Goal: Task Accomplishment & Management: Complete application form

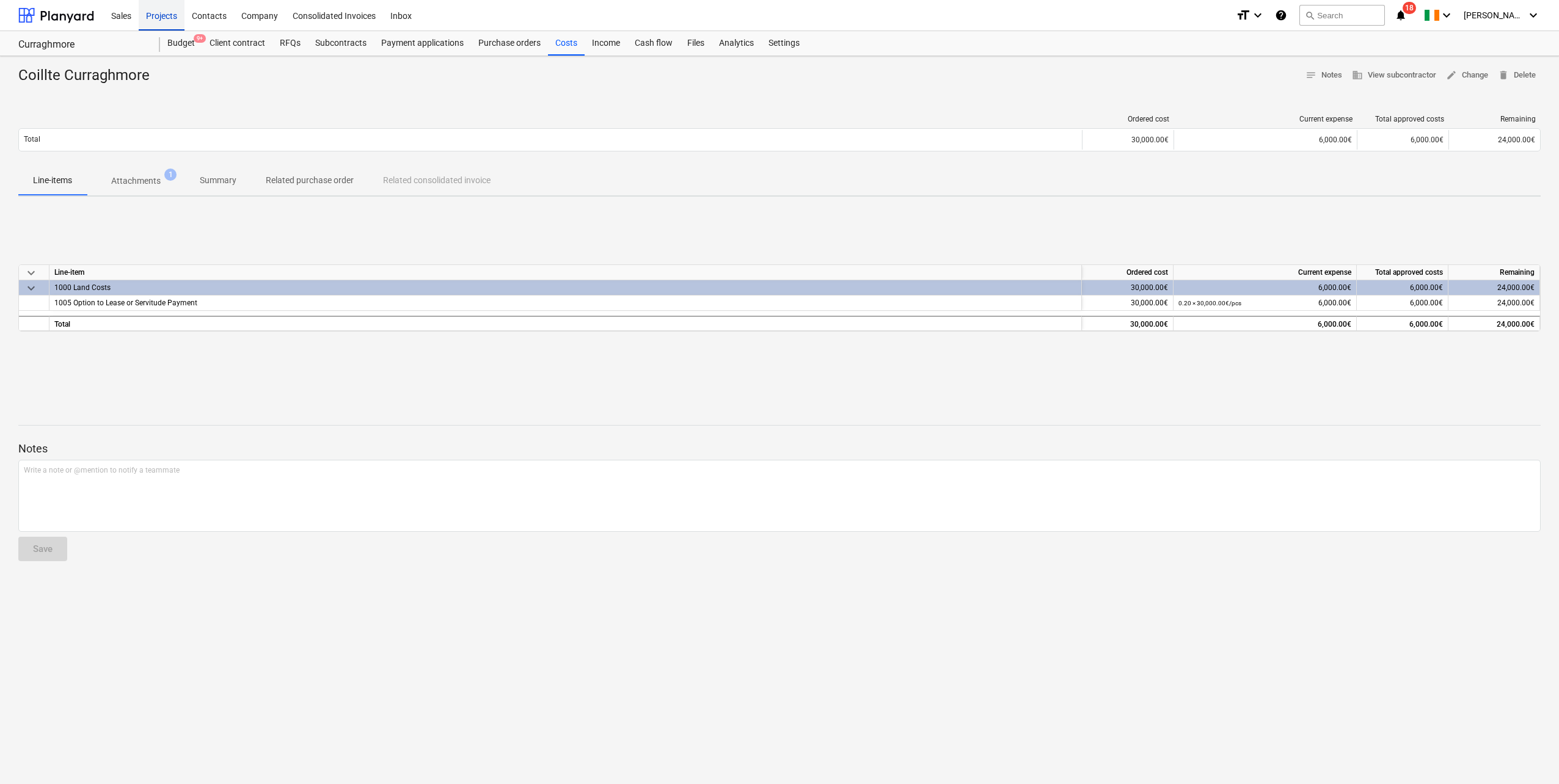
click at [151, 17] on div "Projects" at bounding box center [162, 15] width 46 height 31
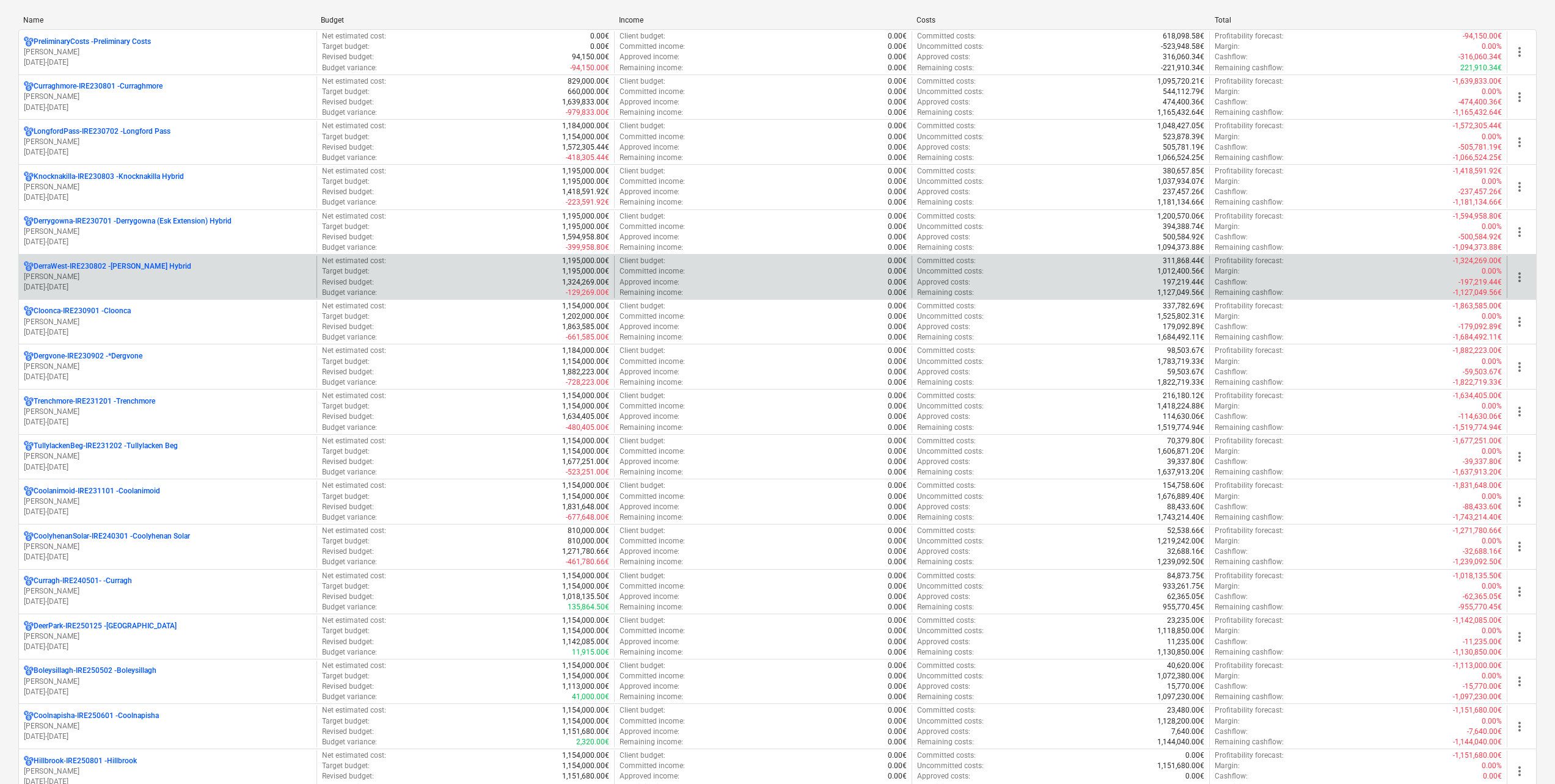
scroll to position [61, 0]
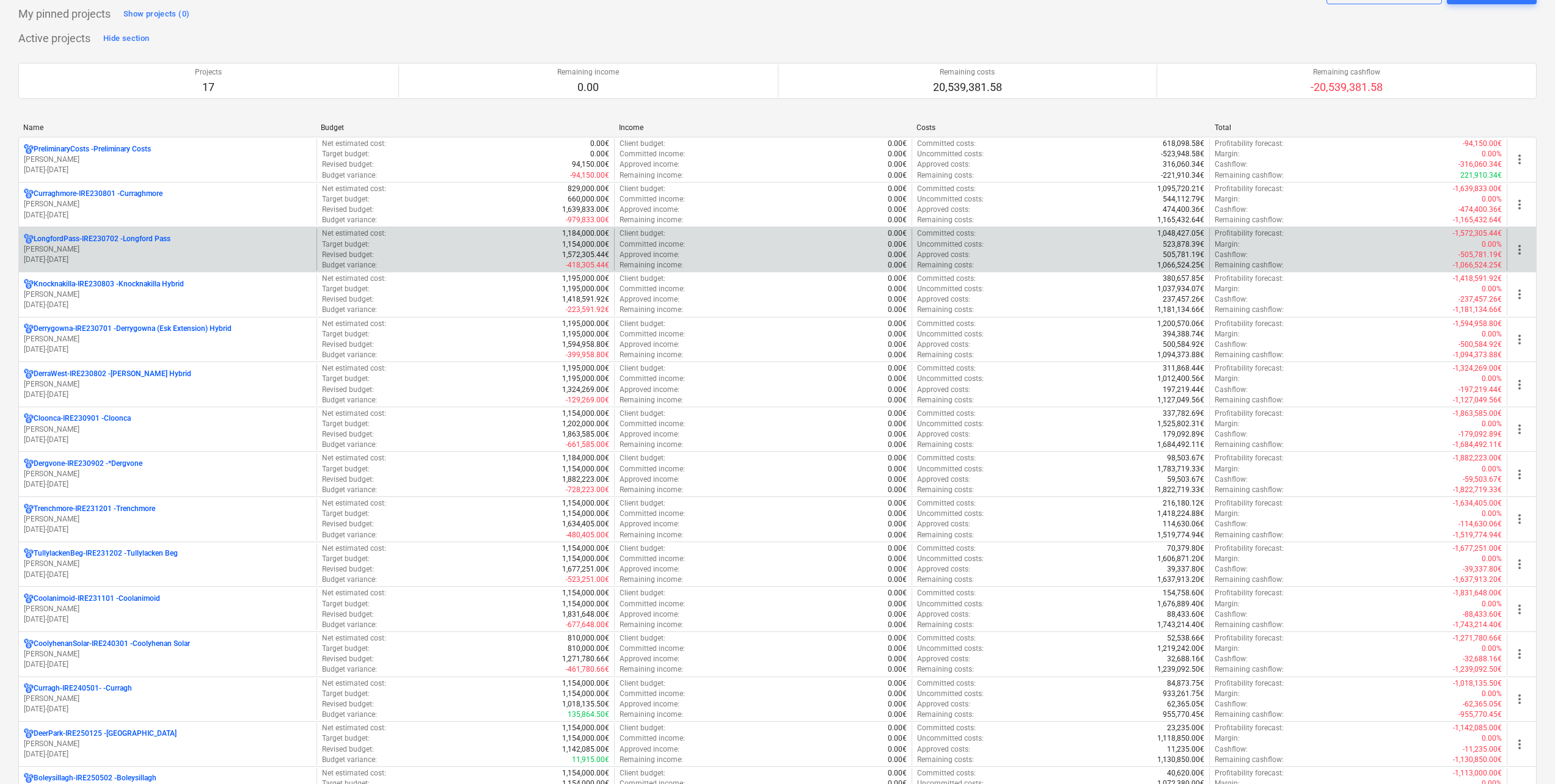
click at [150, 249] on p "[PERSON_NAME]" at bounding box center [168, 249] width 287 height 10
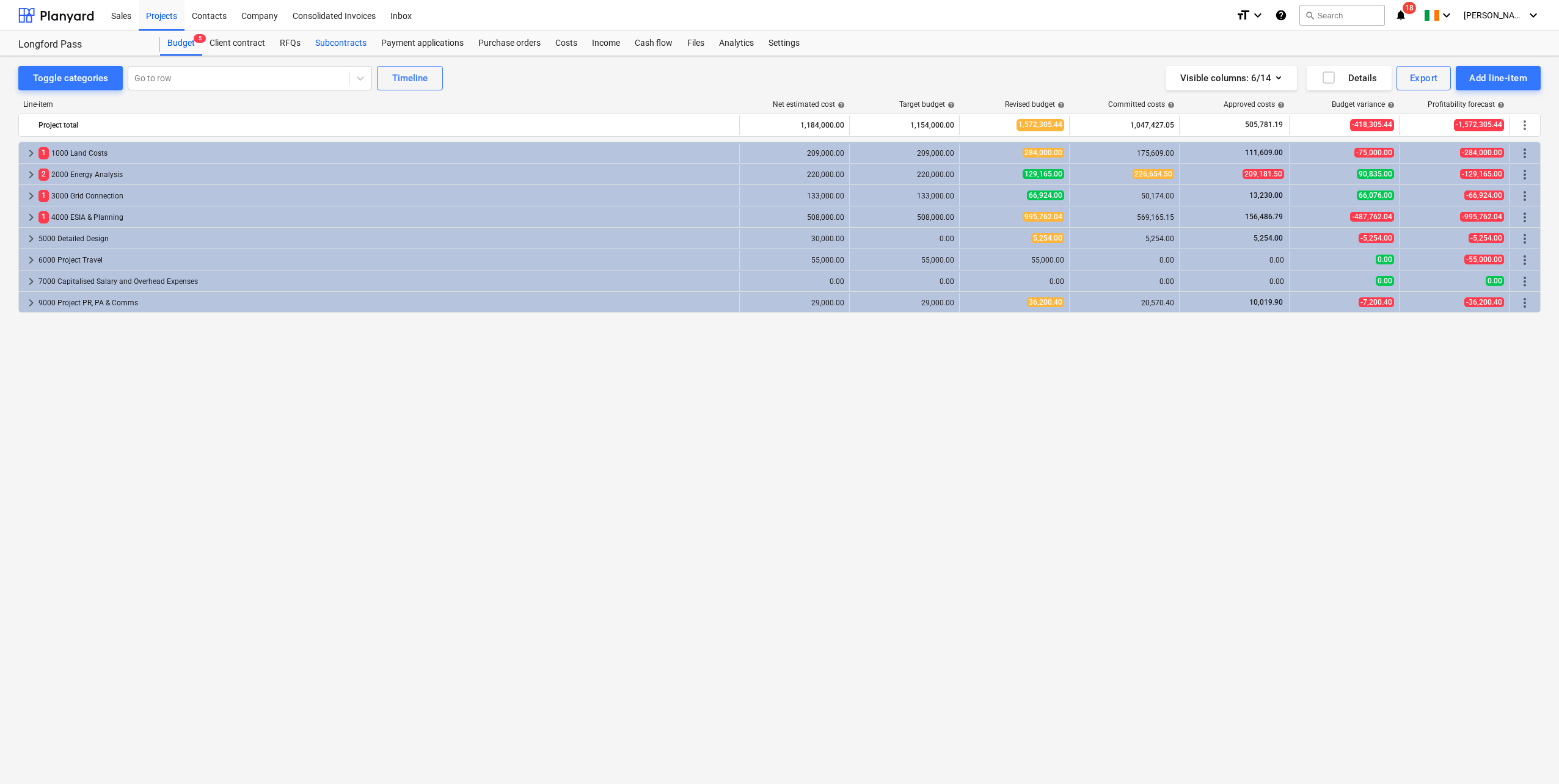
click at [334, 47] on div "Subcontracts" at bounding box center [340, 43] width 66 height 25
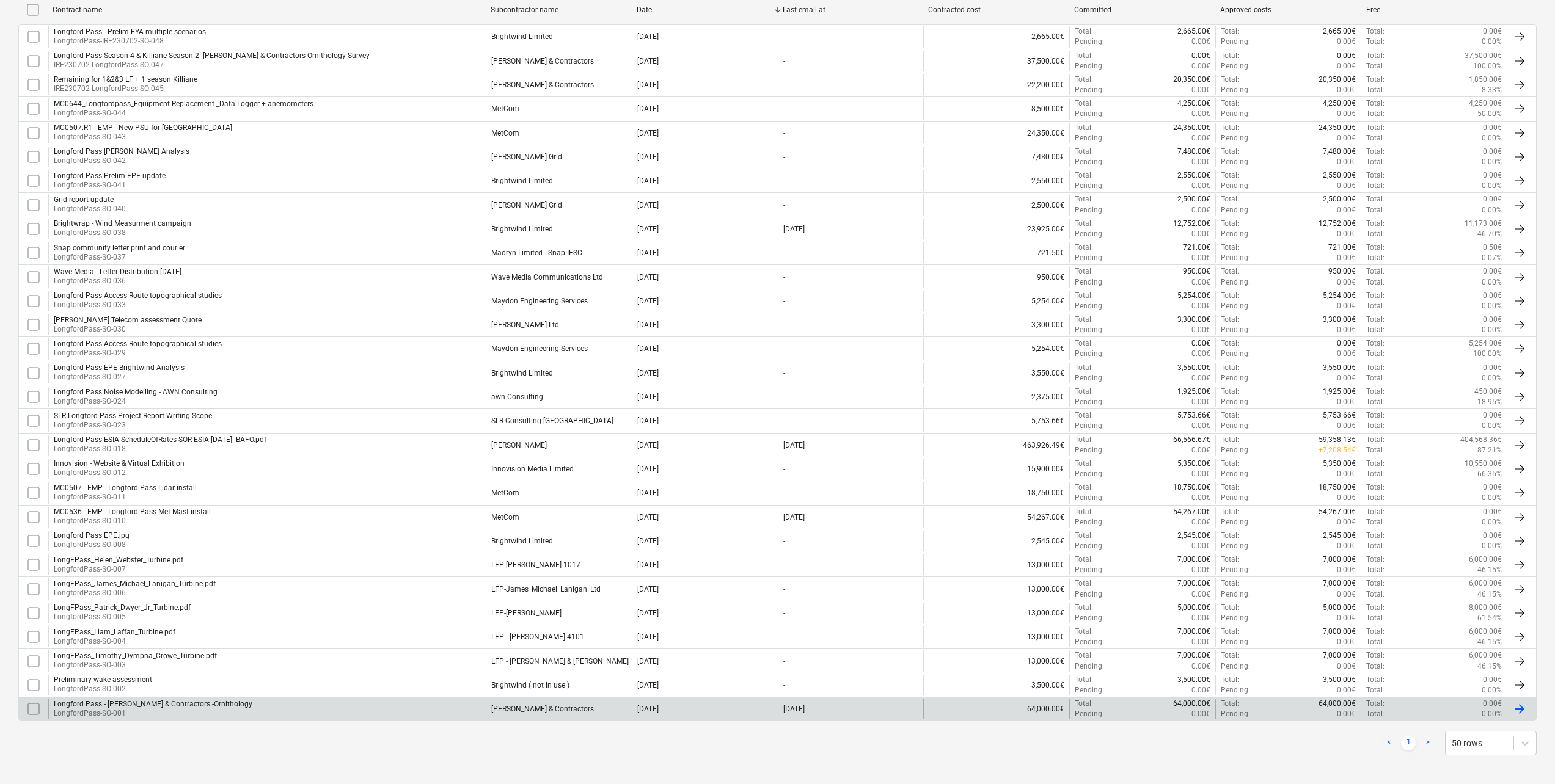
scroll to position [268, 0]
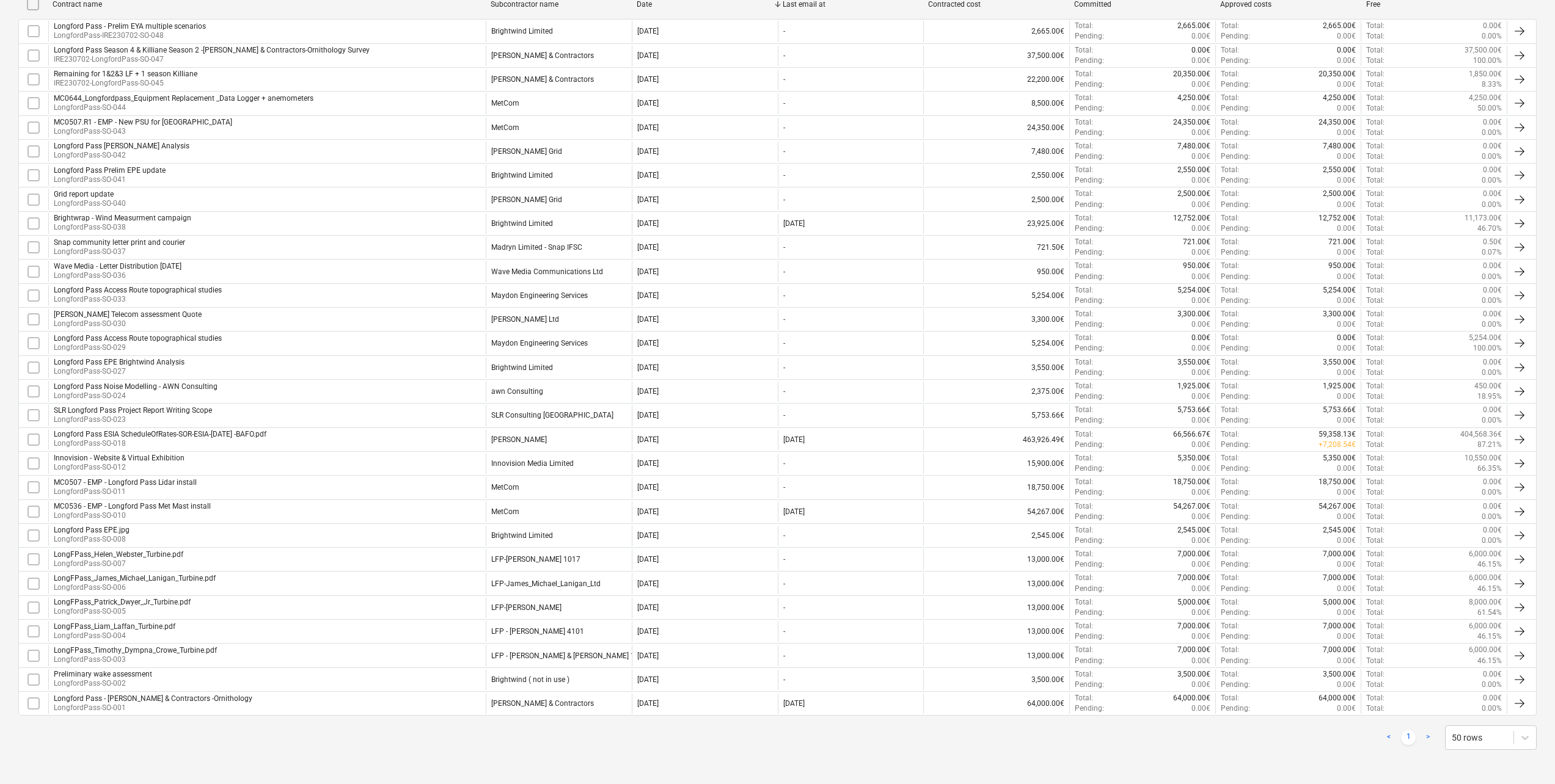
click at [212, 702] on div "Longford Pass - [PERSON_NAME] & Contractors -Ornithology" at bounding box center [153, 698] width 199 height 8
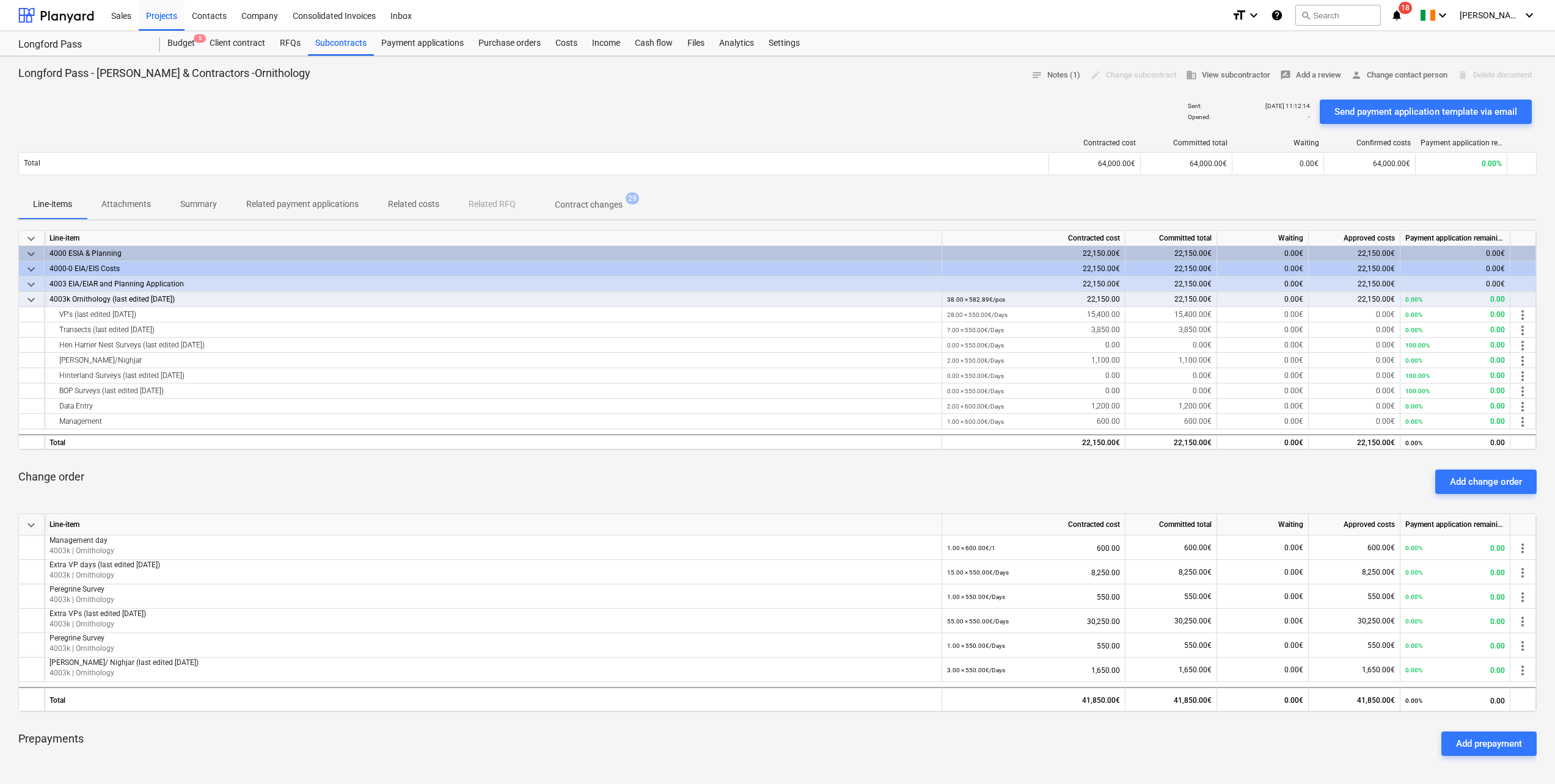
click at [140, 203] on p "Attachments" at bounding box center [126, 204] width 49 height 13
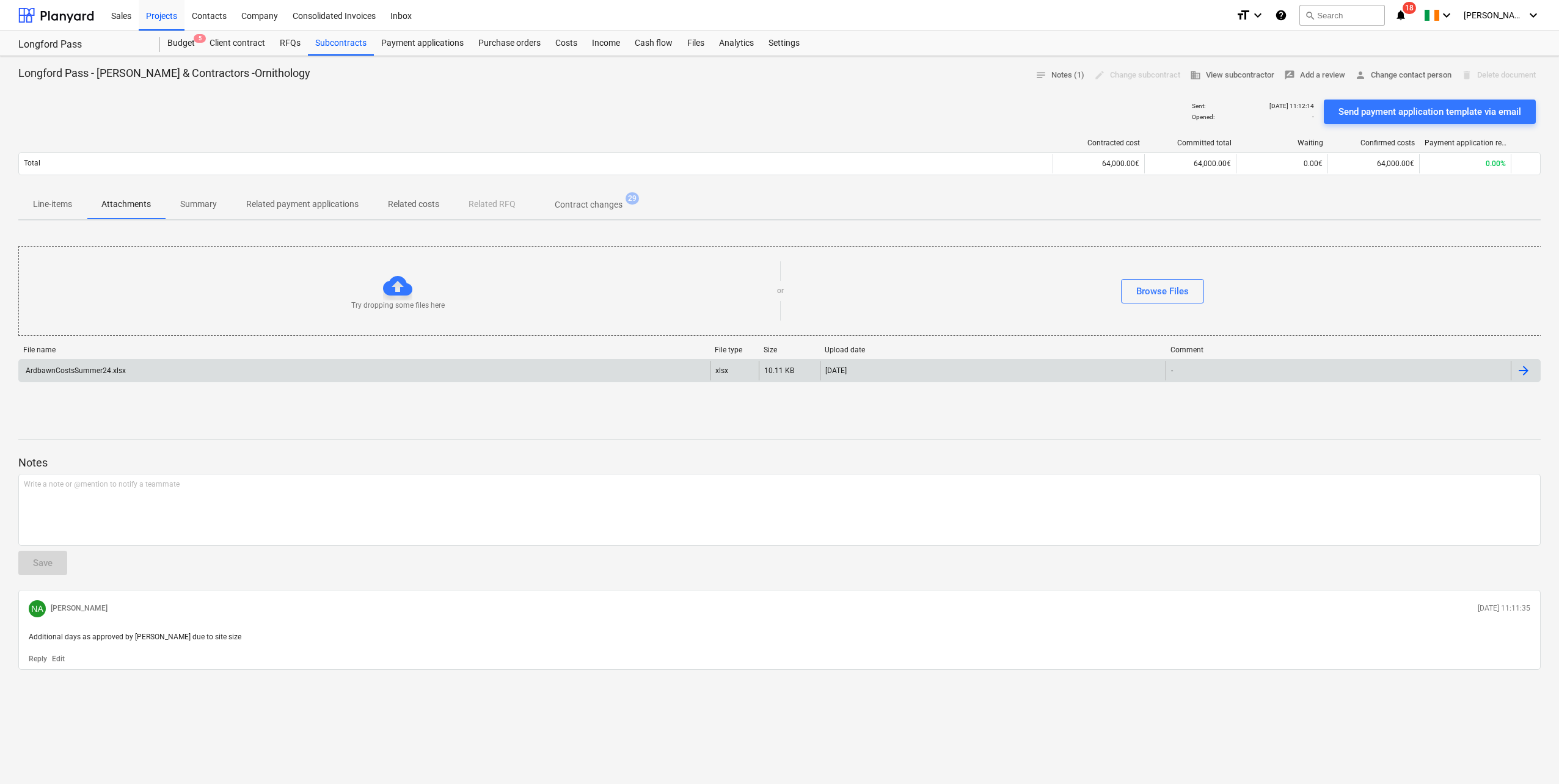
click at [151, 369] on div "ArdbawnCostsSummer24.xlsx" at bounding box center [364, 371] width 691 height 19
click at [180, 377] on div "ArdbawnCostsSummer24.xlsx" at bounding box center [364, 371] width 691 height 19
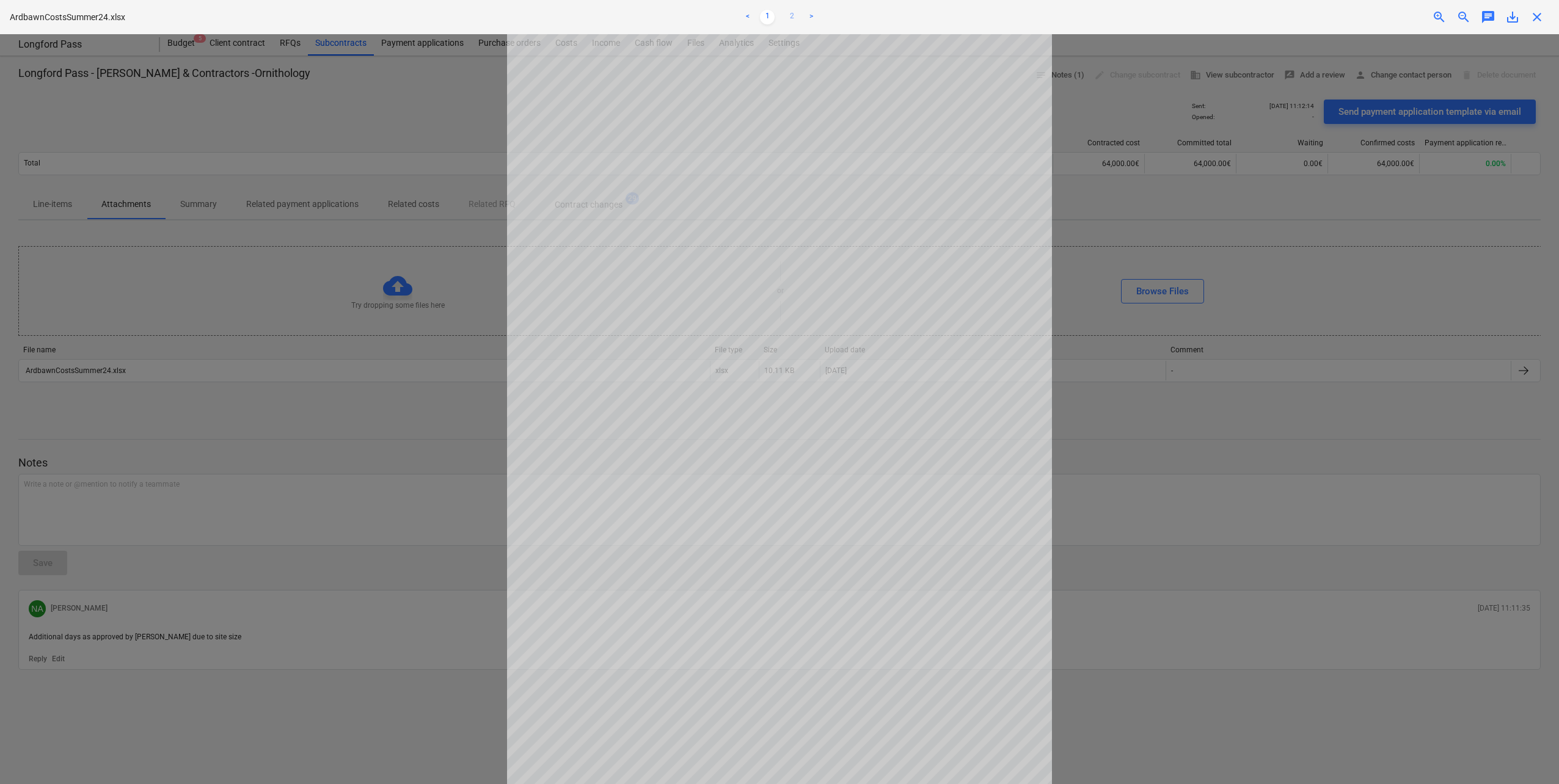
click at [794, 10] on link "2" at bounding box center [792, 17] width 15 height 15
click at [1540, 15] on span "close" at bounding box center [1537, 17] width 15 height 15
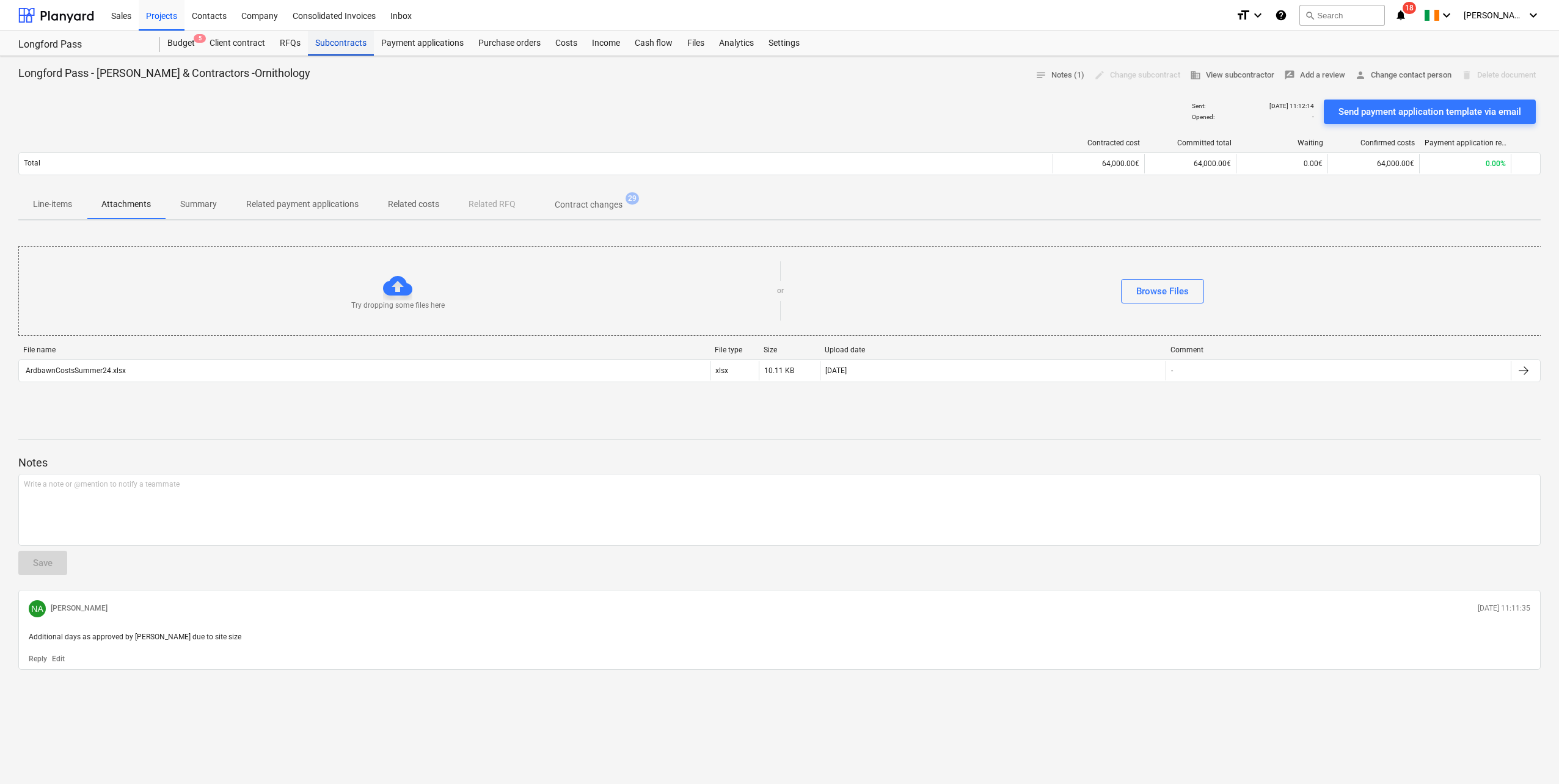
click at [342, 47] on div "Subcontracts" at bounding box center [340, 43] width 66 height 25
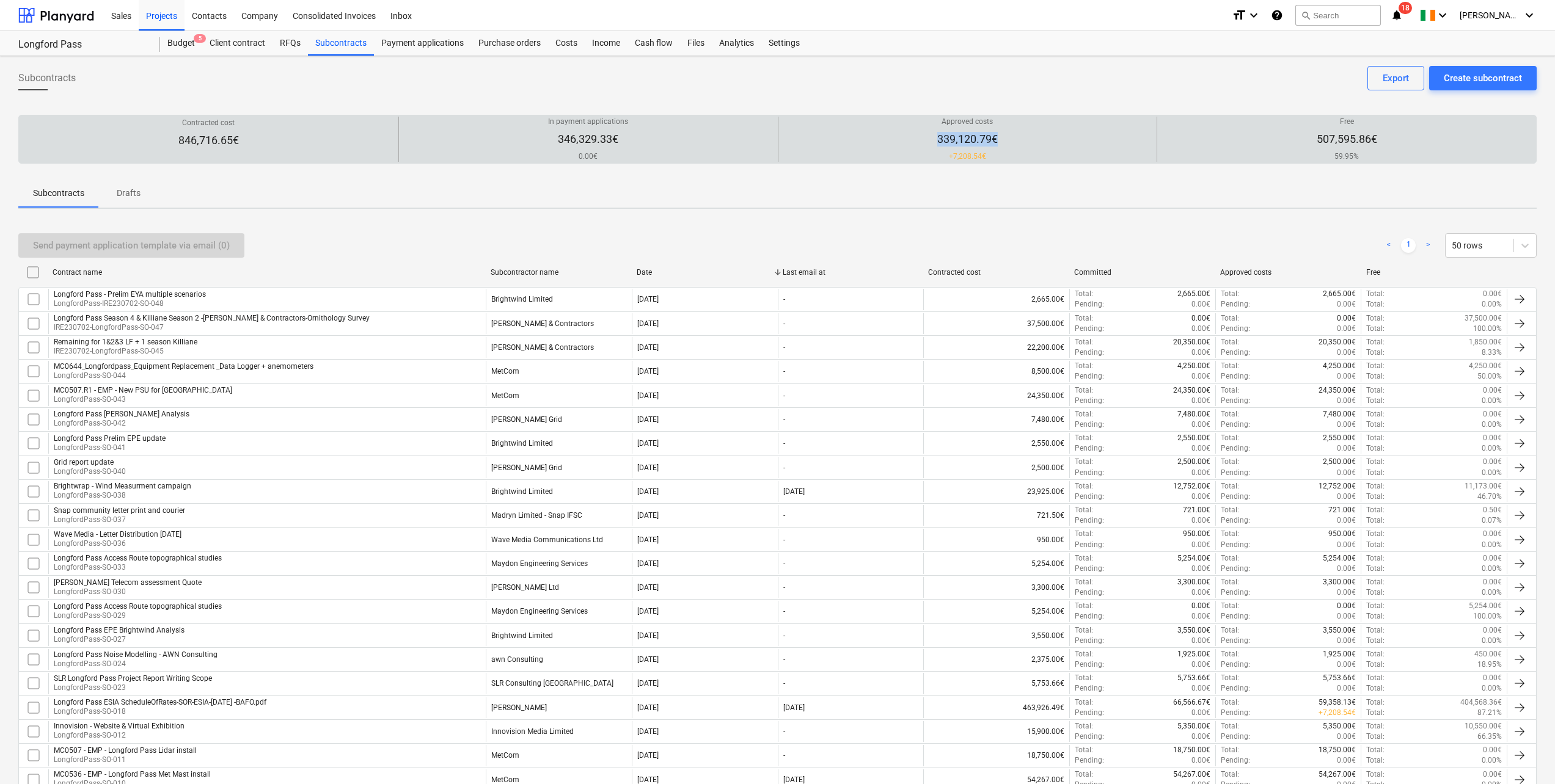
drag, startPoint x: 933, startPoint y: 140, endPoint x: 1020, endPoint y: 140, distance: 87.0
click at [1020, 140] on div "Approved costs 339,120.79€ + 7,208.54€" at bounding box center [967, 139] width 369 height 45
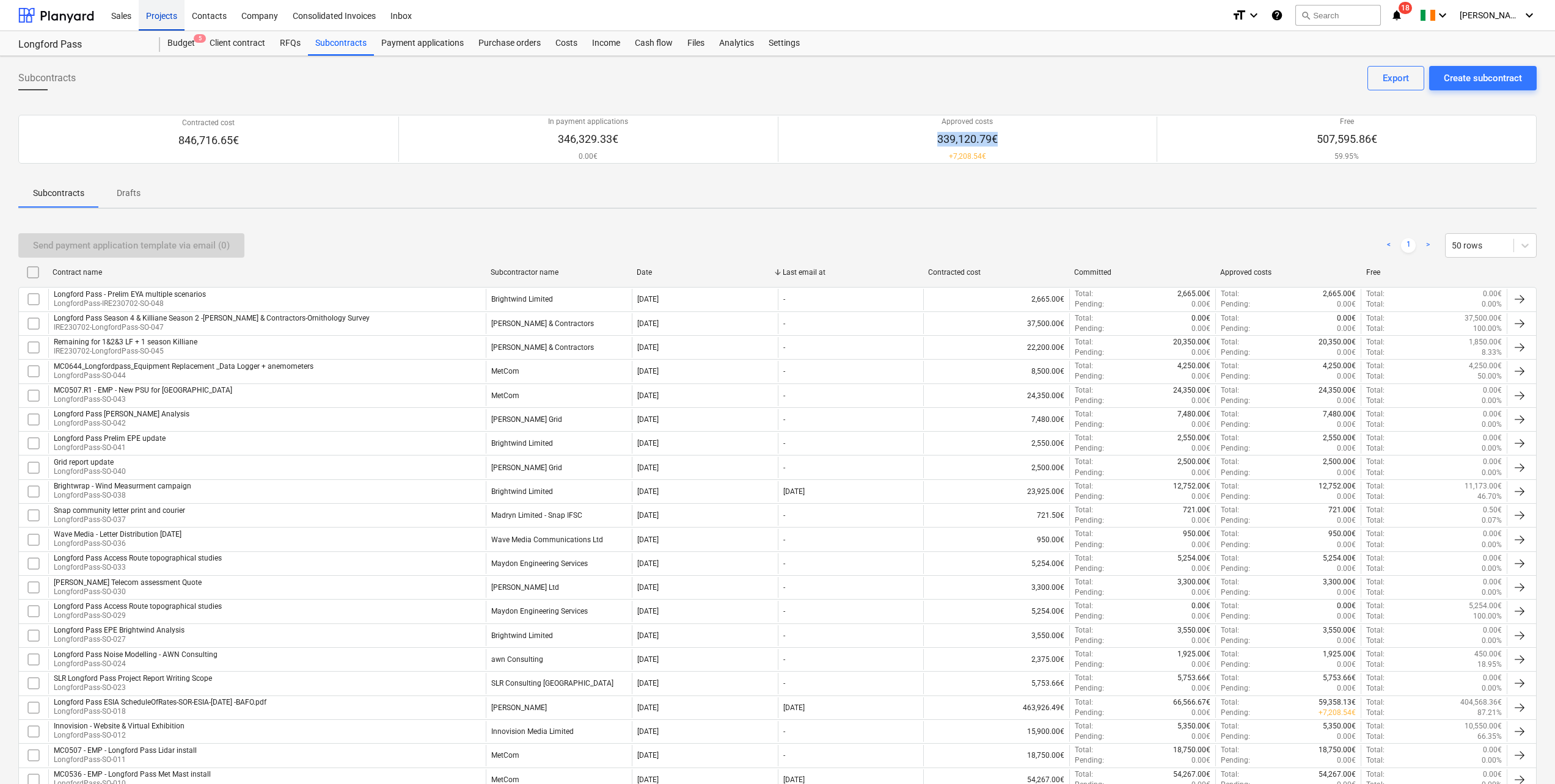
click at [165, 16] on div "Projects" at bounding box center [162, 15] width 46 height 31
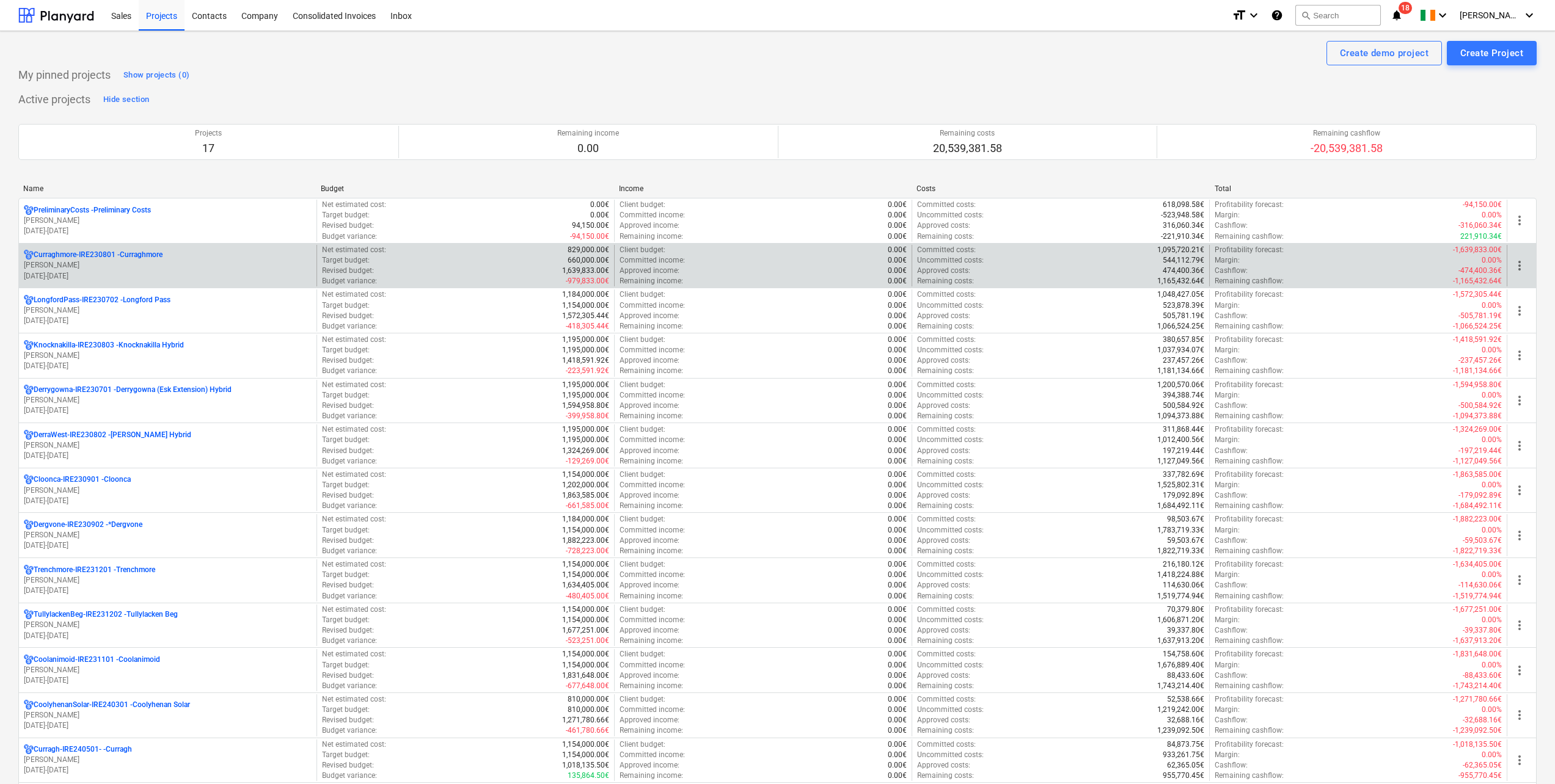
click at [176, 257] on div "Curraghmore-IRE230801 - [GEOGRAPHIC_DATA]" at bounding box center [168, 255] width 287 height 10
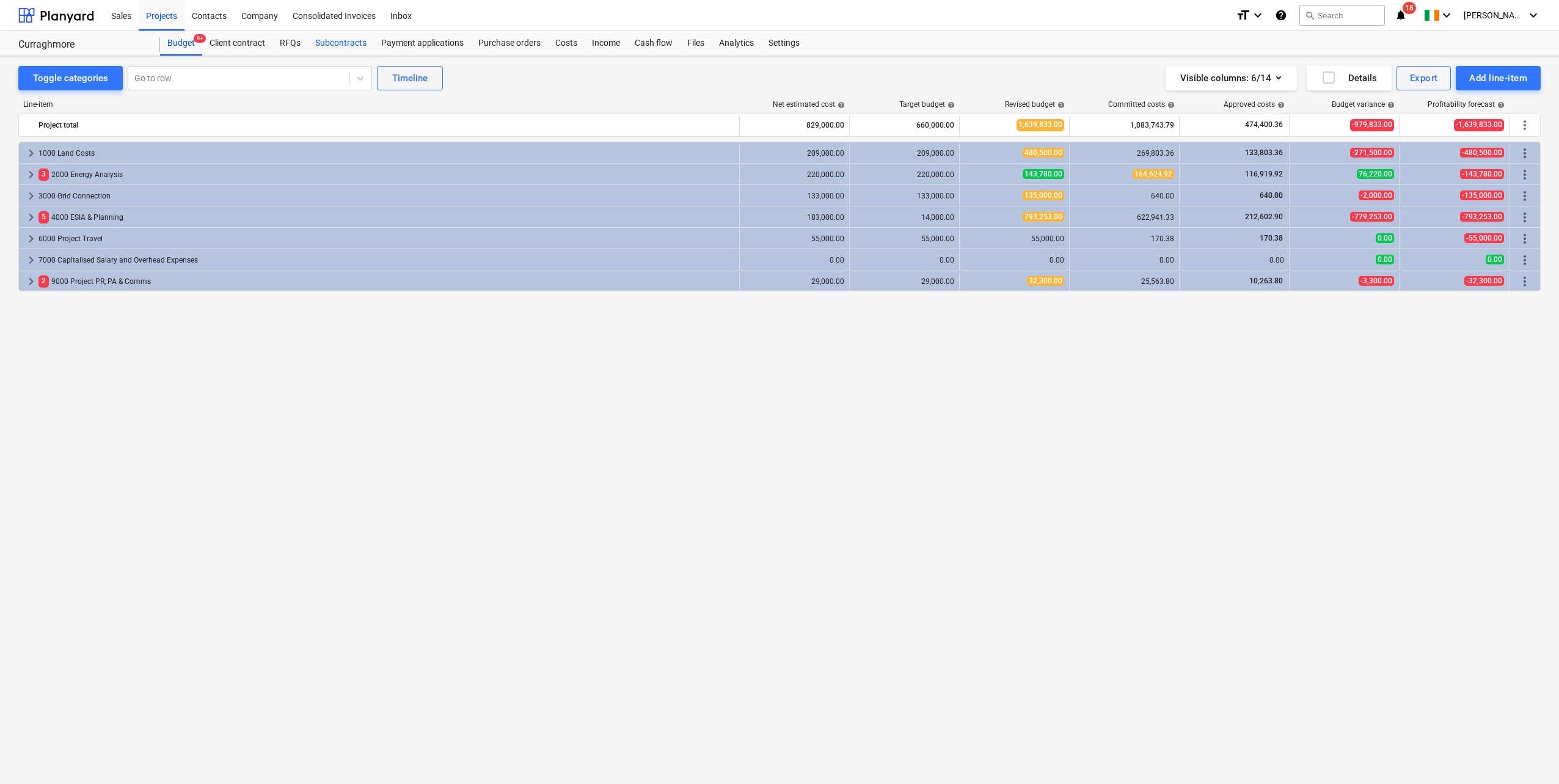
click at [344, 40] on div "Subcontracts" at bounding box center [340, 43] width 66 height 25
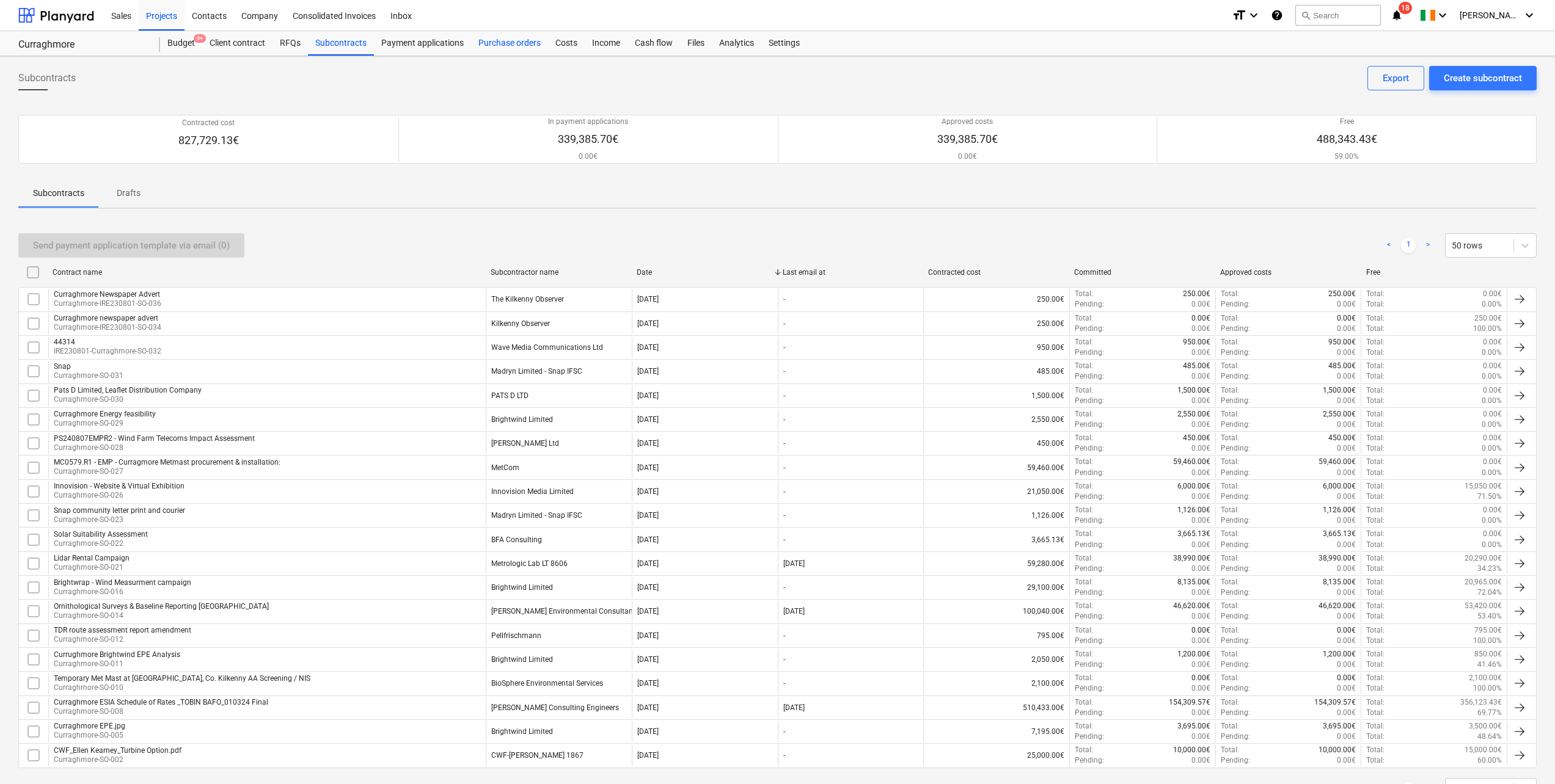
click at [517, 42] on div "Purchase orders" at bounding box center [509, 43] width 77 height 25
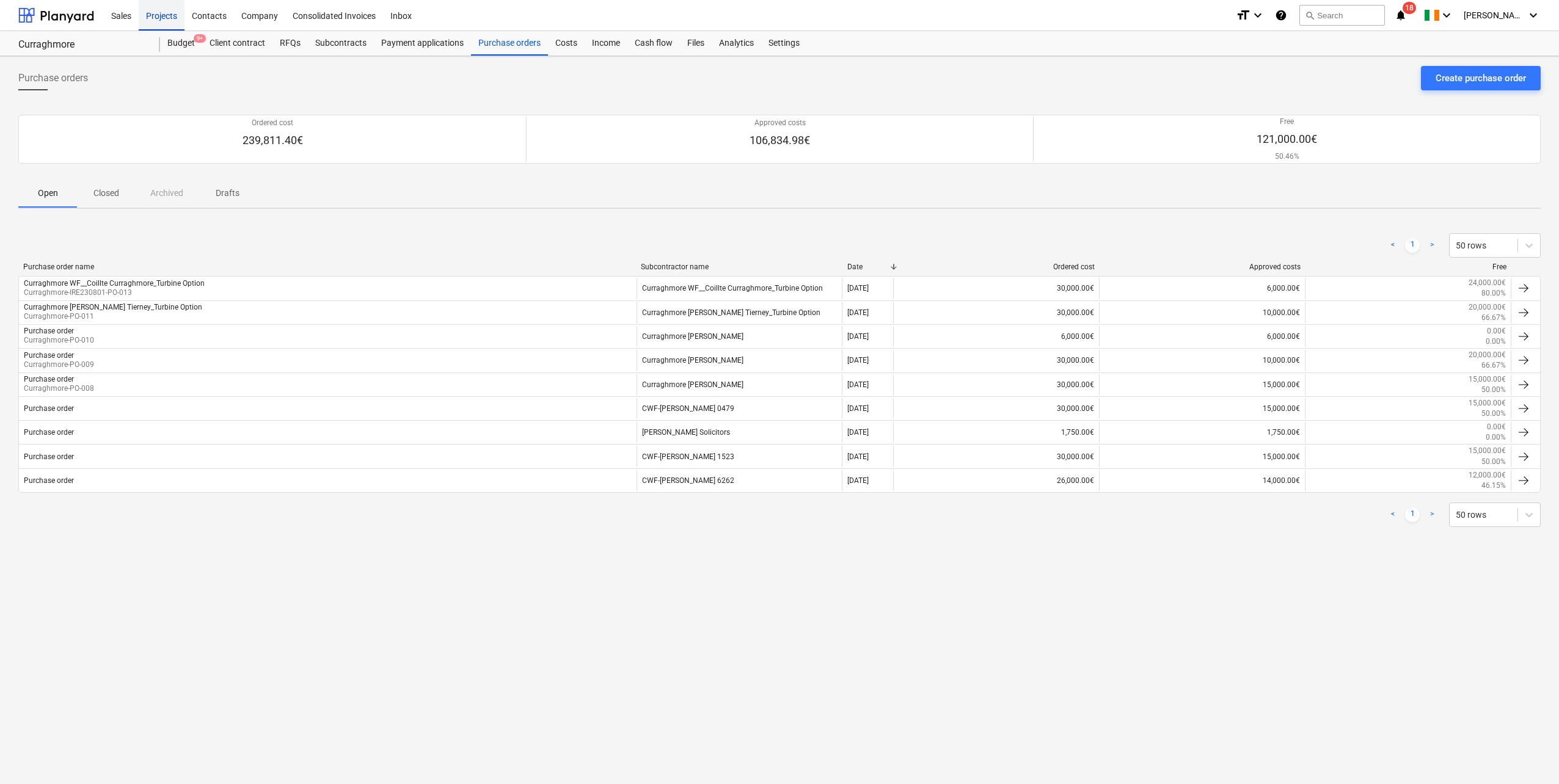
click at [160, 21] on div "Projects" at bounding box center [162, 15] width 46 height 31
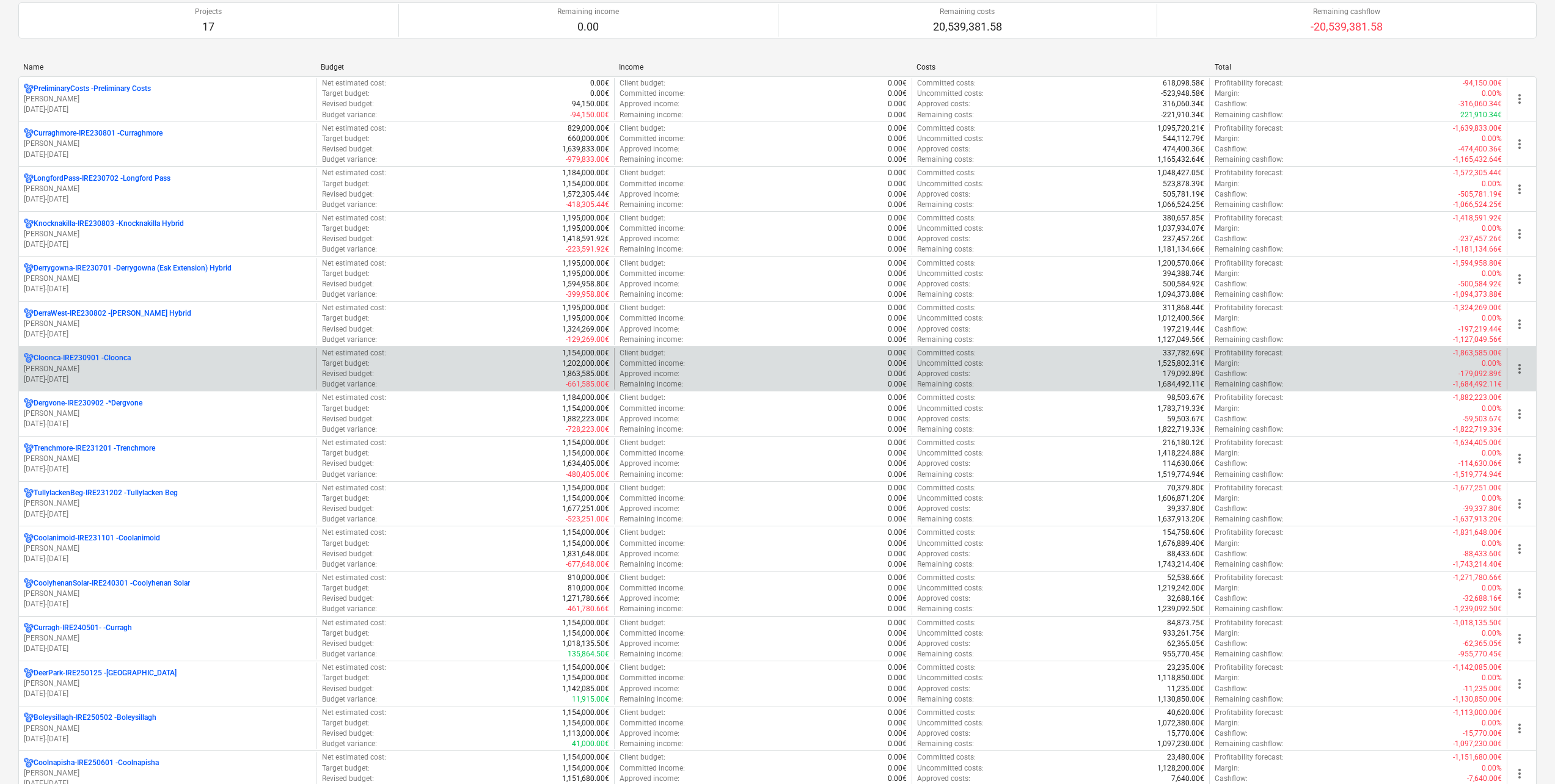
scroll to position [122, 0]
click at [141, 357] on div "Cloonca-IRE230901 - Cloonca" at bounding box center [168, 357] width 287 height 10
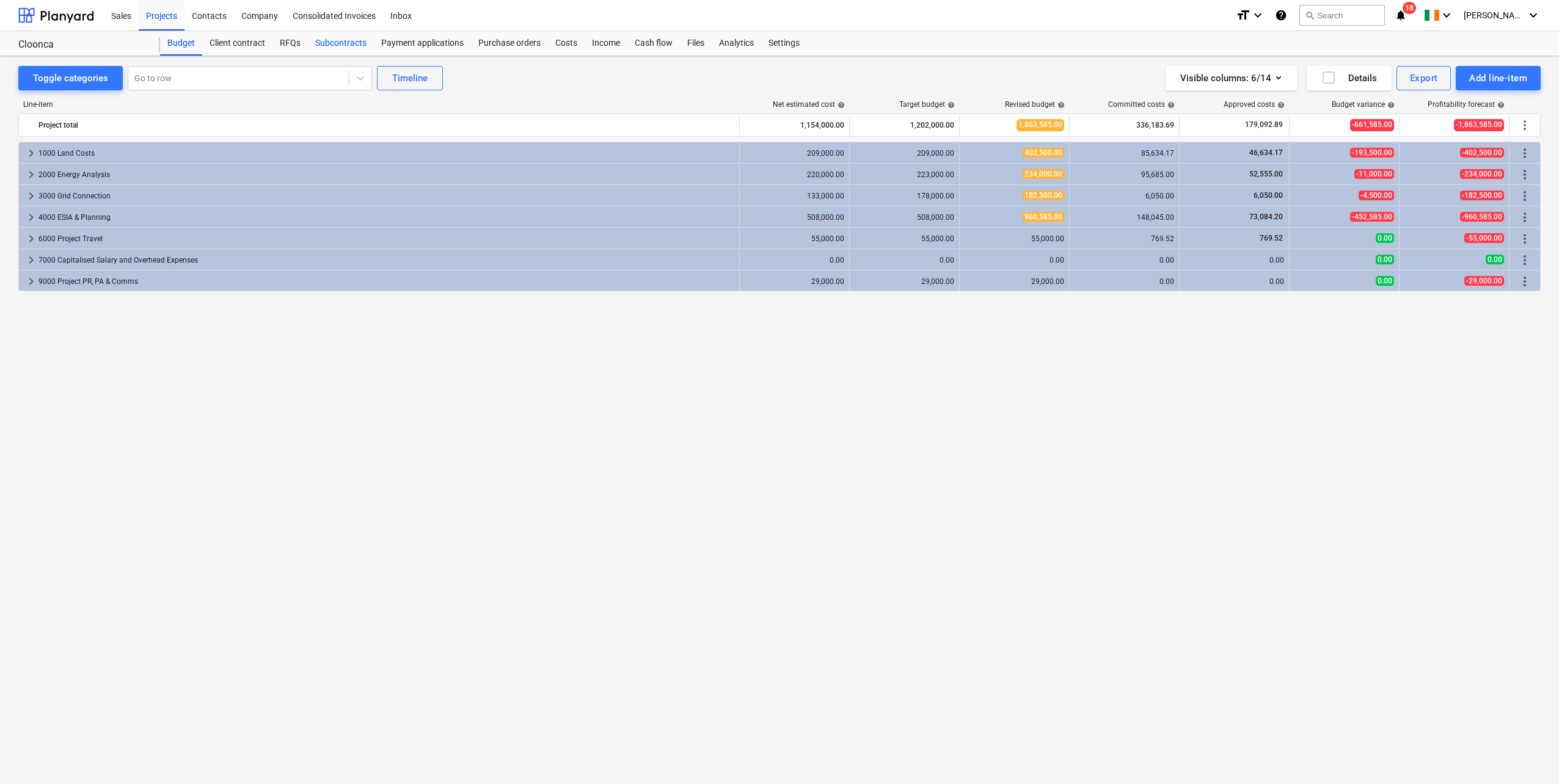
click at [357, 42] on div "Subcontracts" at bounding box center [340, 43] width 66 height 25
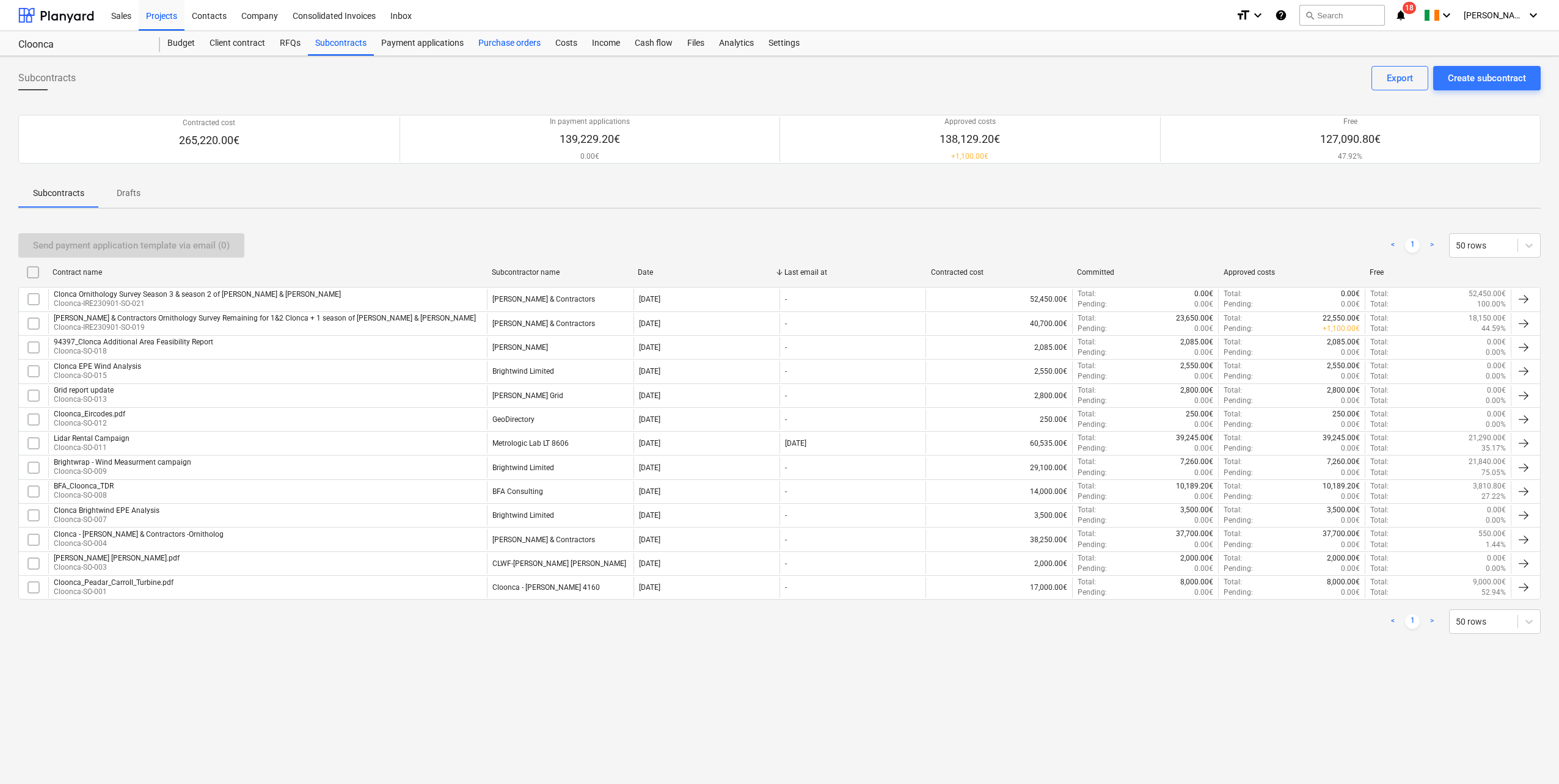
click at [492, 45] on div "Purchase orders" at bounding box center [509, 43] width 77 height 25
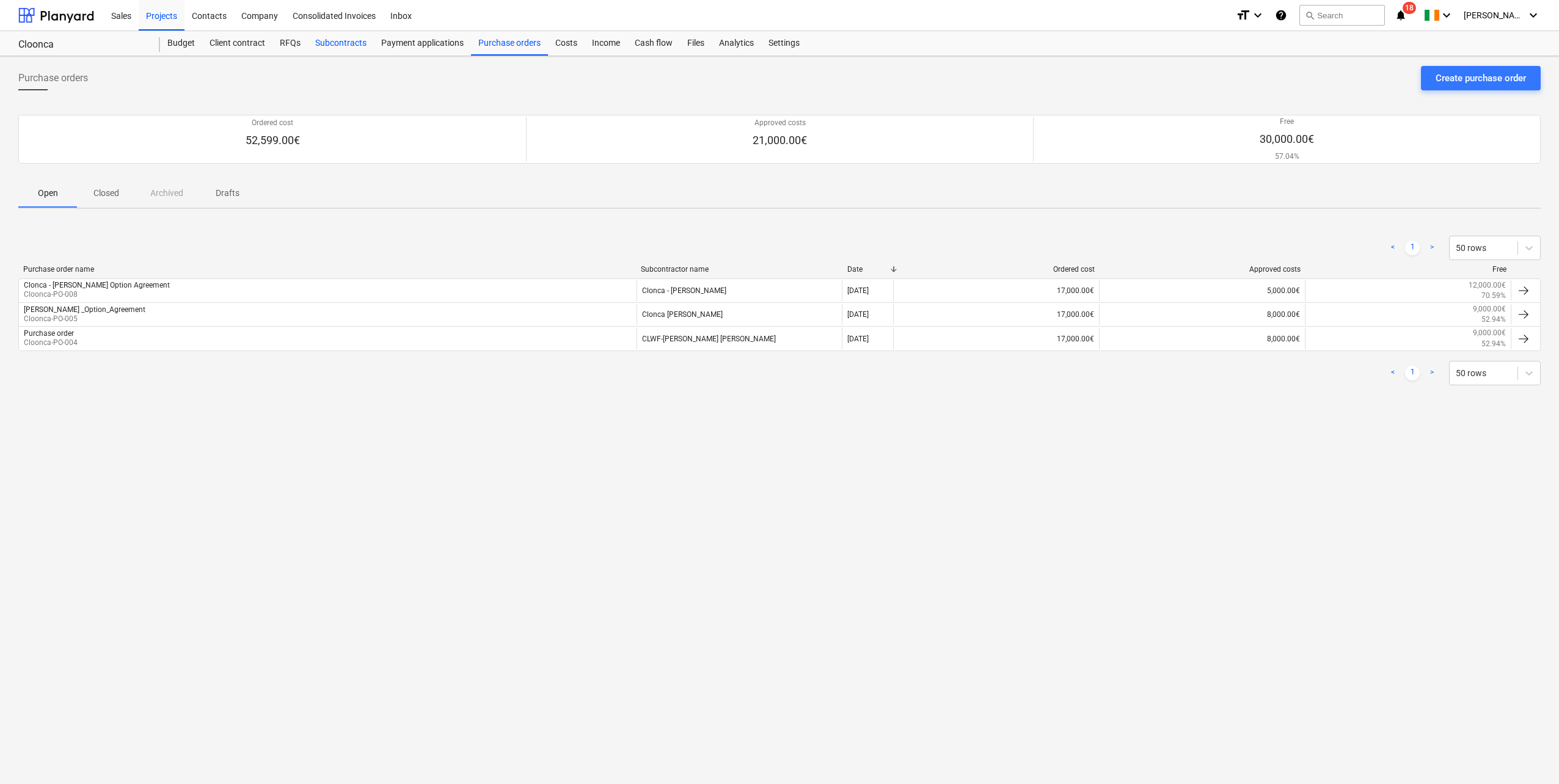
click at [349, 46] on div "Subcontracts" at bounding box center [340, 43] width 66 height 25
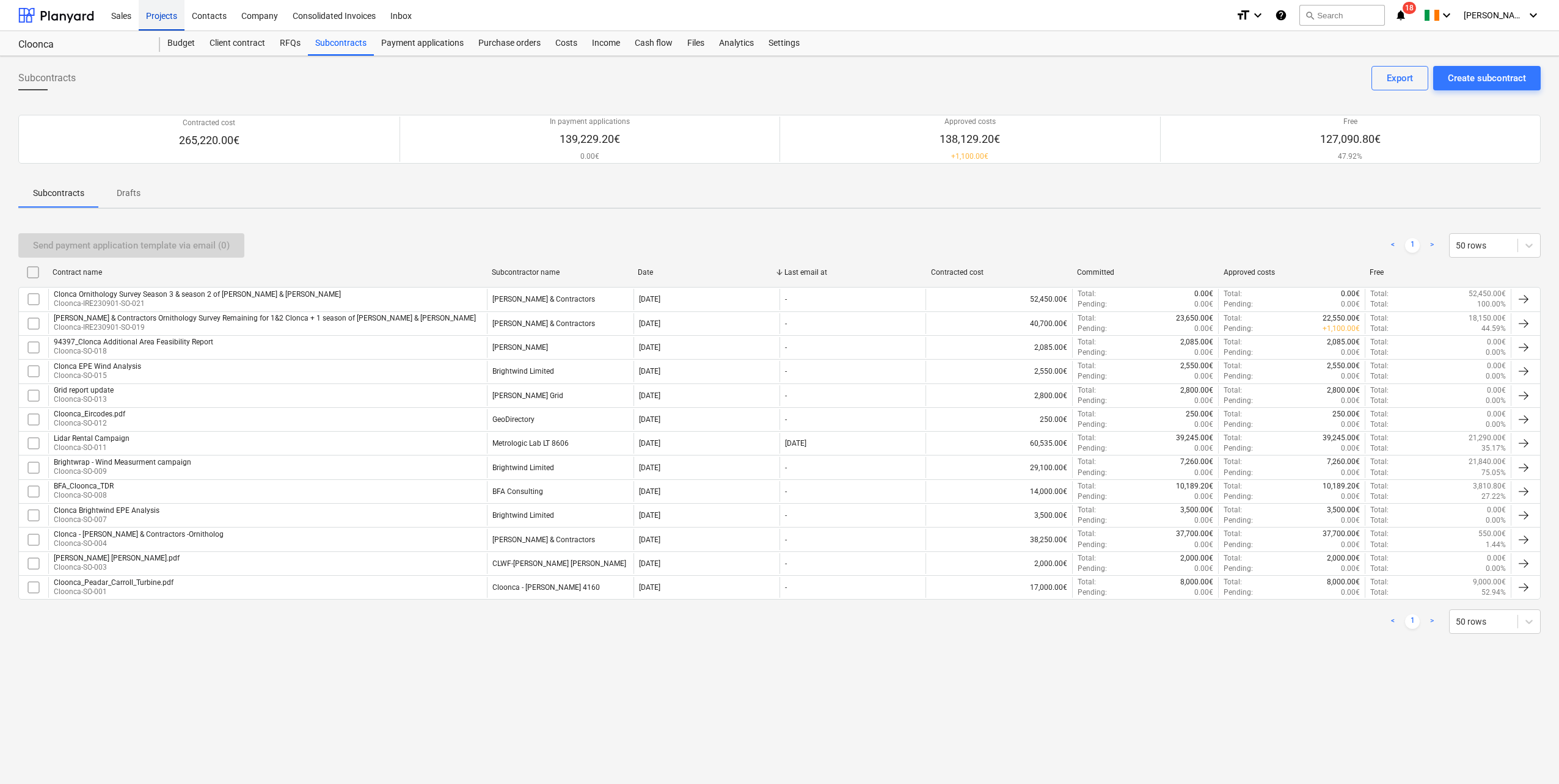
click at [171, 13] on div "Projects" at bounding box center [162, 15] width 46 height 31
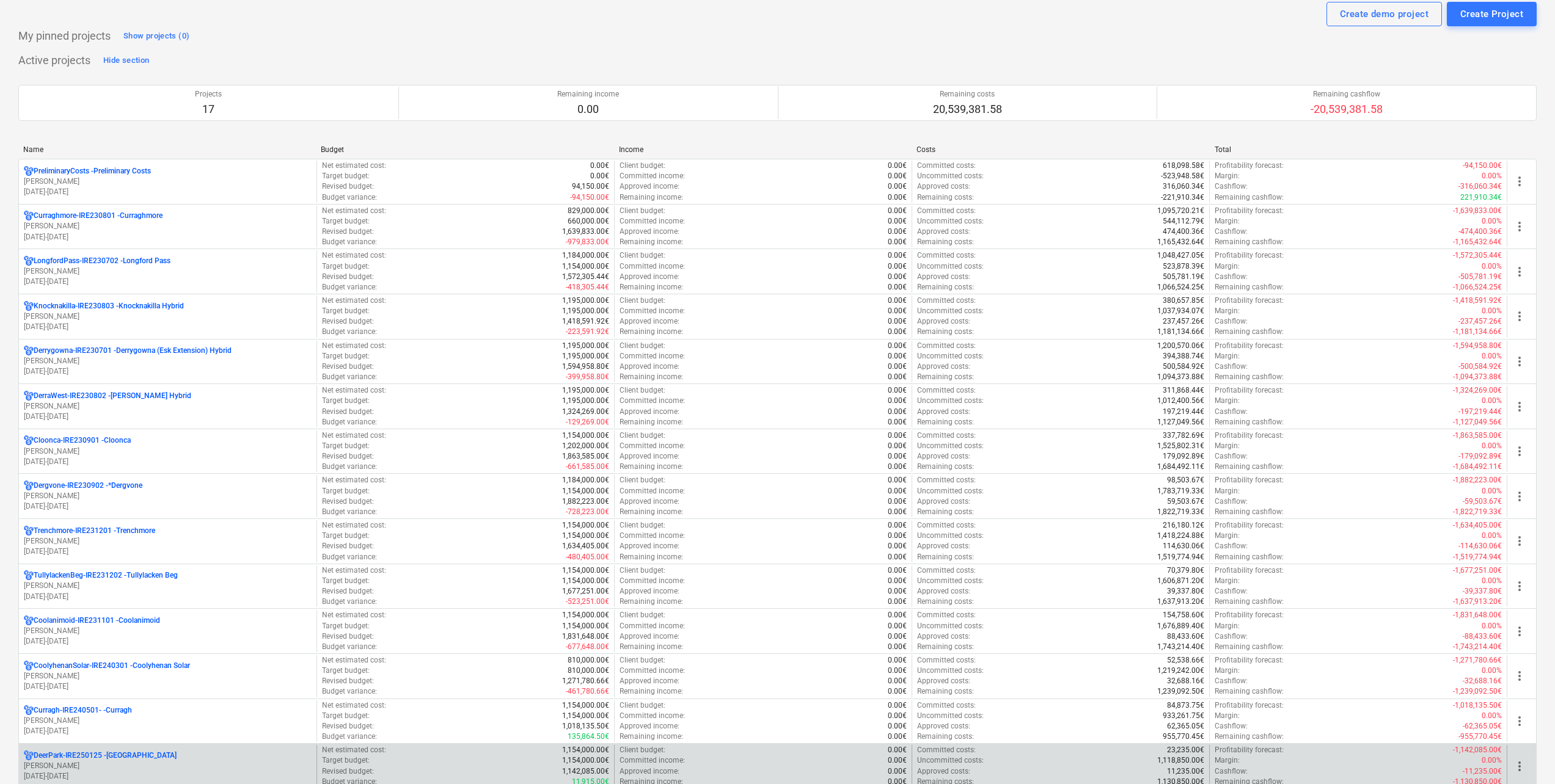
scroll to position [305, 0]
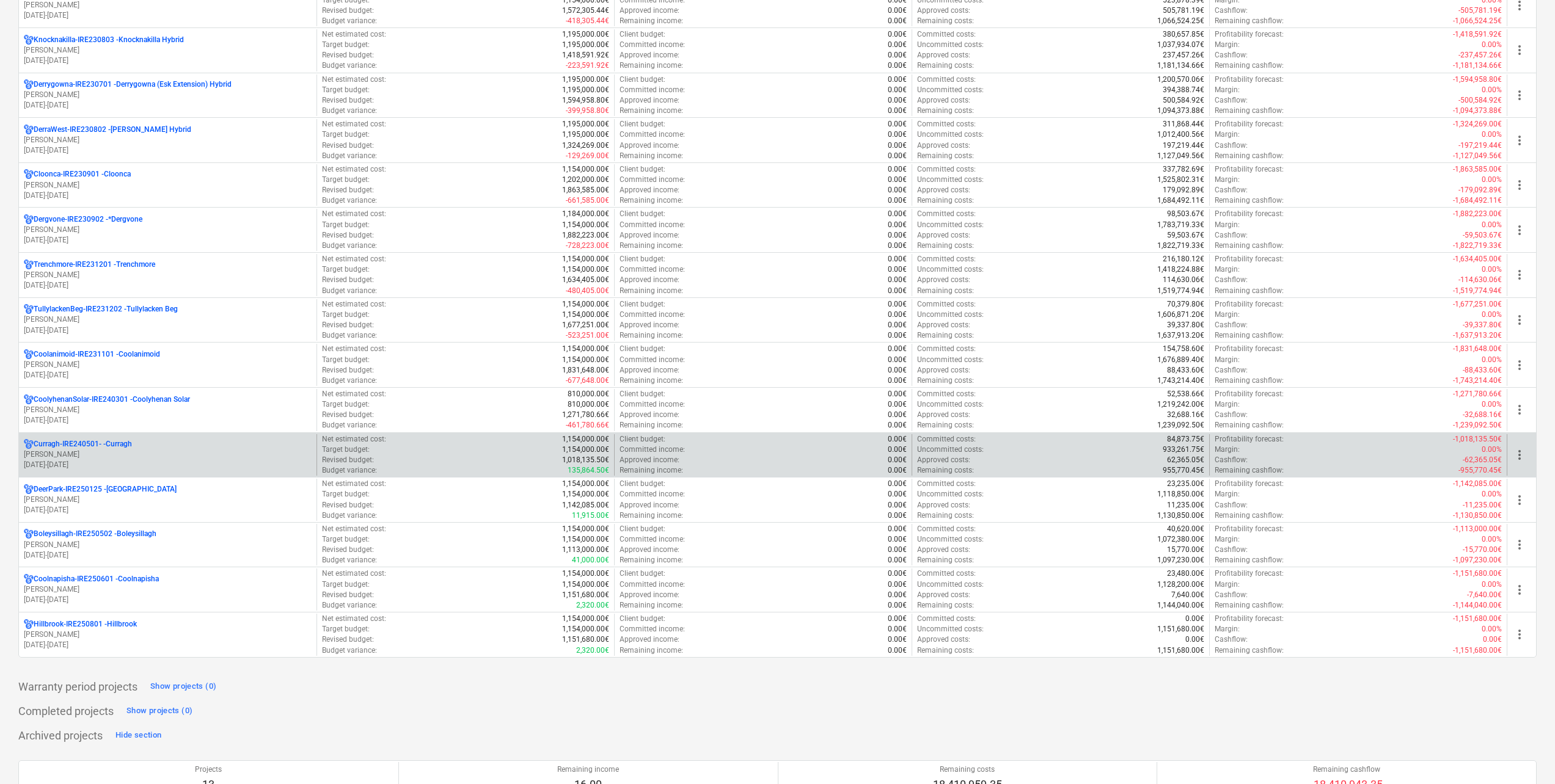
click at [148, 463] on p "[DATE] - [DATE]" at bounding box center [168, 465] width 287 height 10
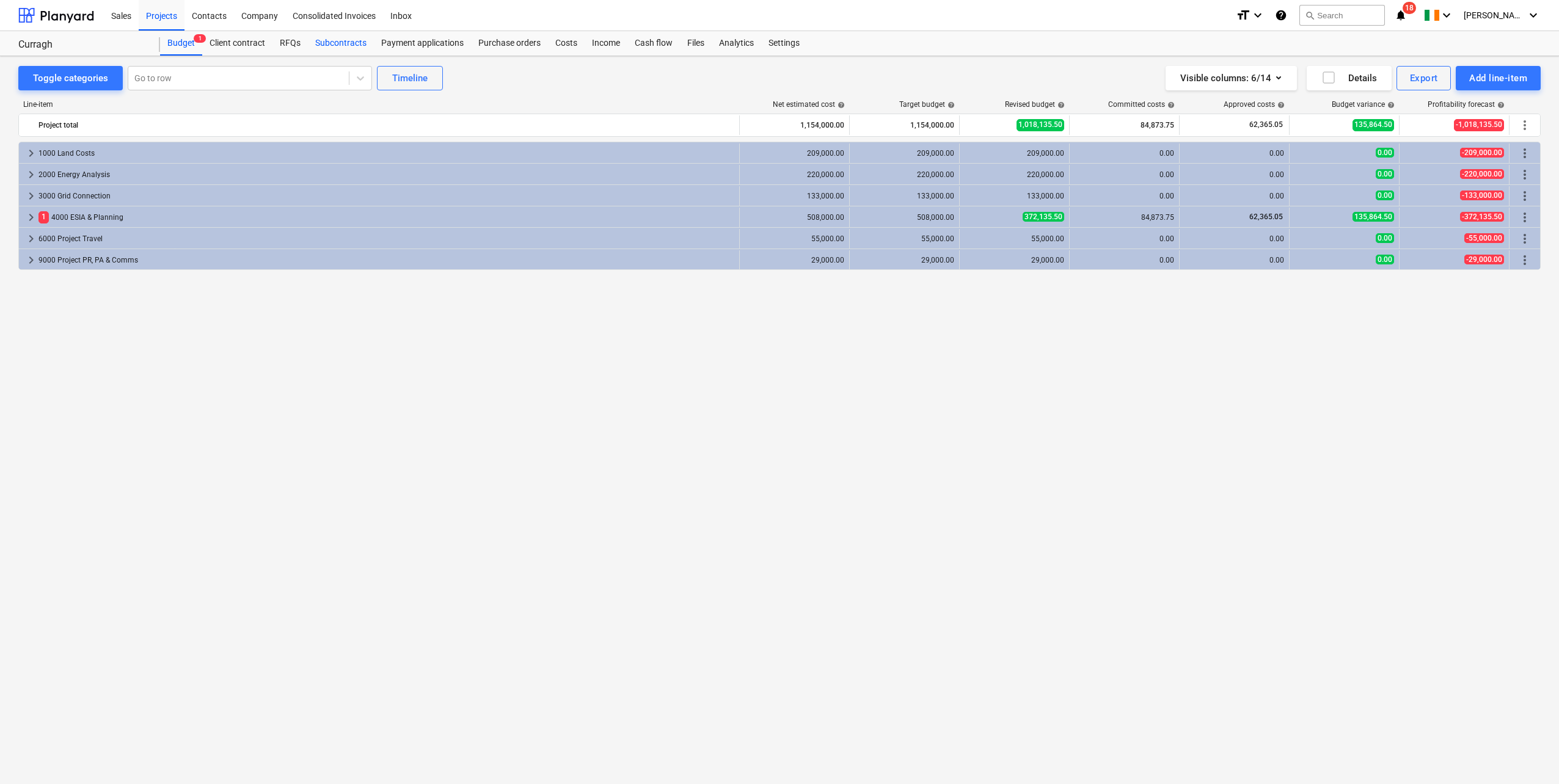
click at [343, 45] on div "Subcontracts" at bounding box center [340, 43] width 66 height 25
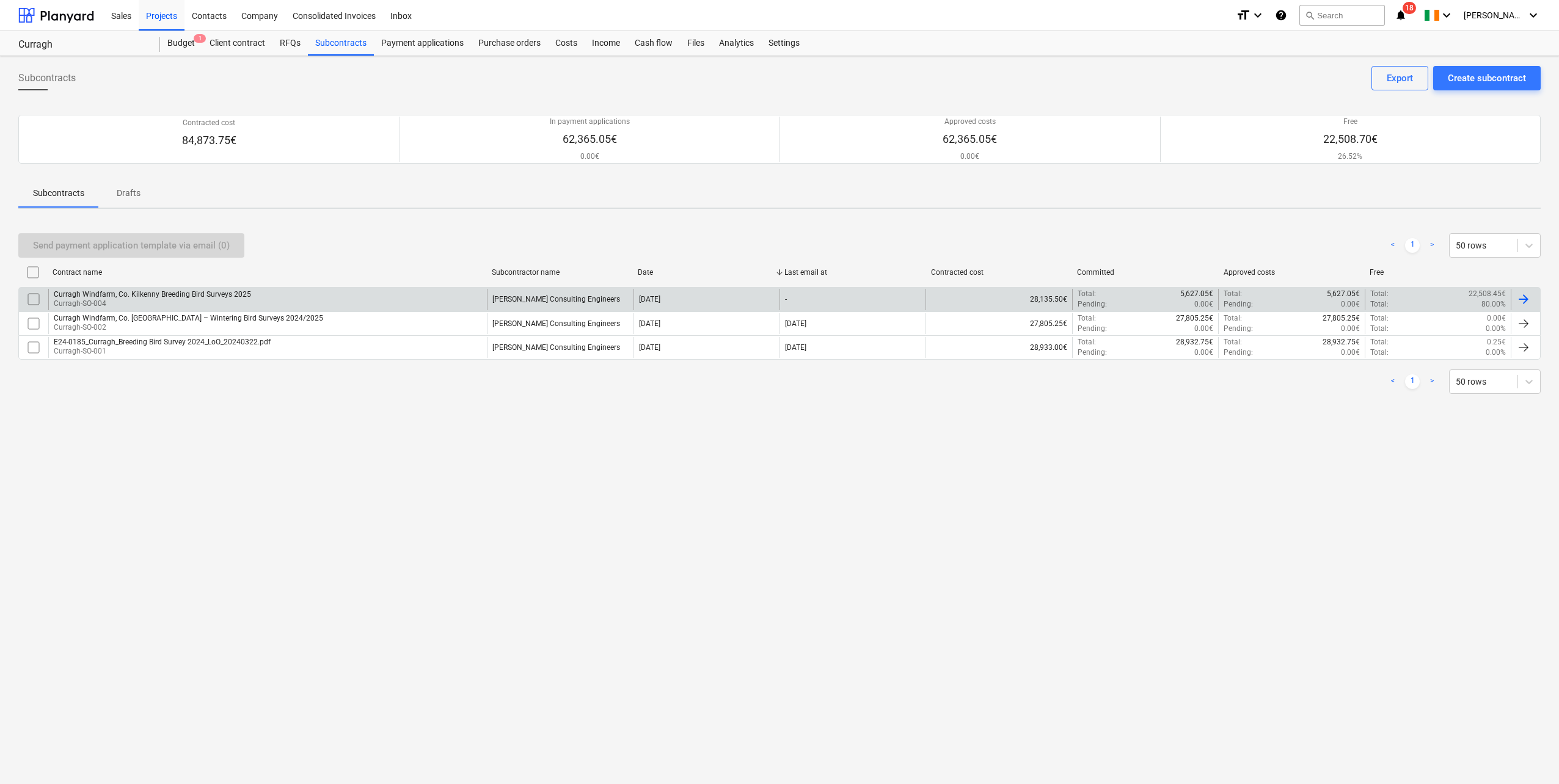
click at [116, 294] on div "Curragh Windfarm, Co. Kilkenny Breeding Bird Surveys 2025" at bounding box center [152, 294] width 197 height 8
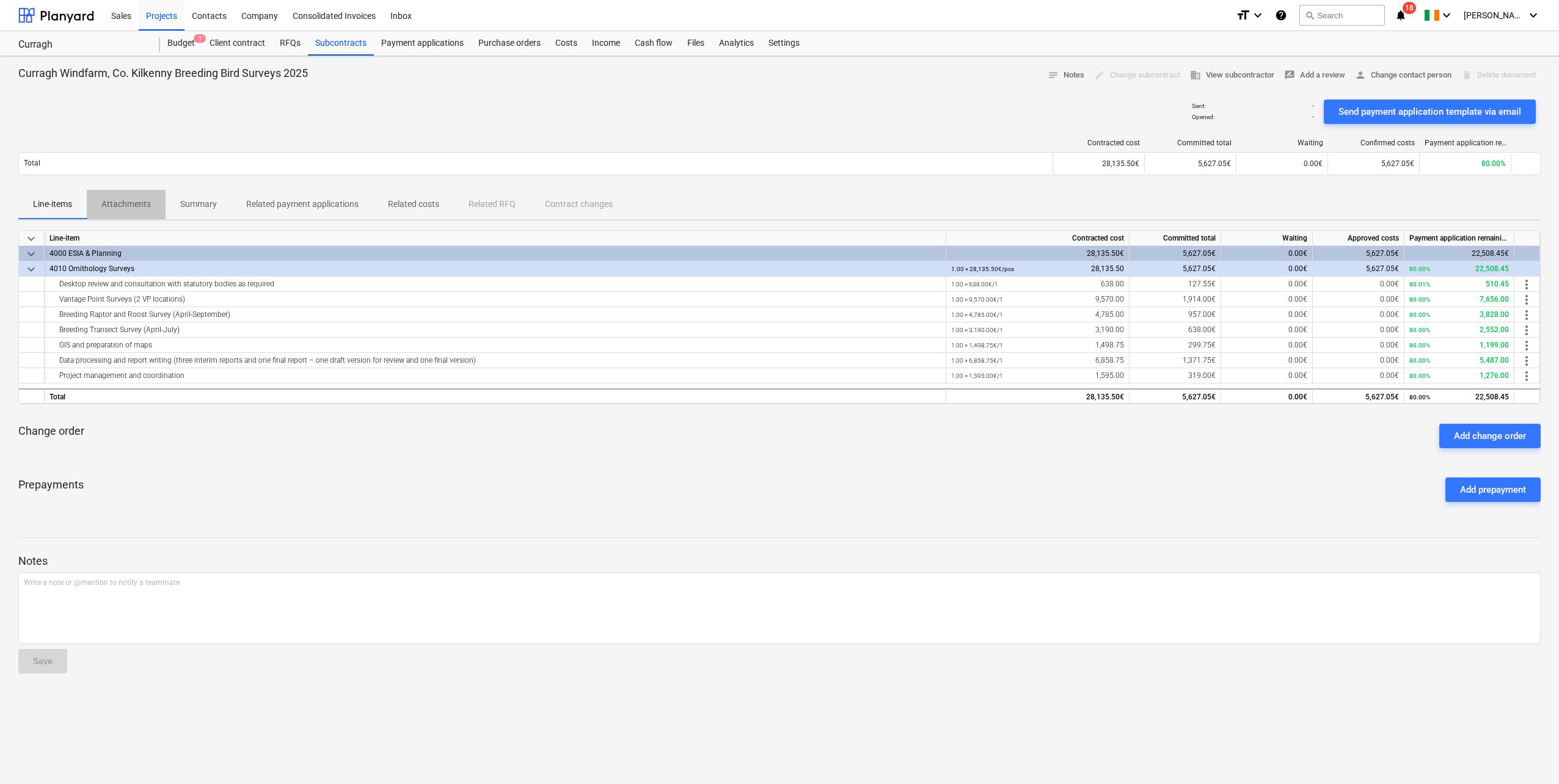
click at [122, 206] on p "Attachments" at bounding box center [126, 204] width 49 height 13
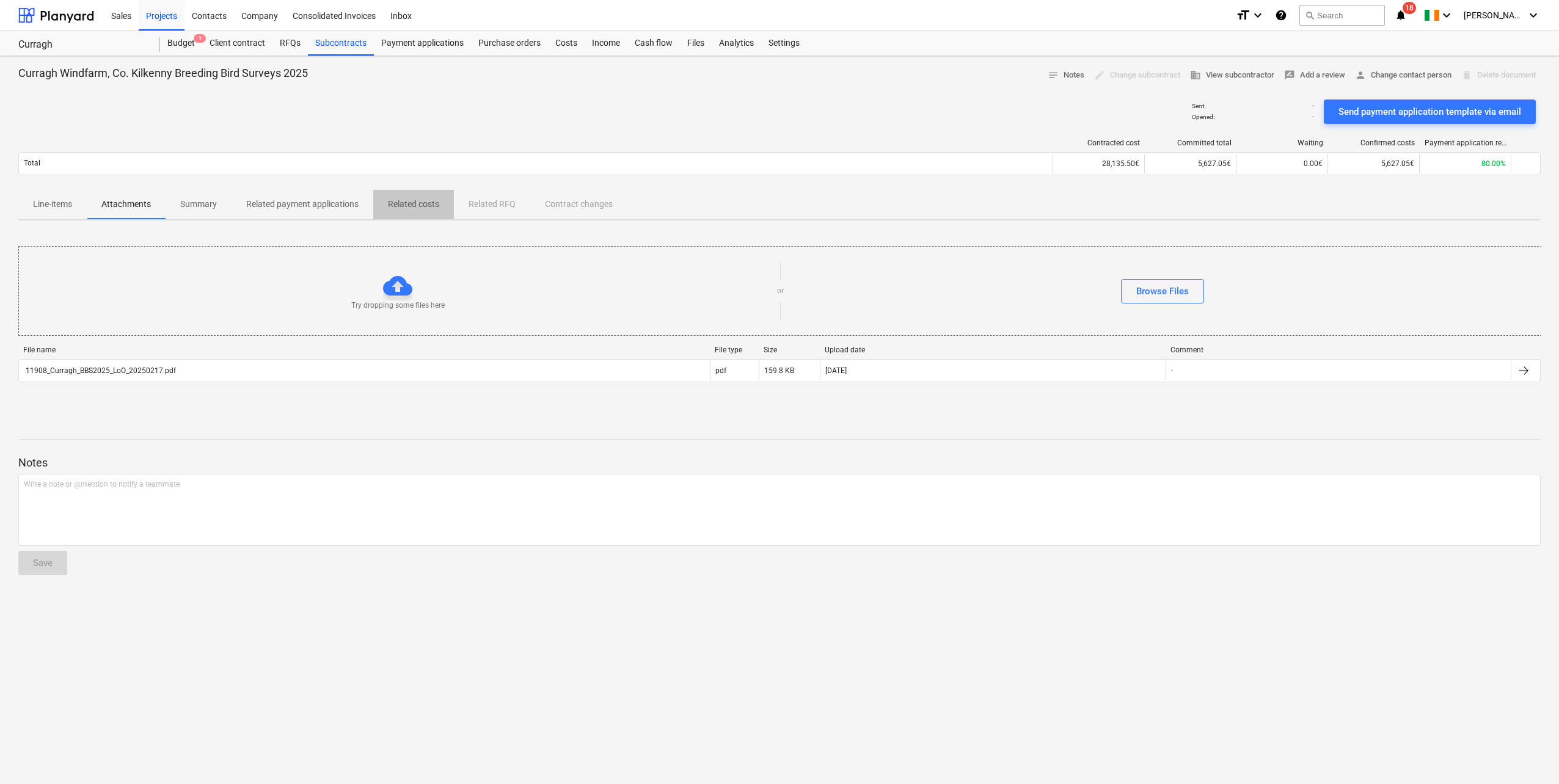
click at [403, 203] on p "Related costs" at bounding box center [413, 204] width 51 height 13
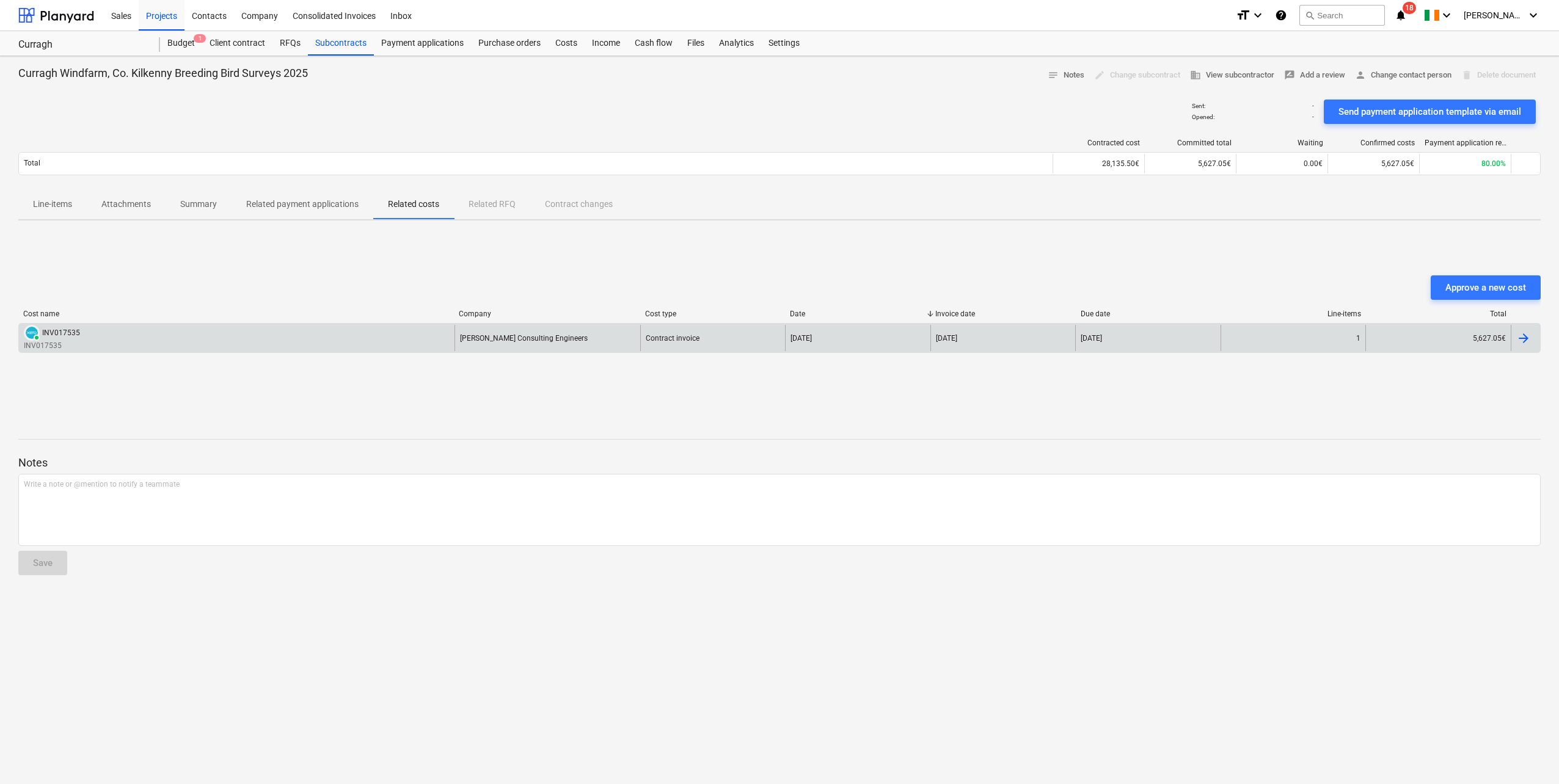
click at [265, 334] on div "PAID INV017535 INV017535" at bounding box center [236, 337] width 436 height 26
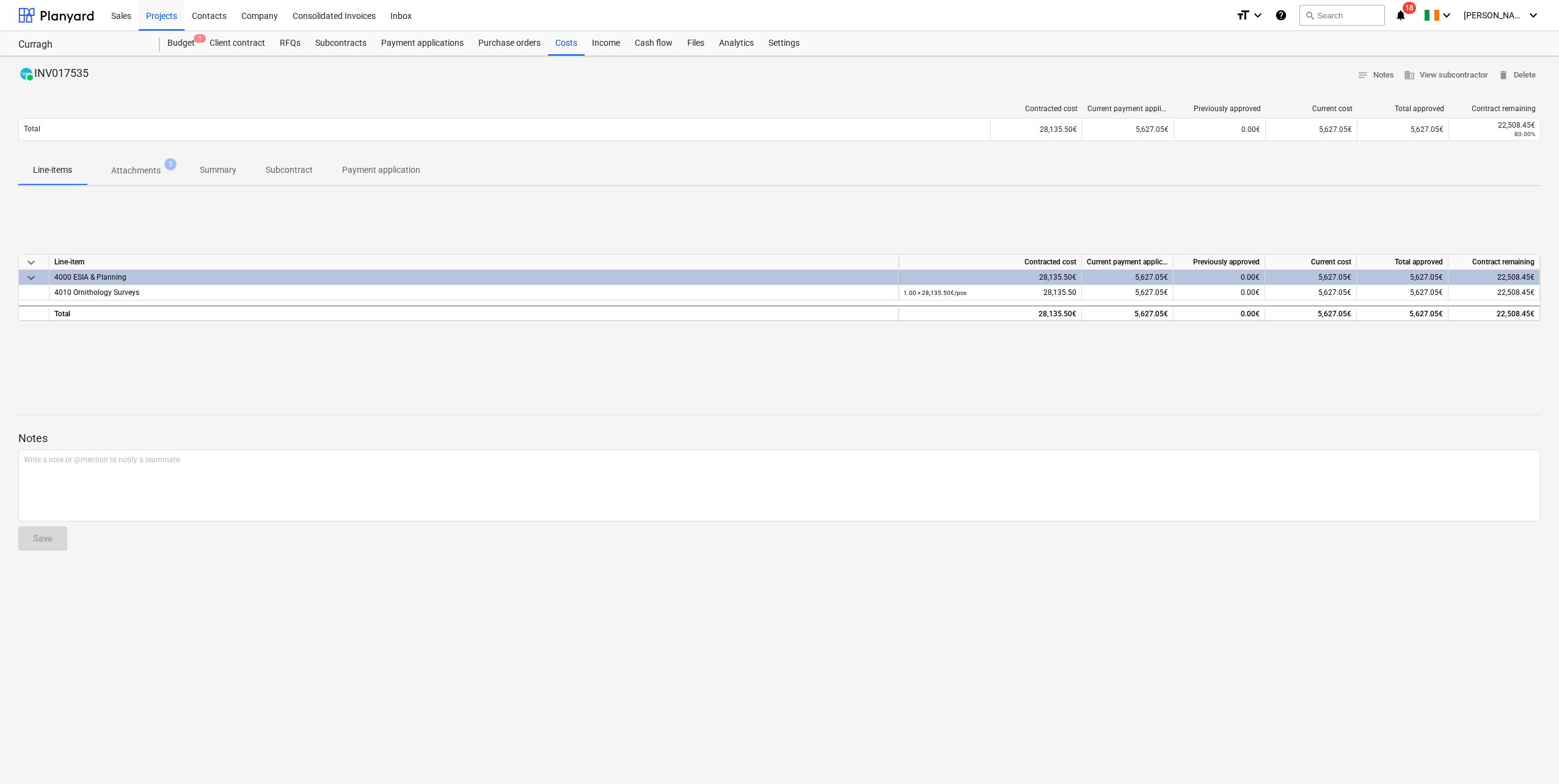
click at [127, 179] on span "Attachments 1" at bounding box center [136, 170] width 98 height 22
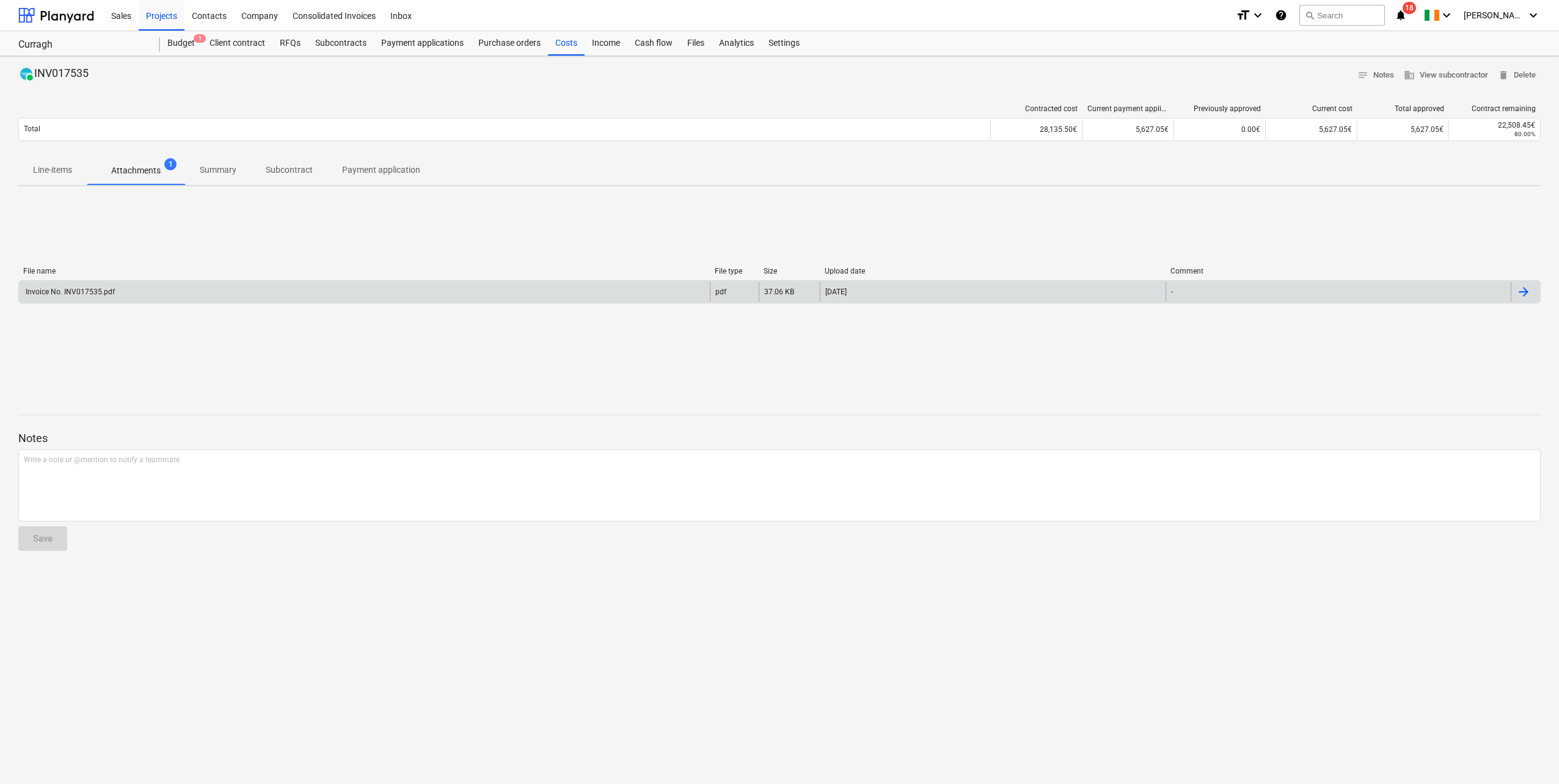
click at [105, 292] on div "Invoice No. INV017535.pdf" at bounding box center [69, 291] width 91 height 8
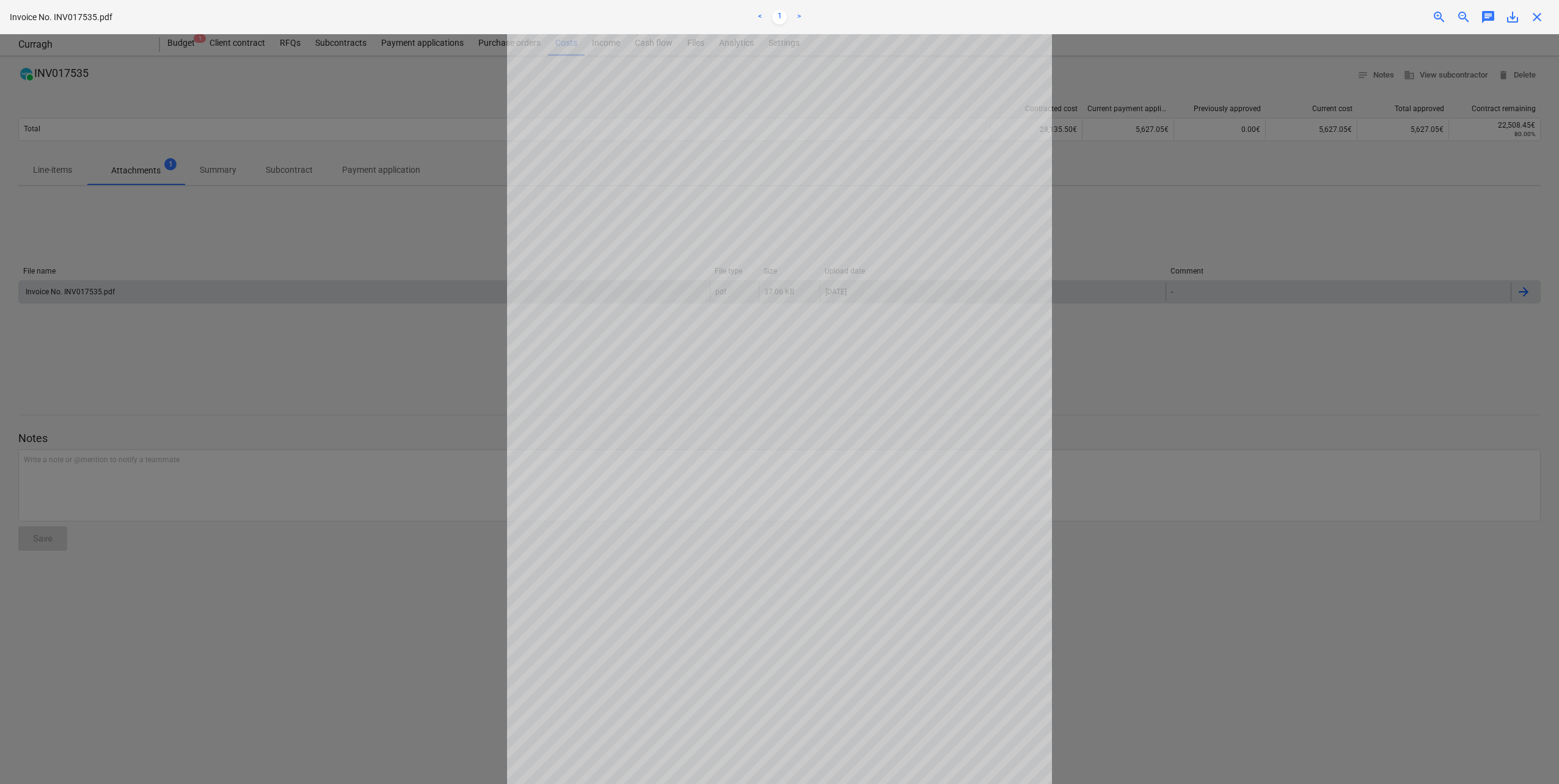
click at [1541, 18] on span "close" at bounding box center [1537, 17] width 15 height 15
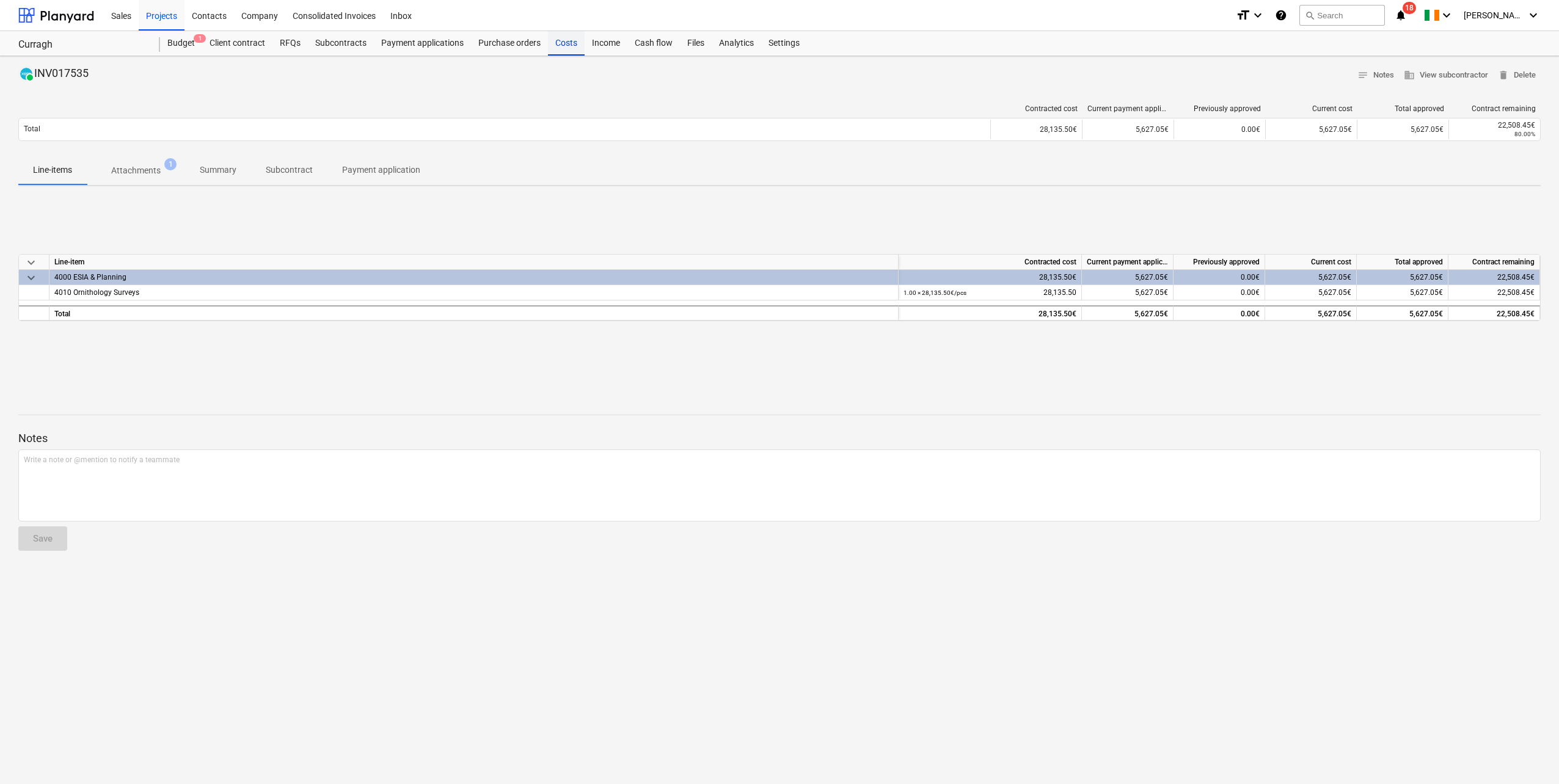
click at [572, 46] on div "Costs" at bounding box center [566, 43] width 36 height 25
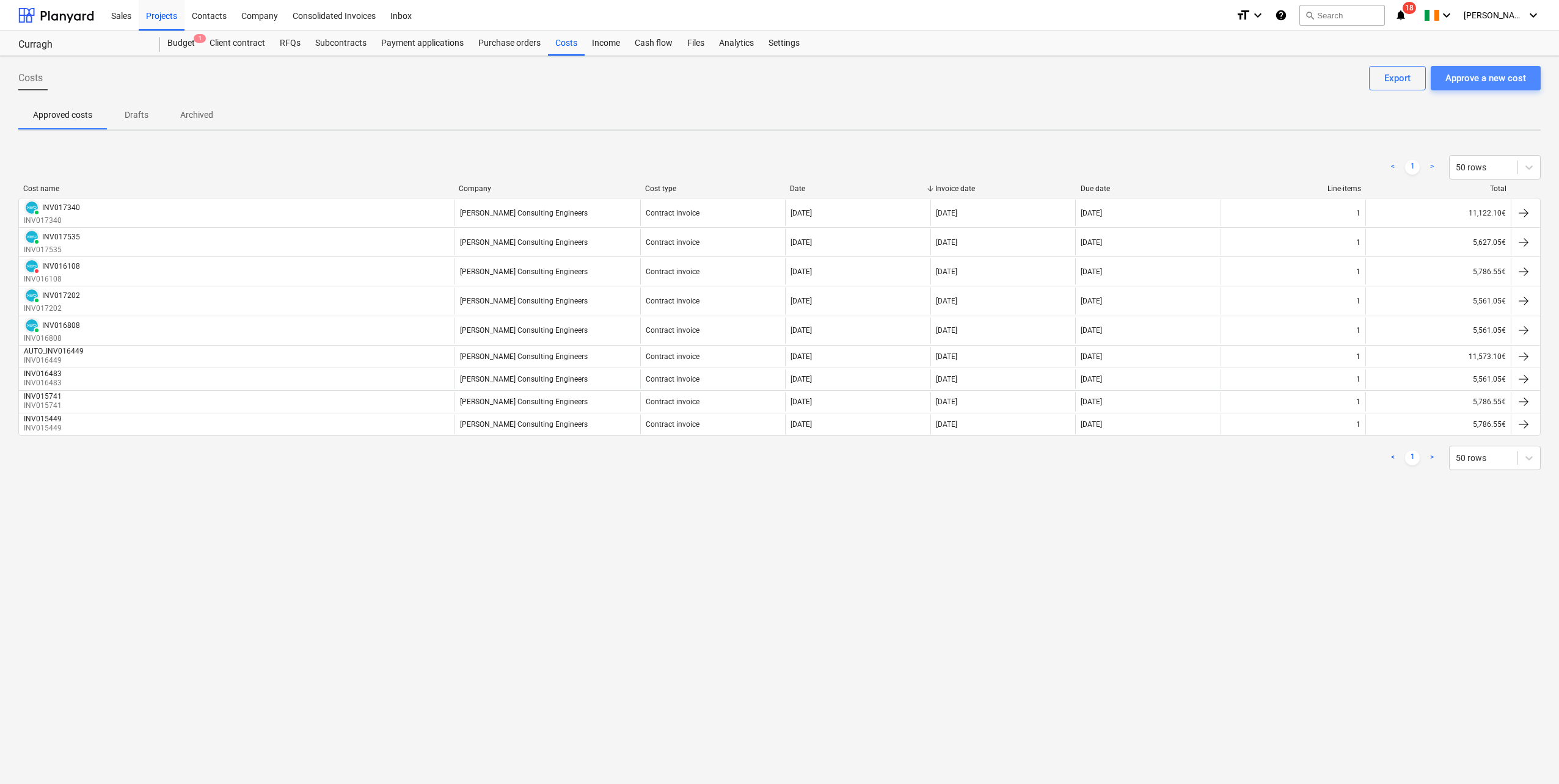
click at [1456, 80] on div "Approve a new cost" at bounding box center [1486, 77] width 80 height 16
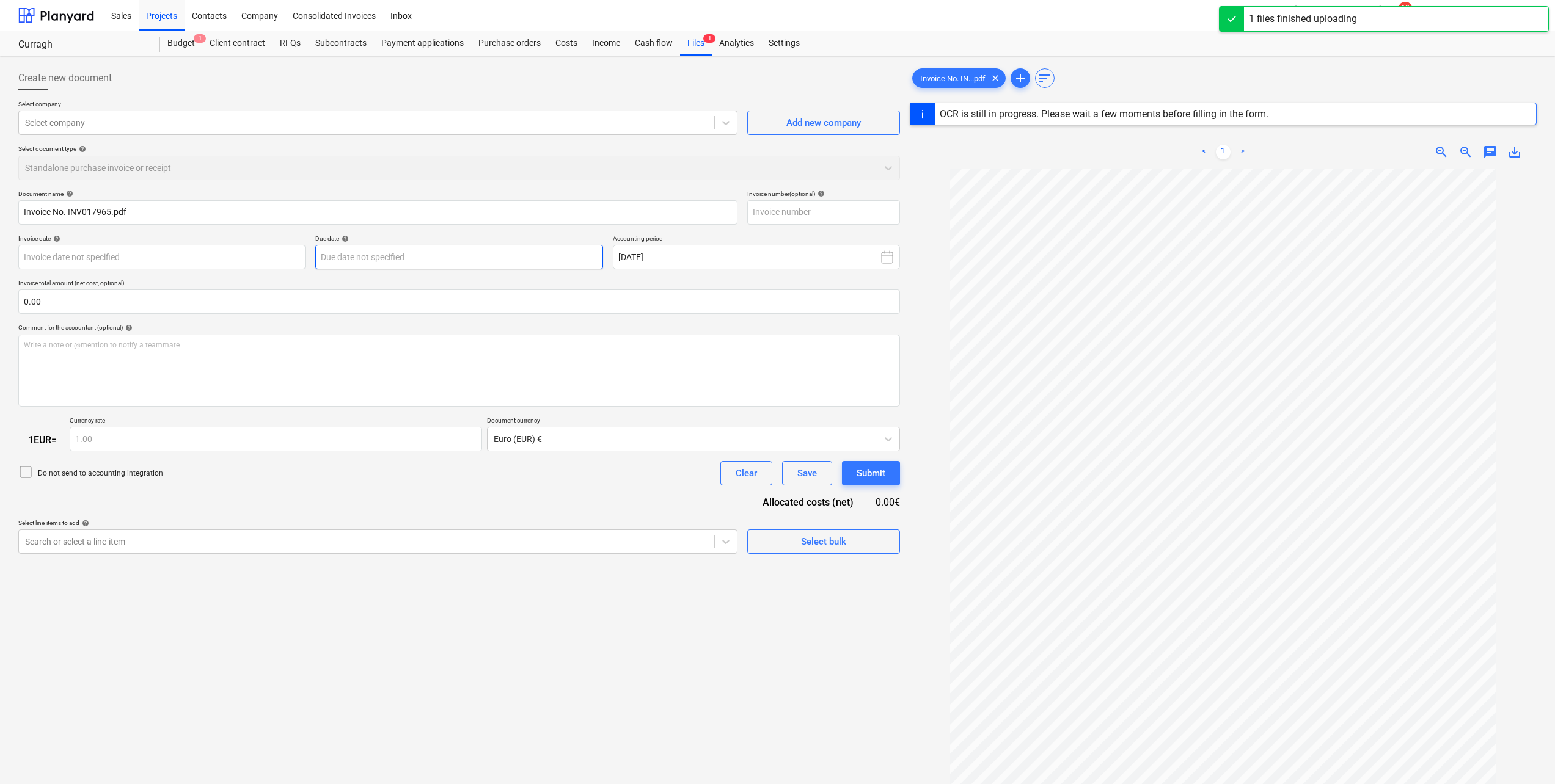
type input "INV017965"
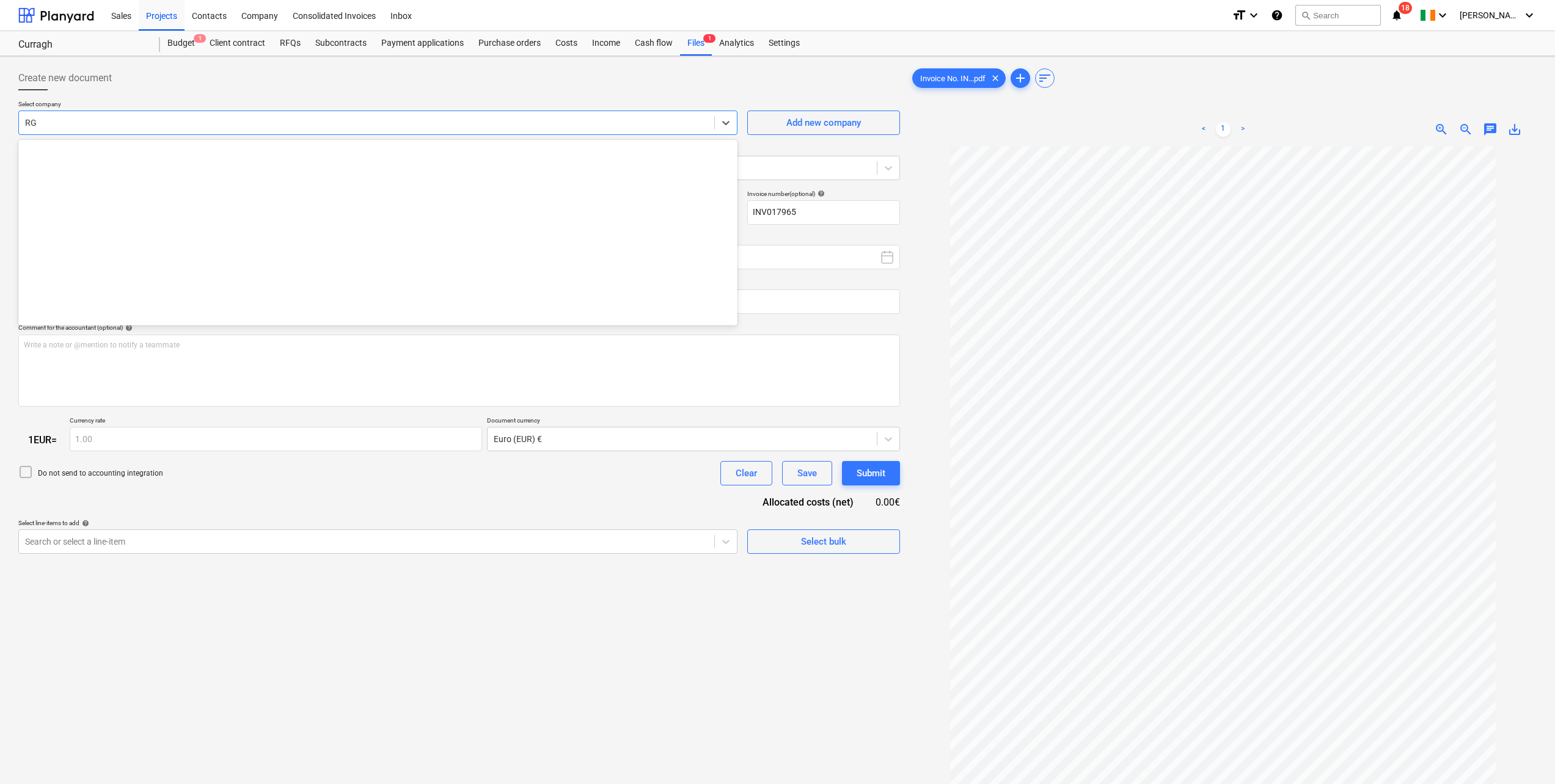
click at [75, 124] on div at bounding box center [366, 123] width 683 height 12
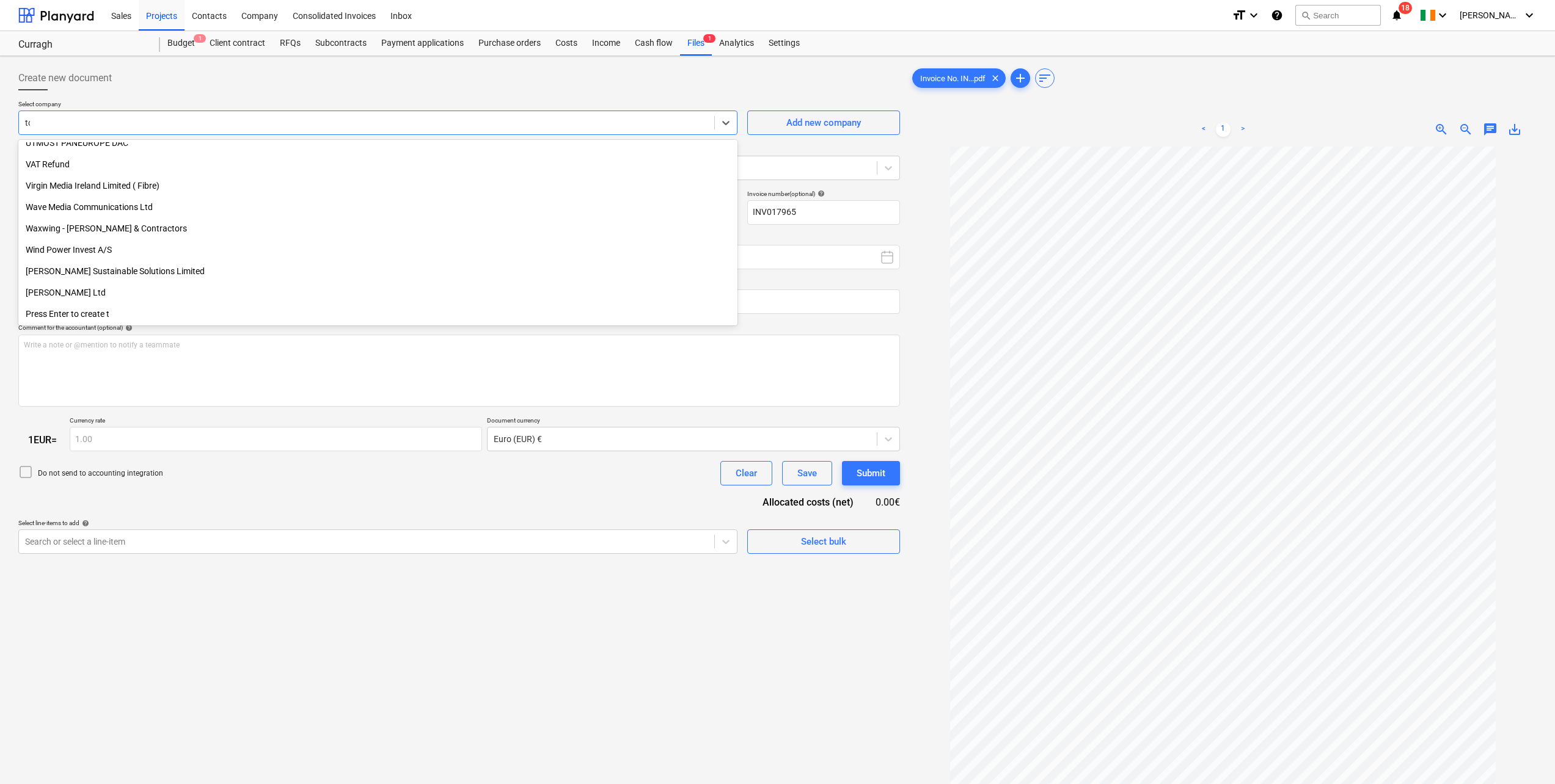
scroll to position [1014, 0]
type input "tob"
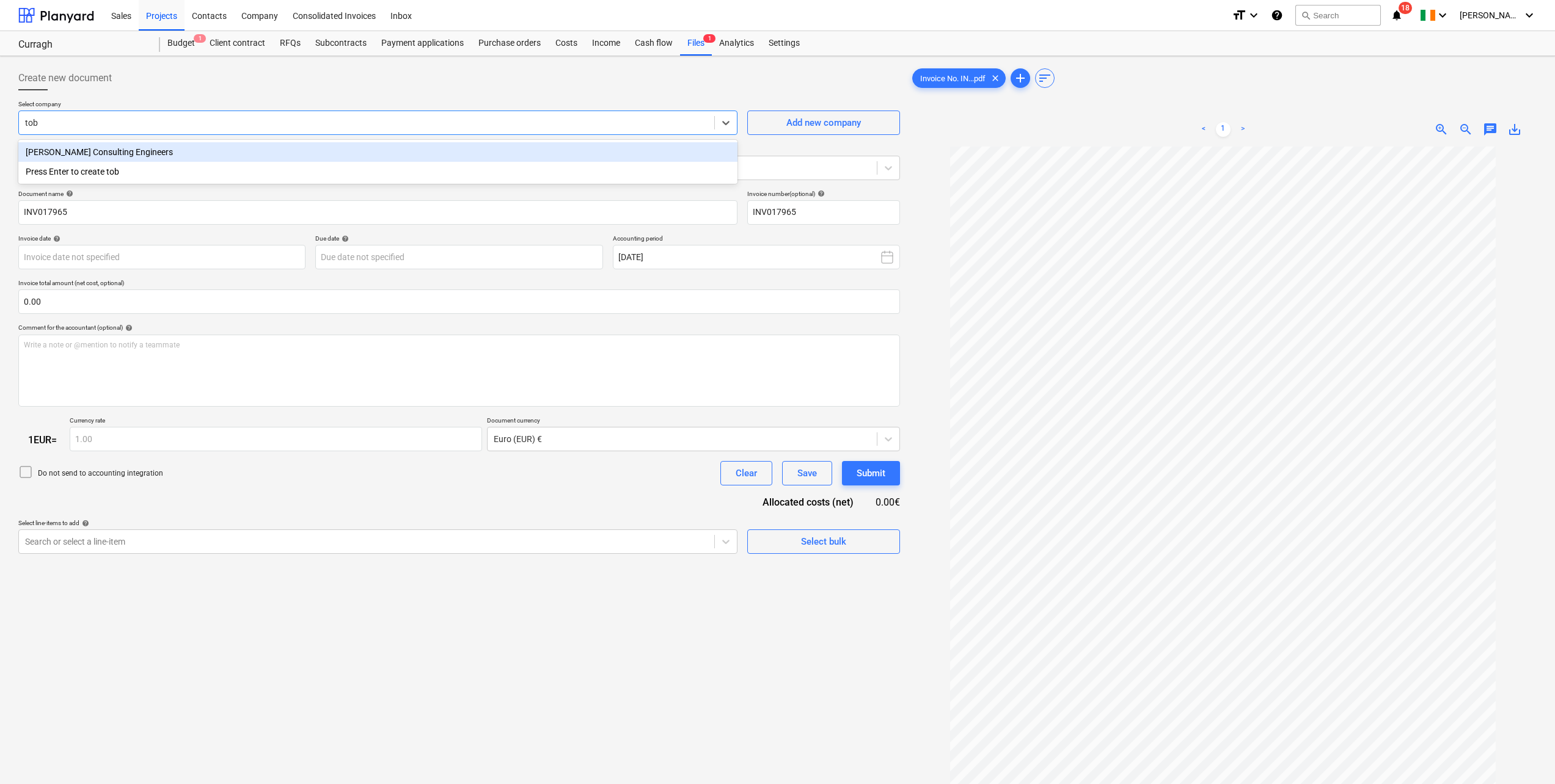
click at [60, 156] on div "[PERSON_NAME] Consulting Engineers" at bounding box center [378, 152] width 719 height 19
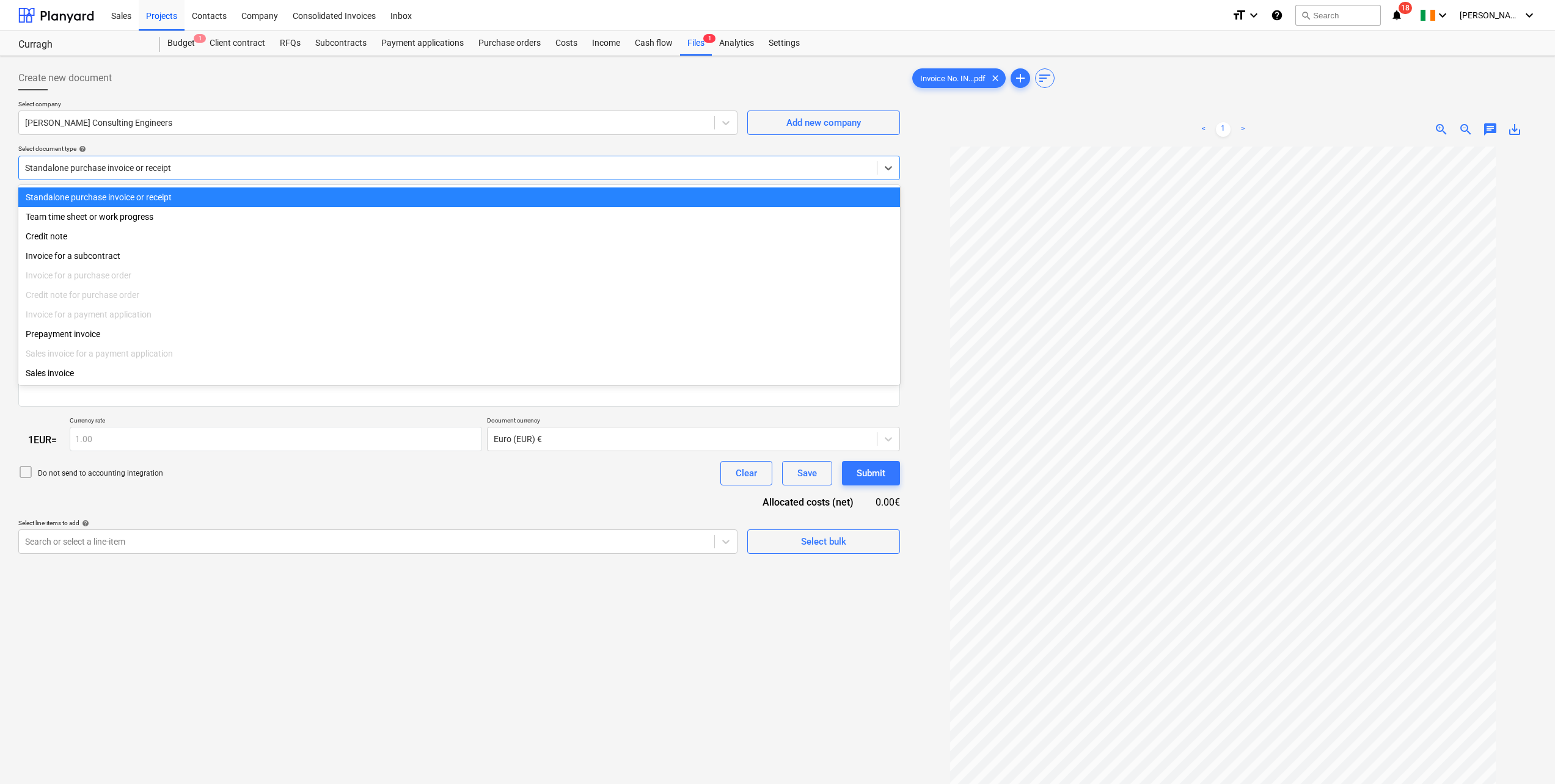
click at [76, 172] on div at bounding box center [448, 168] width 845 height 12
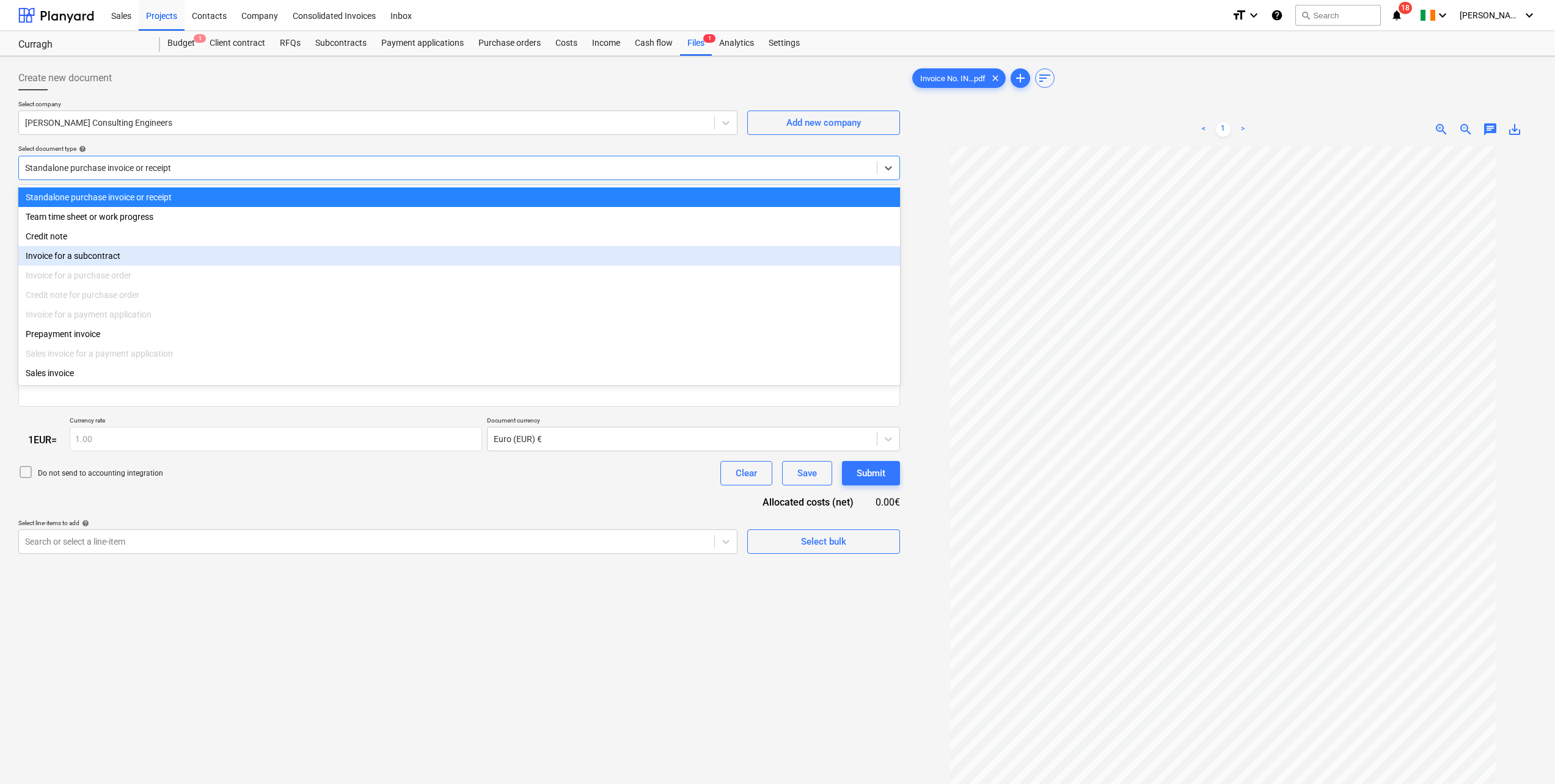
click at [83, 253] on div "Invoice for a subcontract" at bounding box center [459, 256] width 882 height 19
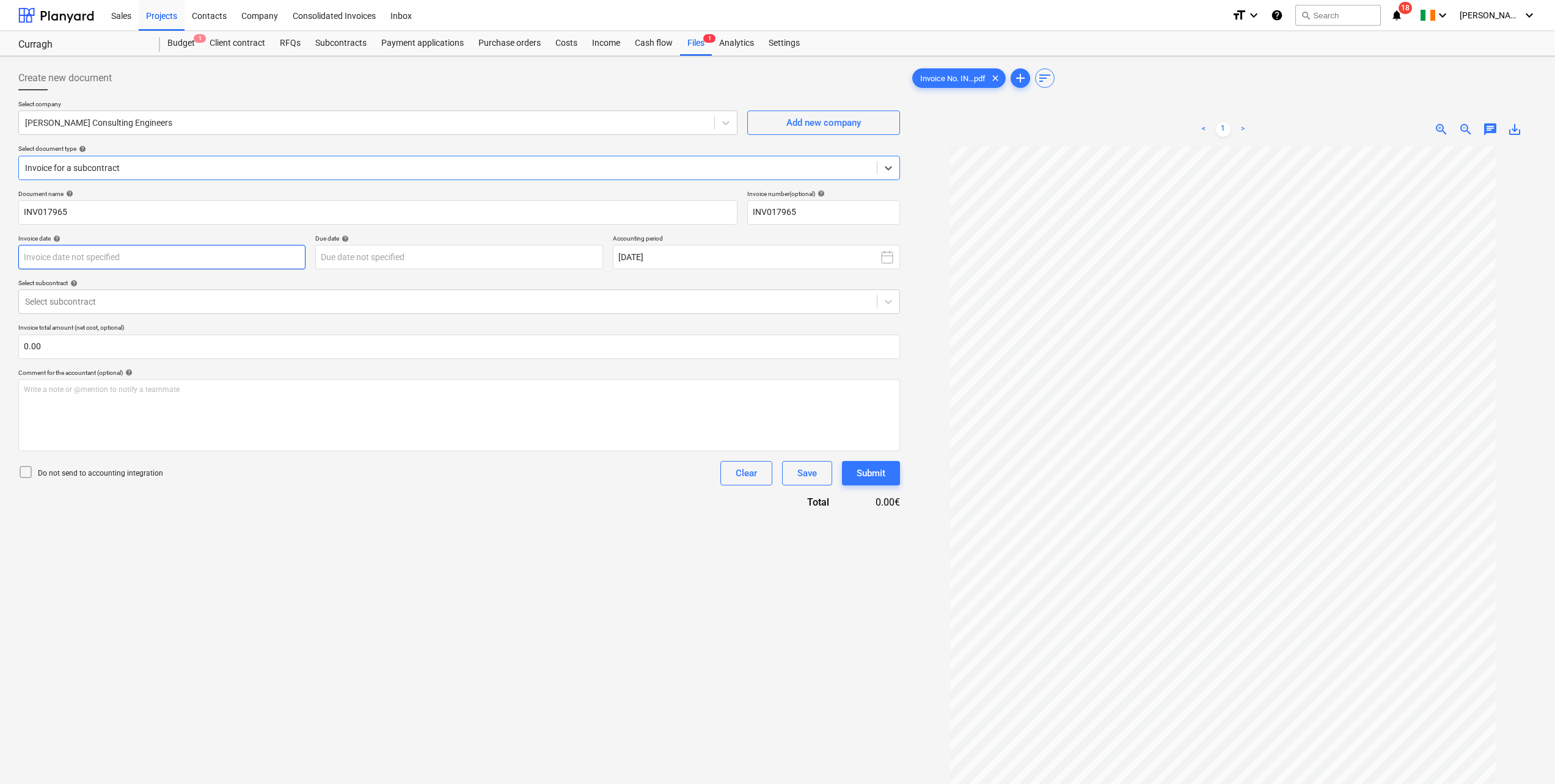
click at [179, 261] on body "Sales Projects Contacts Company Consolidated Invoices Inbox format_size keyboar…" at bounding box center [778, 392] width 1555 height 784
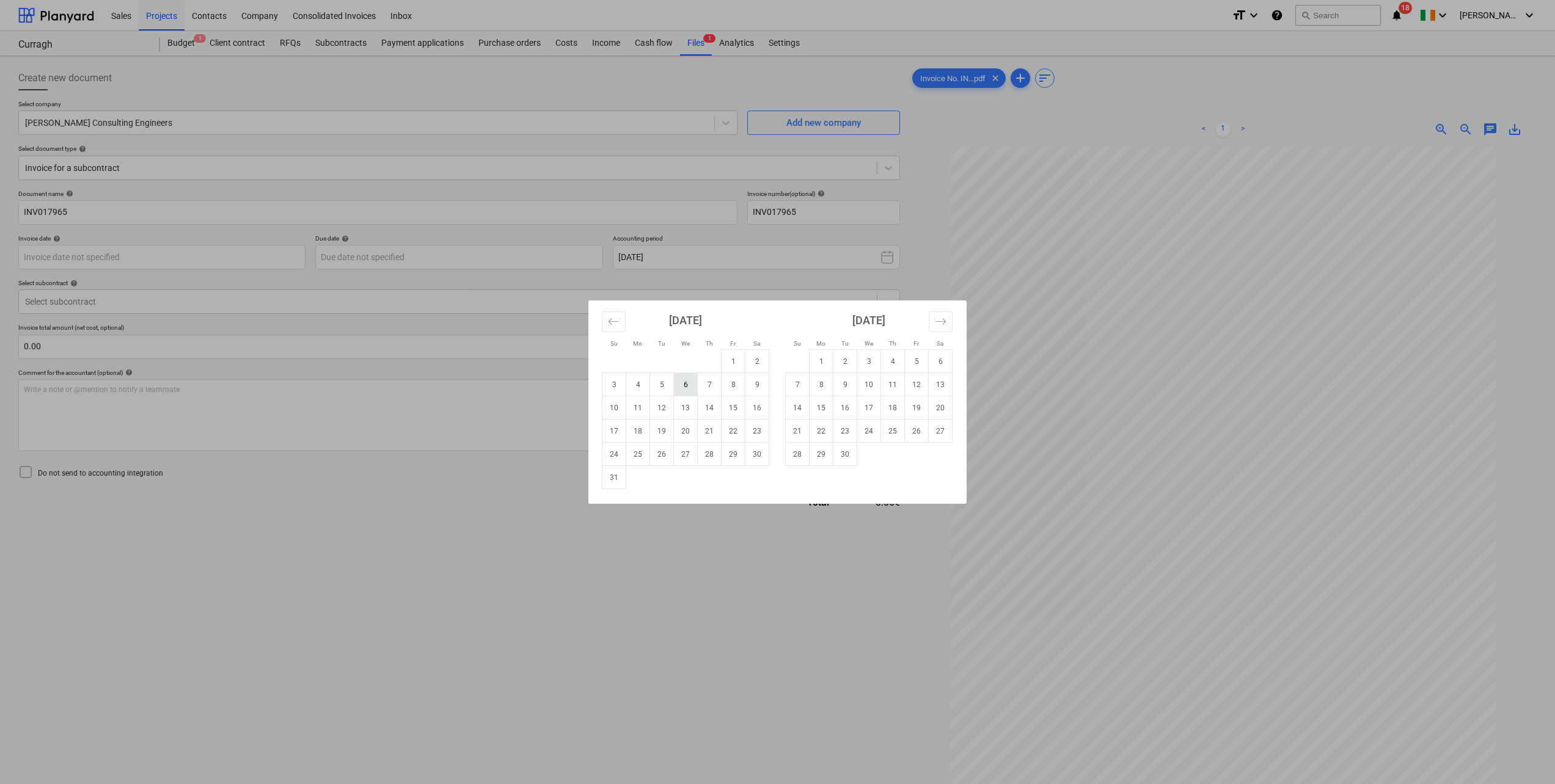
click at [687, 391] on td "6" at bounding box center [686, 384] width 24 height 23
type input "[DATE]"
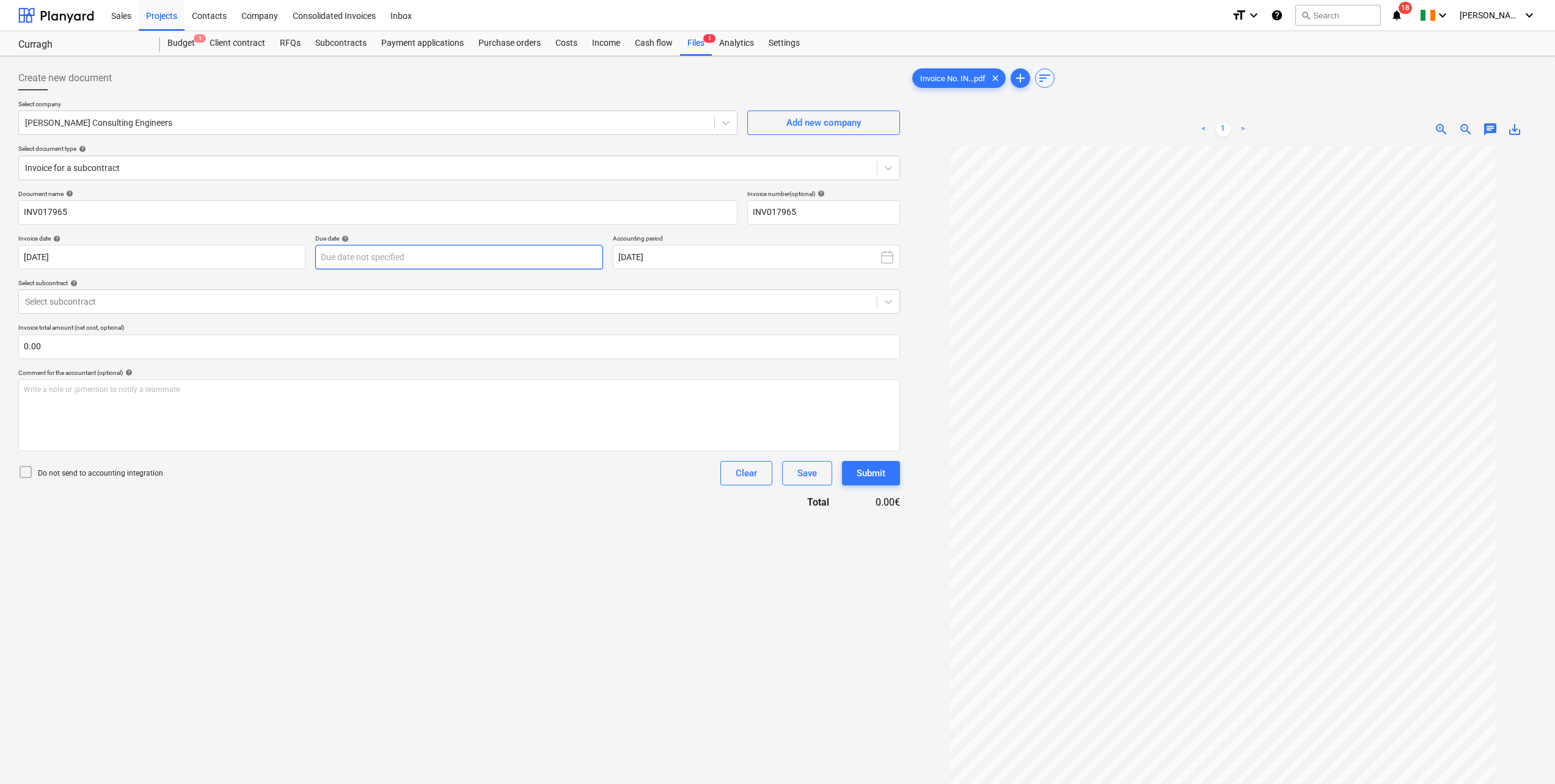
click at [407, 261] on body "Sales Projects Contacts Company Consolidated Invoices Inbox format_size keyboar…" at bounding box center [778, 392] width 1555 height 784
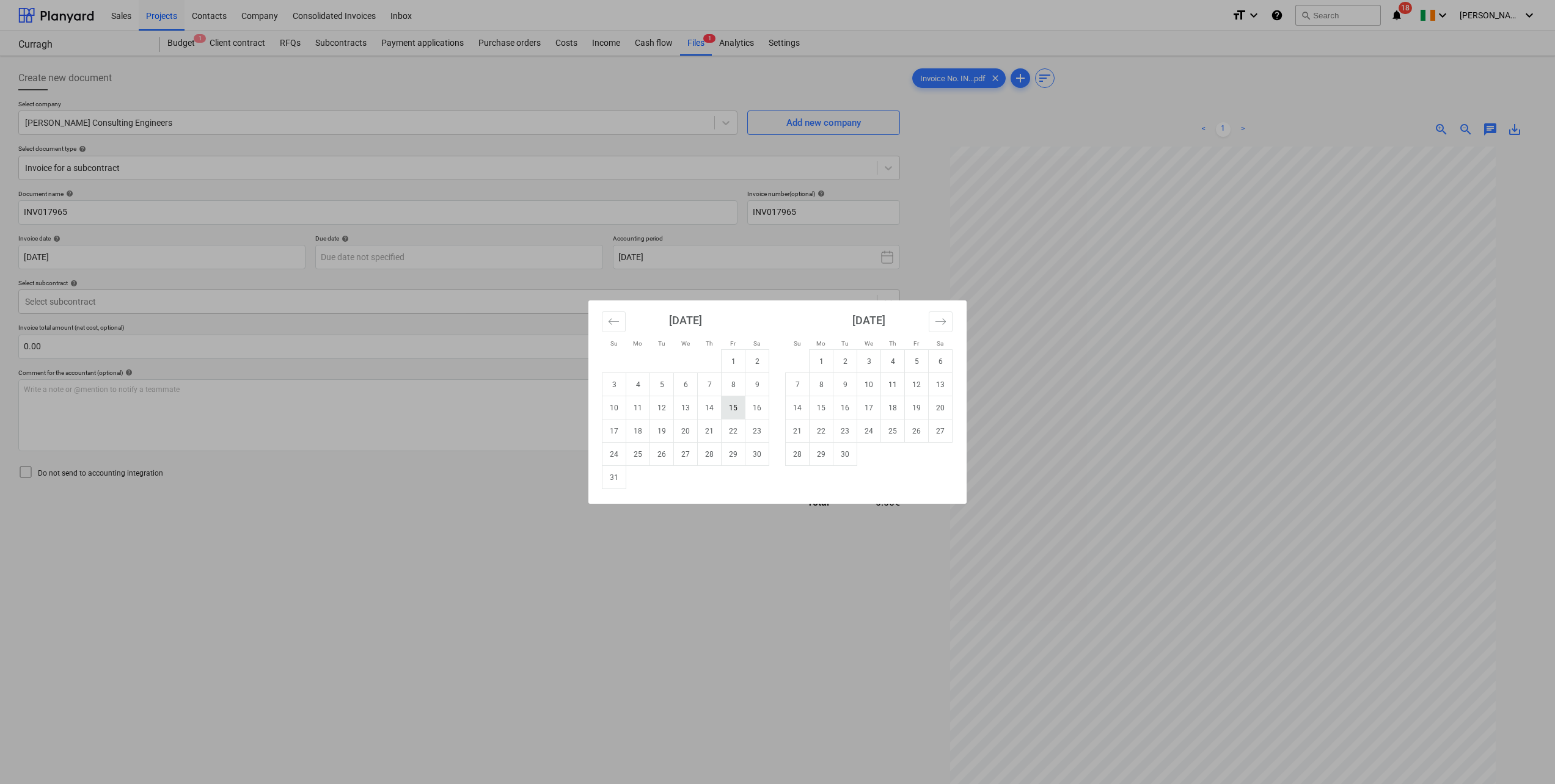
click at [728, 411] on td "15" at bounding box center [734, 407] width 24 height 23
type input "[DATE]"
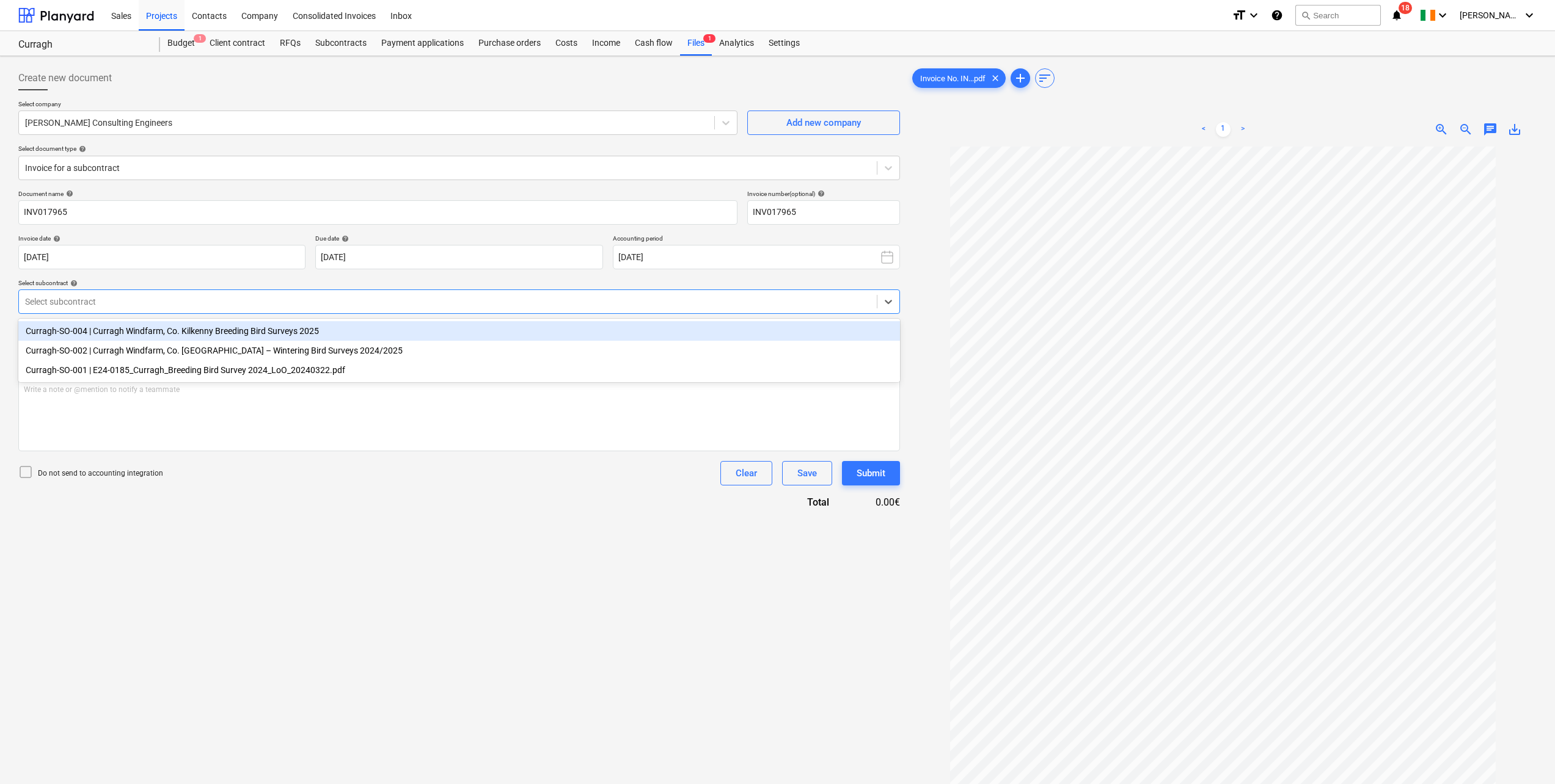
click at [191, 307] on div at bounding box center [448, 302] width 845 height 12
click at [176, 333] on div "Curragh-SO-004 | Curragh Windfarm, Co. Kilkenny Breeding Bird Surveys 2025" at bounding box center [459, 331] width 882 height 19
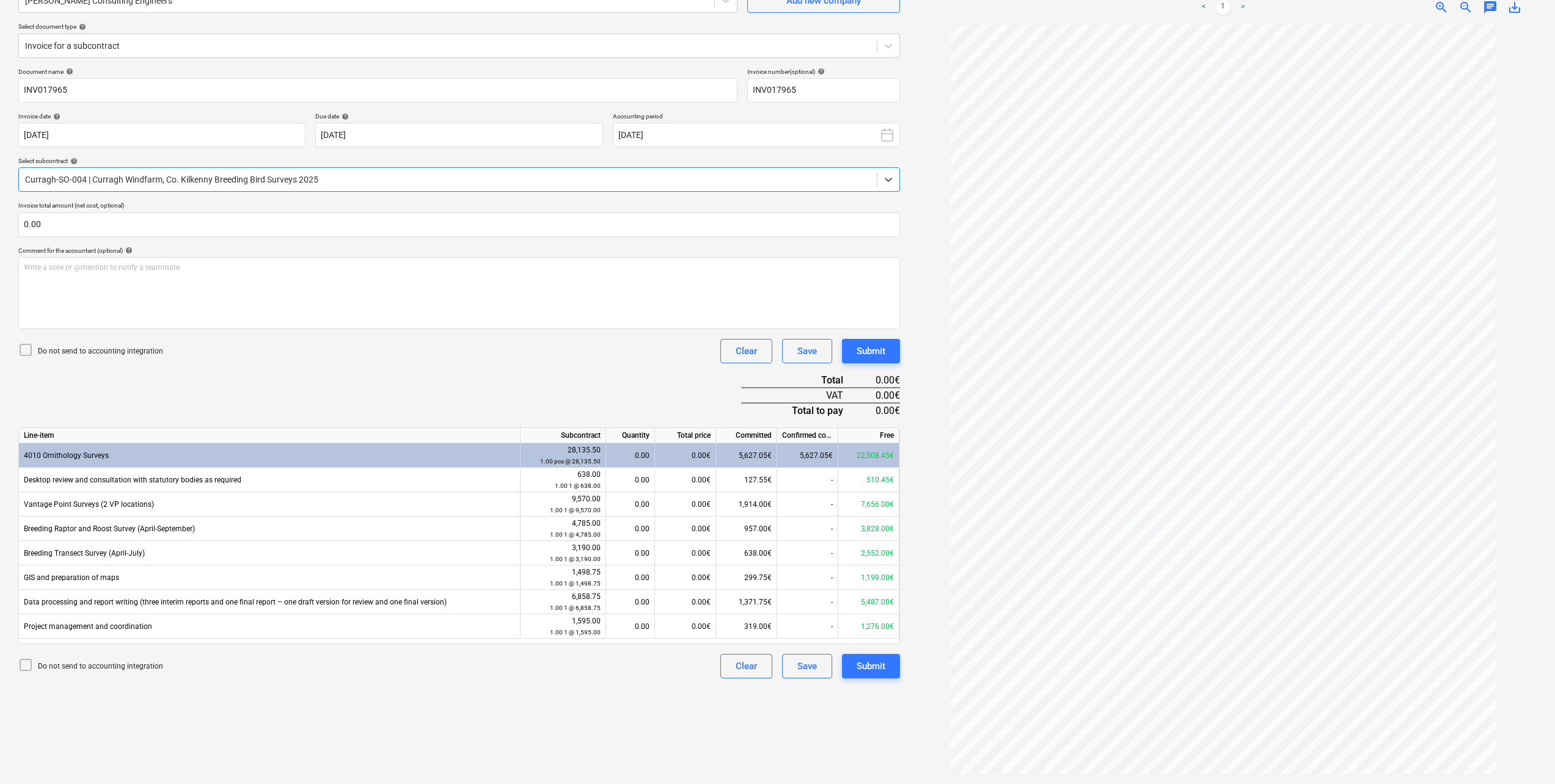
scroll to position [24, 0]
click at [1241, 5] on link ">" at bounding box center [1243, 7] width 15 height 15
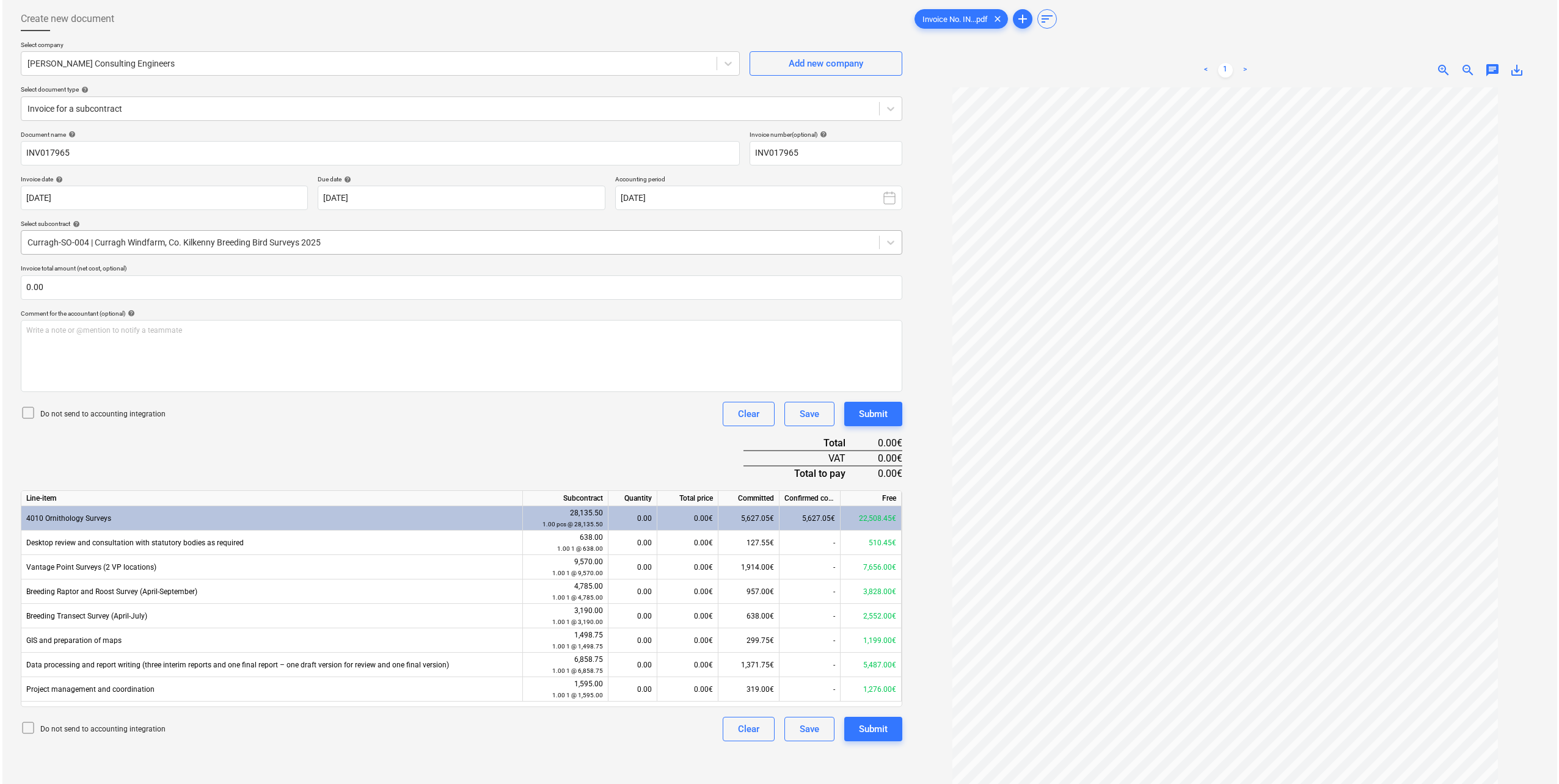
scroll to position [0, 0]
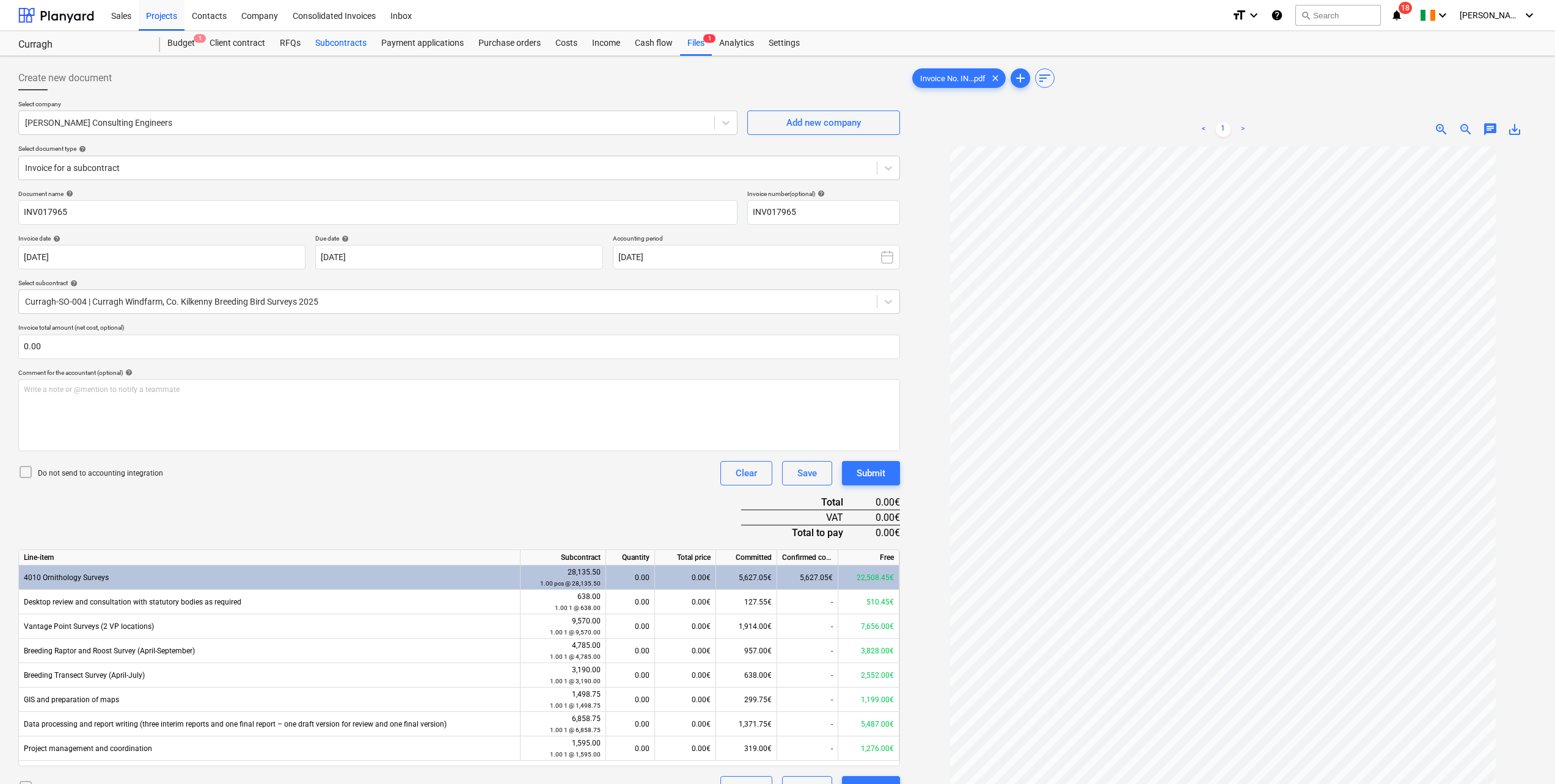
click at [340, 45] on div "Subcontracts" at bounding box center [340, 43] width 66 height 25
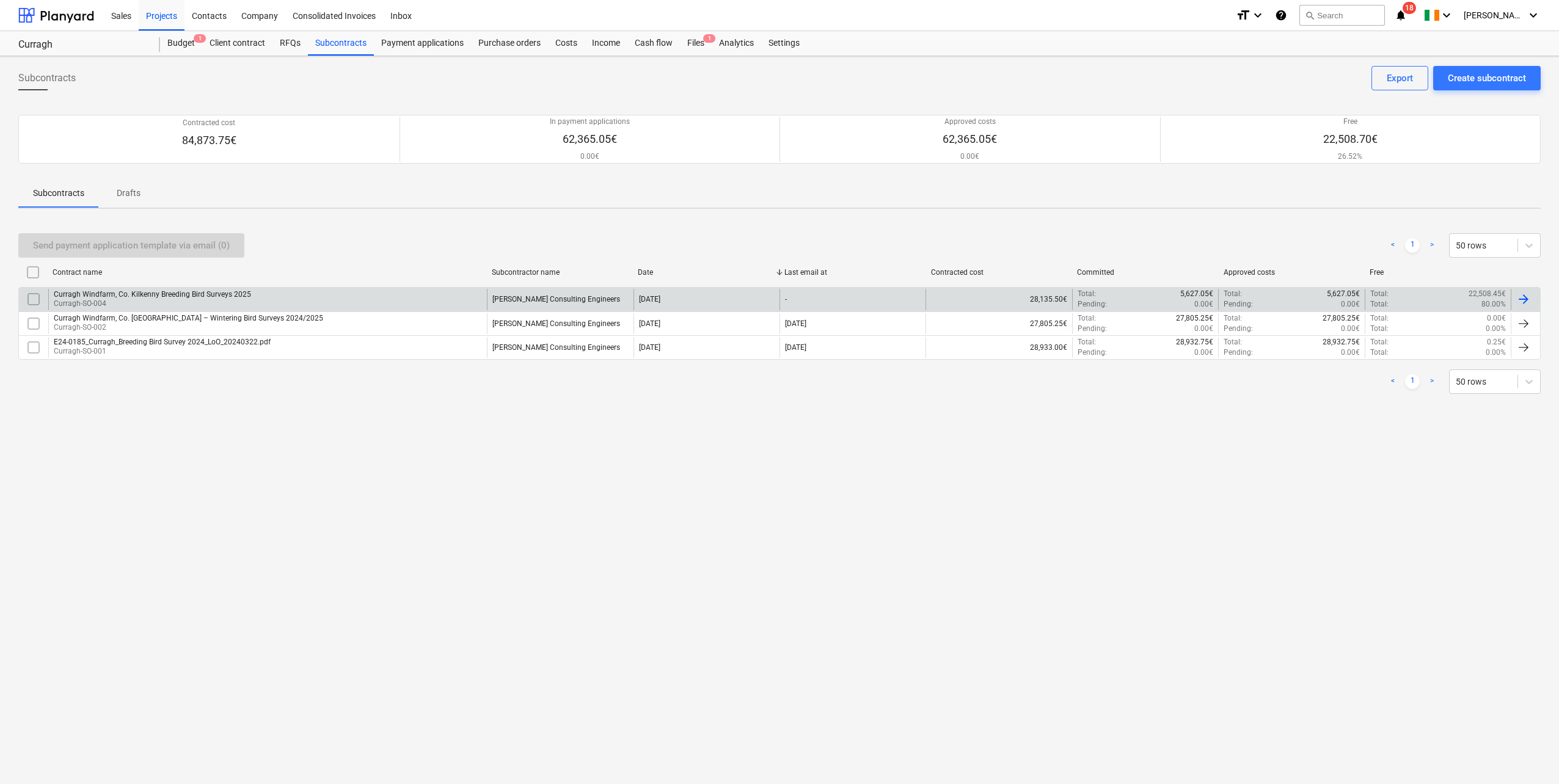
click at [185, 307] on p "Curragh-SO-004" at bounding box center [152, 304] width 197 height 10
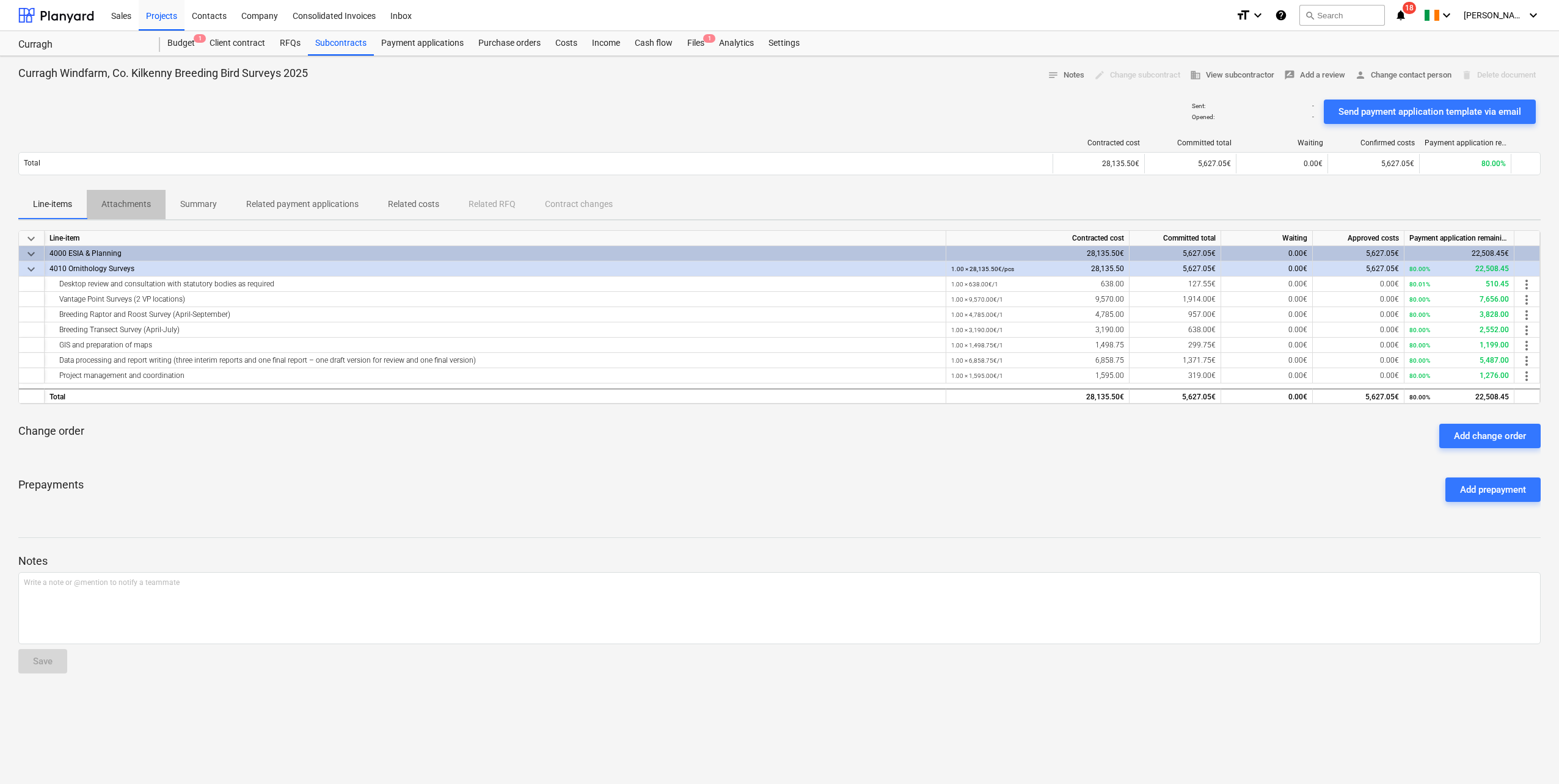
click at [121, 203] on p "Attachments" at bounding box center [126, 204] width 49 height 13
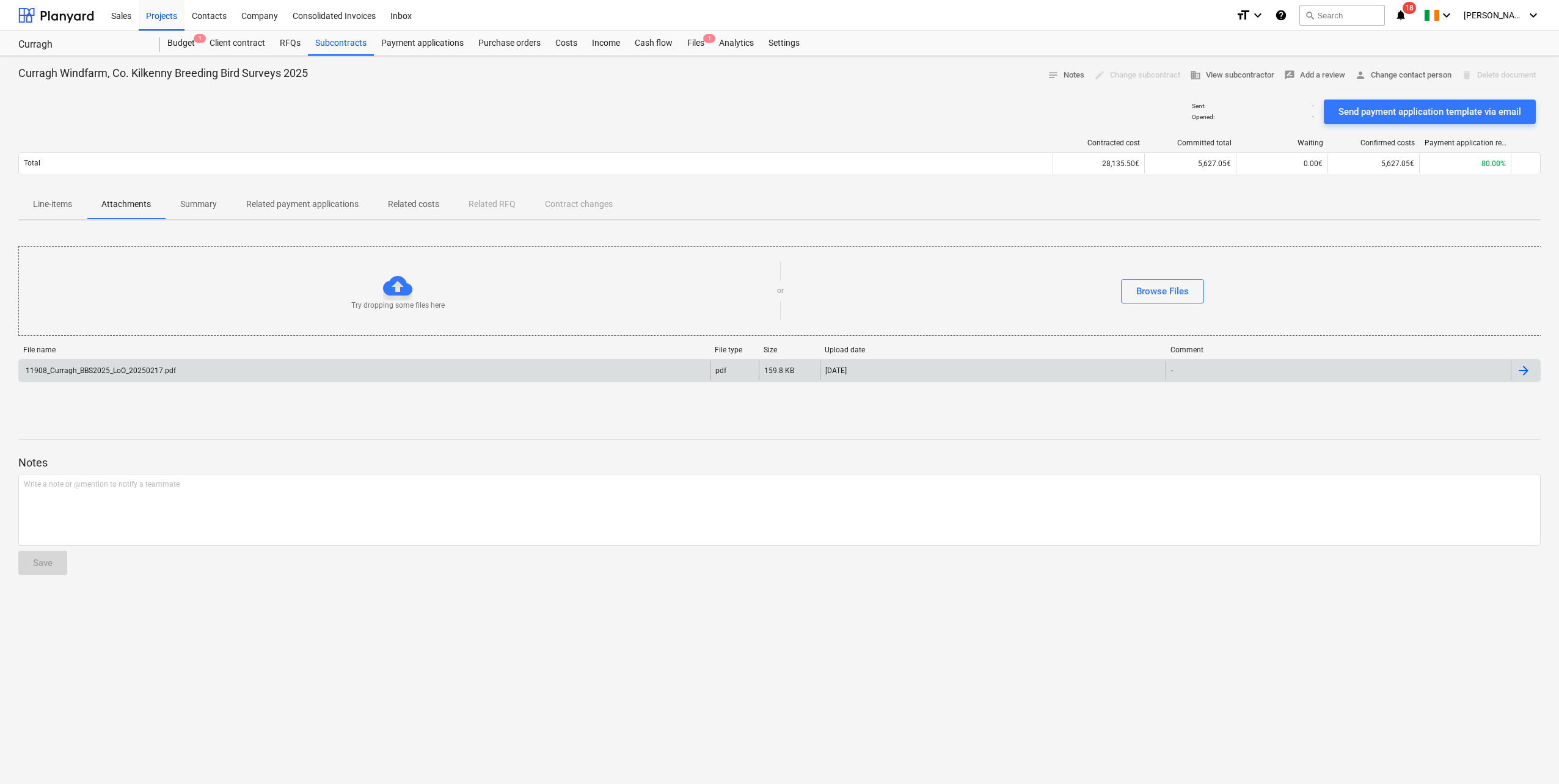
click at [205, 372] on div "11908_Curragh_BBS2025_LoO_20250217.pdf" at bounding box center [364, 371] width 691 height 19
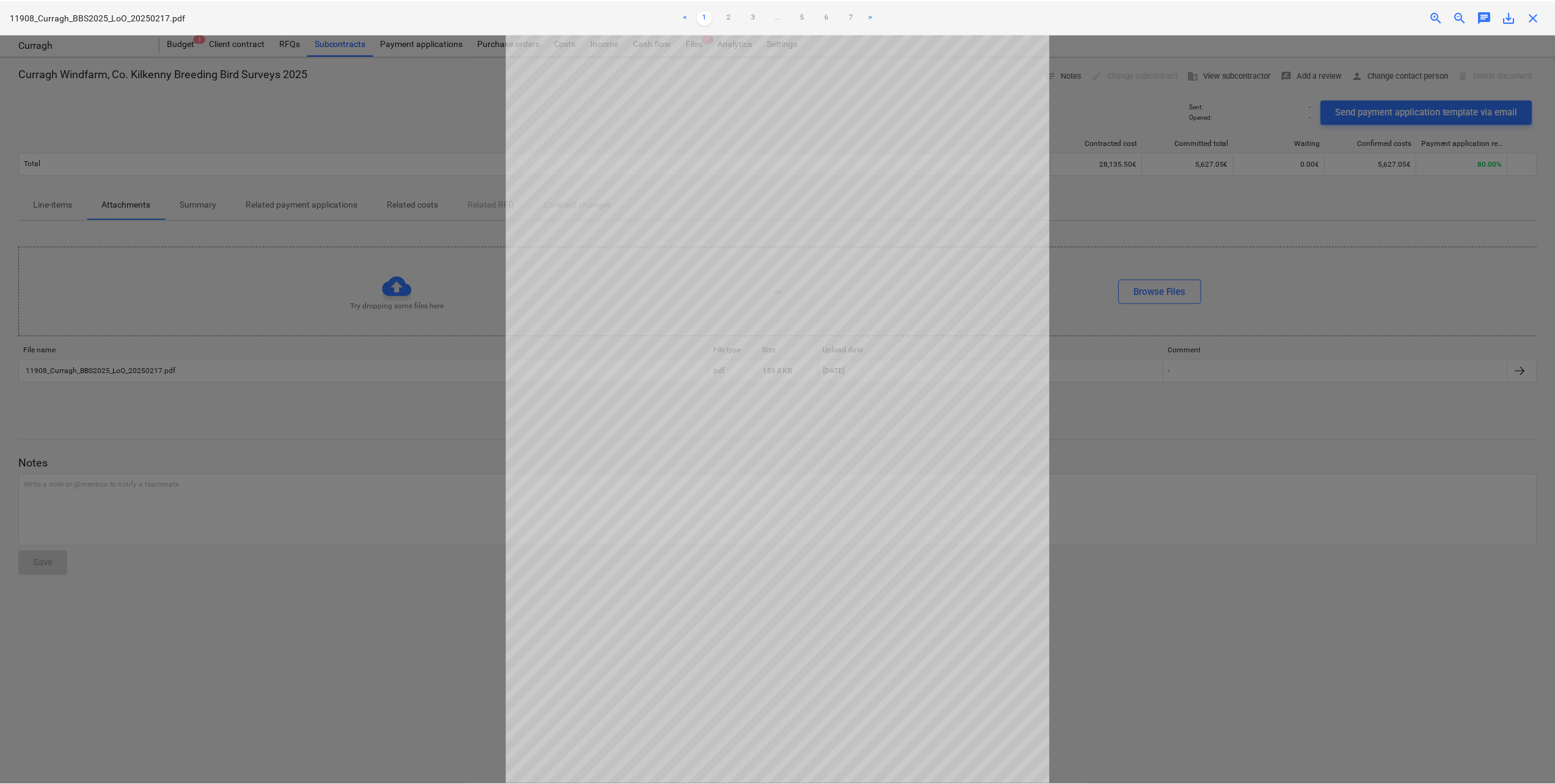
scroll to position [24, 0]
click at [732, 17] on link "2" at bounding box center [731, 17] width 15 height 15
click at [751, 13] on link "3" at bounding box center [755, 17] width 15 height 15
click at [1535, 16] on span "close" at bounding box center [1537, 17] width 15 height 15
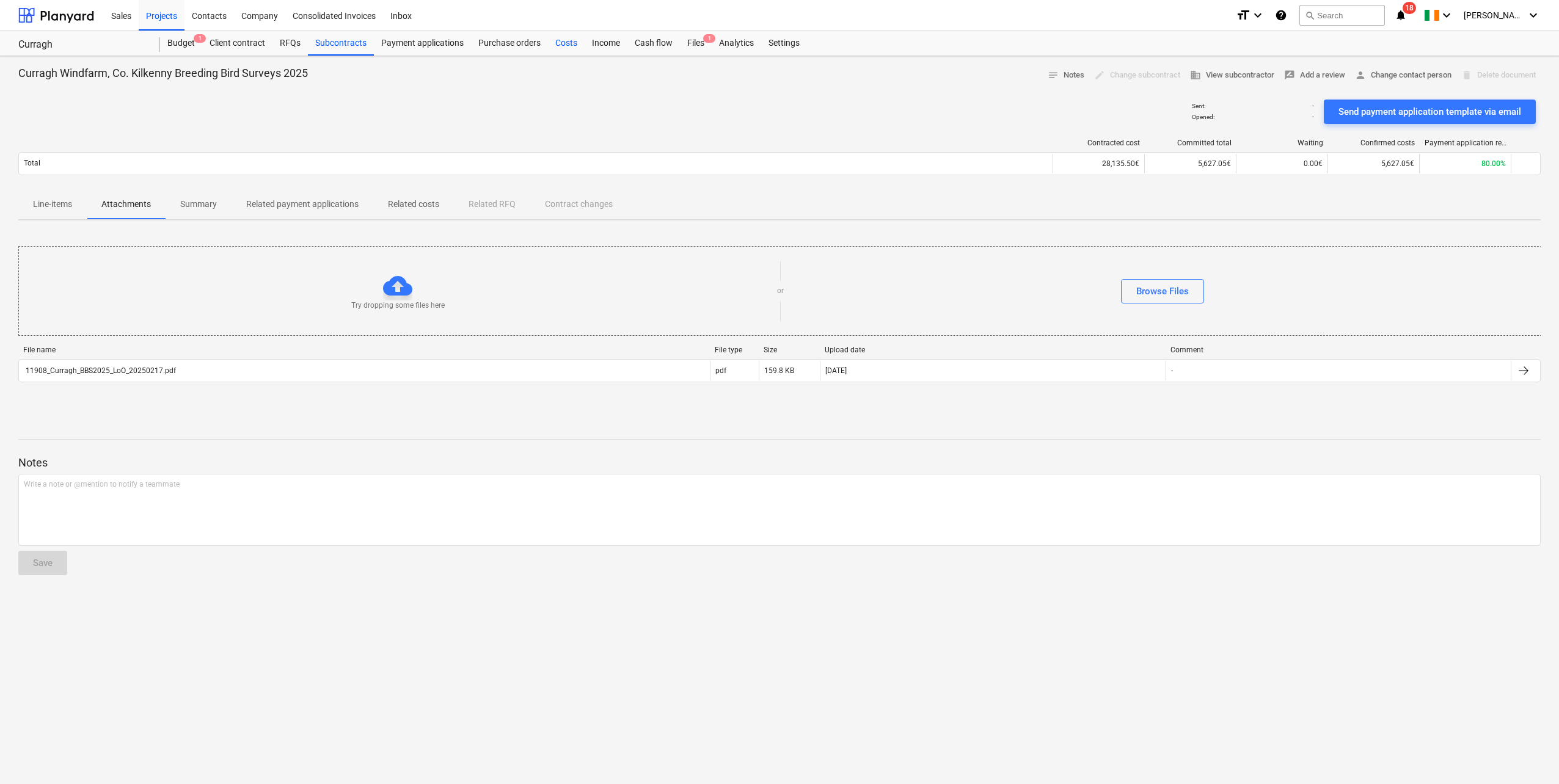
click at [559, 46] on div "Costs" at bounding box center [566, 43] width 36 height 25
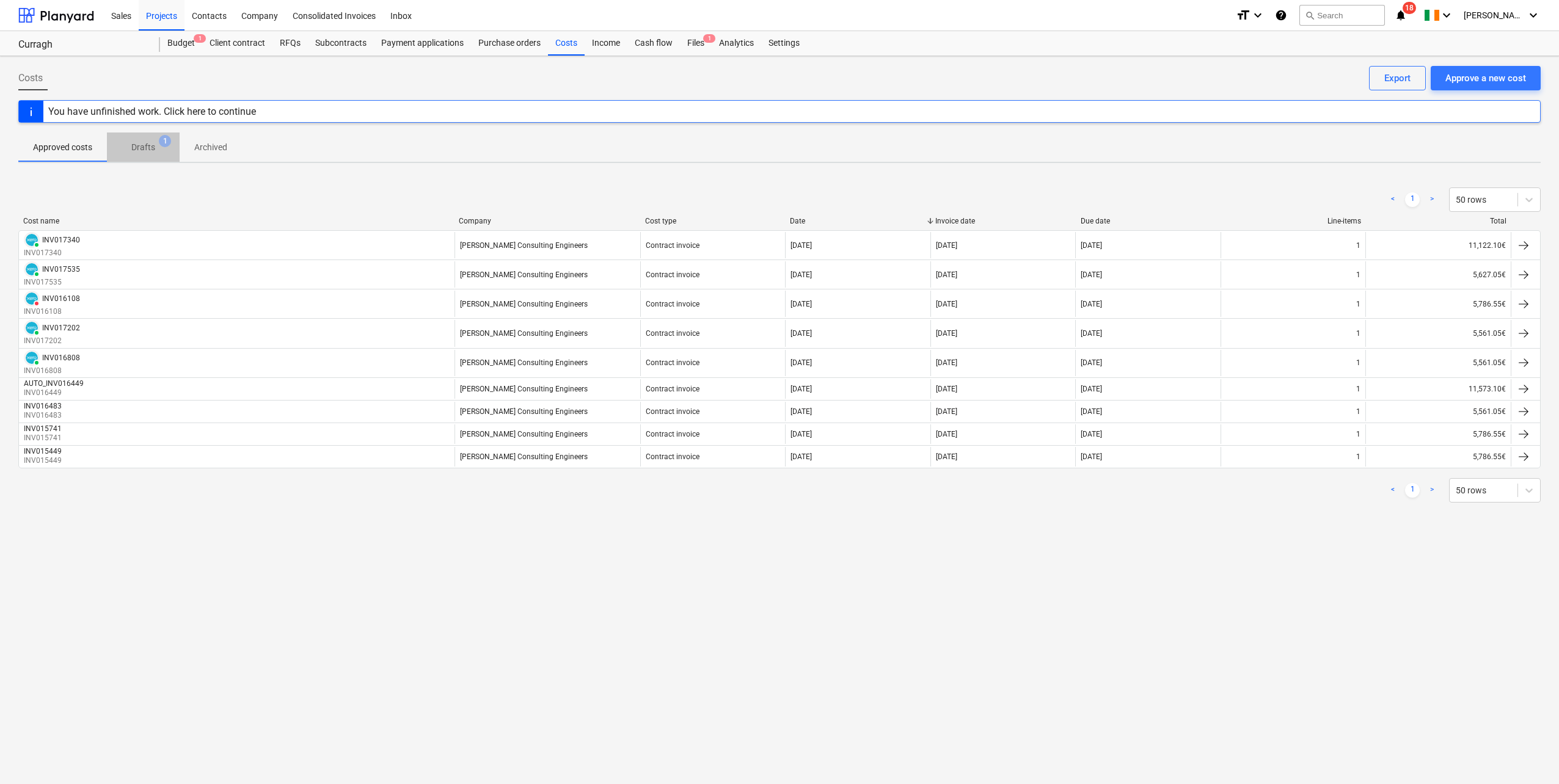
click at [147, 148] on p "Drafts" at bounding box center [143, 147] width 24 height 13
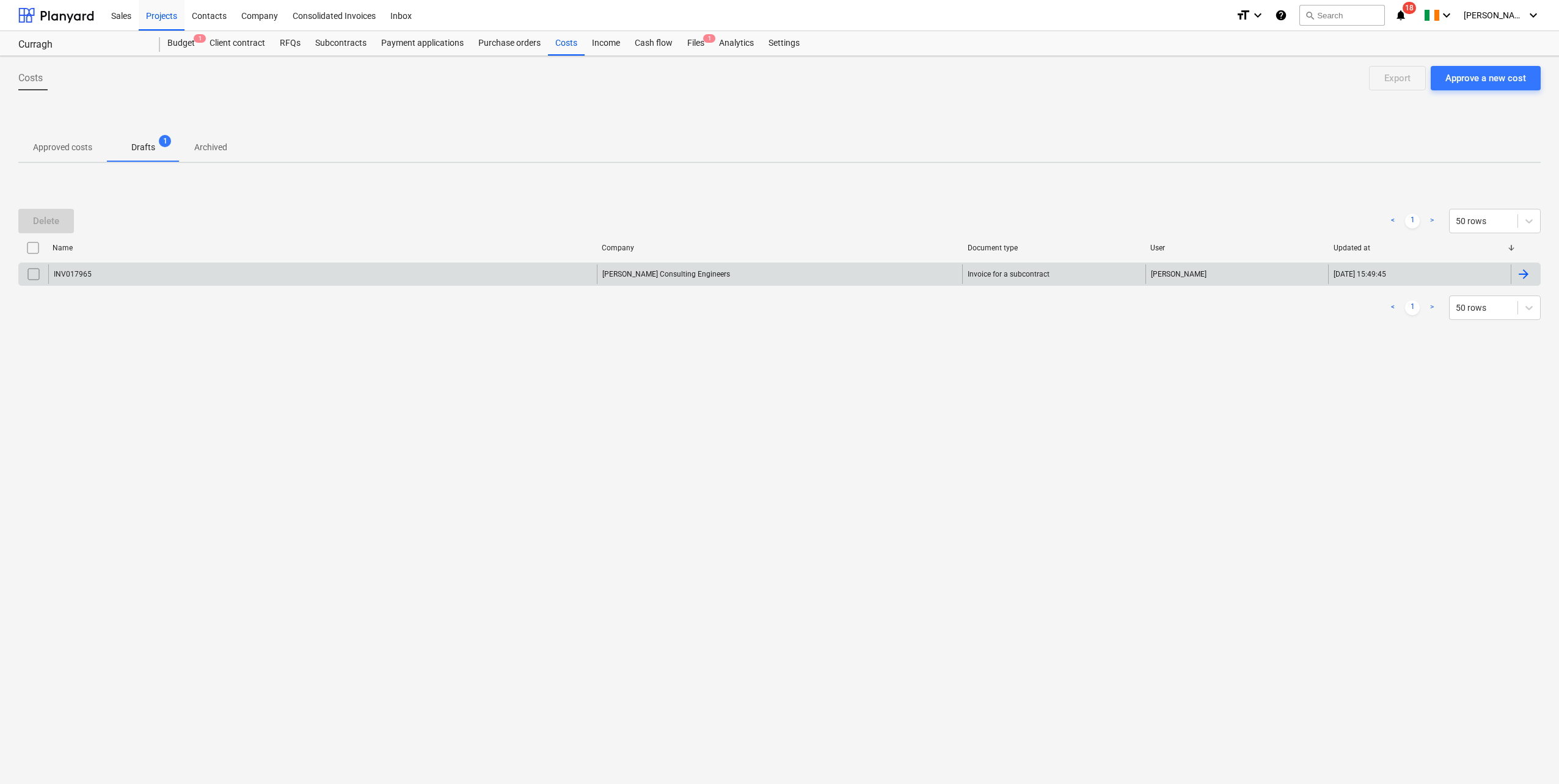
click at [134, 281] on div "INV017965" at bounding box center [323, 274] width 549 height 19
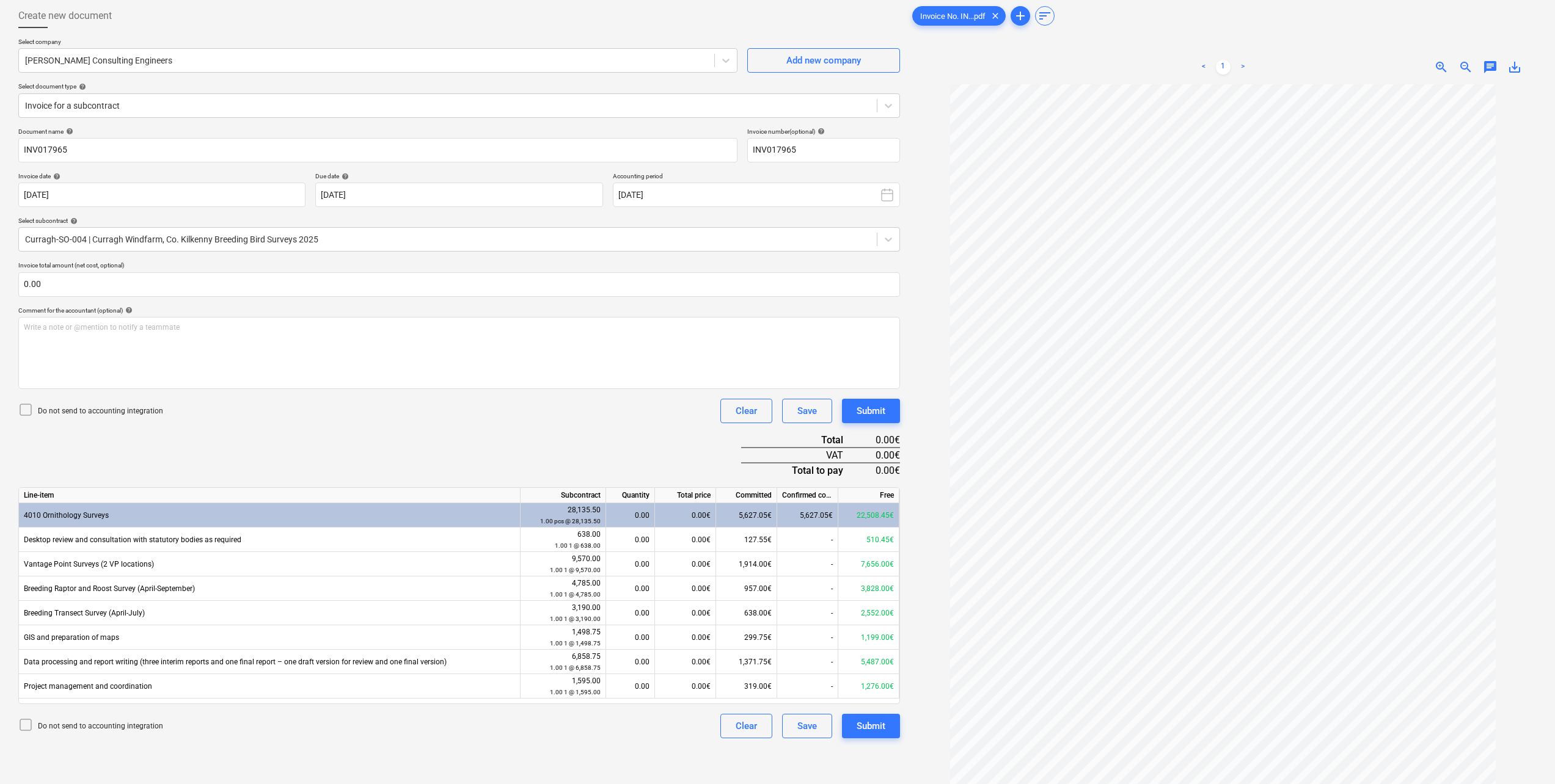
scroll to position [122, 0]
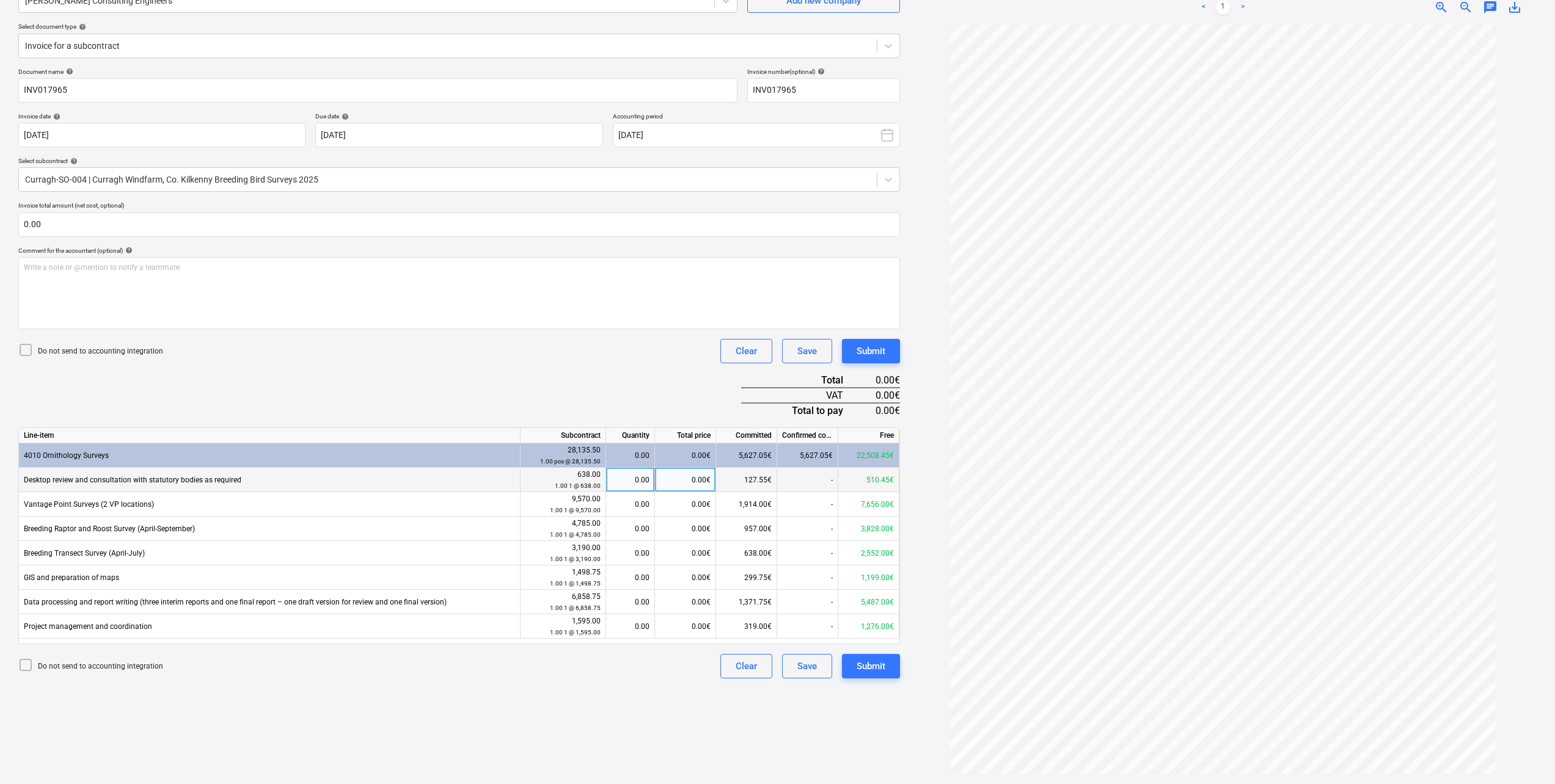
click at [637, 481] on div "0.00" at bounding box center [630, 479] width 39 height 25
type input ".20"
click at [637, 508] on div "0.00" at bounding box center [630, 504] width 39 height 25
type input ".20"
click at [643, 530] on div "0.00" at bounding box center [630, 529] width 39 height 25
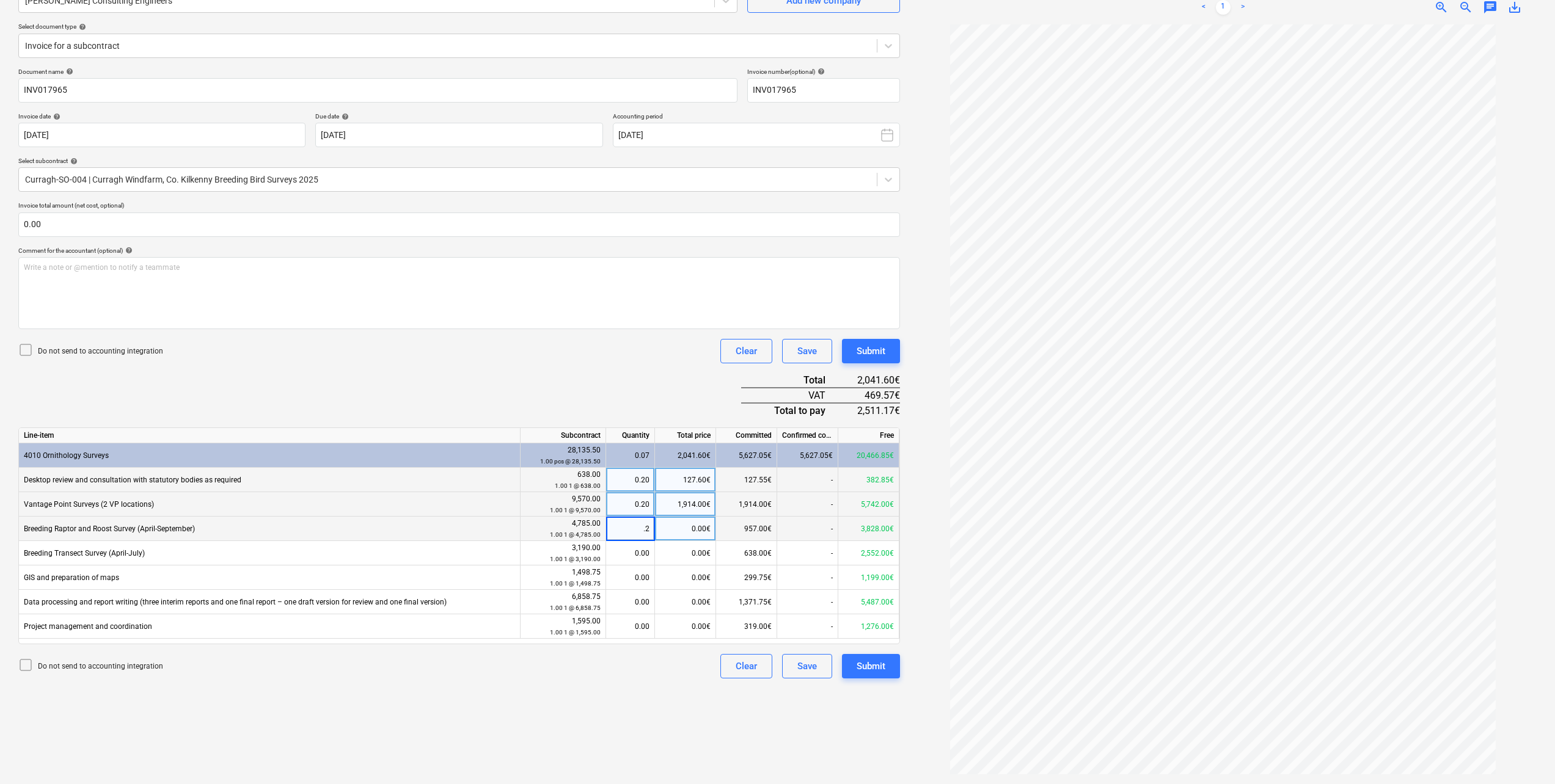
type input ".20"
click at [635, 548] on div "0.00" at bounding box center [630, 553] width 39 height 25
type input ".20"
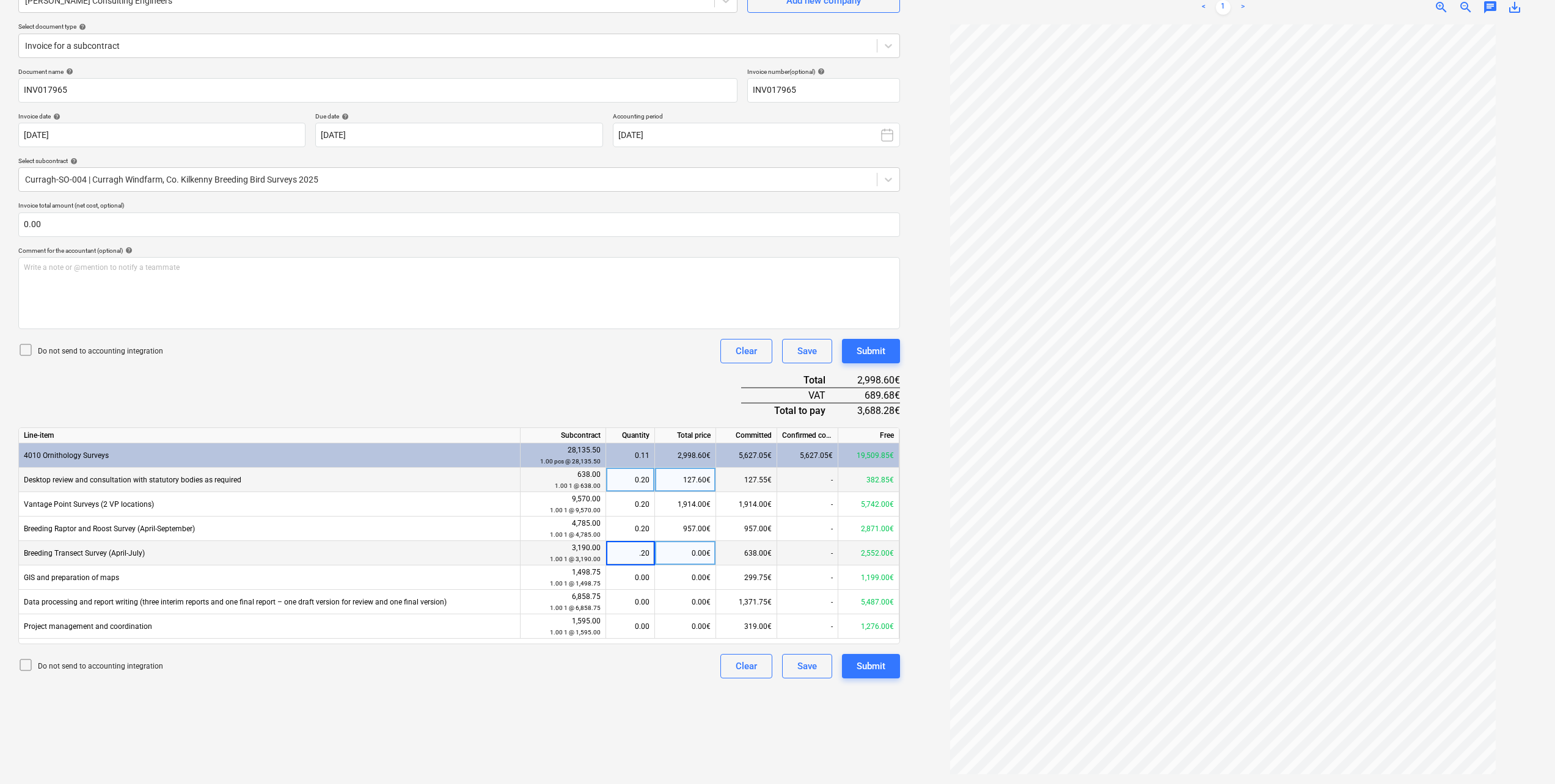
click at [436, 387] on div "Document name help INV017965 Invoice number (optional) help INV017965 Invoice d…" at bounding box center [459, 373] width 882 height 611
click at [642, 583] on div "0.00" at bounding box center [630, 578] width 39 height 25
type input ".20"
click at [637, 601] on div "0.00" at bounding box center [630, 602] width 39 height 25
type input ".20"
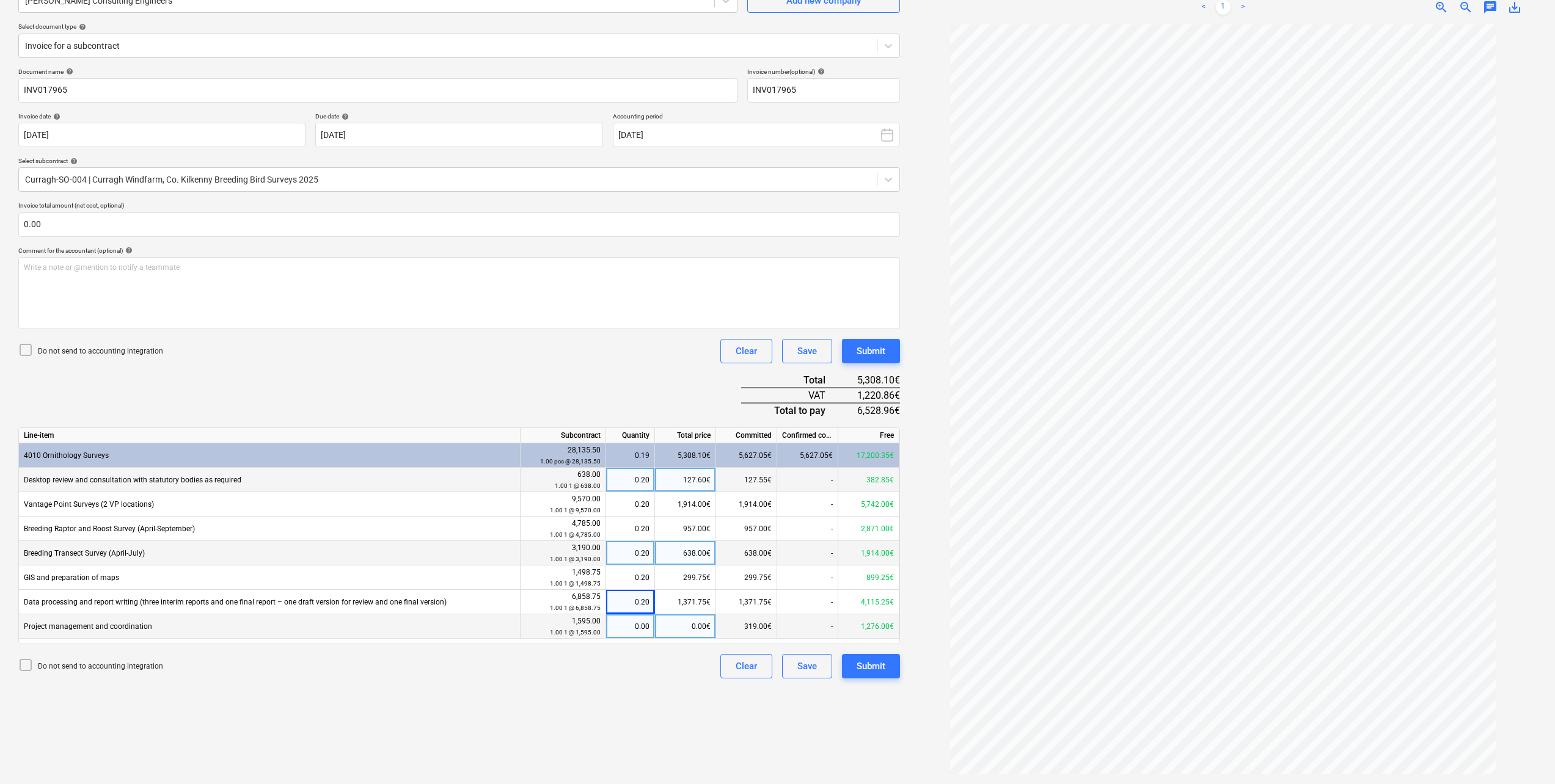
click at [637, 617] on div "0.00" at bounding box center [630, 626] width 39 height 25
type input ".20"
click at [508, 394] on div "Document name help INV017965 Invoice number (optional) help INV017965 Invoice d…" at bounding box center [459, 373] width 882 height 611
click at [705, 480] on div "127.60€" at bounding box center [685, 479] width 61 height 25
click at [708, 479] on input "127.6" at bounding box center [684, 479] width 60 height 24
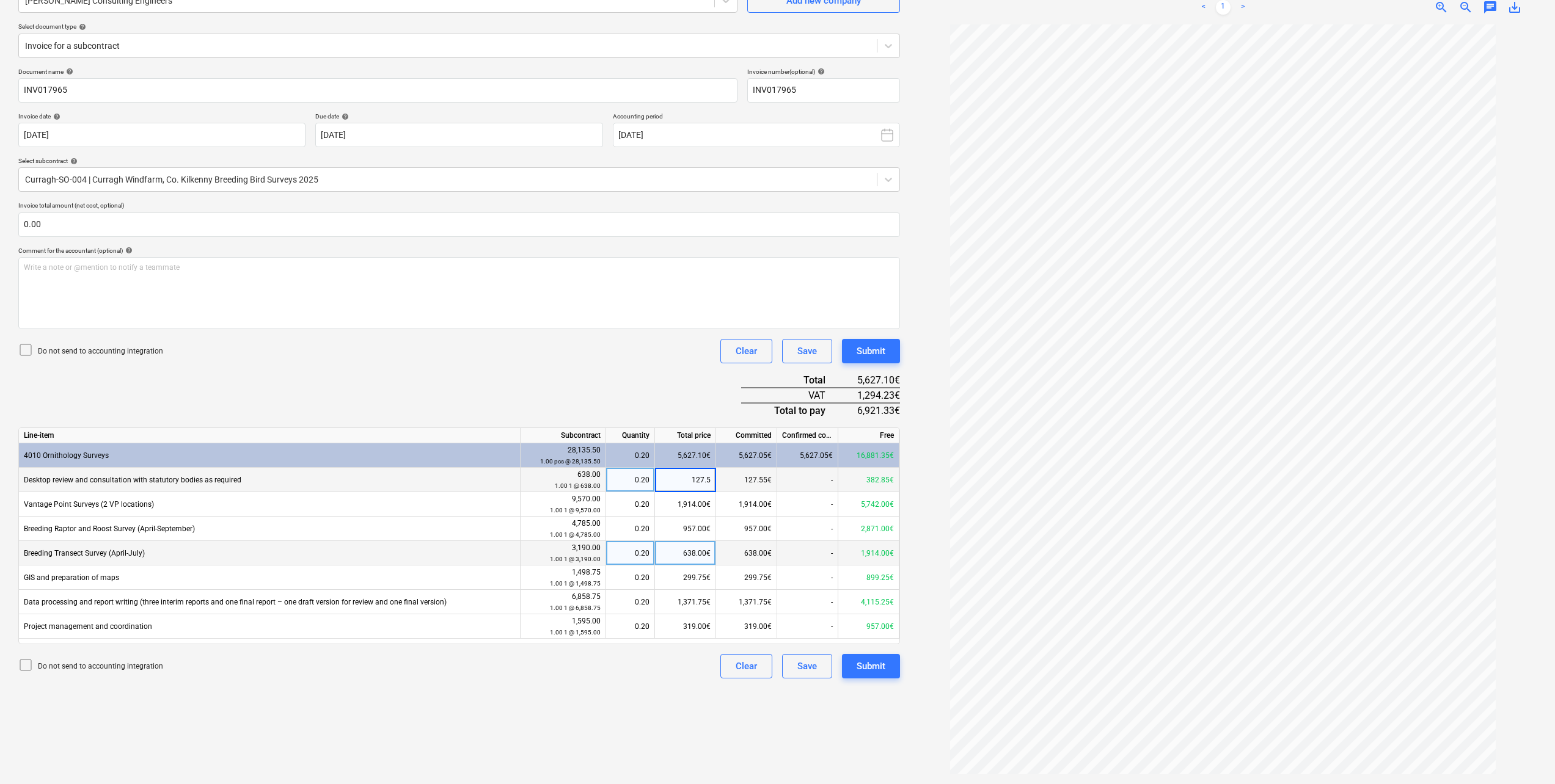
type input "127.55"
click at [604, 367] on div "Document name help INV017965 Invoice number (optional) help INV017965 Invoice d…" at bounding box center [459, 373] width 882 height 611
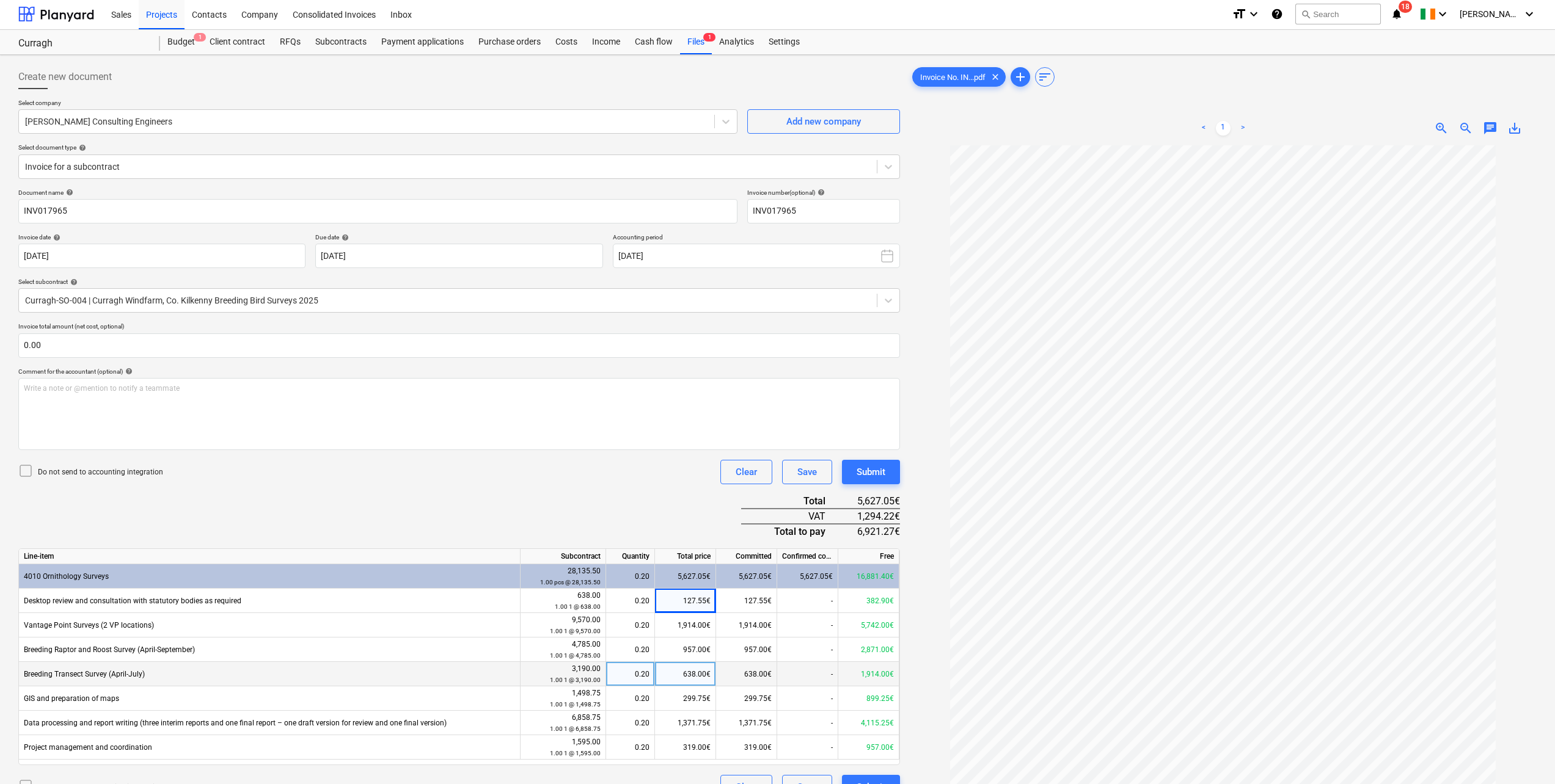
scroll to position [0, 0]
click at [851, 474] on button "Submit" at bounding box center [871, 473] width 58 height 25
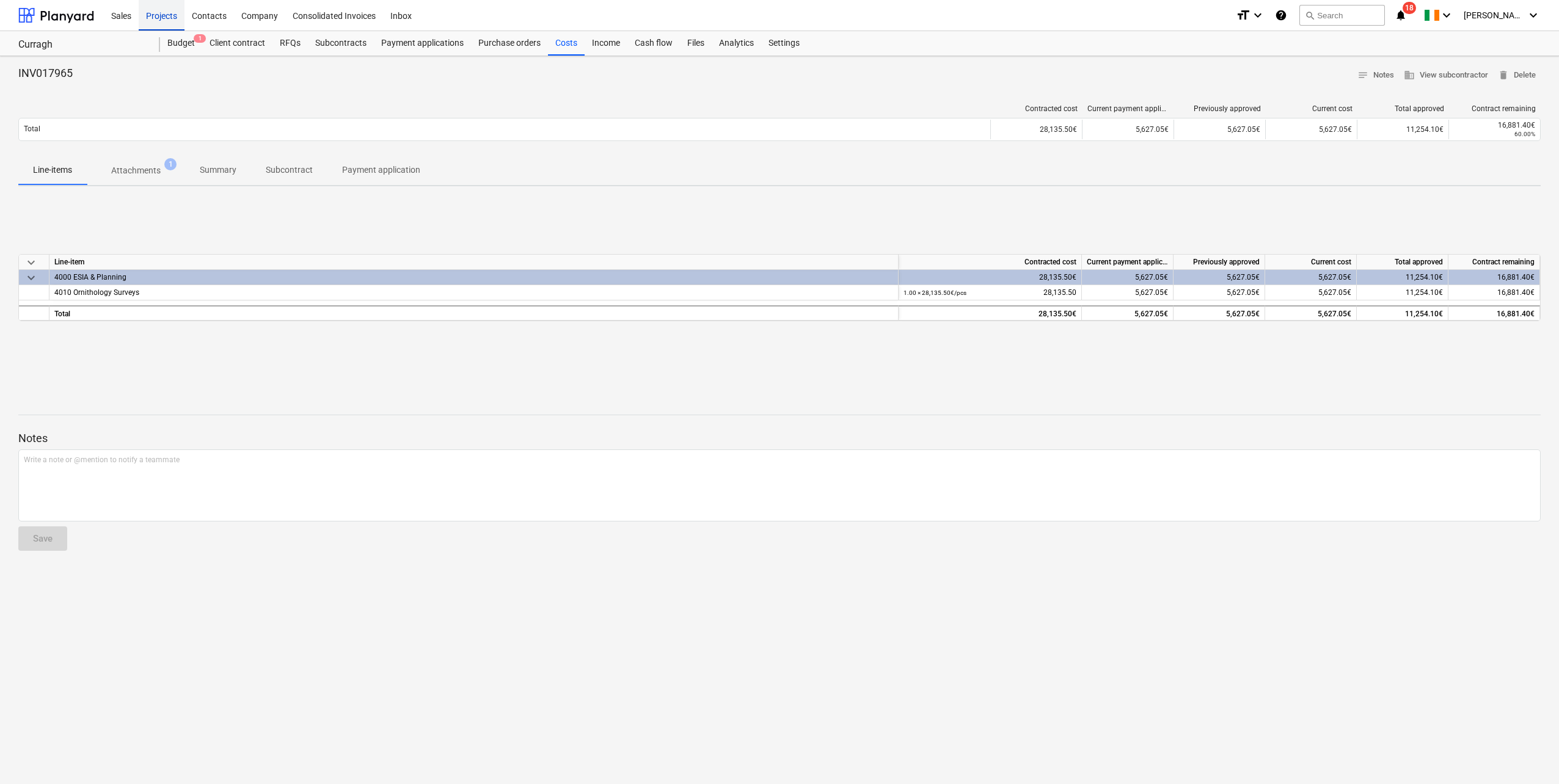
click at [165, 12] on div "Projects" at bounding box center [162, 15] width 46 height 31
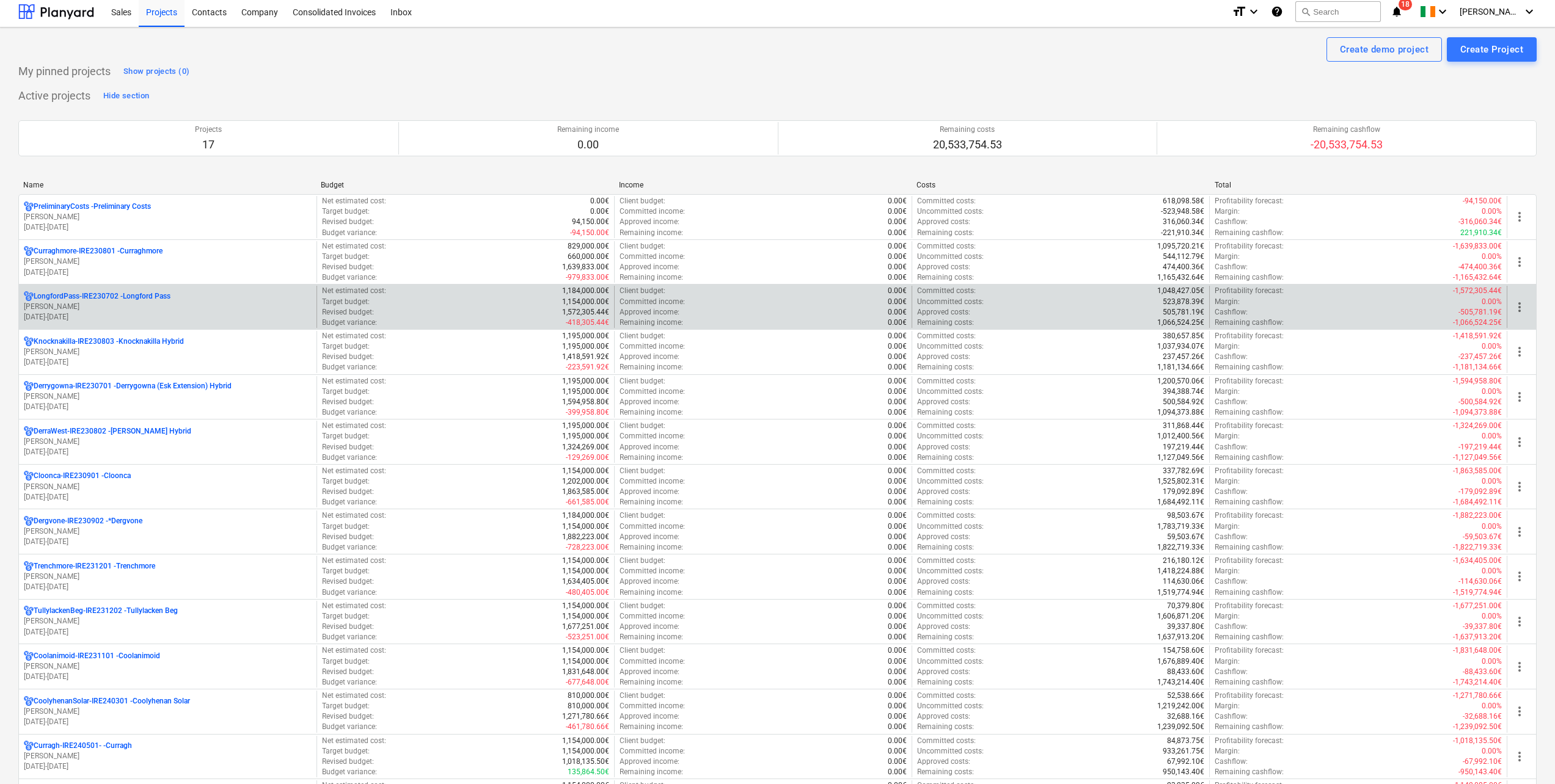
scroll to position [122, 0]
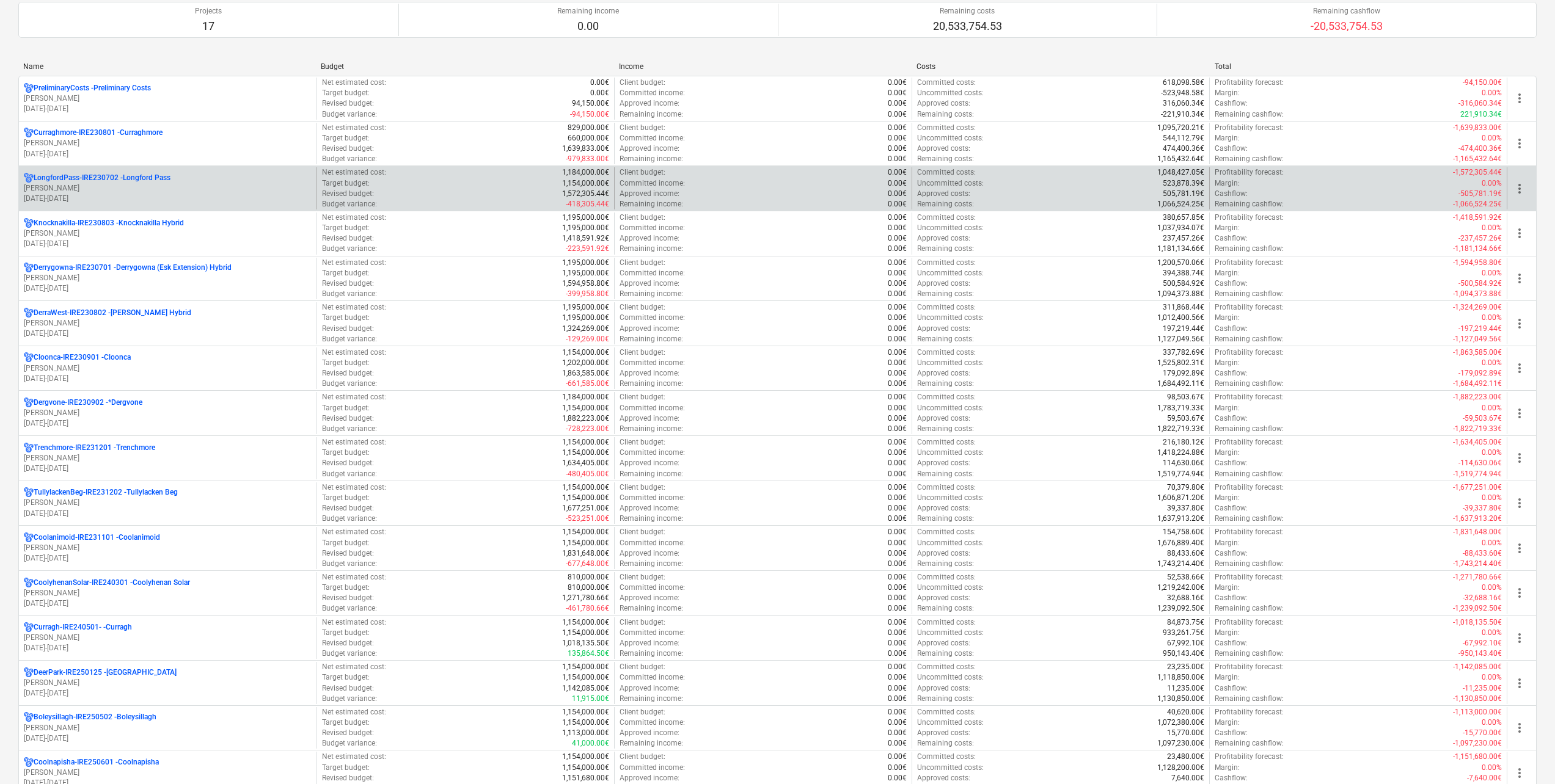
click at [159, 197] on p "[DATE] - [DATE]" at bounding box center [168, 199] width 287 height 10
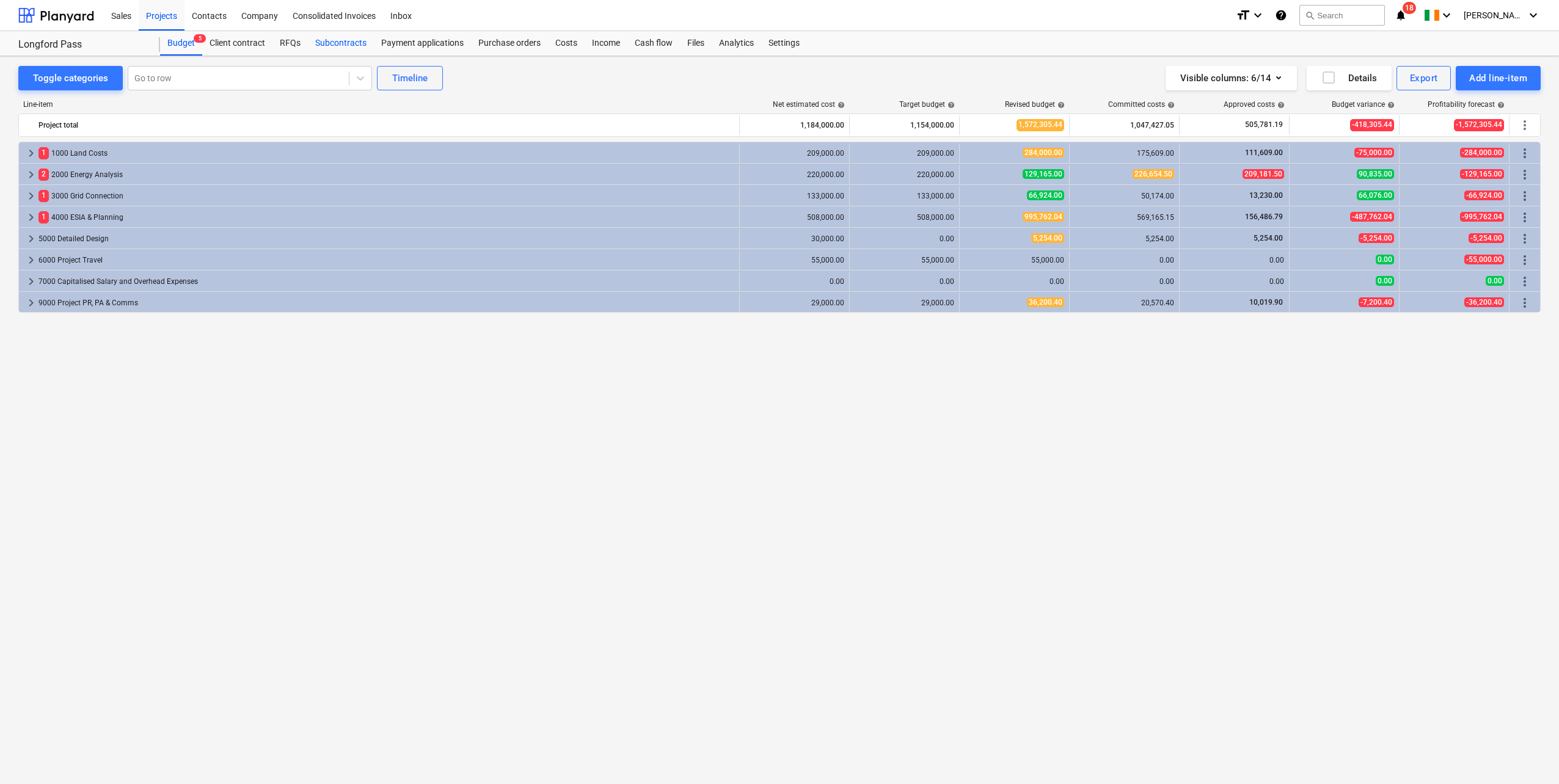
click at [337, 46] on div "Subcontracts" at bounding box center [340, 43] width 66 height 25
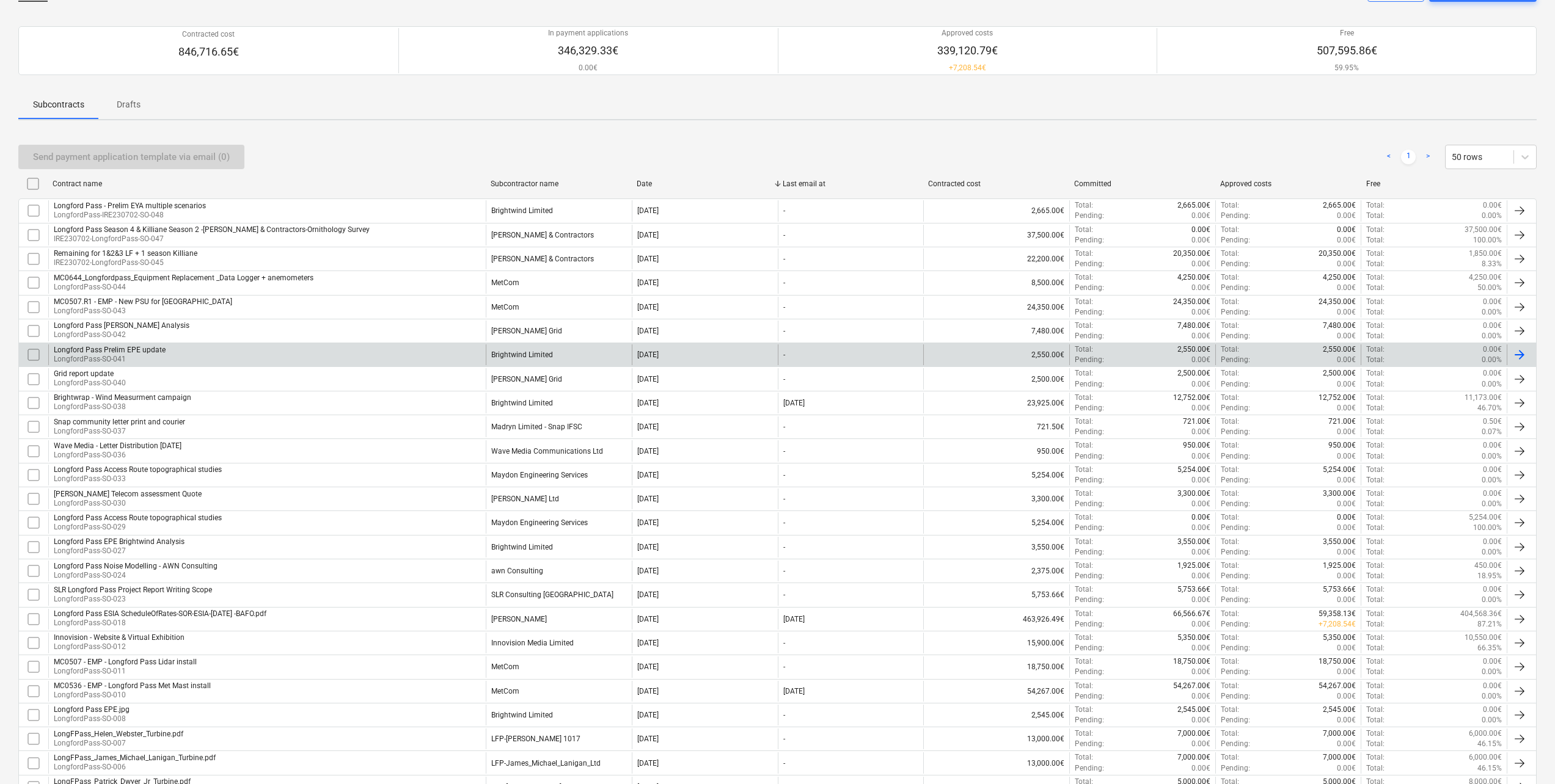
scroll to position [61, 0]
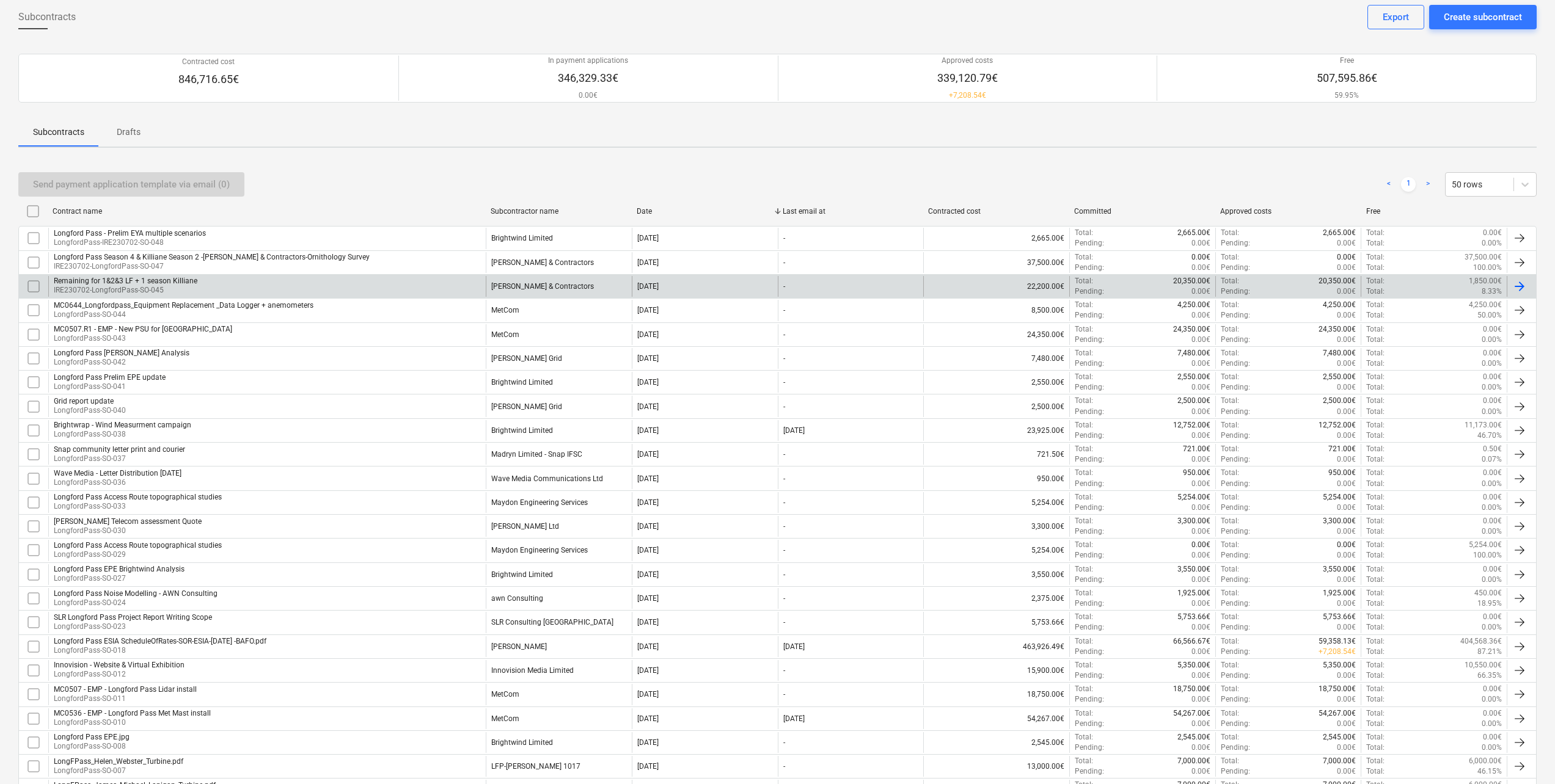
click at [170, 290] on p "IRE230702-LongfordPass-SO-045" at bounding box center [125, 290] width 144 height 10
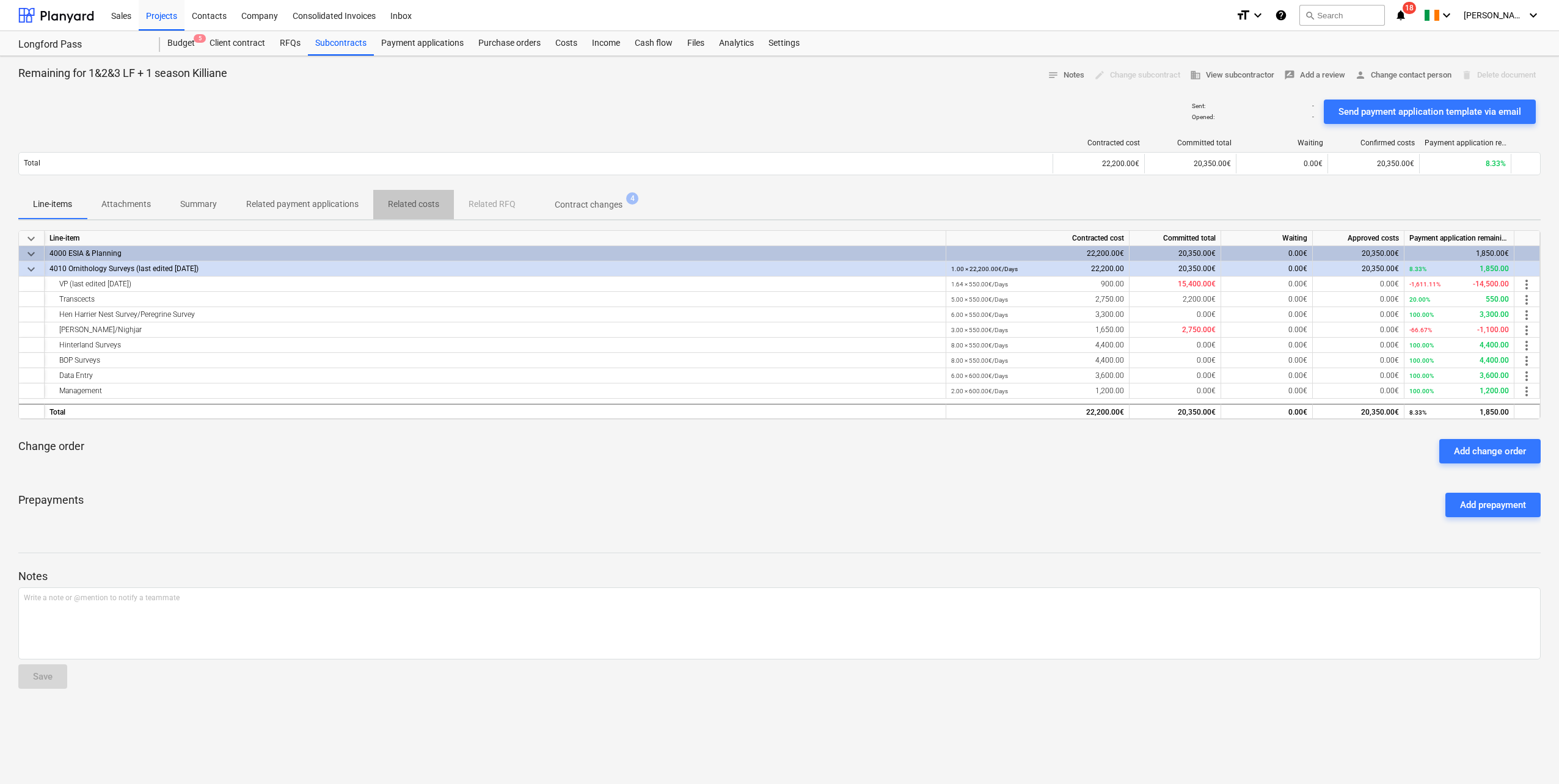
click at [428, 205] on p "Related costs" at bounding box center [413, 204] width 51 height 13
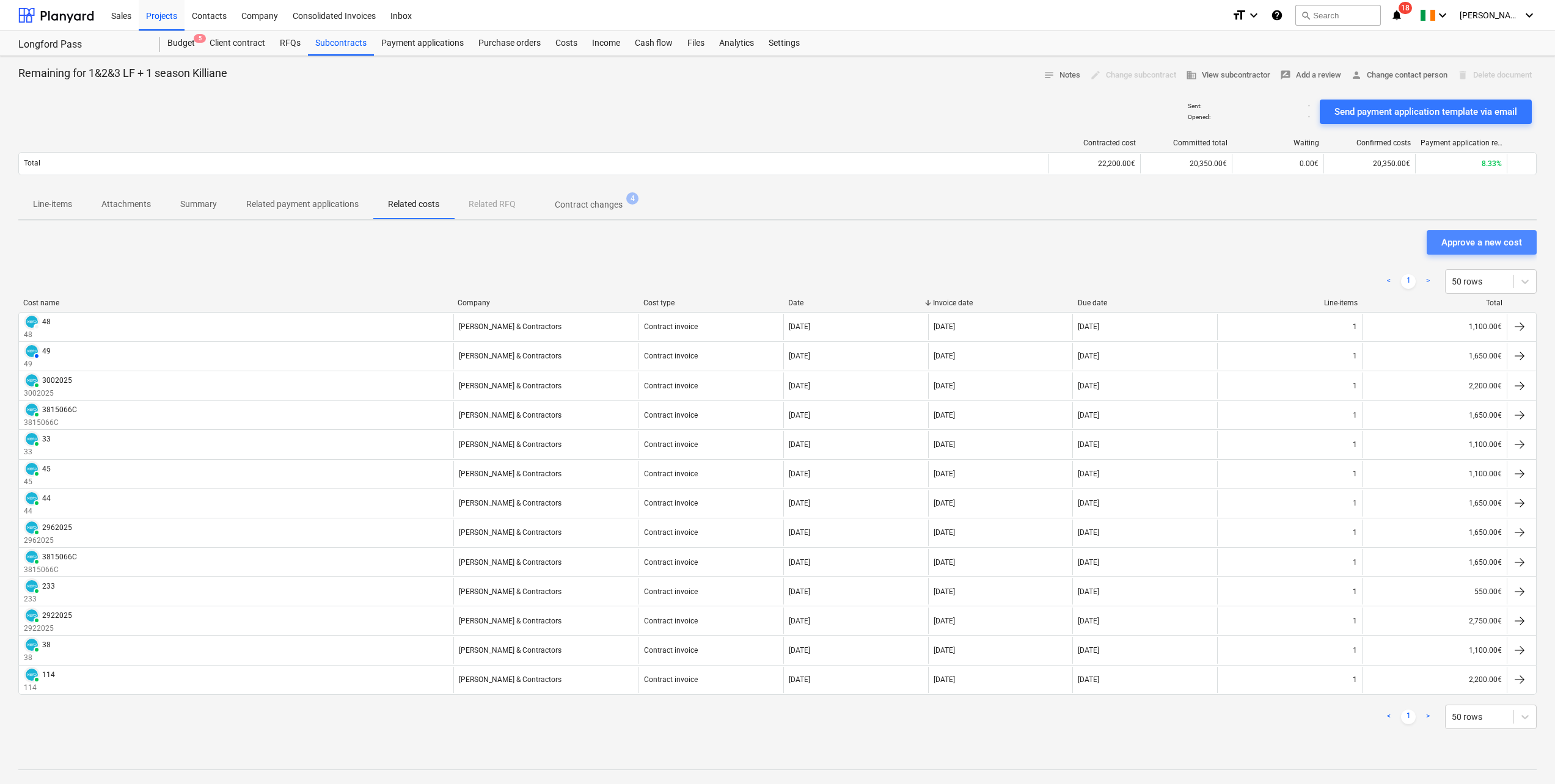
click at [1492, 245] on div "Approve a new cost" at bounding box center [1481, 242] width 80 height 16
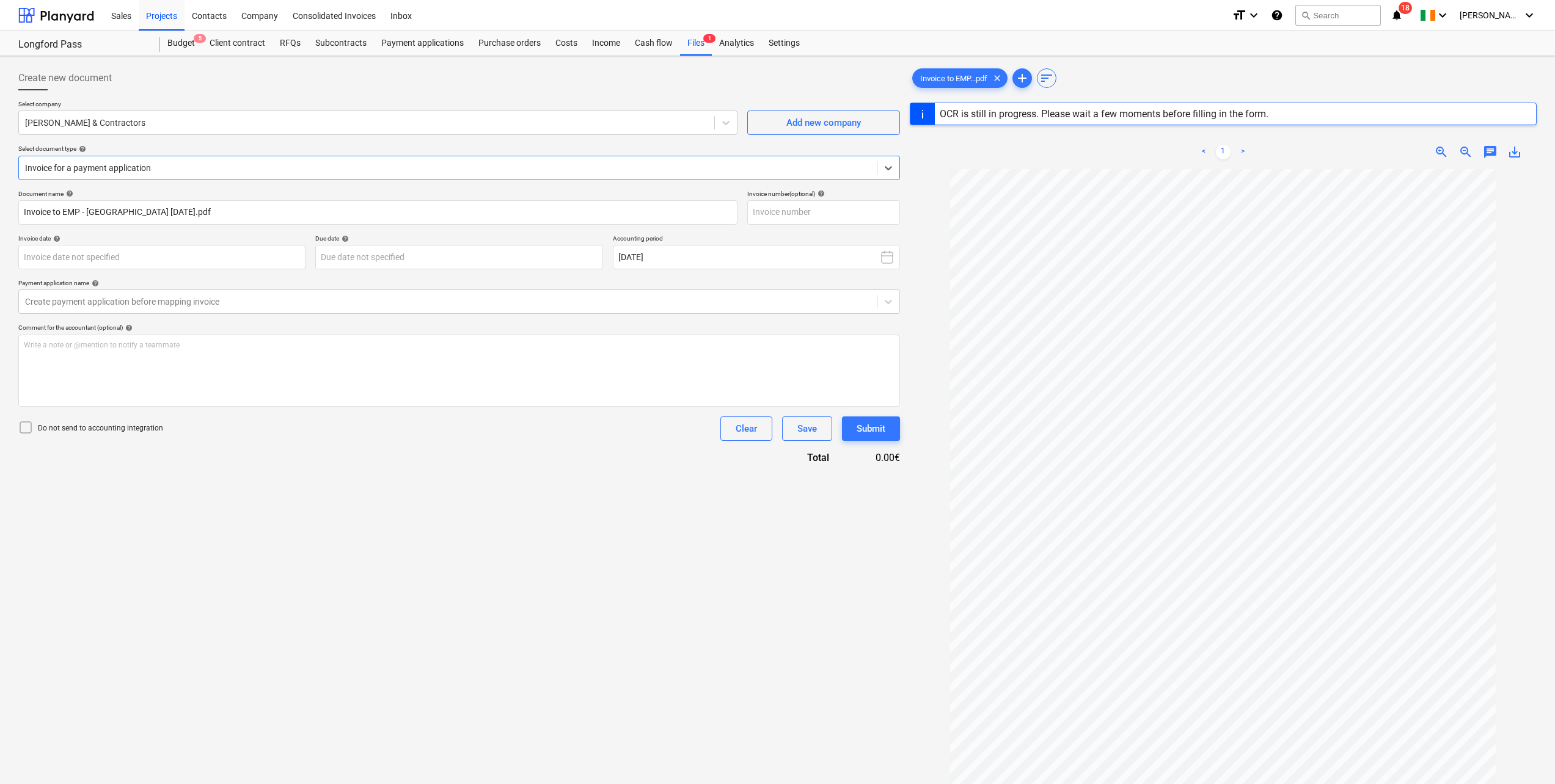
type input "3815066C"
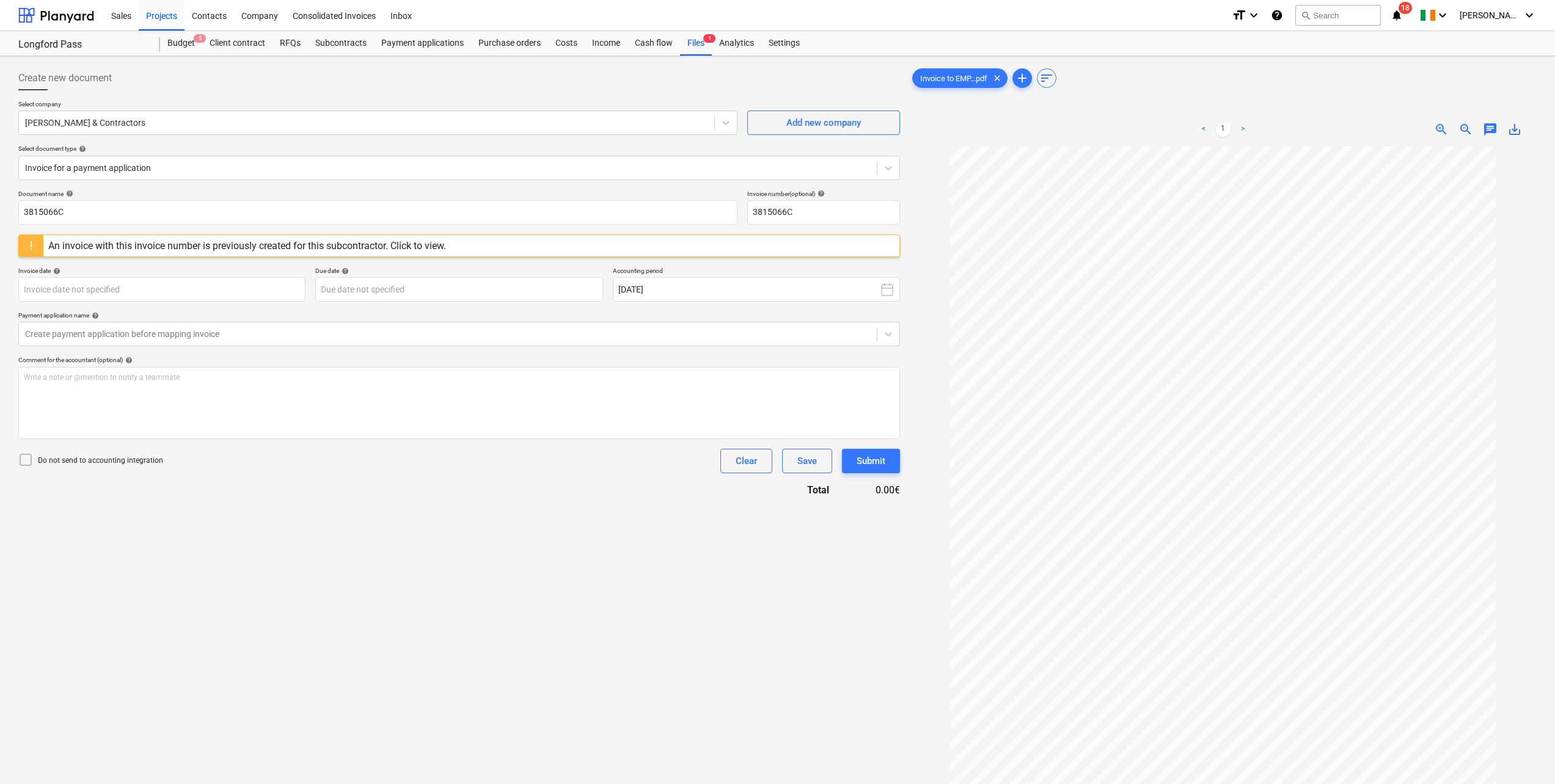
click at [351, 245] on div "An invoice with this invoice number is previously created for this subcontracto…" at bounding box center [247, 246] width 398 height 12
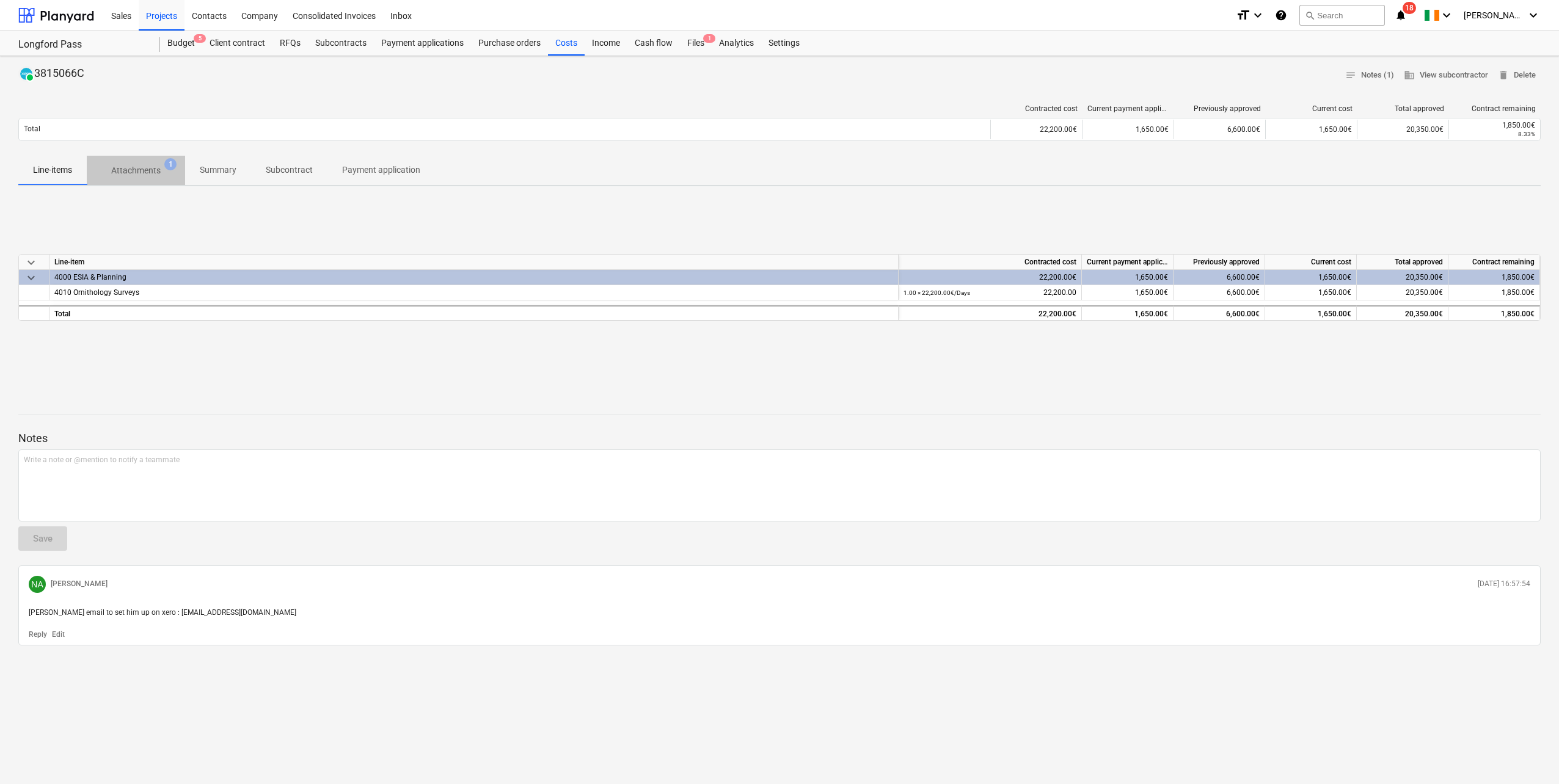
click at [152, 172] on p "Attachments" at bounding box center [136, 170] width 49 height 13
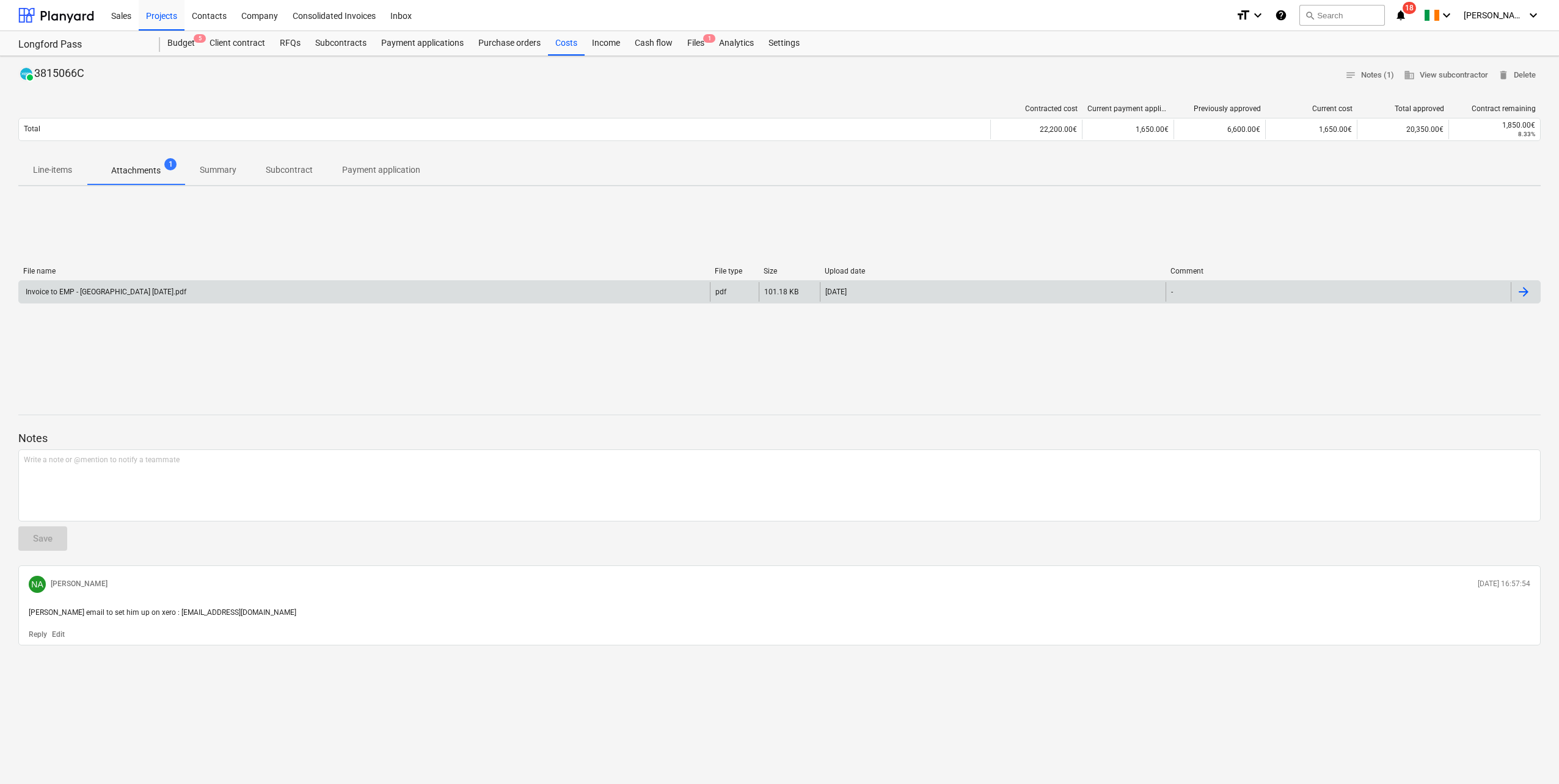
click at [98, 301] on div "Invoice to EMP - [GEOGRAPHIC_DATA] [DATE].pdf" at bounding box center [364, 292] width 691 height 19
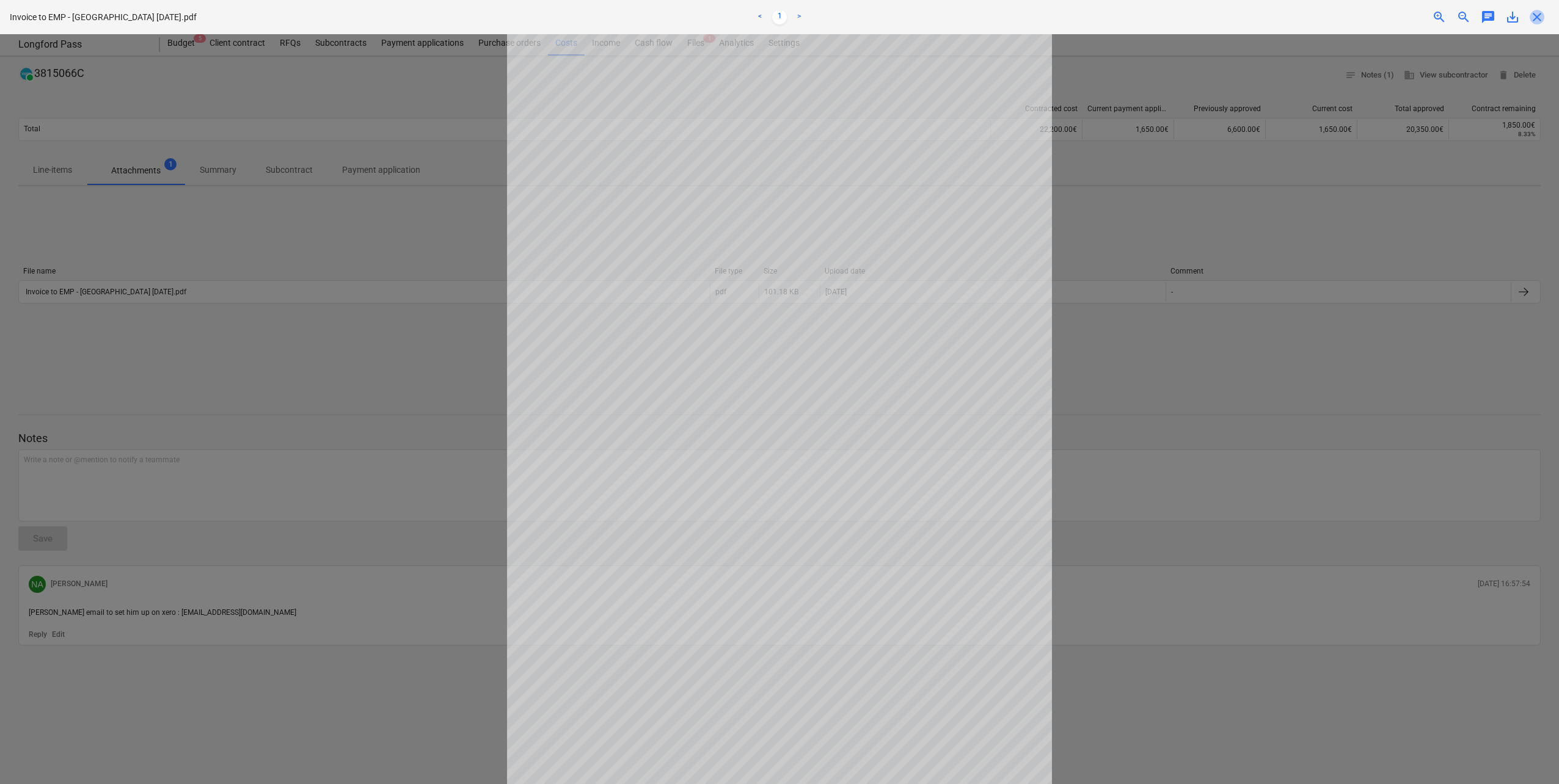
click at [1541, 23] on span "close" at bounding box center [1537, 17] width 15 height 15
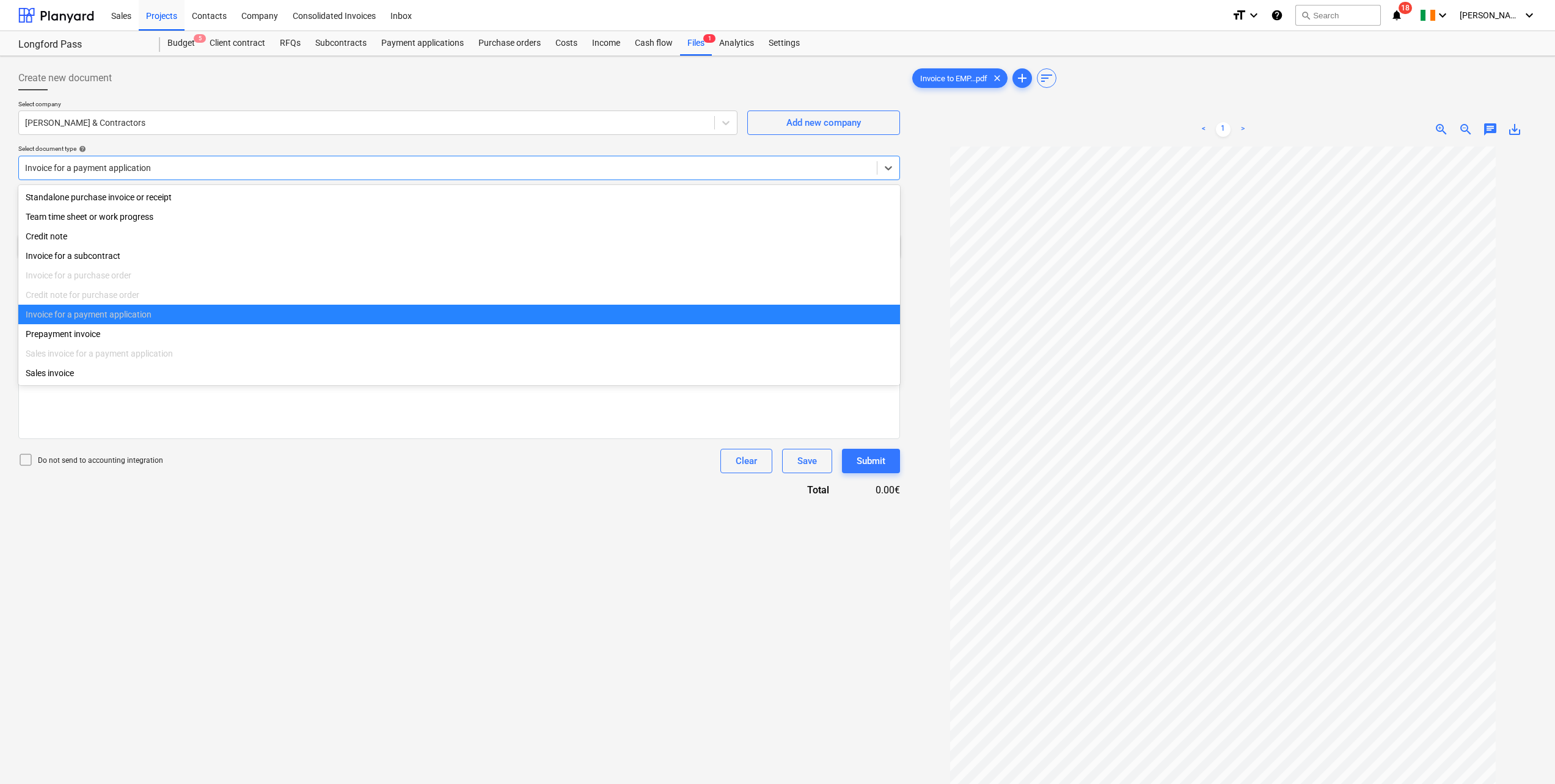
click at [130, 162] on div at bounding box center [448, 168] width 845 height 12
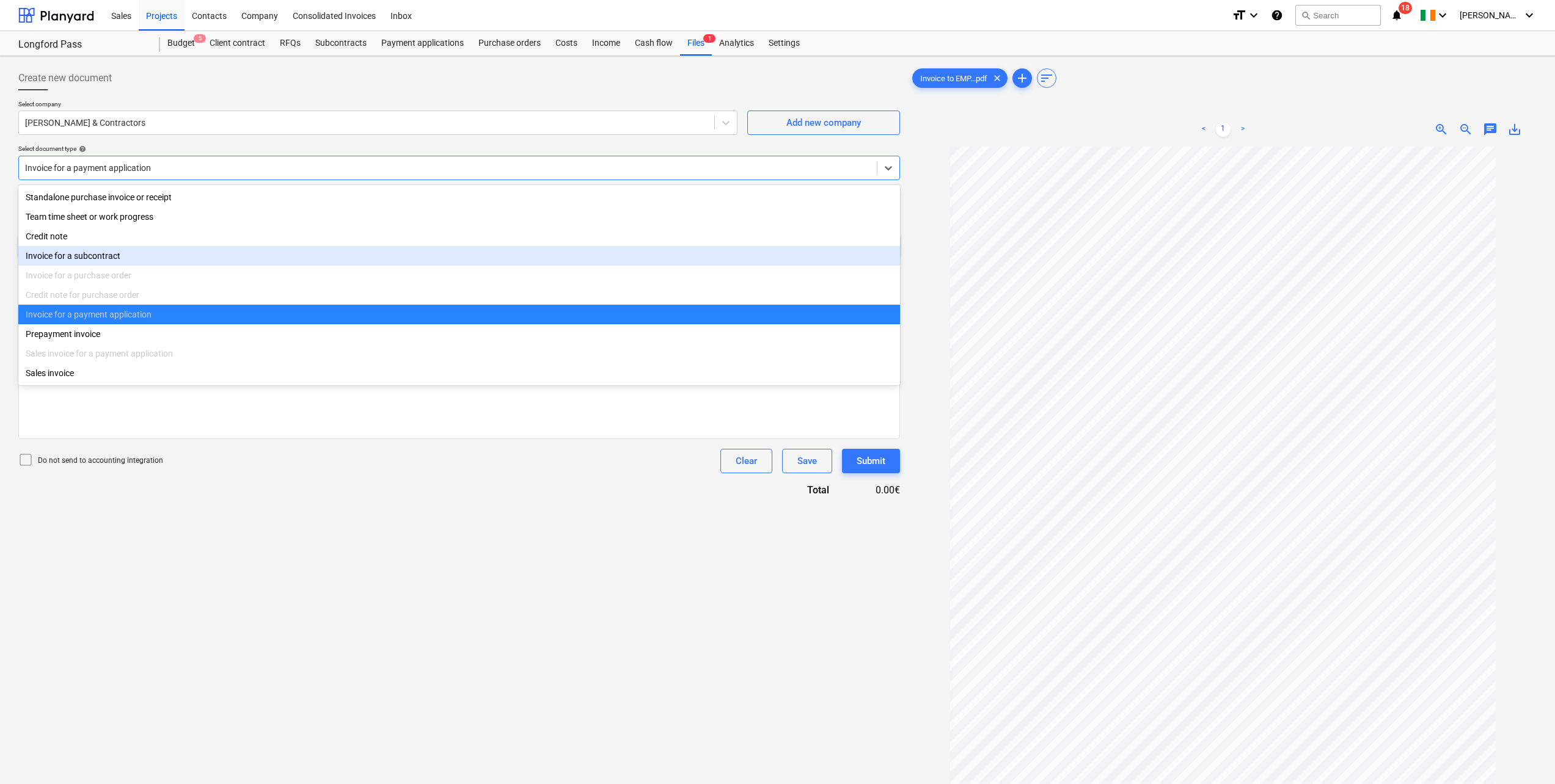
click at [96, 261] on div "Invoice for a subcontract" at bounding box center [459, 256] width 882 height 19
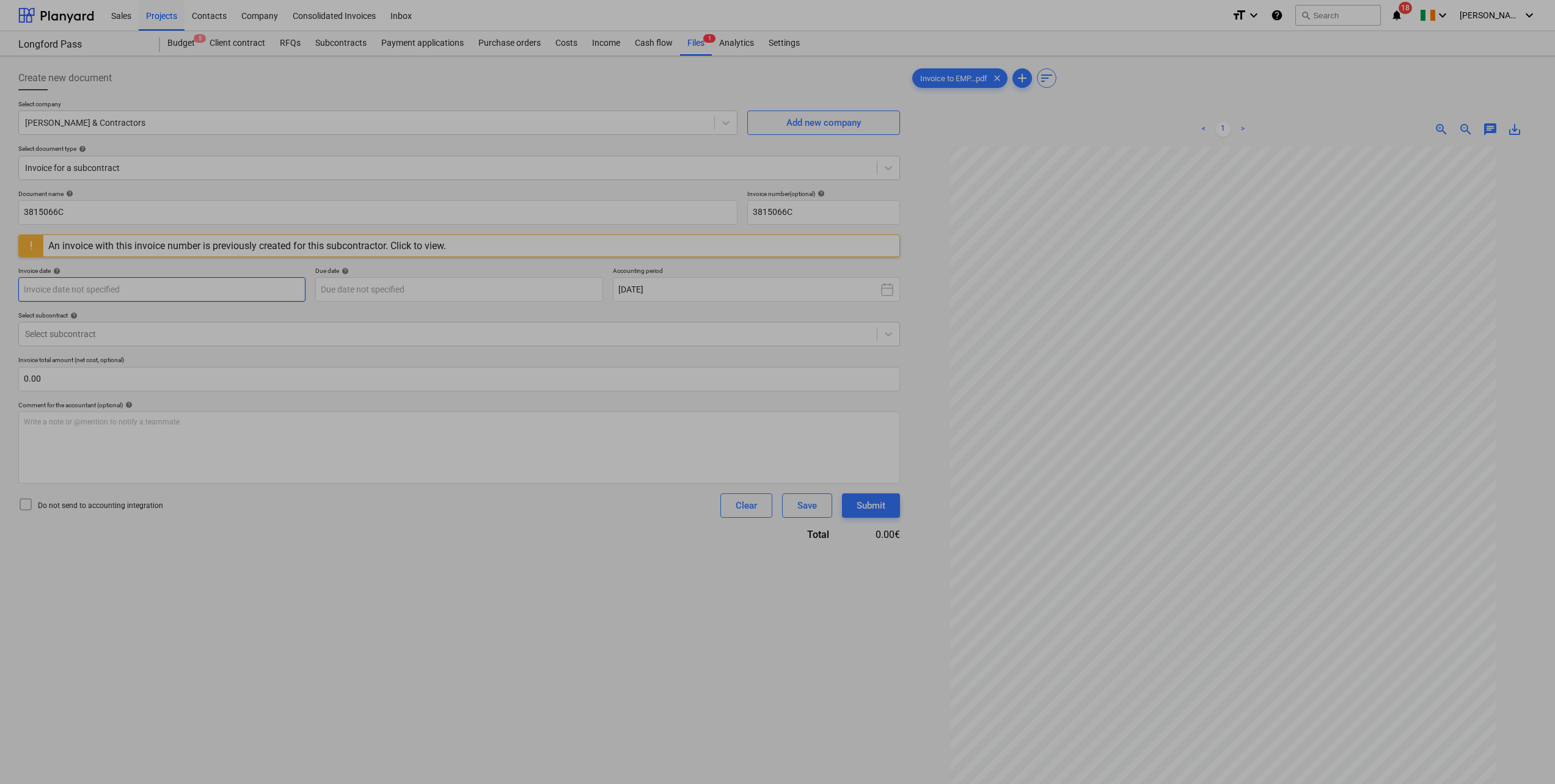
click at [105, 281] on body "Sales Projects Contacts Company Consolidated Invoices Inbox format_size keyboar…" at bounding box center [778, 392] width 1555 height 784
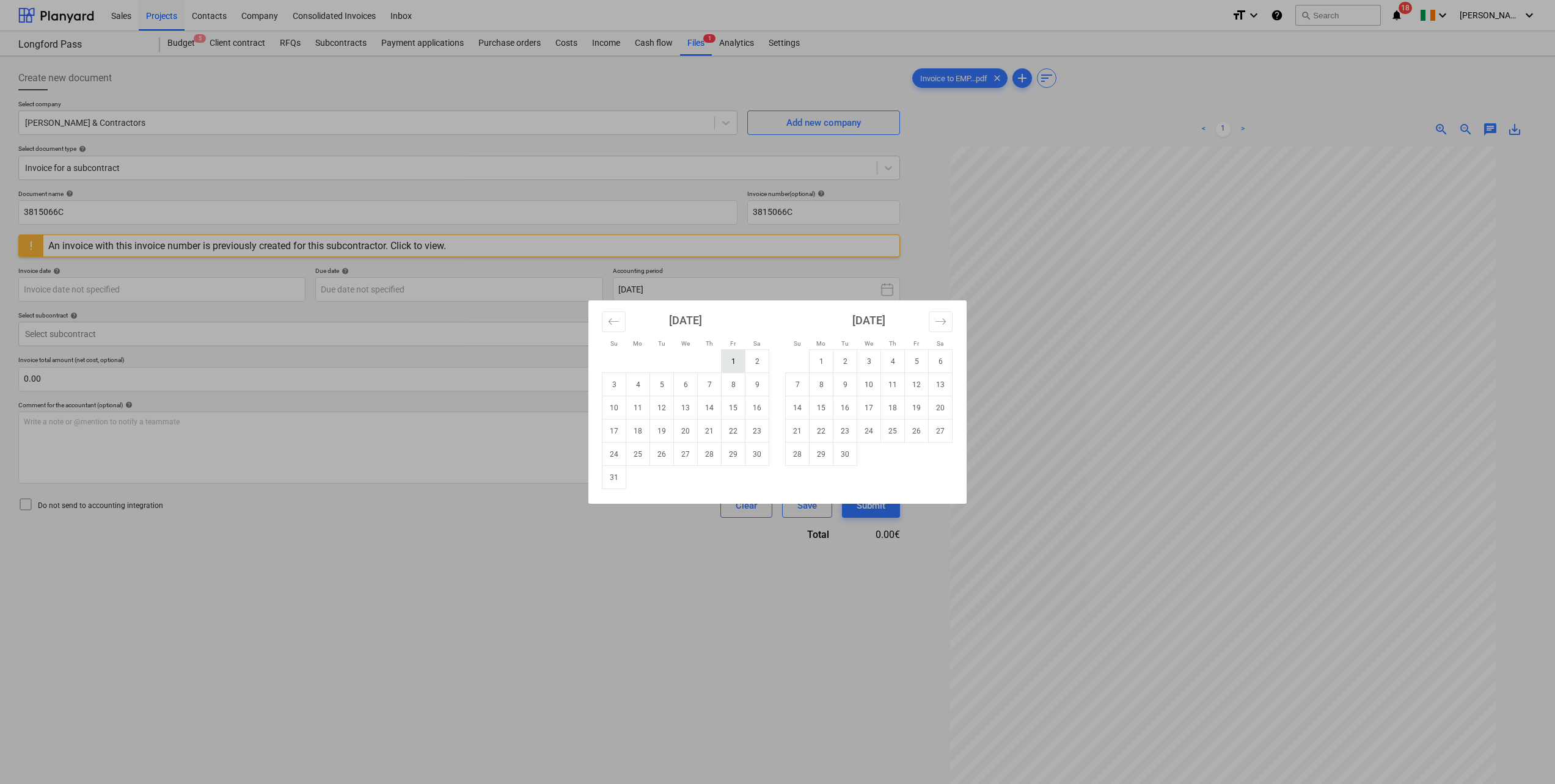
click at [737, 366] on td "1" at bounding box center [734, 361] width 24 height 23
type input "[DATE]"
click at [410, 290] on body "Sales Projects Contacts Company Consolidated Invoices Inbox format_size keyboar…" at bounding box center [778, 392] width 1555 height 784
click at [729, 407] on td "15" at bounding box center [734, 407] width 24 height 23
type input "[DATE]"
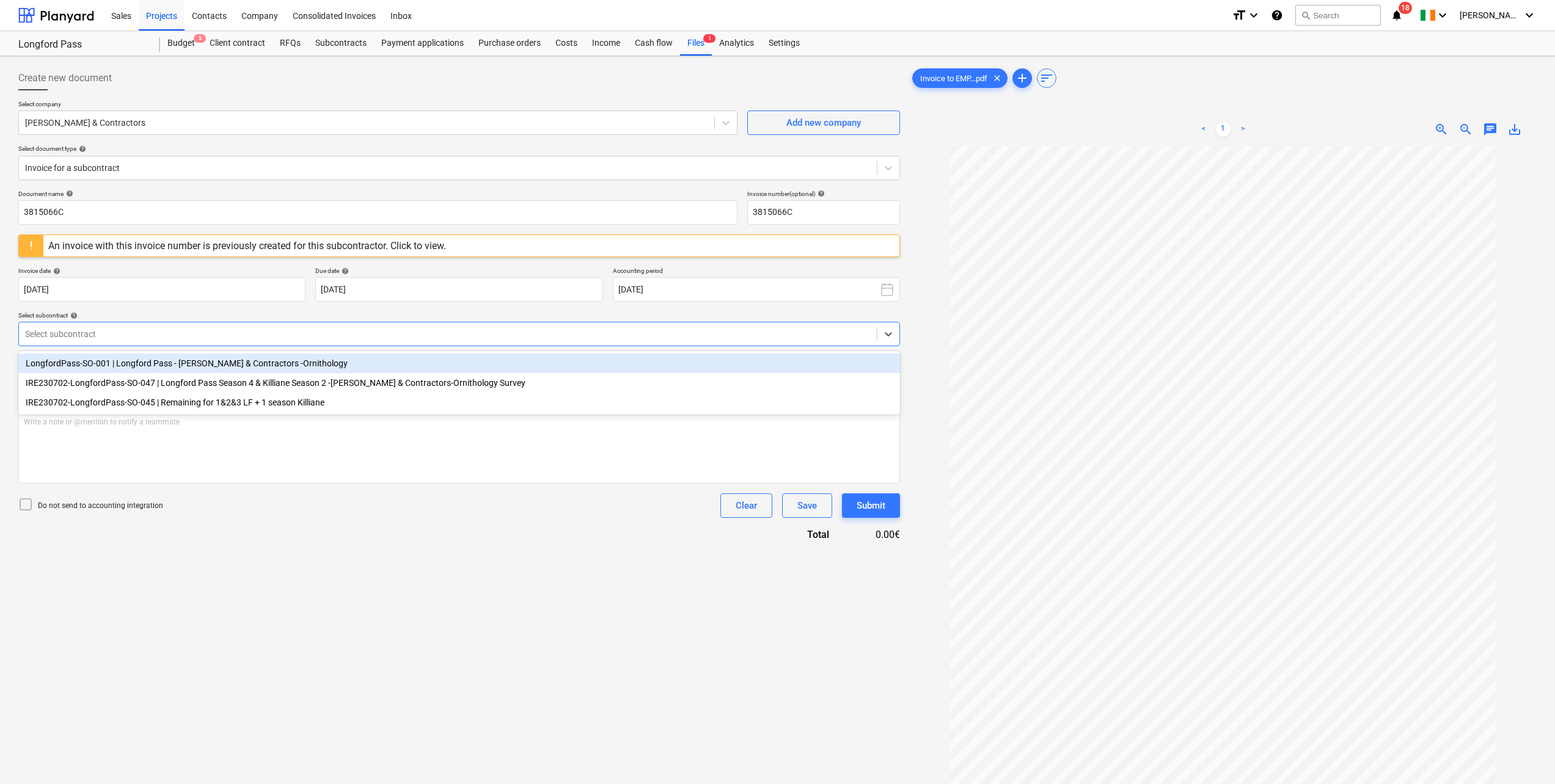
click at [193, 328] on div at bounding box center [448, 334] width 845 height 12
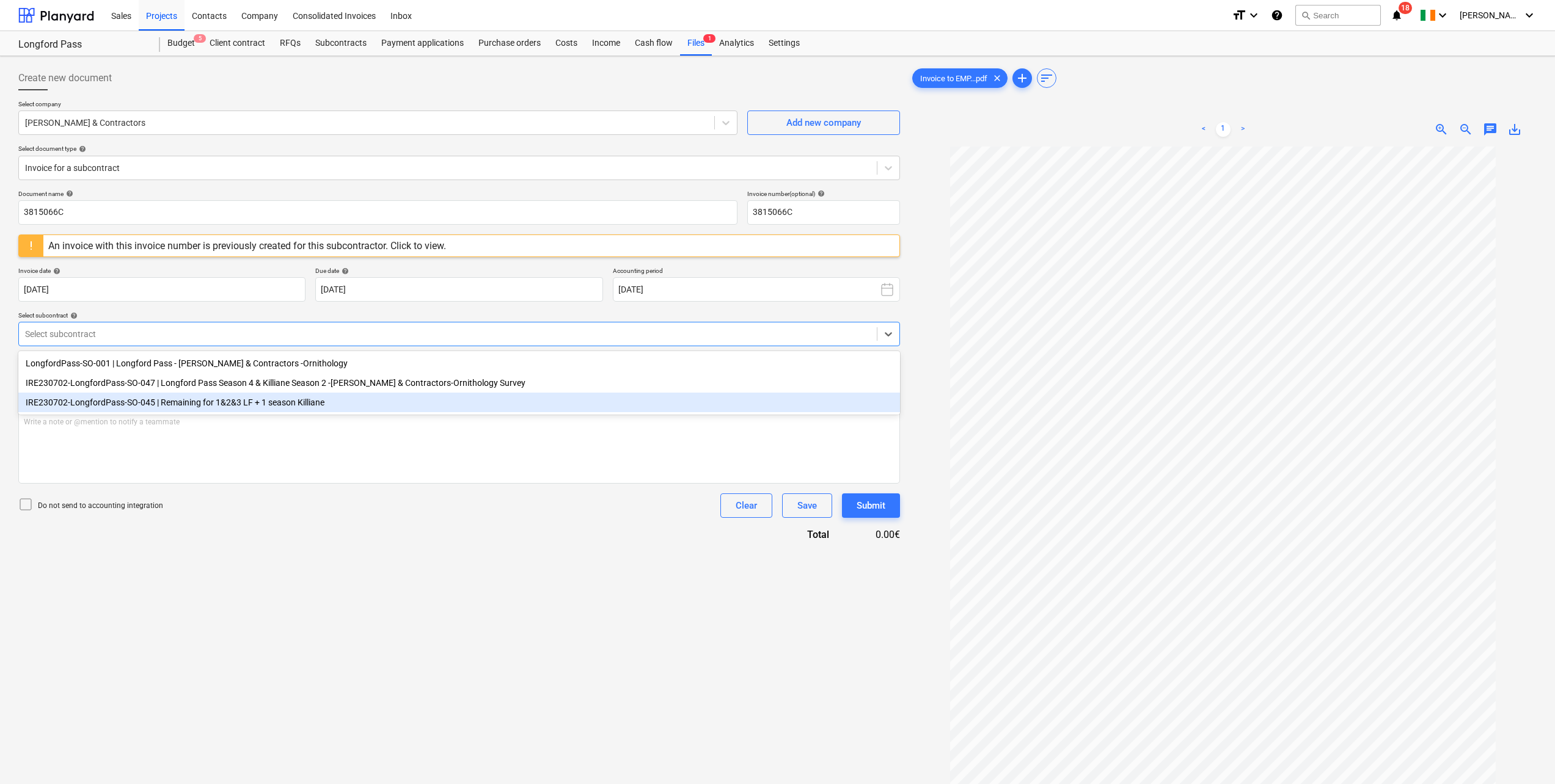
click at [180, 398] on div "IRE230702-LongfordPass-SO-045 | Remaining for 1&2&3 LF + 1 season Killiane" at bounding box center [459, 402] width 882 height 19
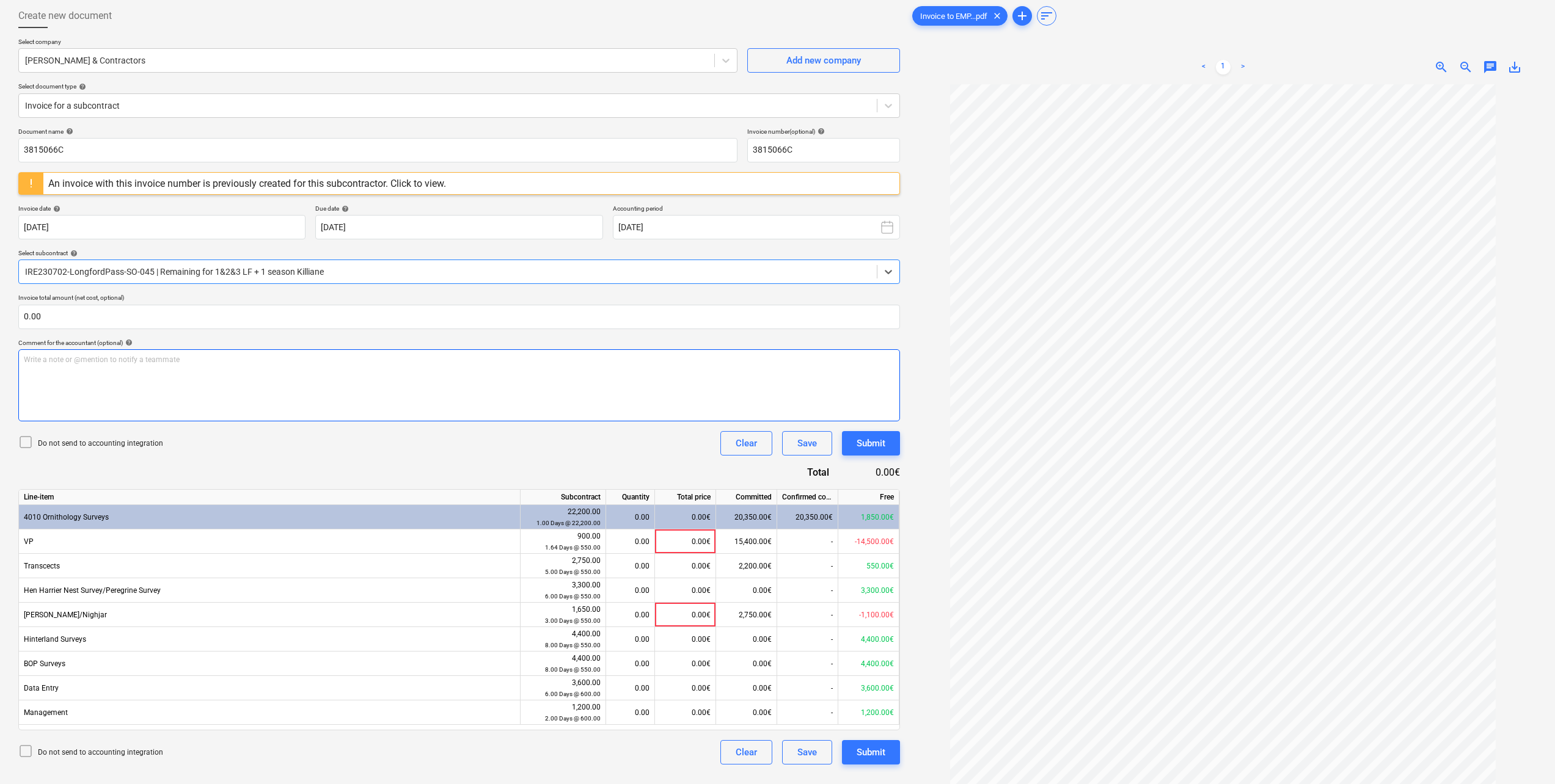
scroll to position [122, 0]
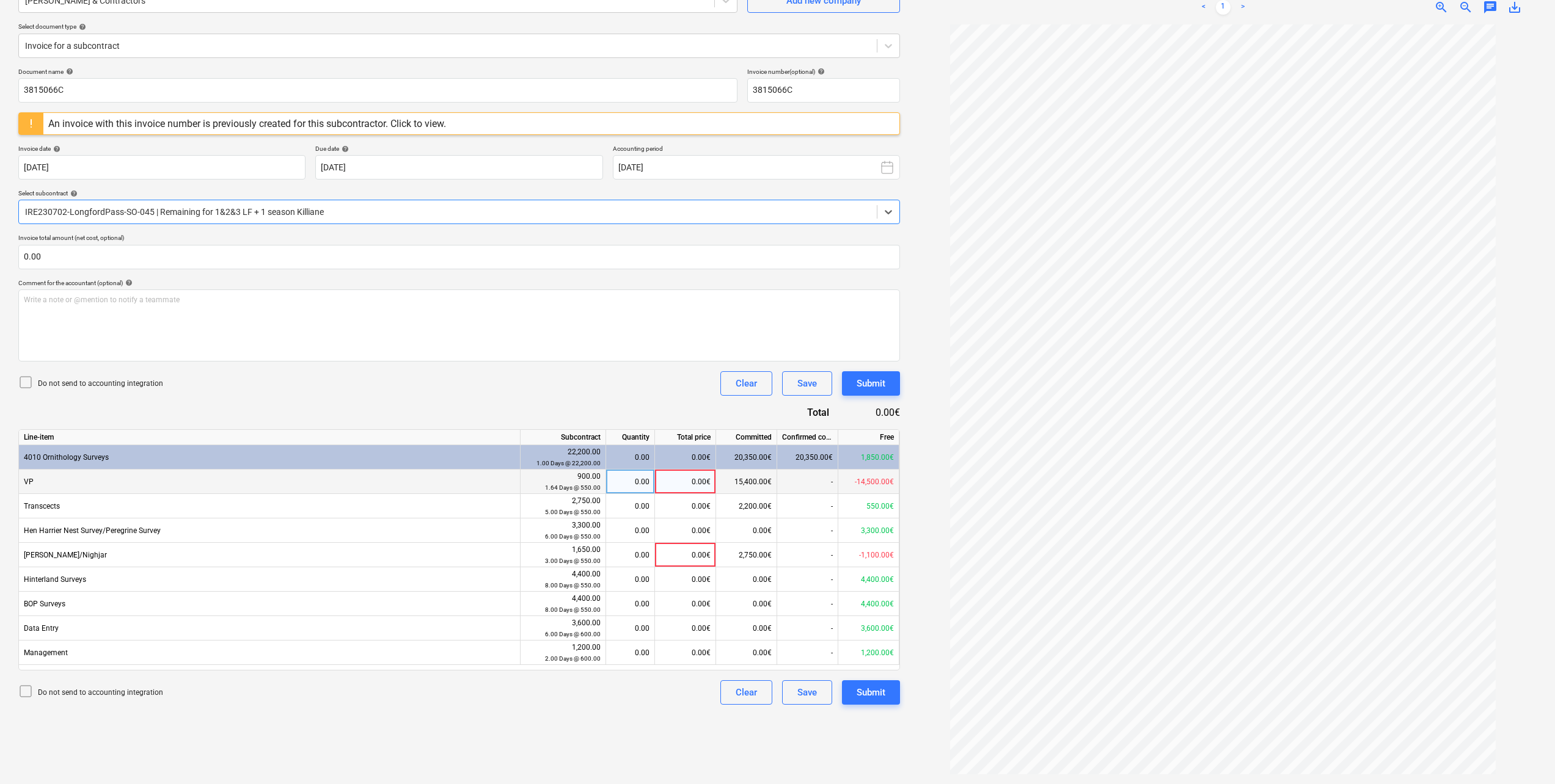
click at [628, 484] on div "0.00" at bounding box center [630, 482] width 39 height 25
type input "3"
click at [579, 378] on div "Do not send to accounting integration Clear Save Submit" at bounding box center [459, 383] width 882 height 25
click at [868, 382] on div "Submit" at bounding box center [871, 383] width 29 height 16
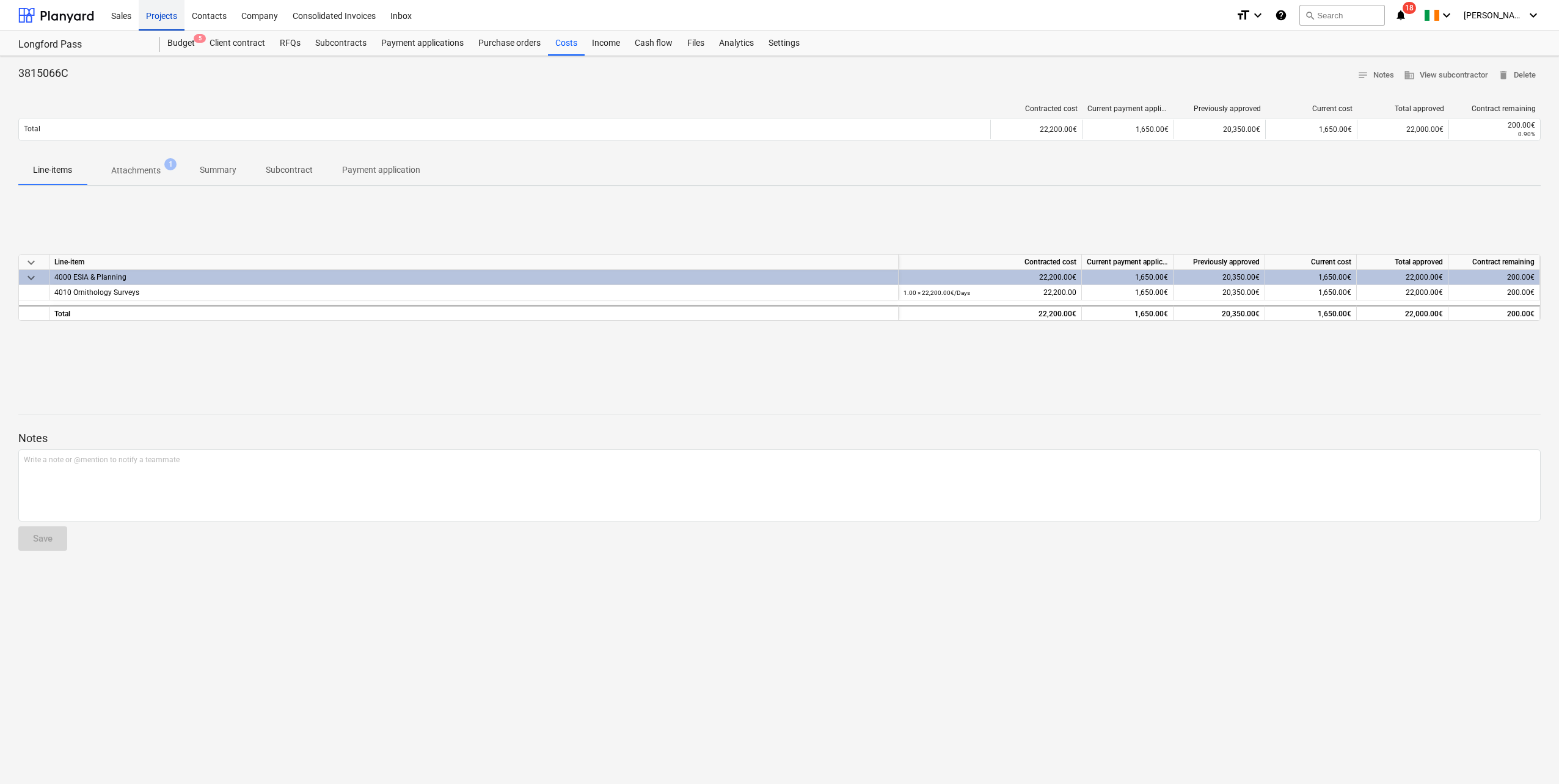
click at [166, 21] on div "Projects" at bounding box center [162, 15] width 46 height 31
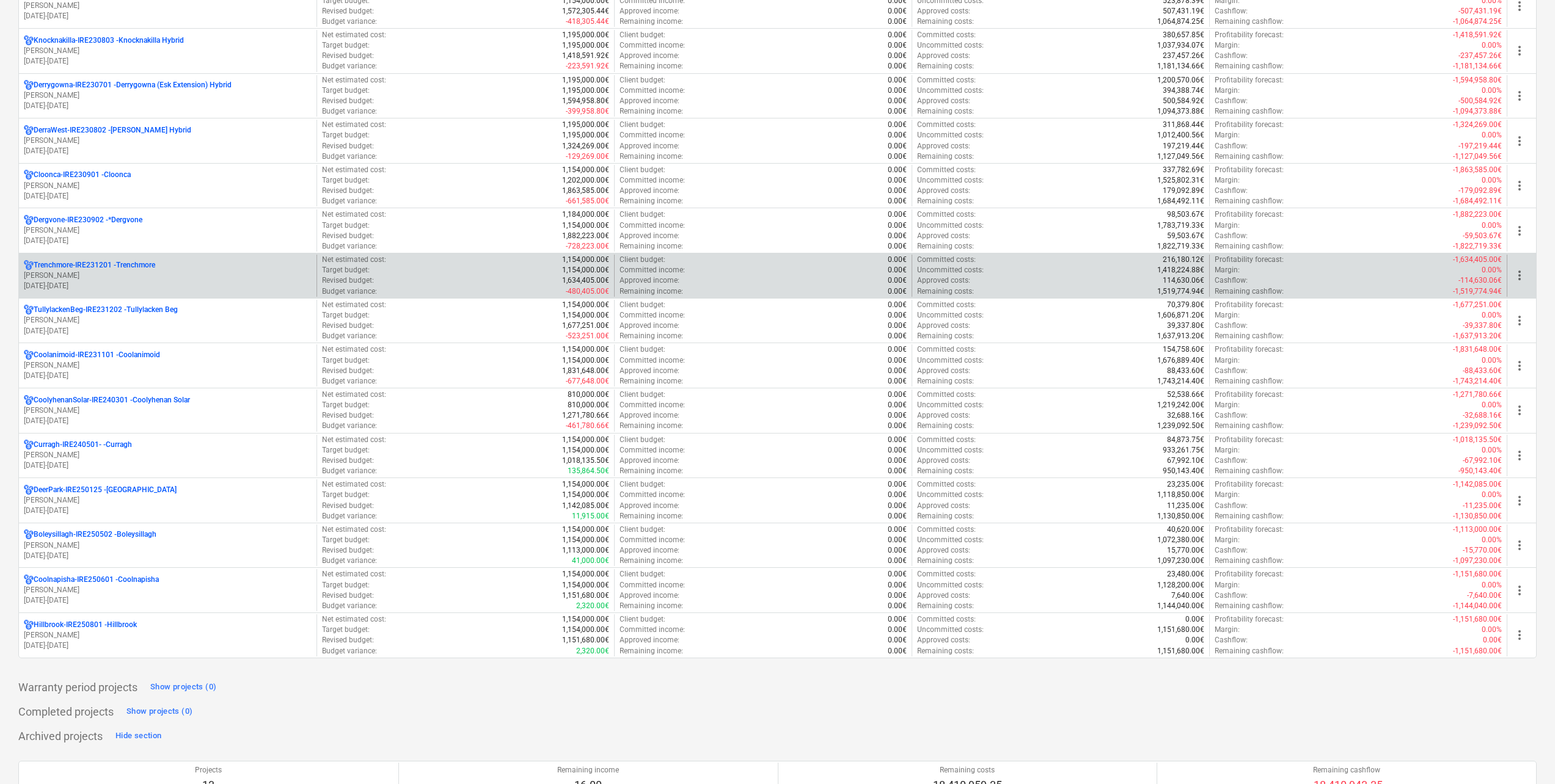
scroll to position [305, 0]
click at [155, 274] on p "[PERSON_NAME]" at bounding box center [168, 275] width 287 height 10
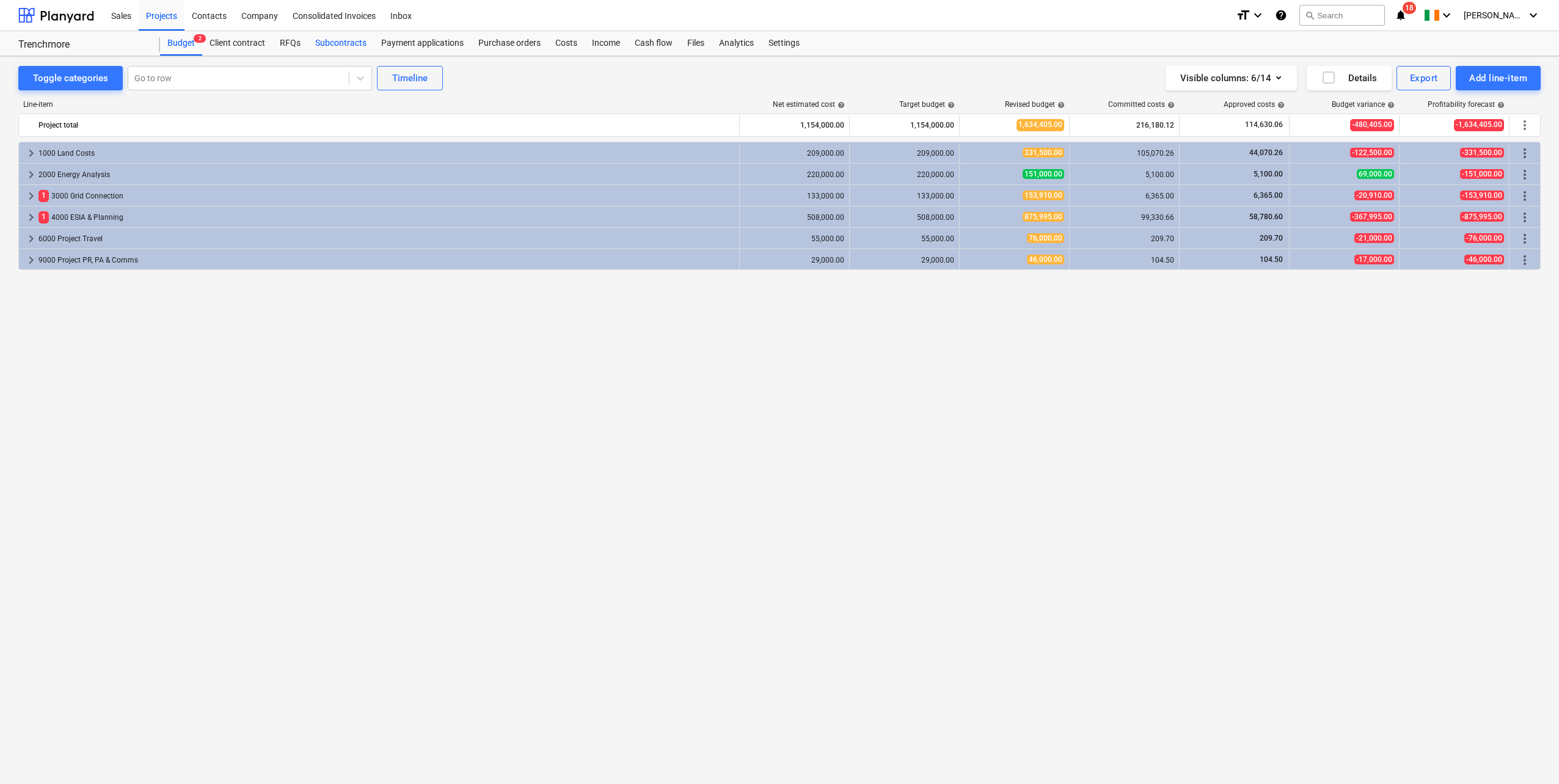
click at [333, 47] on div "Subcontracts" at bounding box center [340, 43] width 66 height 25
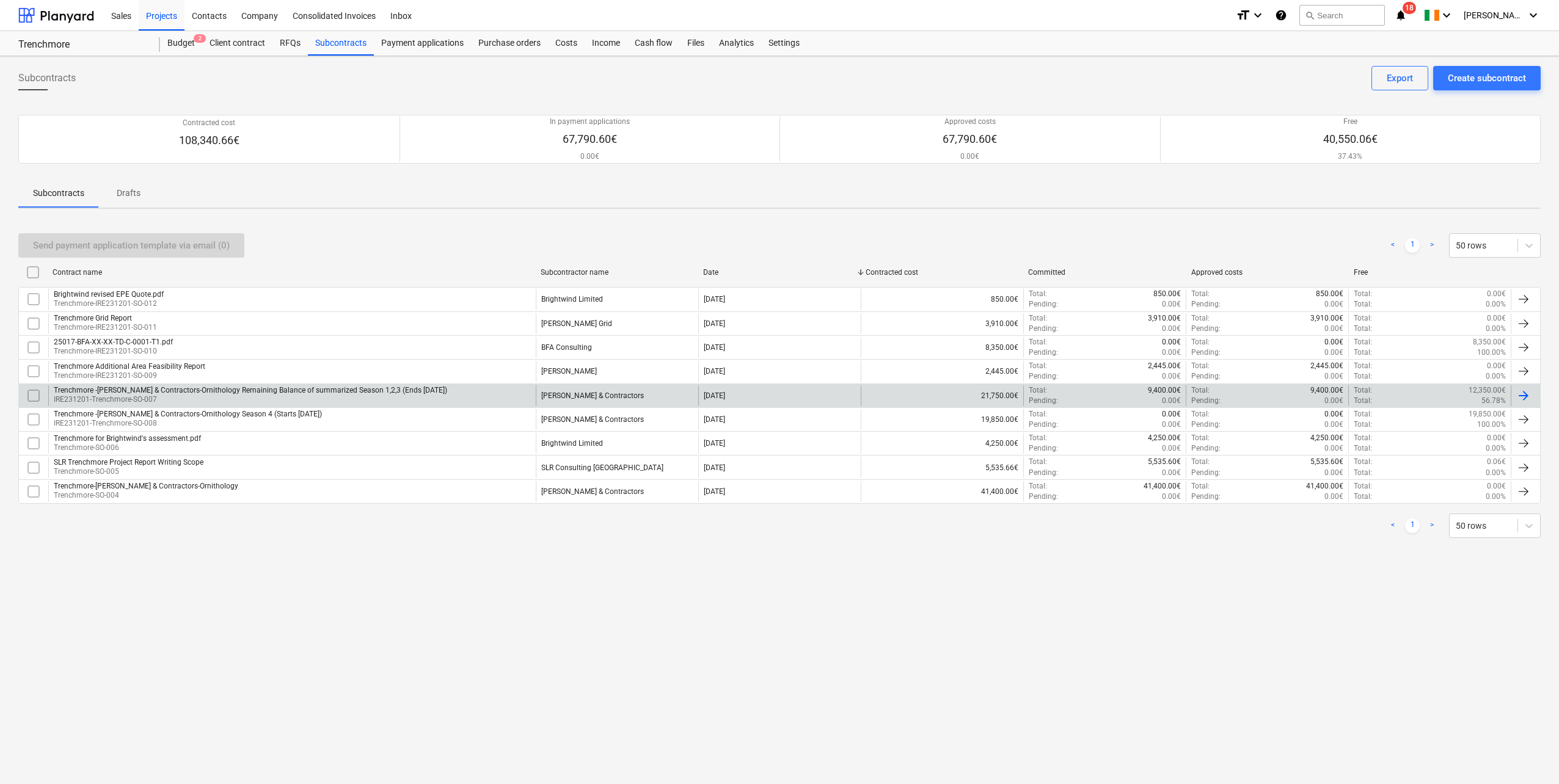
click at [180, 398] on p "IRE231201-Trenchmore-SO-007" at bounding box center [250, 400] width 393 height 10
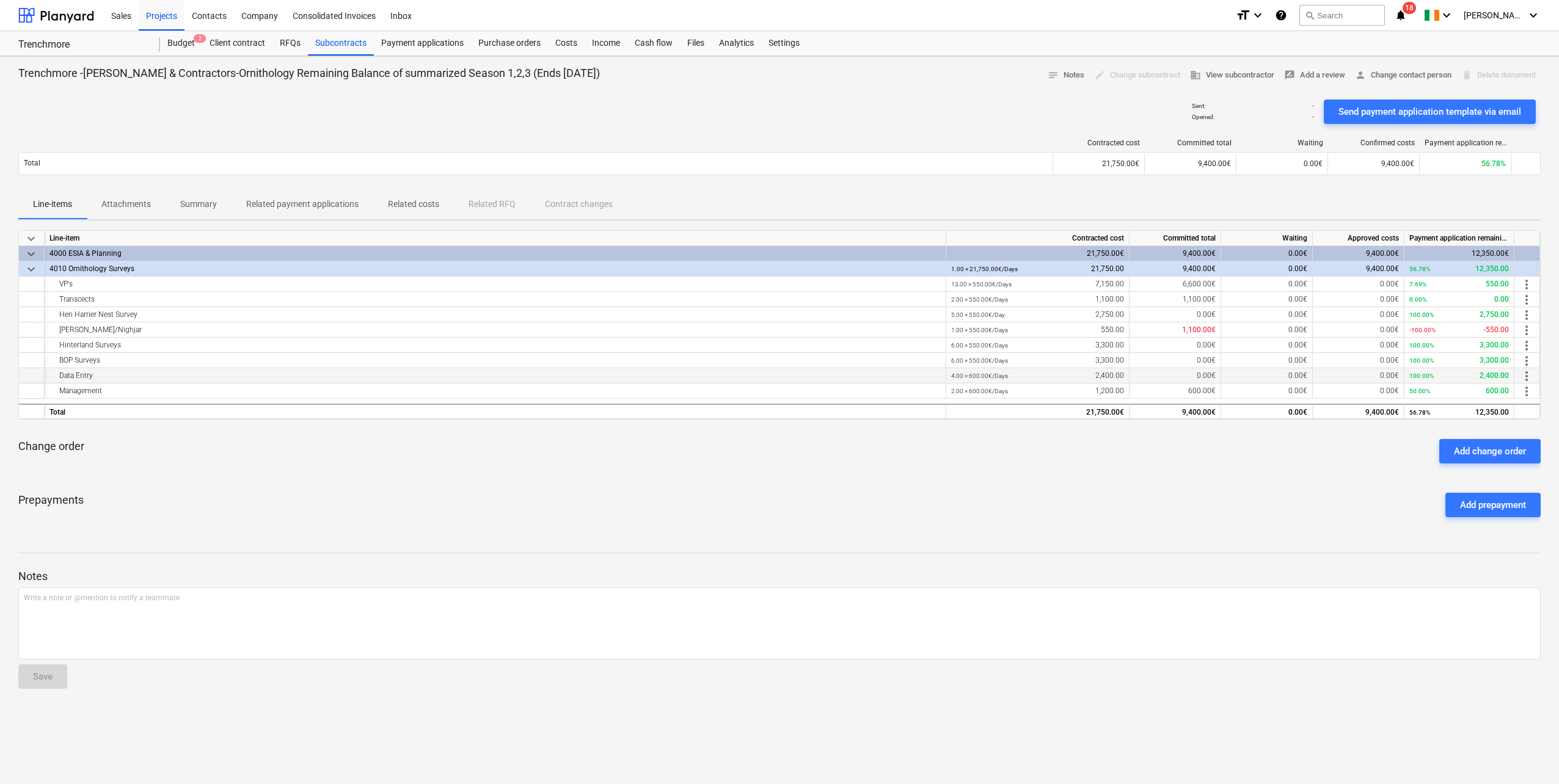
click at [1526, 375] on span "more_vert" at bounding box center [1527, 376] width 15 height 15
click at [1525, 377] on li "Edit" at bounding box center [1531, 376] width 36 height 28
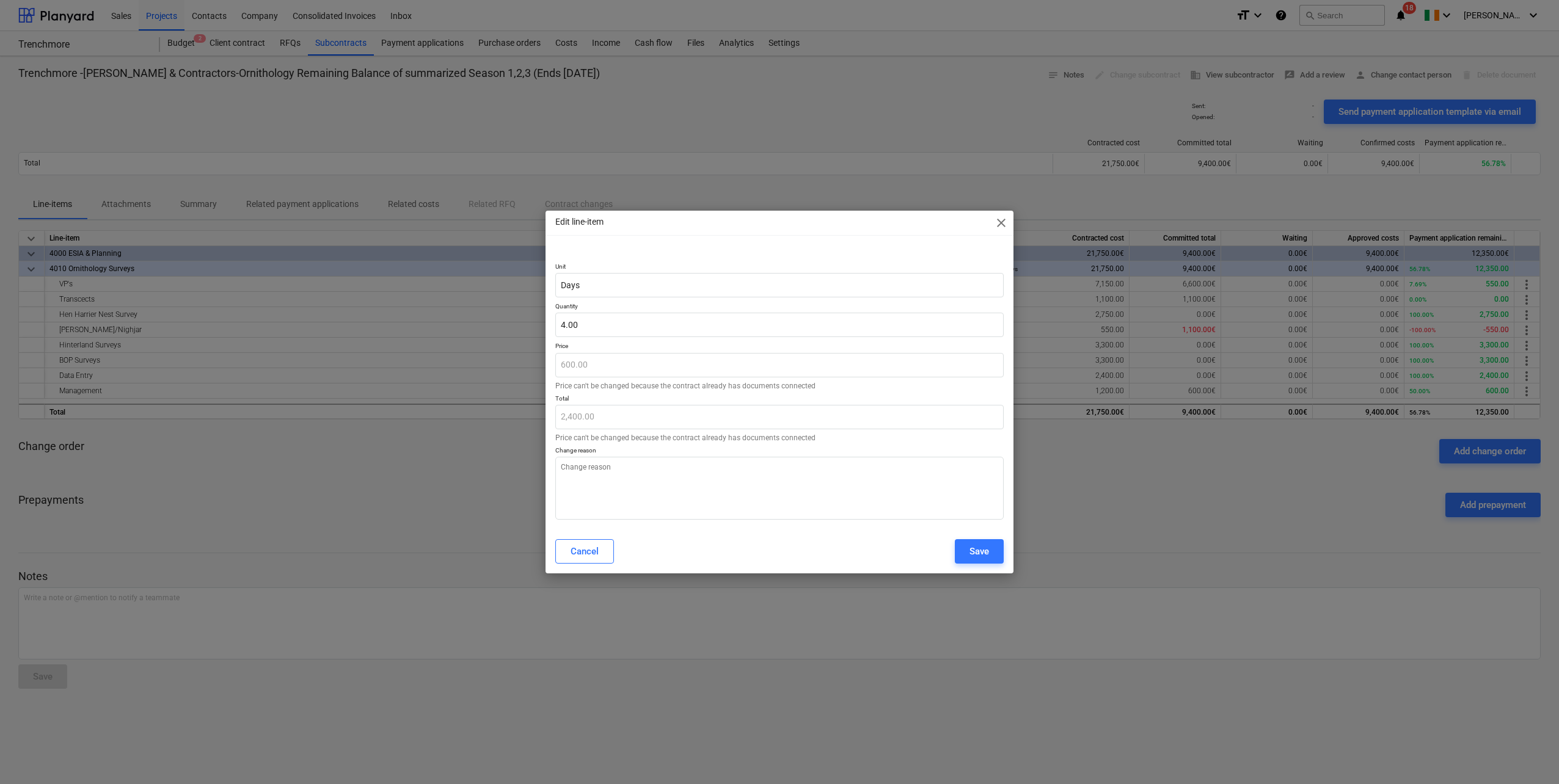
type textarea "x"
type input "4"
click at [594, 326] on input "4" at bounding box center [780, 325] width 448 height 25
type textarea "x"
type input "0.00"
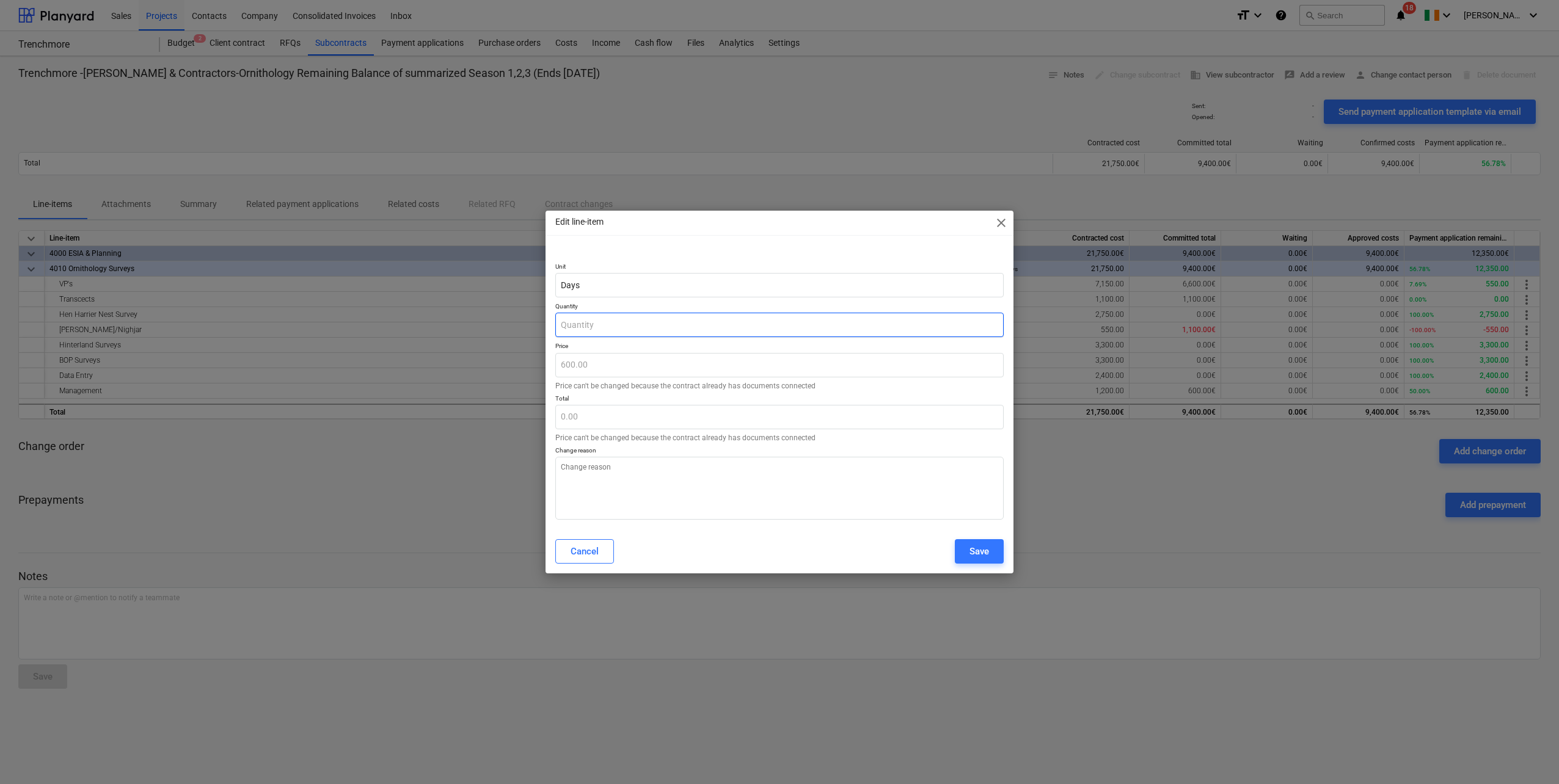
type input "2"
type textarea "x"
type input "1,200.00"
type input "2.00"
type textarea "x"
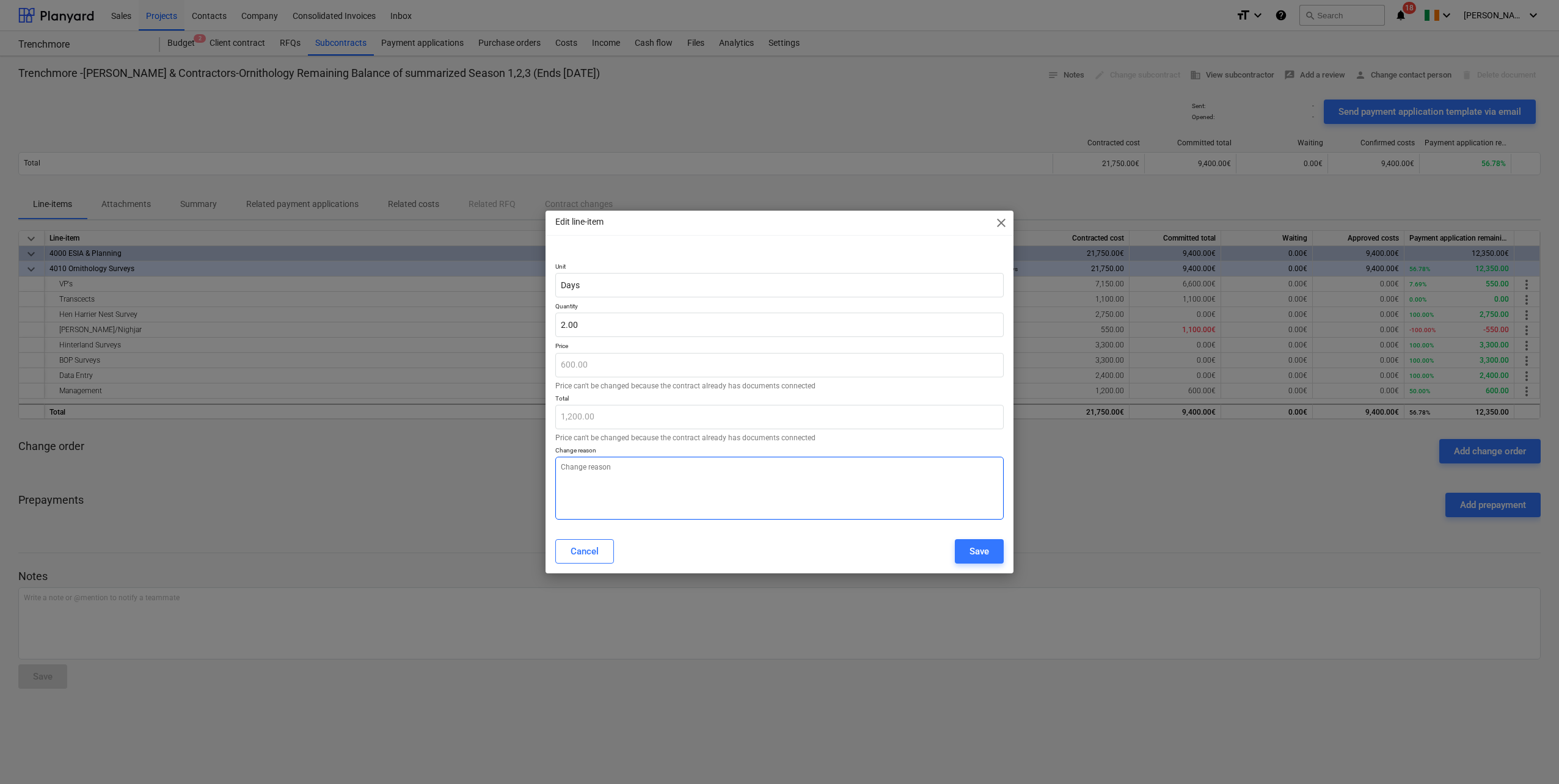
click at [597, 479] on textarea at bounding box center [780, 488] width 448 height 63
type textarea "a"
type textarea "x"
type textarea "af"
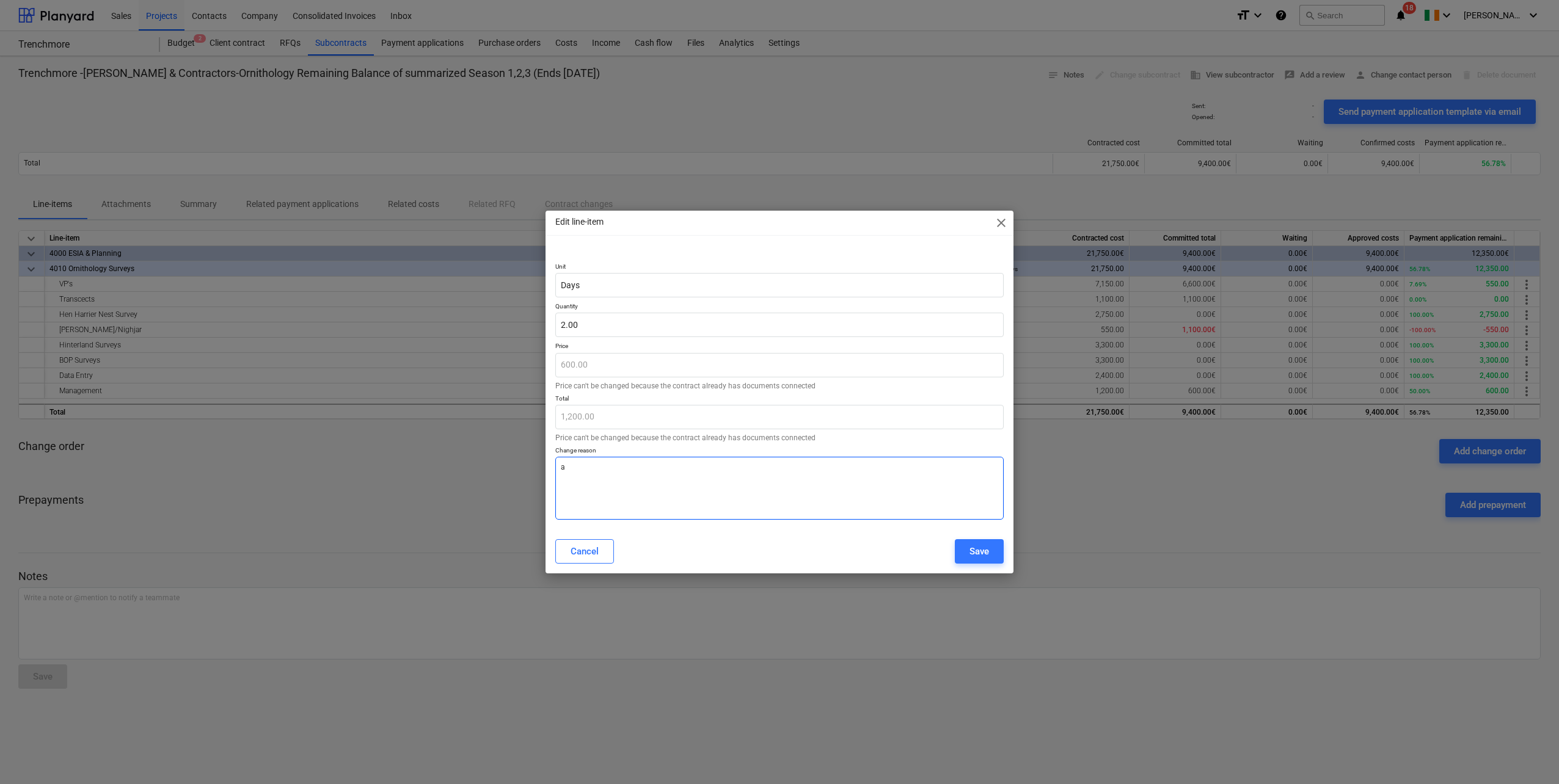
type textarea "x"
type textarea "a"
type textarea "x"
type textarea "ad"
type textarea "x"
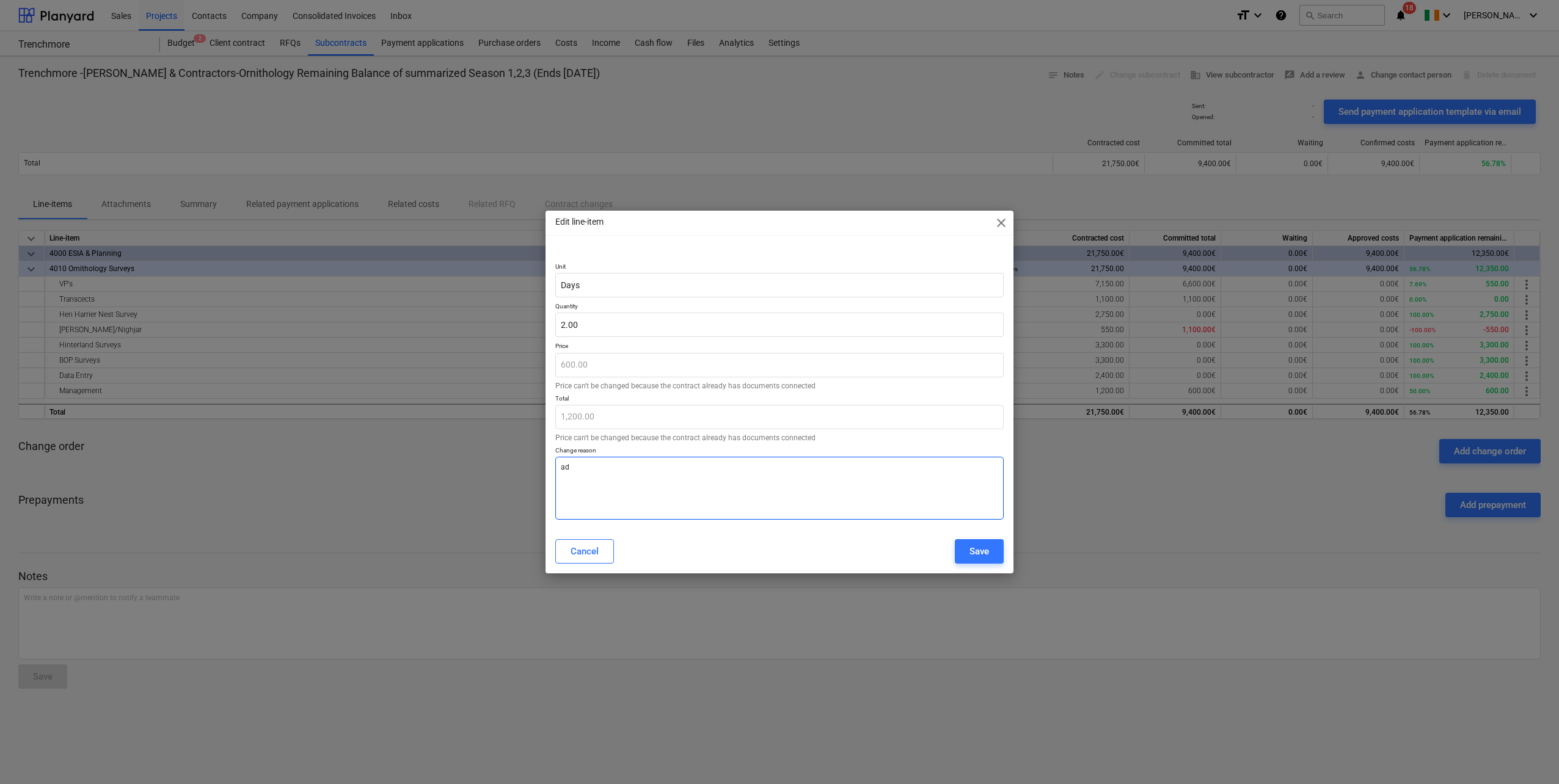
type textarea "adj"
type textarea "x"
type textarea "adju"
type textarea "x"
type textarea "adjus"
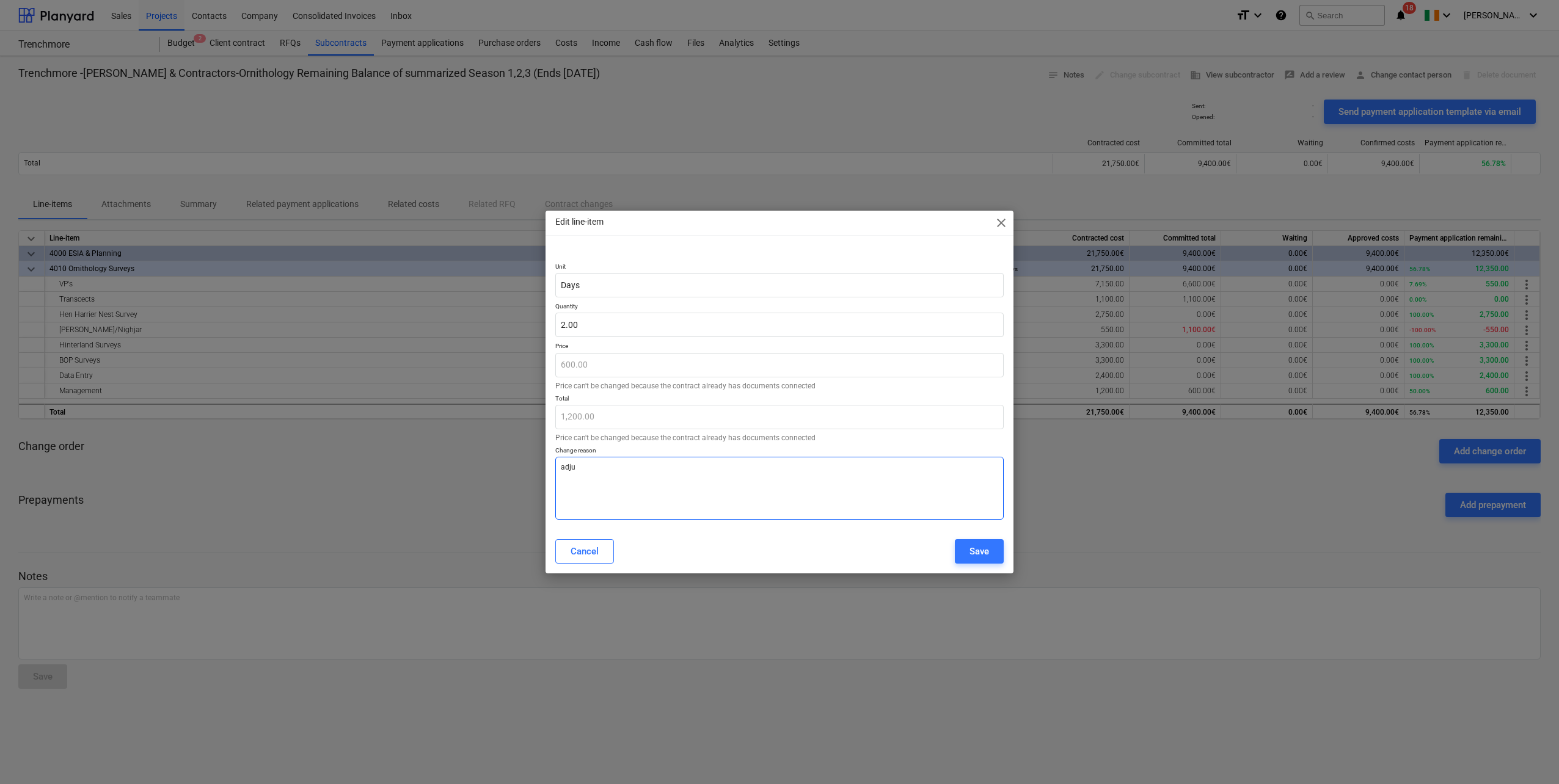
type textarea "x"
type textarea "adjust"
type textarea "x"
type textarea "adjusti"
type textarea "x"
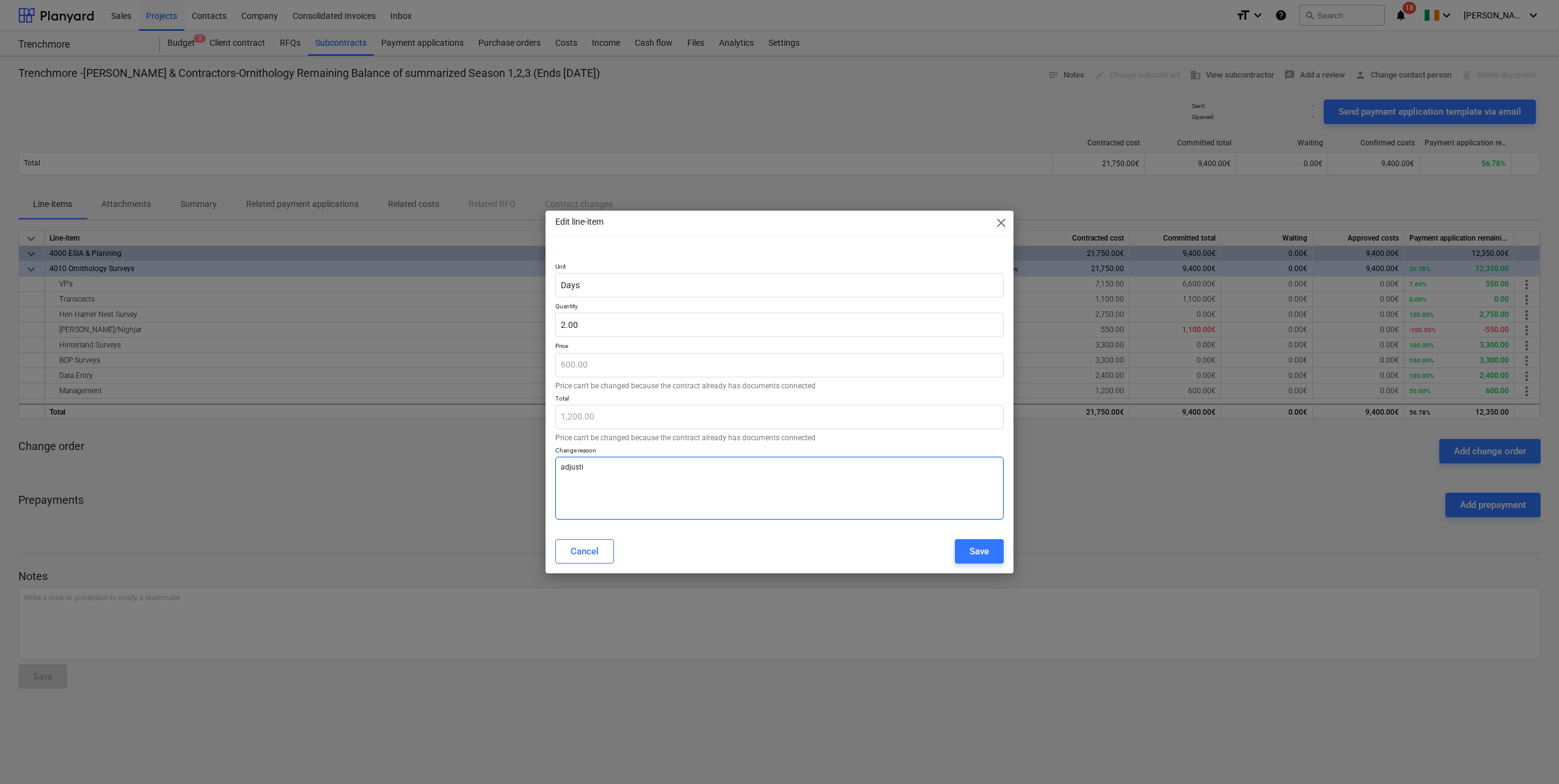
type textarea "adjustin"
type textarea "x"
type textarea "adjusting"
type textarea "x"
type textarea "adjusting"
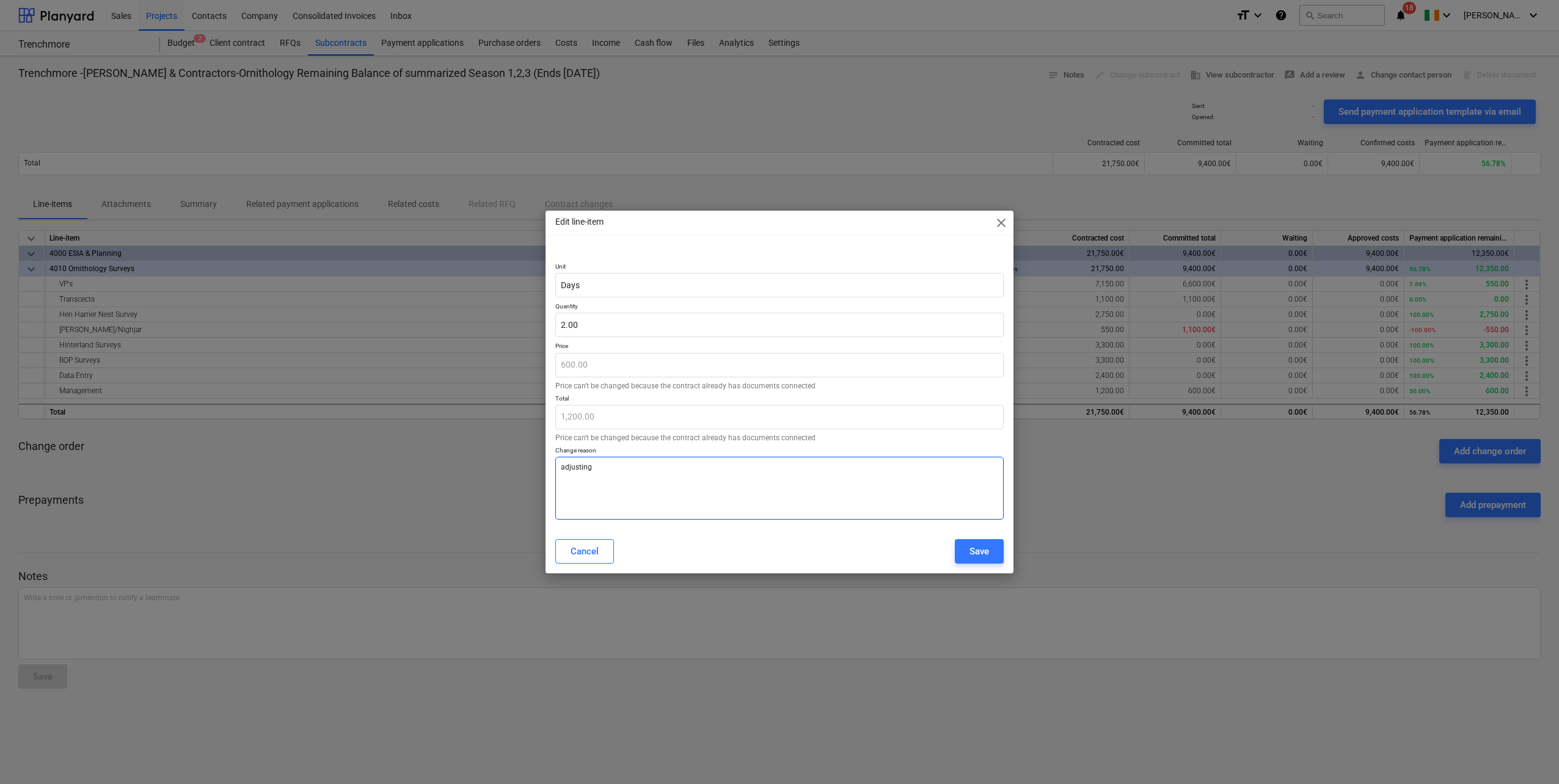
type textarea "x"
type textarea "adjusting b"
type textarea "x"
type textarea "adjusting ba"
type textarea "x"
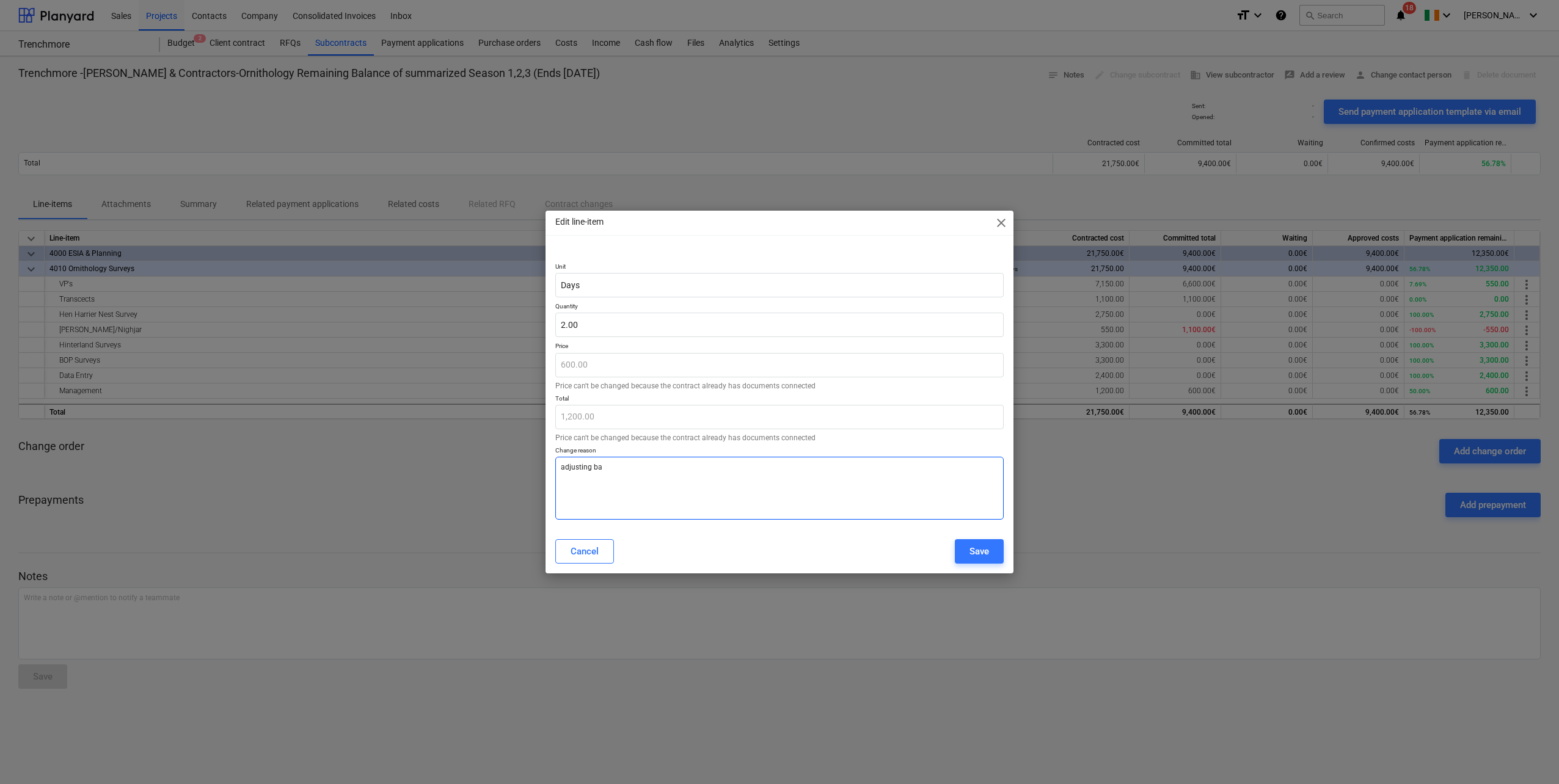
type textarea "adjusting [MEDICAL_DATA]"
type textarea "x"
type textarea "adjusting bala"
type textarea "x"
type textarea "adjusting [PERSON_NAME]"
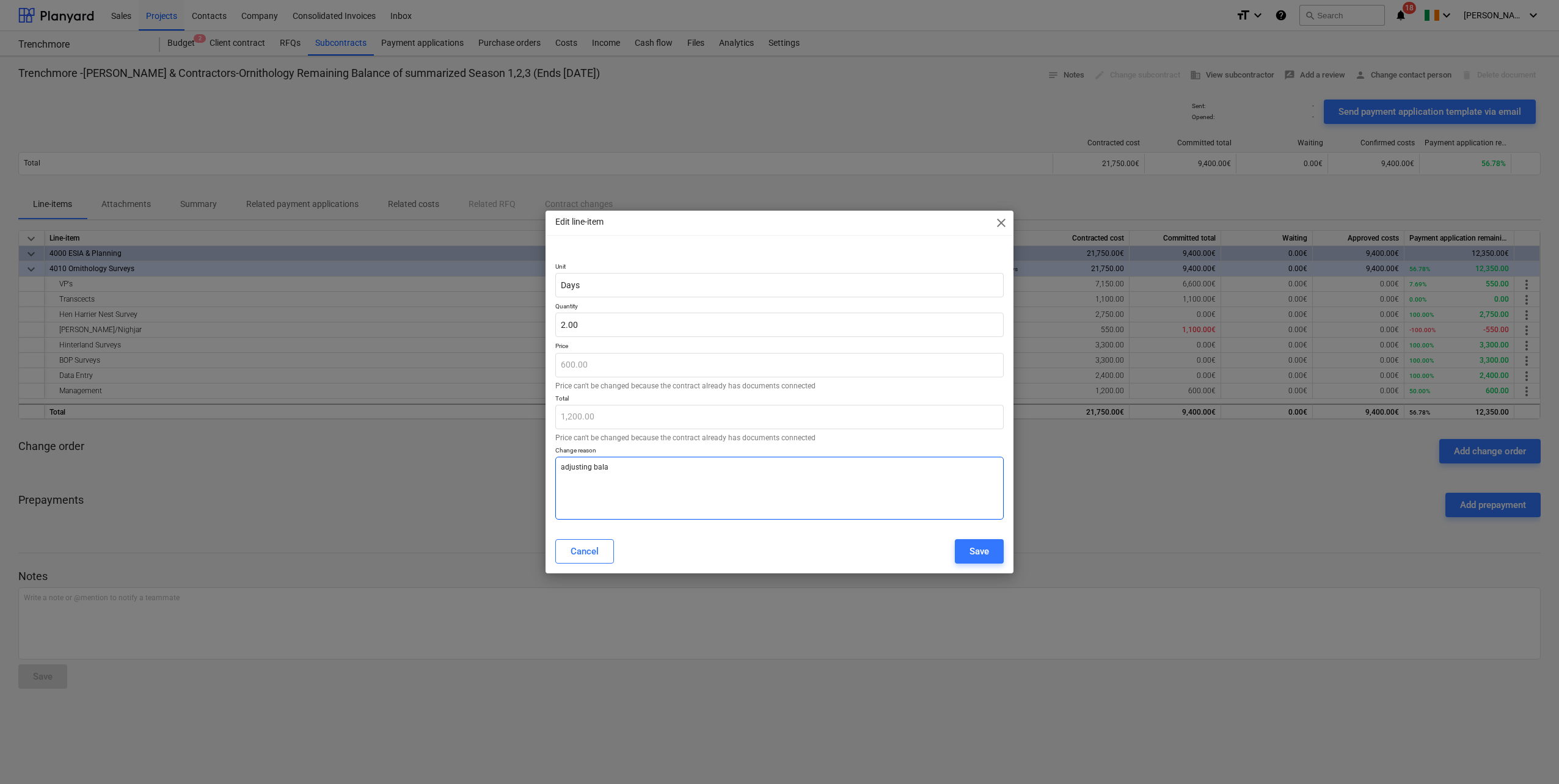
type textarea "x"
type textarea "adjusting balanc"
type textarea "x"
type textarea "adjusting balance"
type textarea "x"
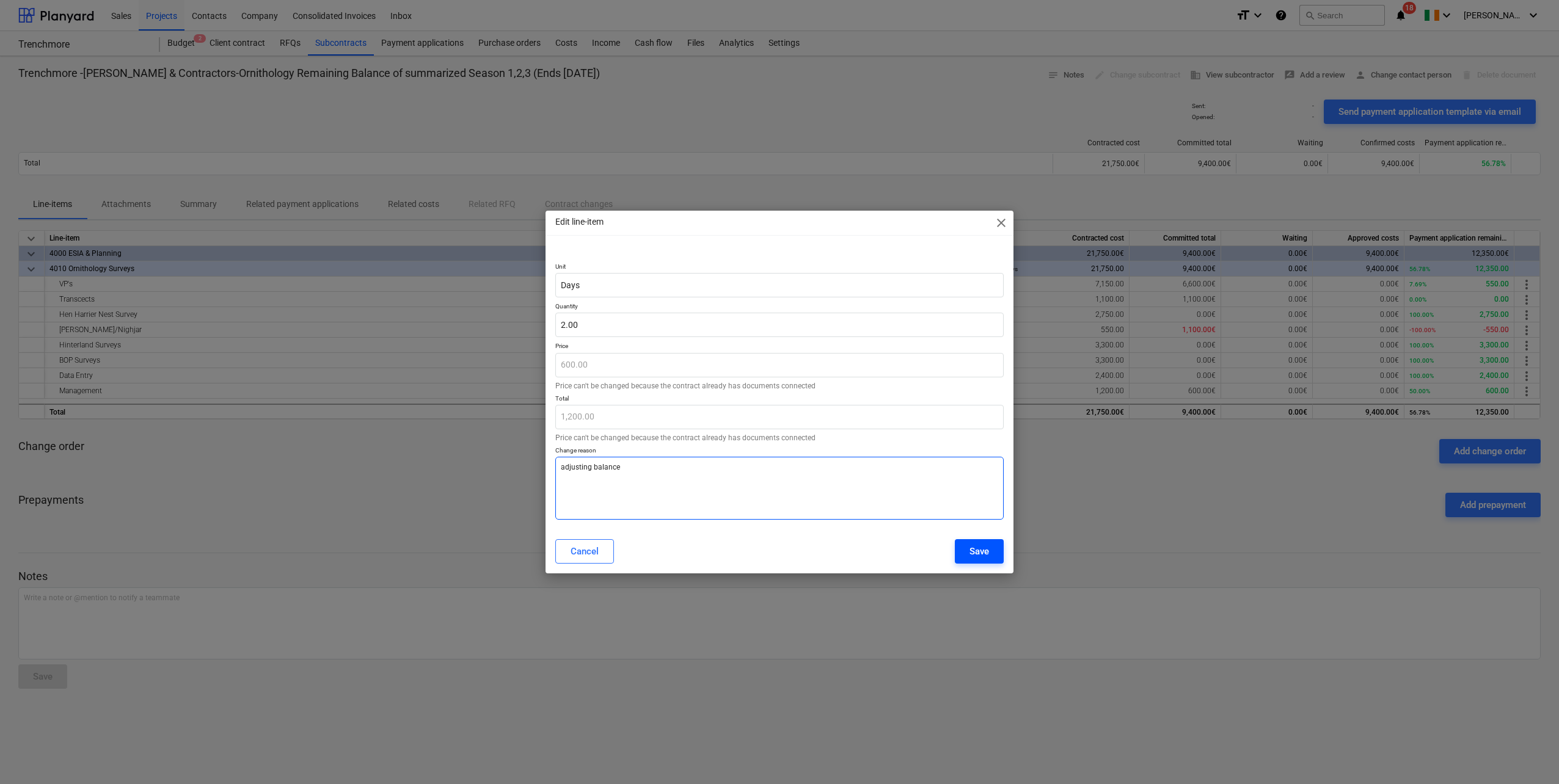
type textarea "adjusting balance"
click at [968, 555] on button "Save" at bounding box center [979, 551] width 49 height 25
type textarea "x"
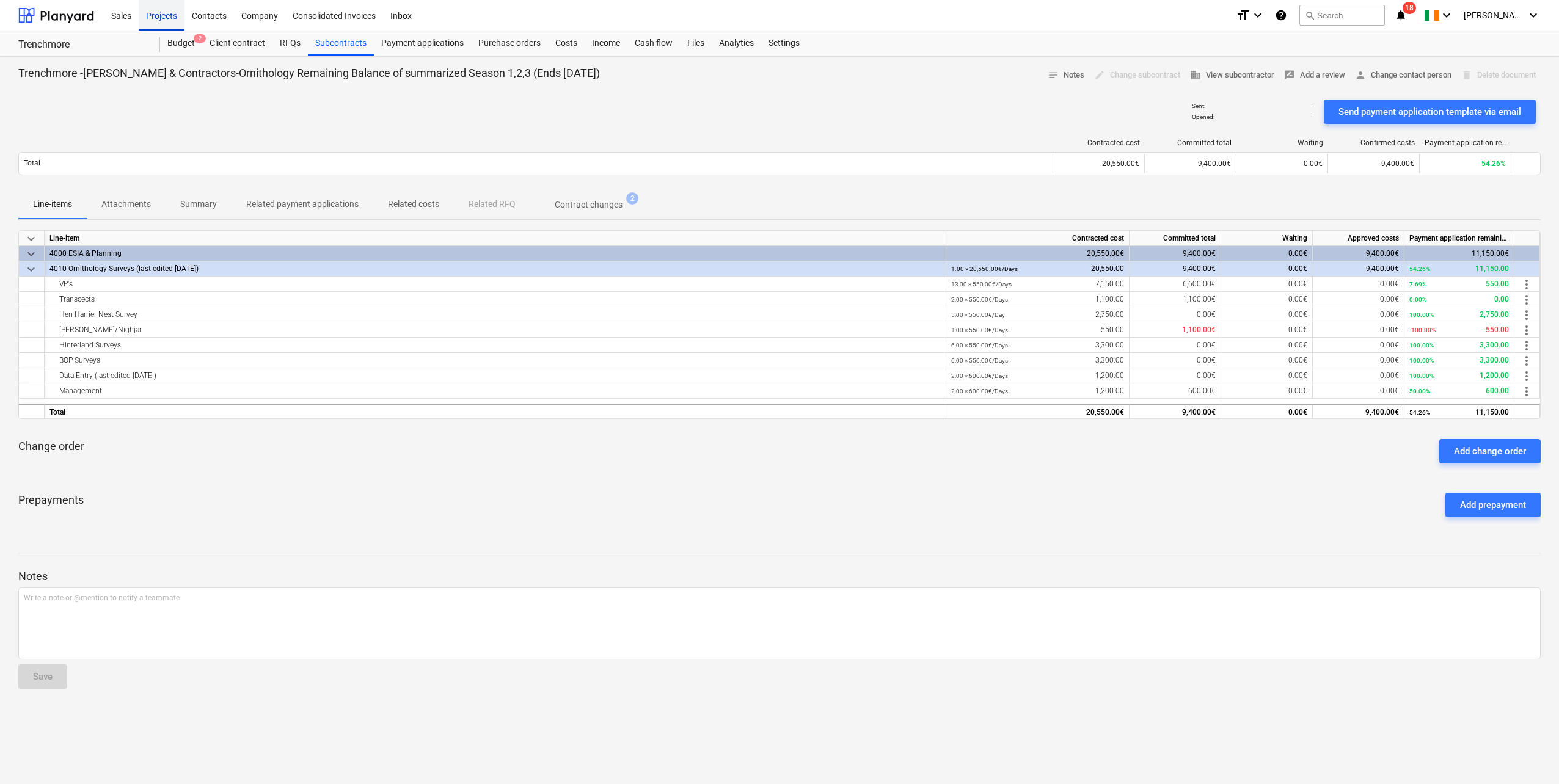
click at [161, 17] on div "Projects" at bounding box center [162, 15] width 46 height 31
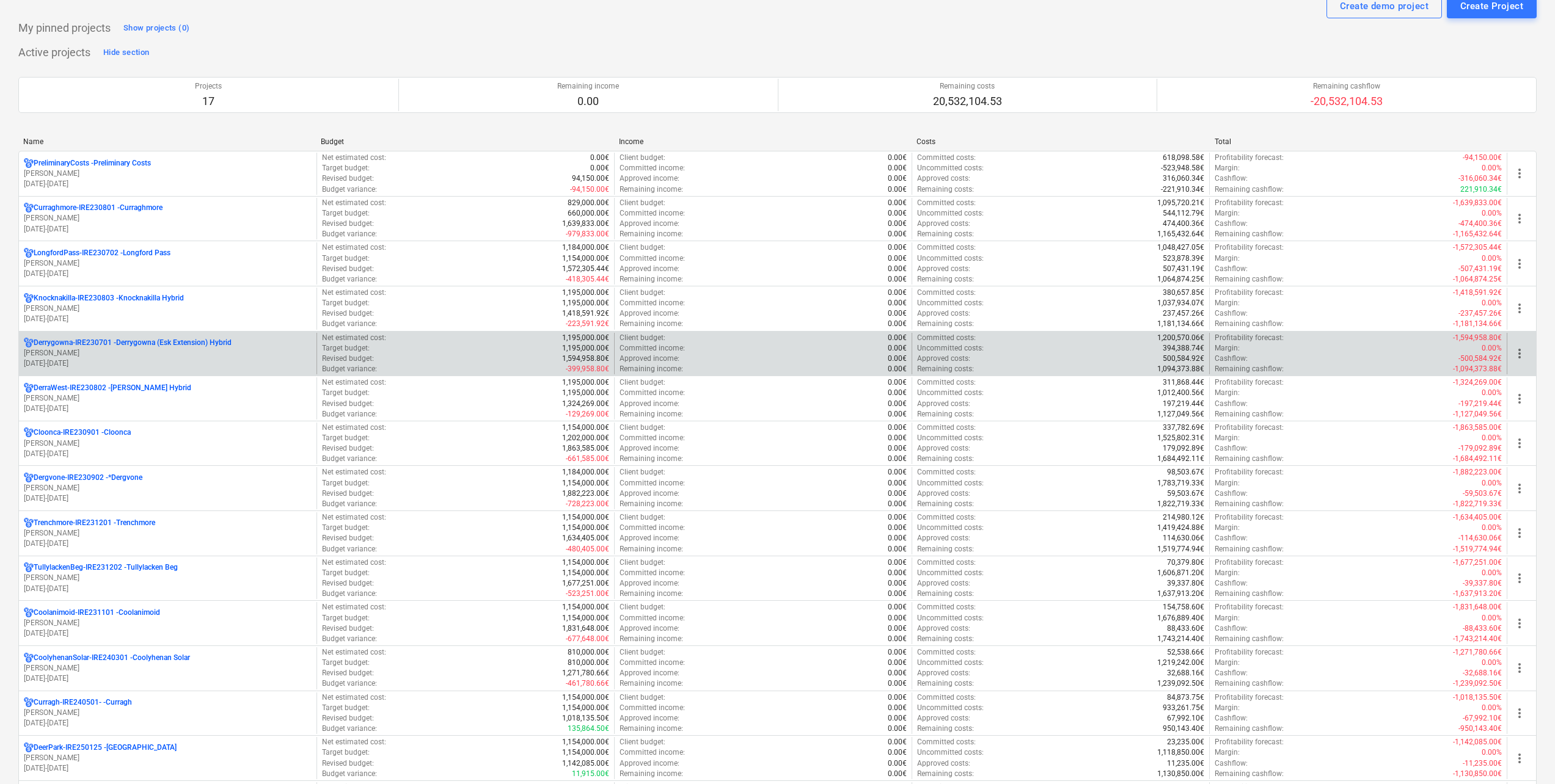
scroll to position [61, 0]
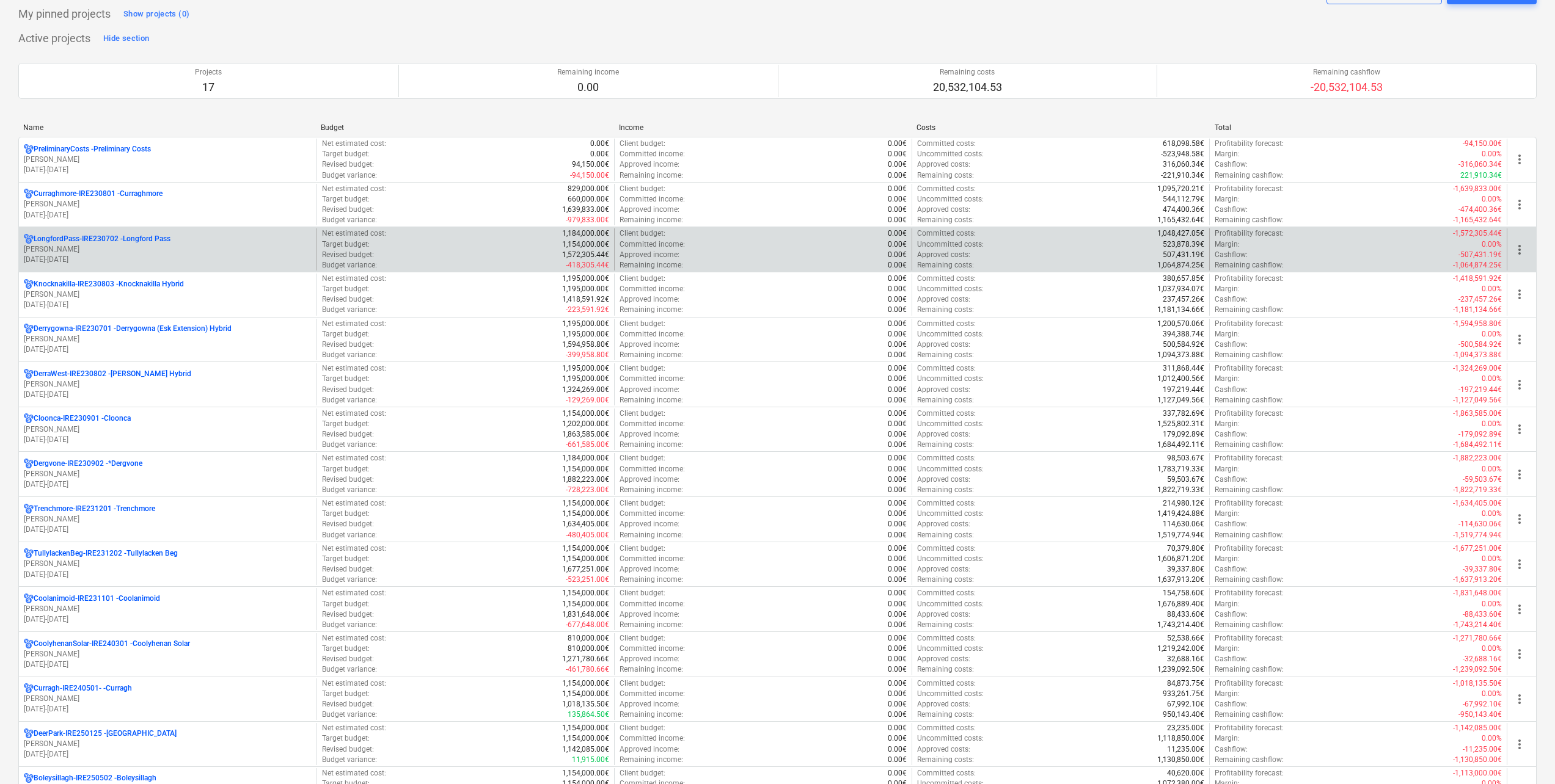
click at [168, 253] on p "[PERSON_NAME]" at bounding box center [168, 249] width 287 height 10
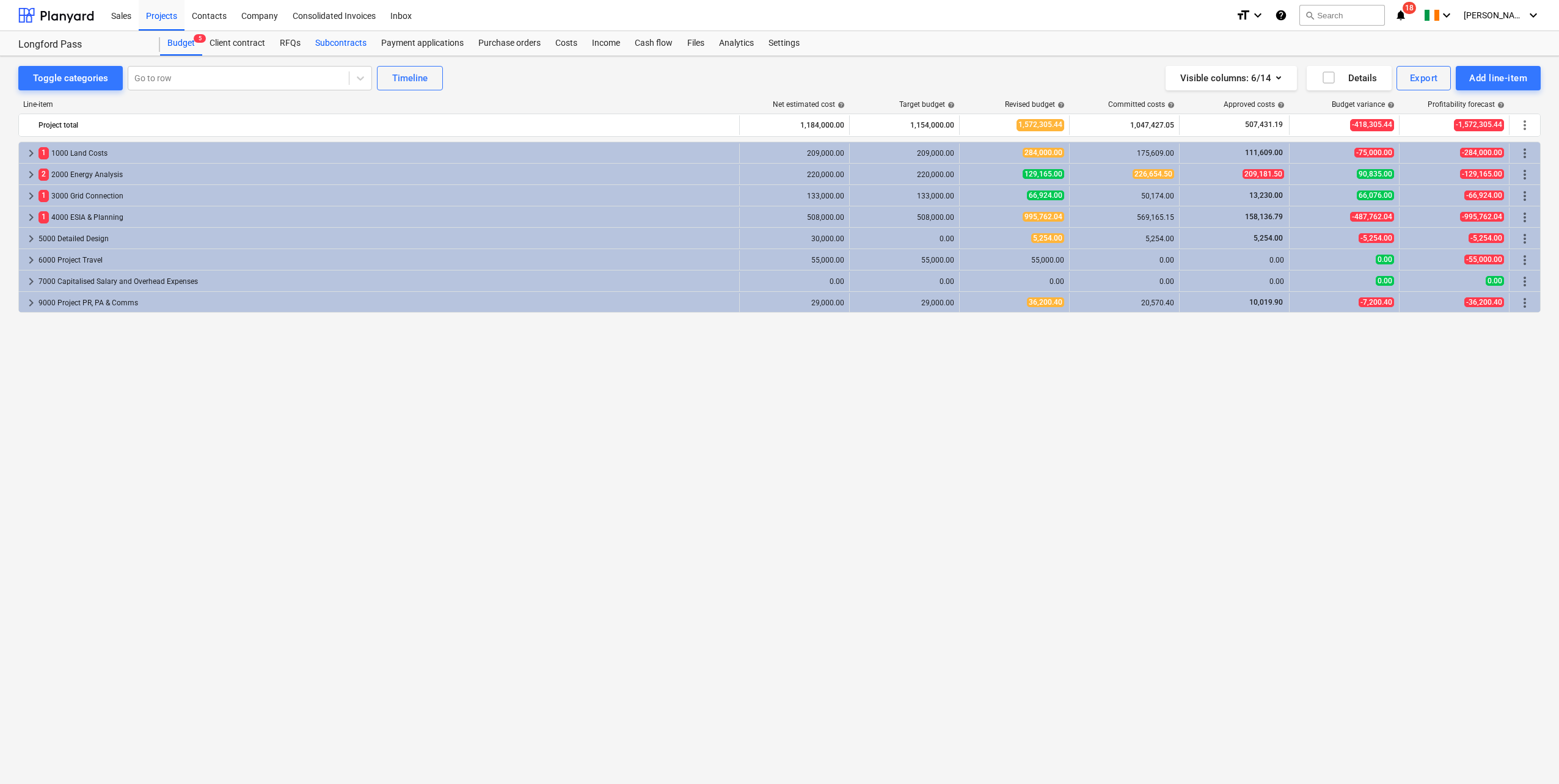
click at [349, 43] on div "Subcontracts" at bounding box center [340, 43] width 66 height 25
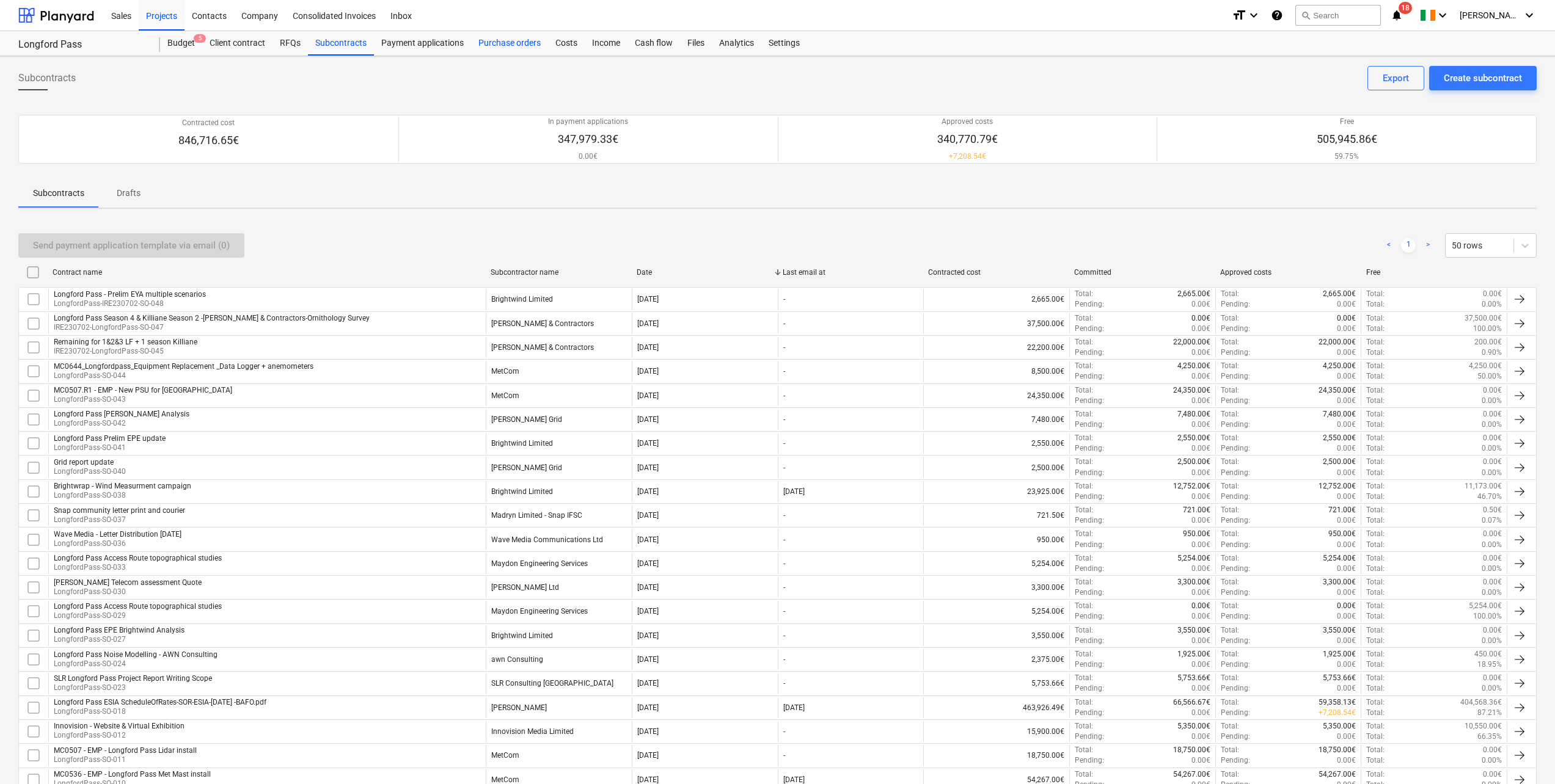
click at [488, 44] on div "Purchase orders" at bounding box center [509, 43] width 77 height 25
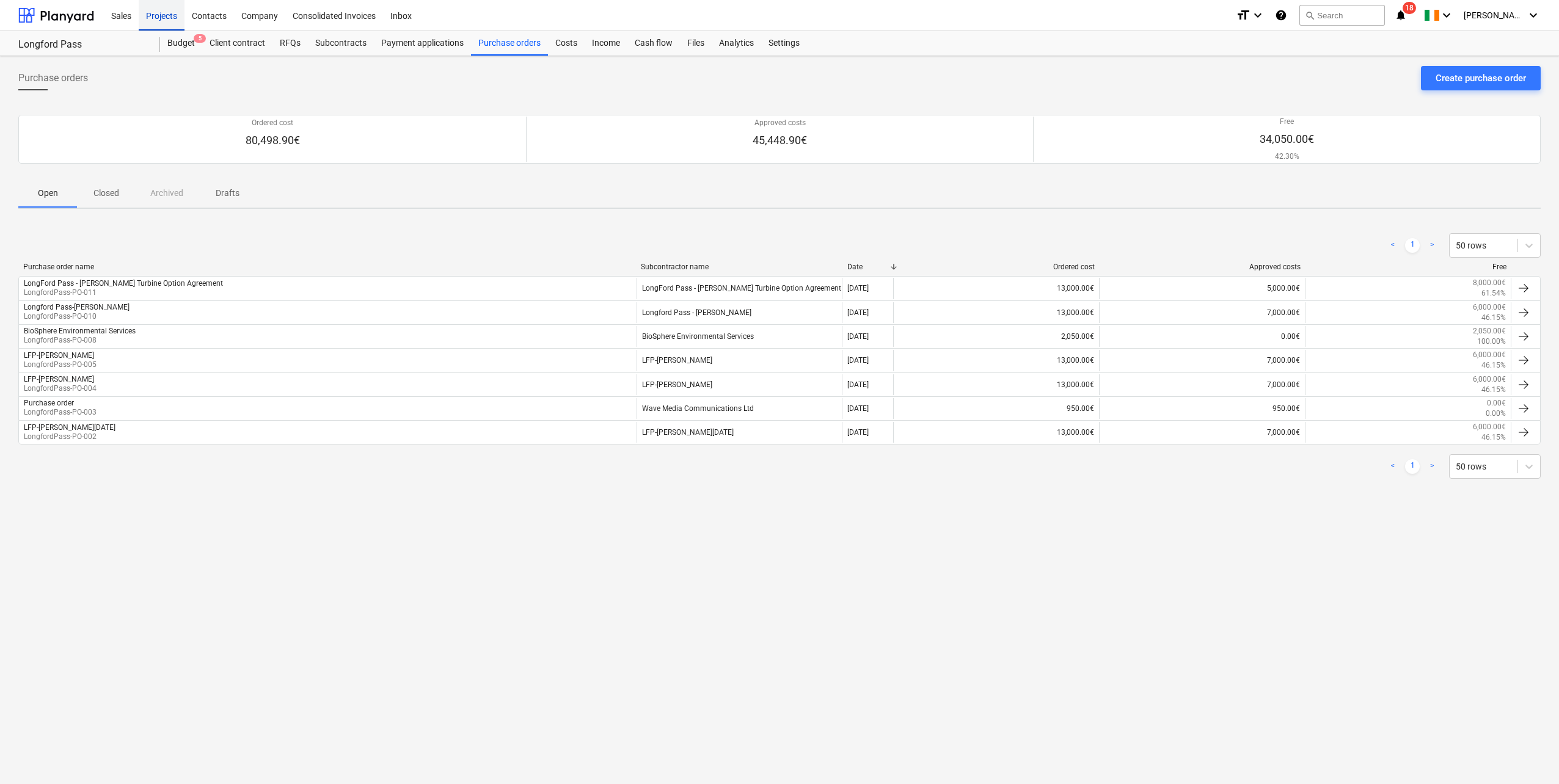
click at [151, 16] on div "Projects" at bounding box center [162, 15] width 46 height 31
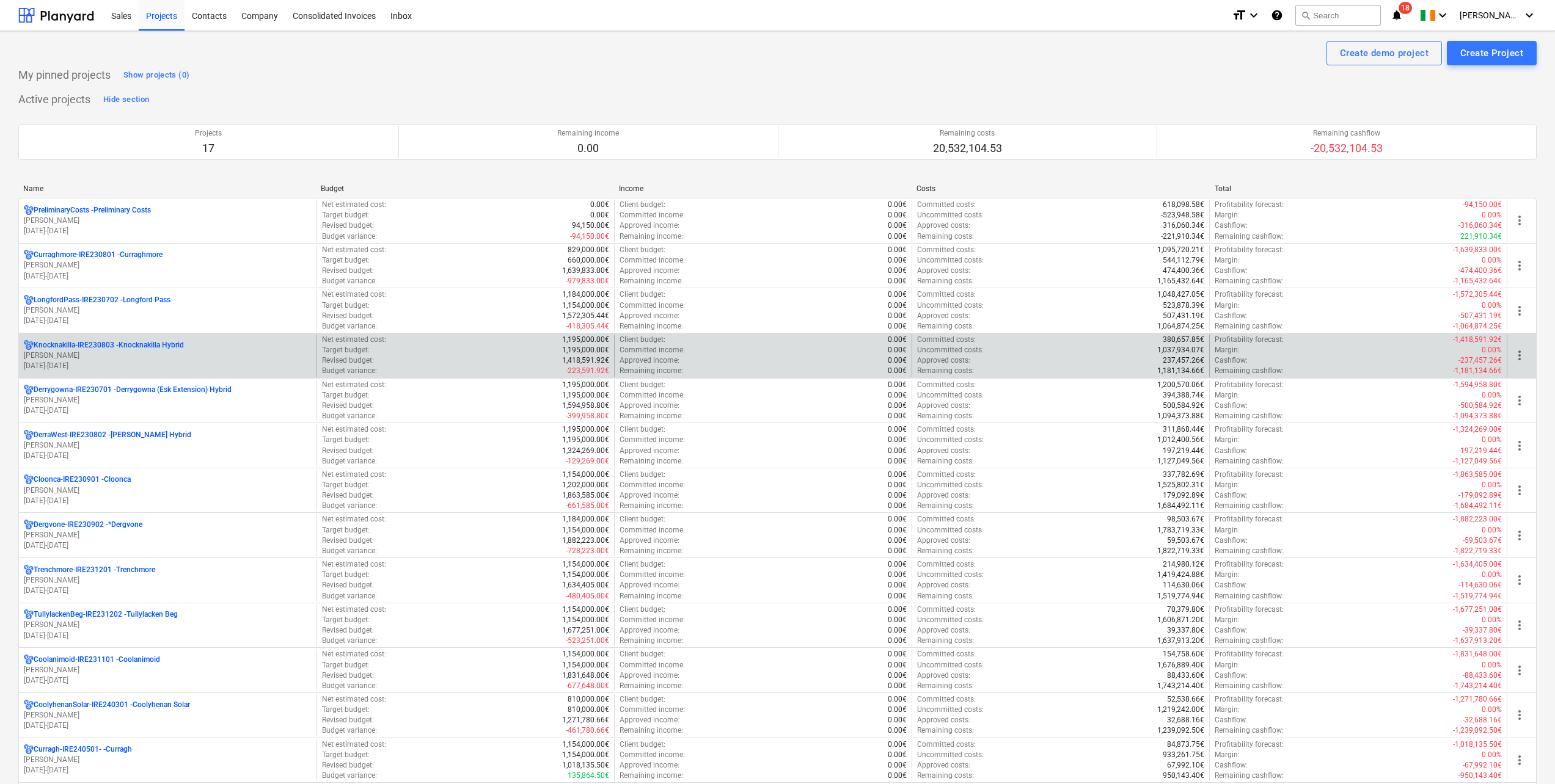
click at [131, 354] on p "[PERSON_NAME]" at bounding box center [168, 356] width 287 height 10
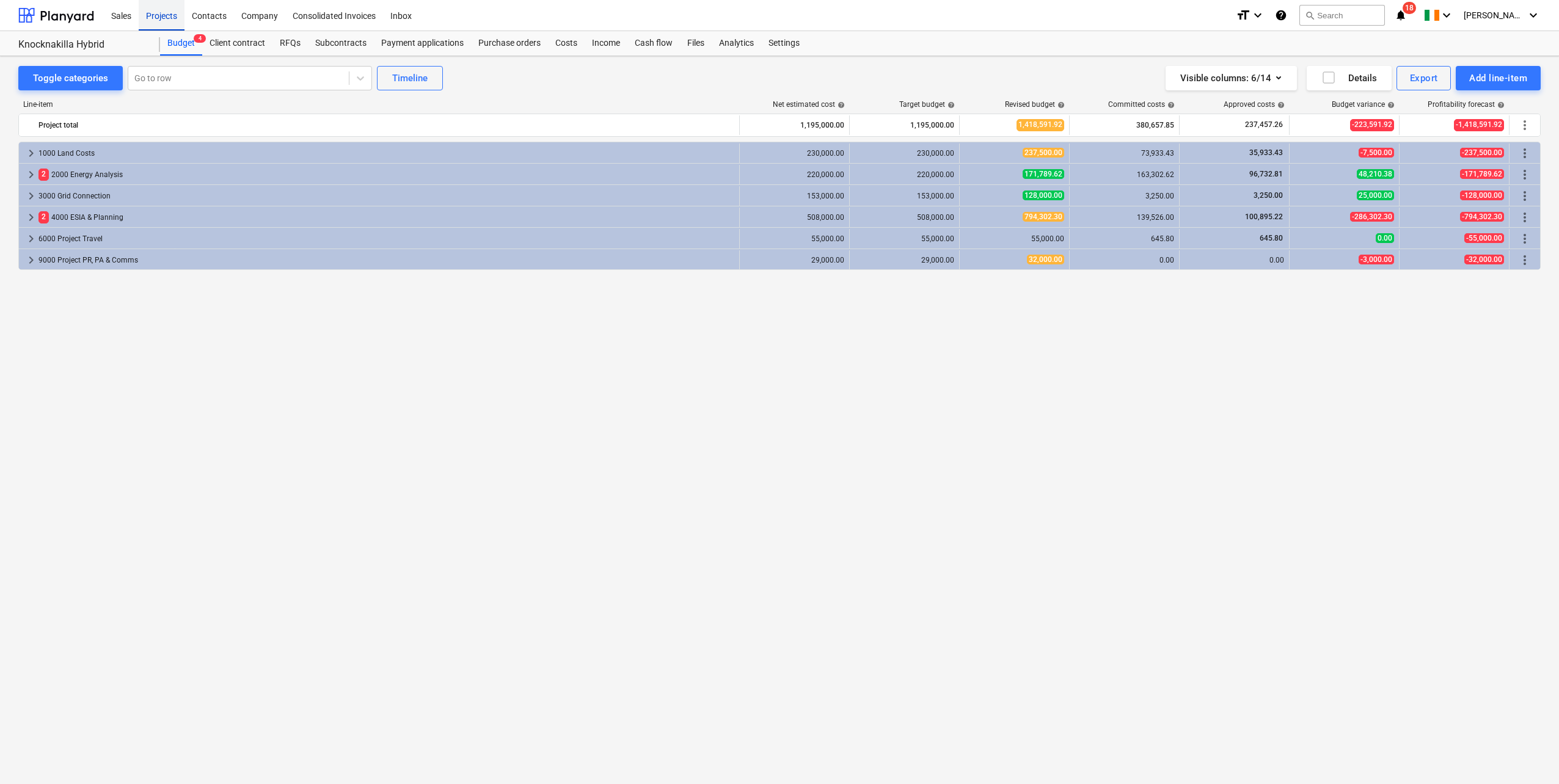
click at [154, 16] on div "Projects" at bounding box center [162, 15] width 46 height 31
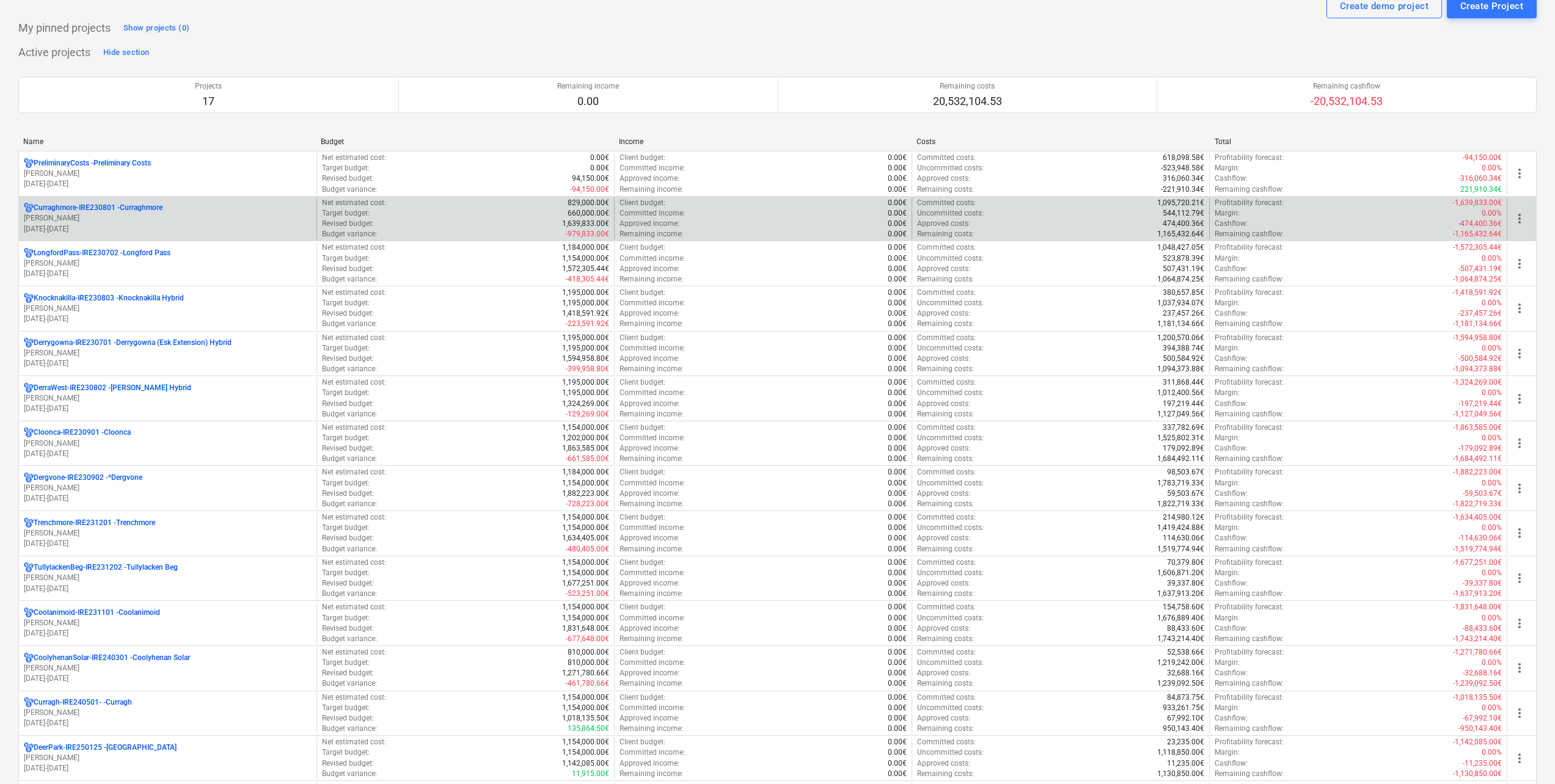
scroll to position [183, 0]
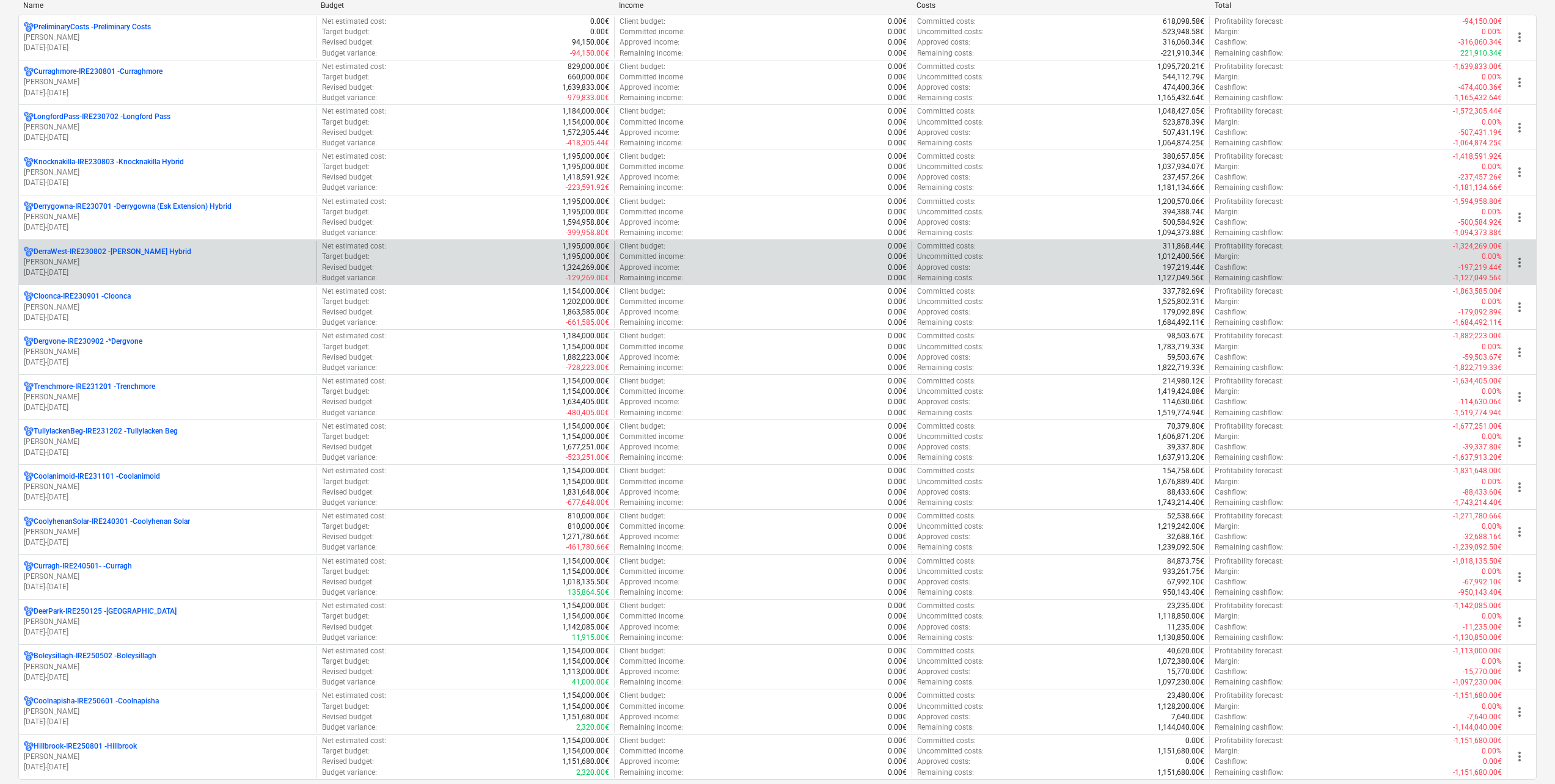
click at [156, 246] on p "DerraWest-IRE230802 - [PERSON_NAME] Hybrid" at bounding box center [112, 252] width 158 height 10
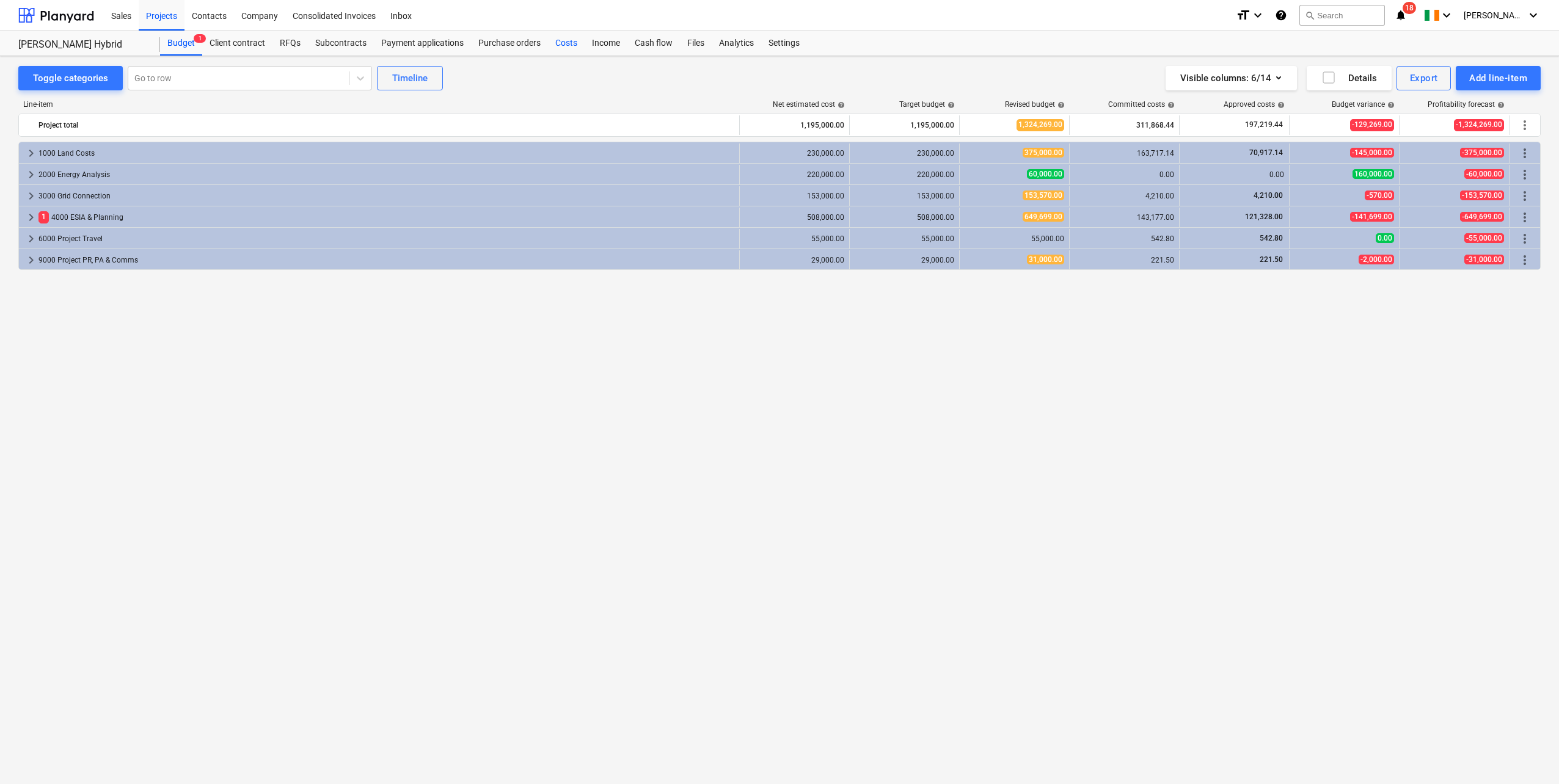
click at [562, 40] on div "Costs" at bounding box center [566, 43] width 36 height 25
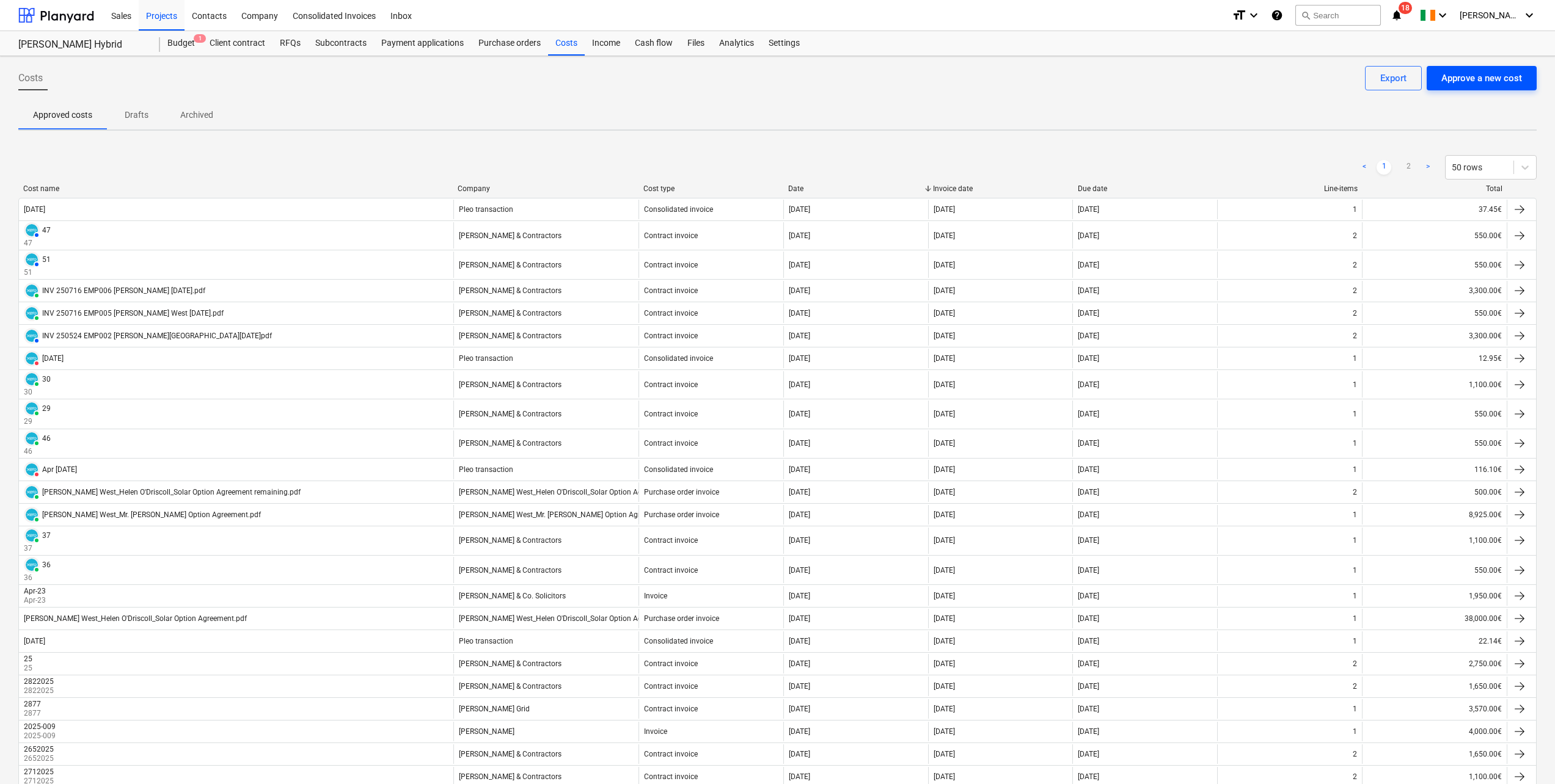
click at [1517, 82] on div "Approve a new cost" at bounding box center [1481, 77] width 80 height 16
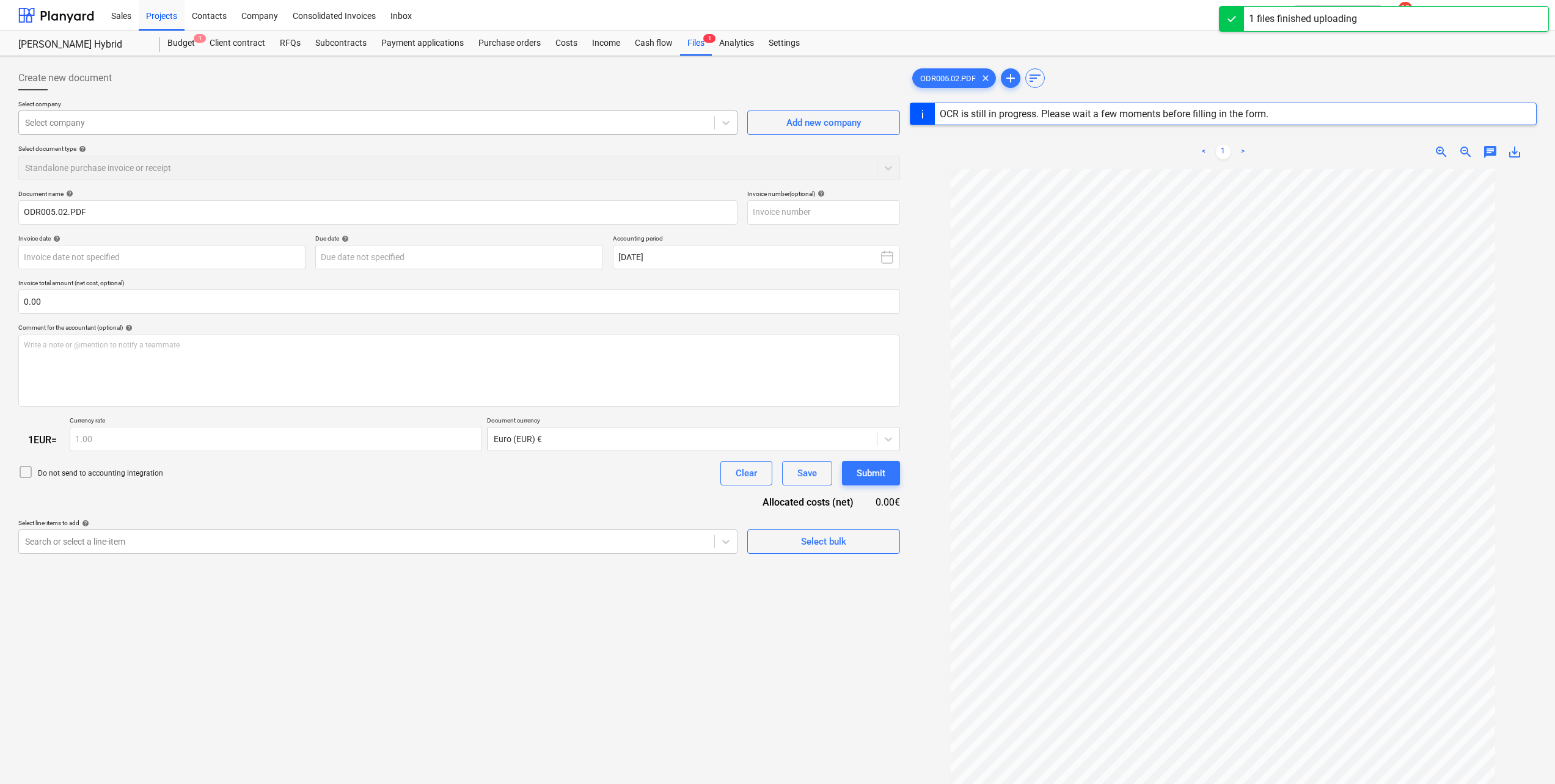
type input "43492"
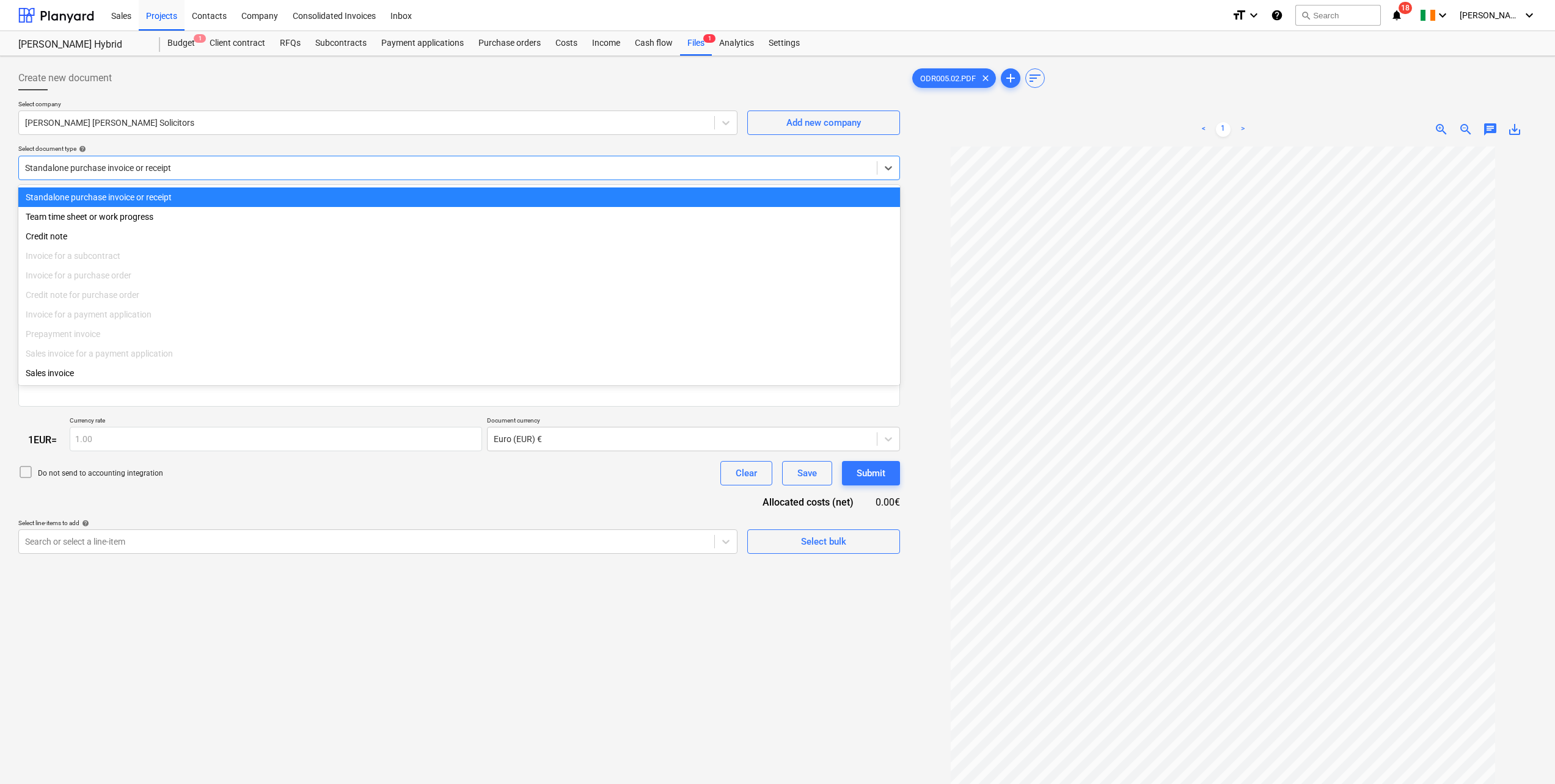
click at [125, 165] on div at bounding box center [448, 168] width 845 height 12
click at [116, 197] on div "Standalone purchase invoice or receipt" at bounding box center [459, 197] width 882 height 19
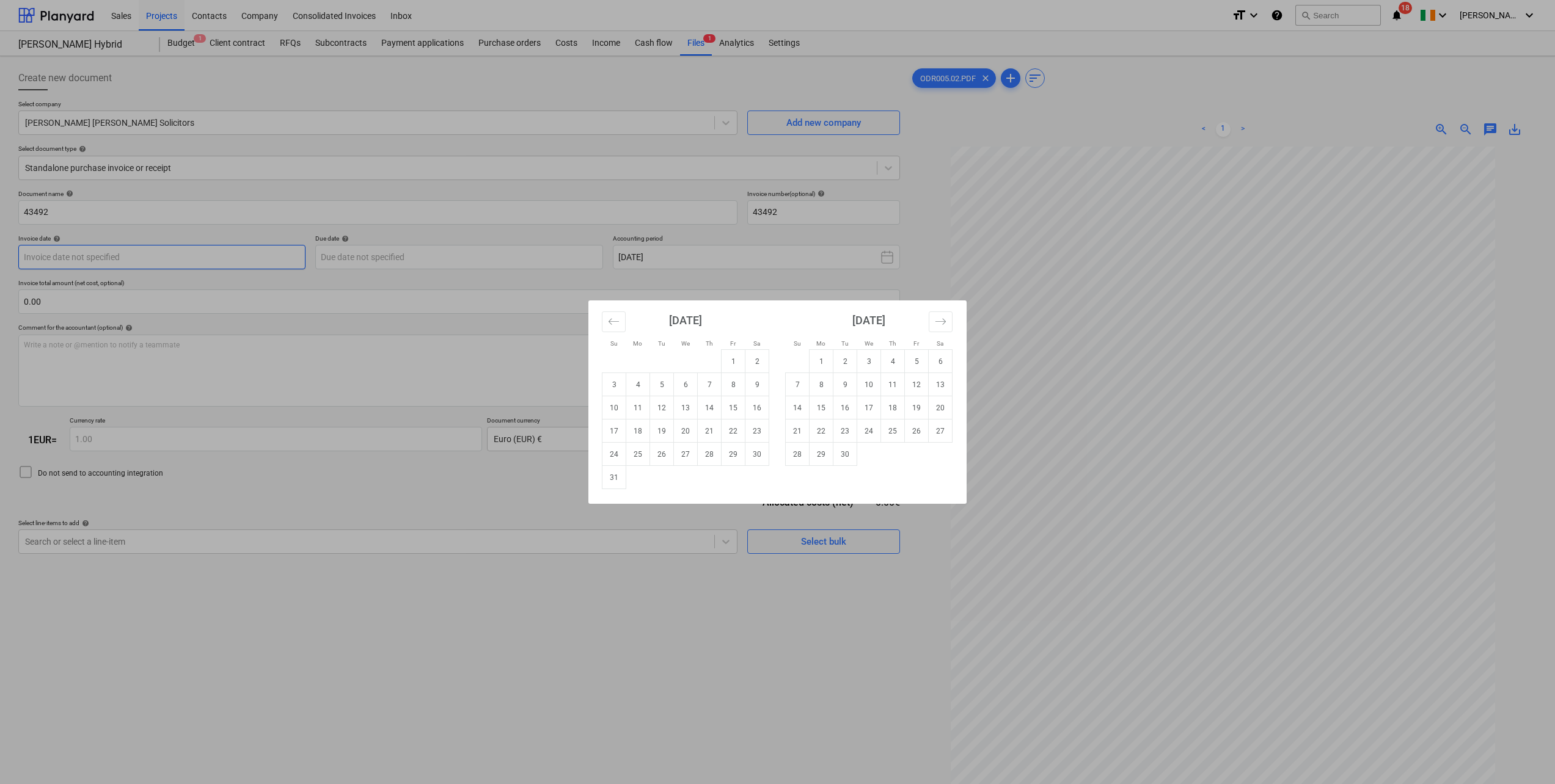
click at [171, 252] on body "Sales Projects Contacts Company Consolidated Invoices Inbox format_size keyboar…" at bounding box center [778, 392] width 1555 height 784
drag, startPoint x: 739, startPoint y: 359, endPoint x: 720, endPoint y: 360, distance: 19.0
click at [738, 359] on td "1" at bounding box center [734, 361] width 24 height 23
type input "[DATE]"
click at [400, 267] on body "Sales Projects Contacts Company Consolidated Invoices Inbox format_size keyboar…" at bounding box center [778, 392] width 1555 height 784
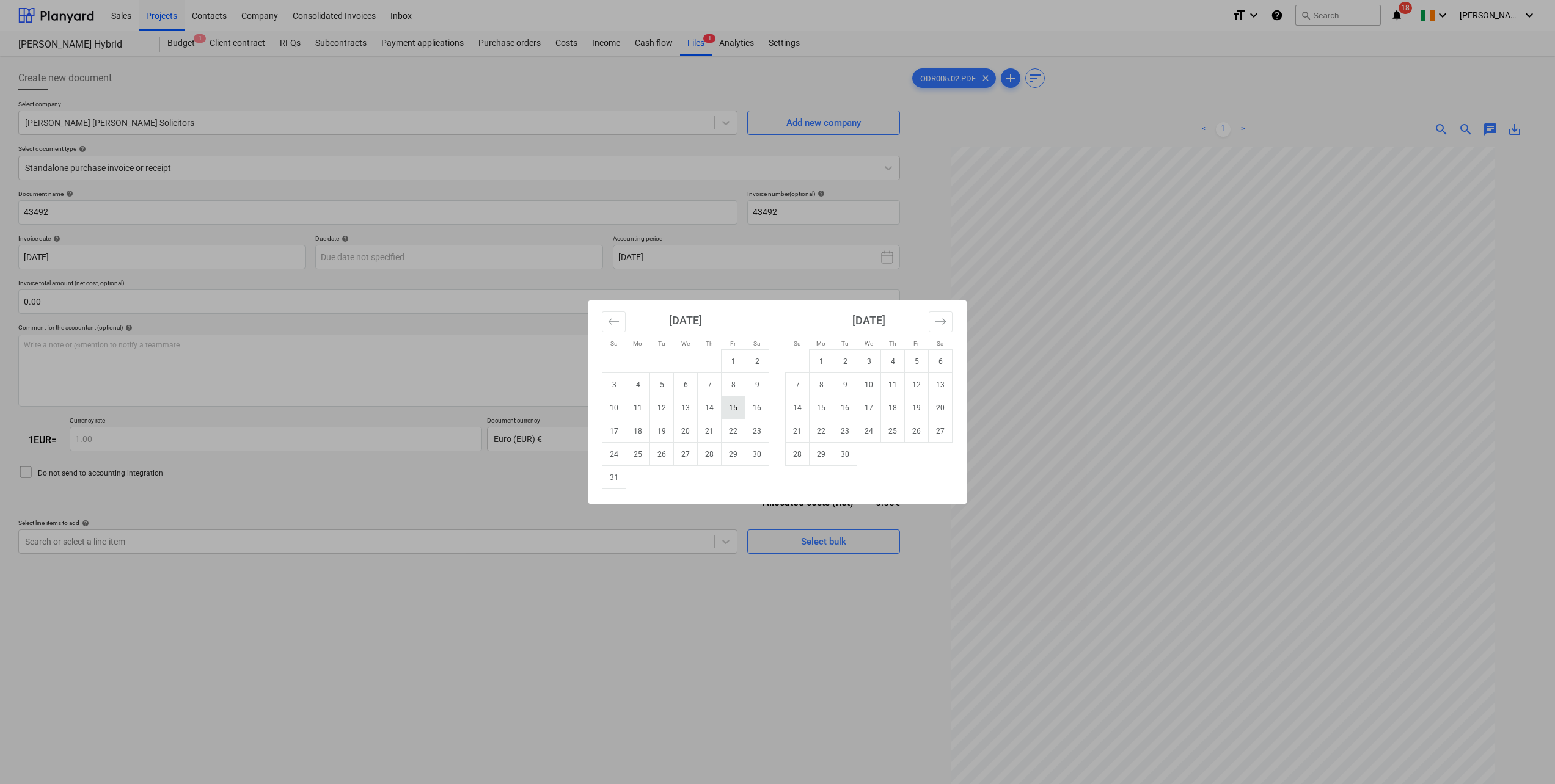
click at [733, 409] on td "15" at bounding box center [734, 407] width 24 height 23
type input "[DATE]"
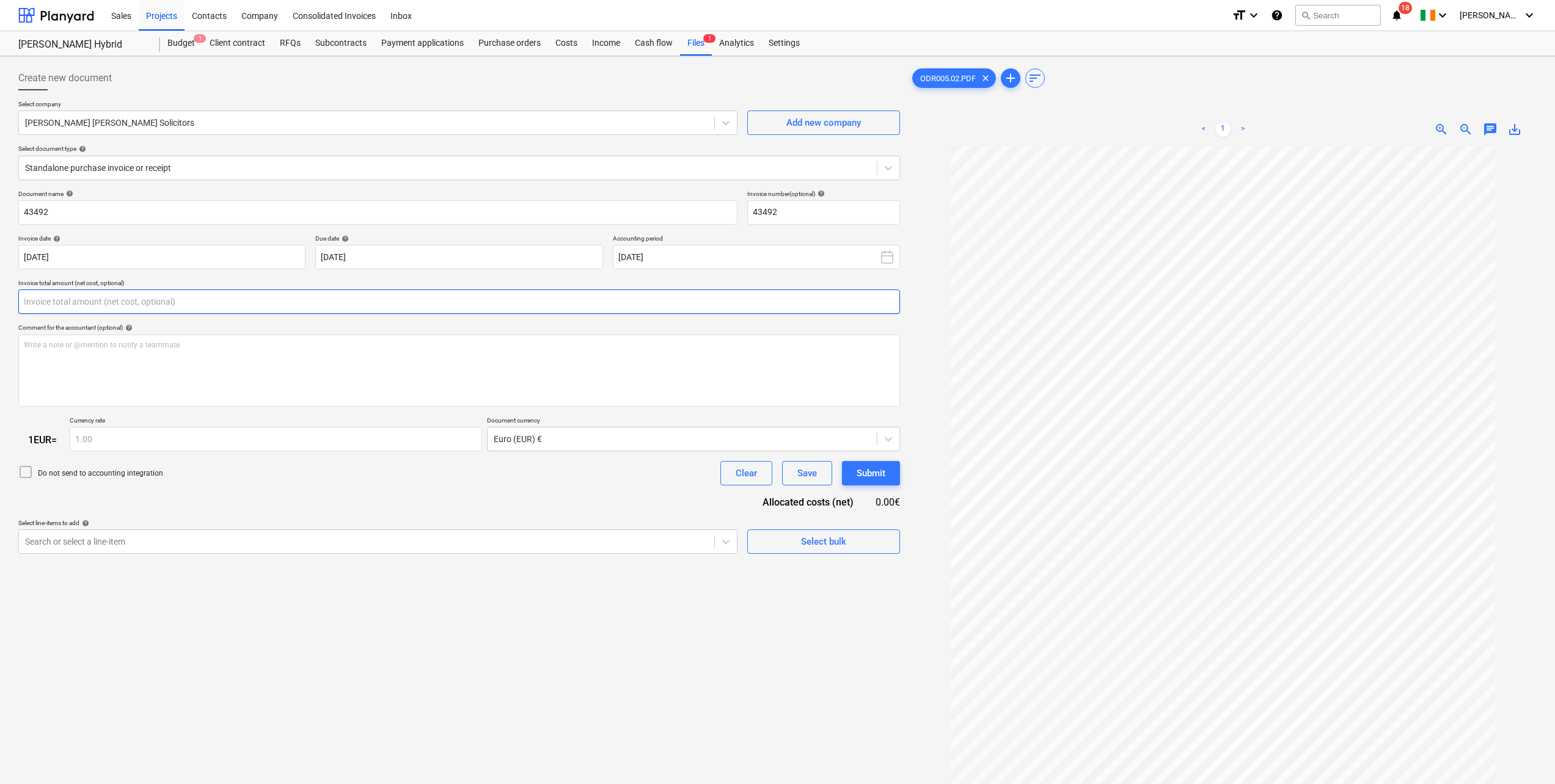
click at [235, 309] on input "text" at bounding box center [459, 302] width 882 height 25
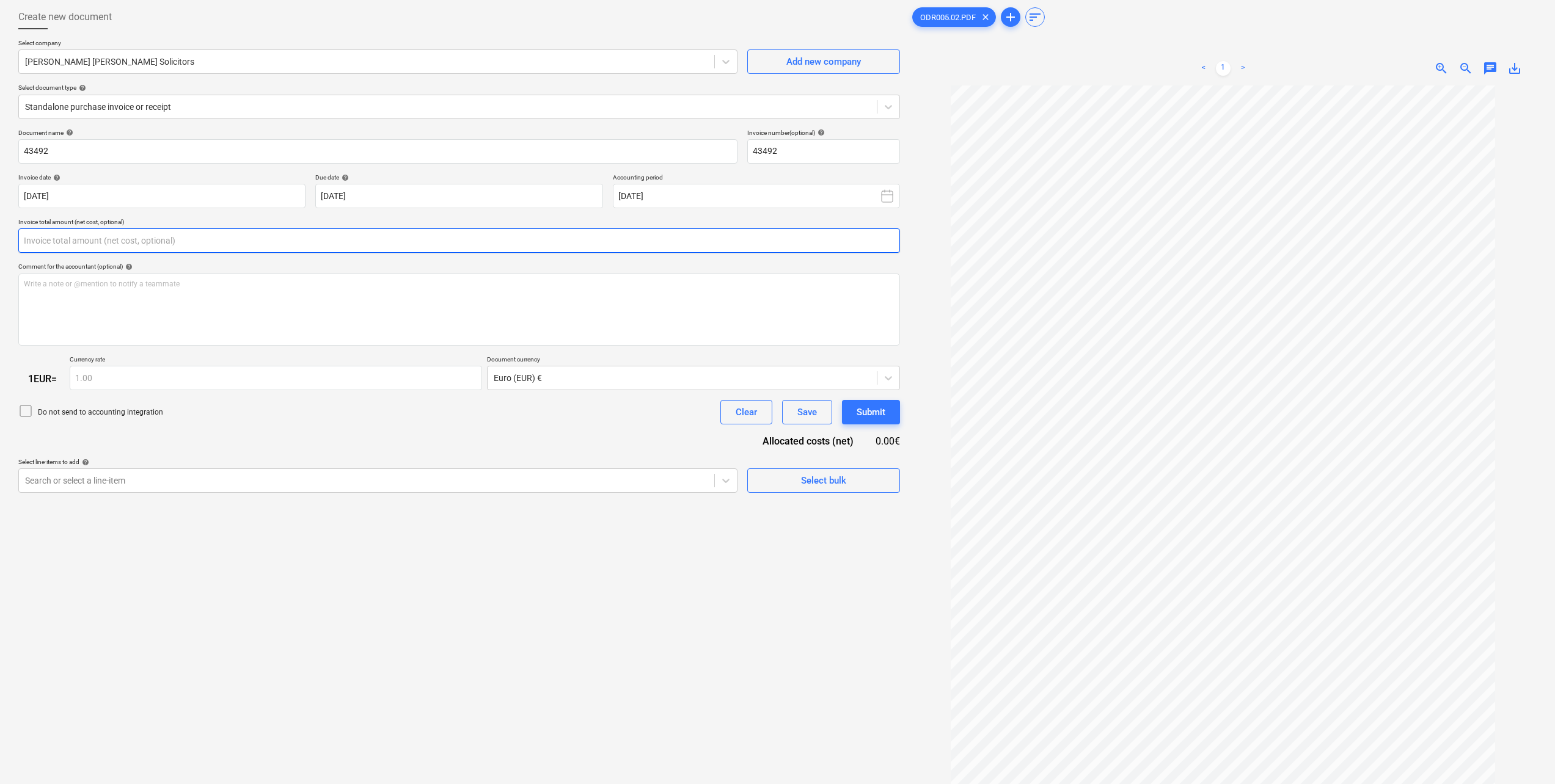
scroll to position [122, 0]
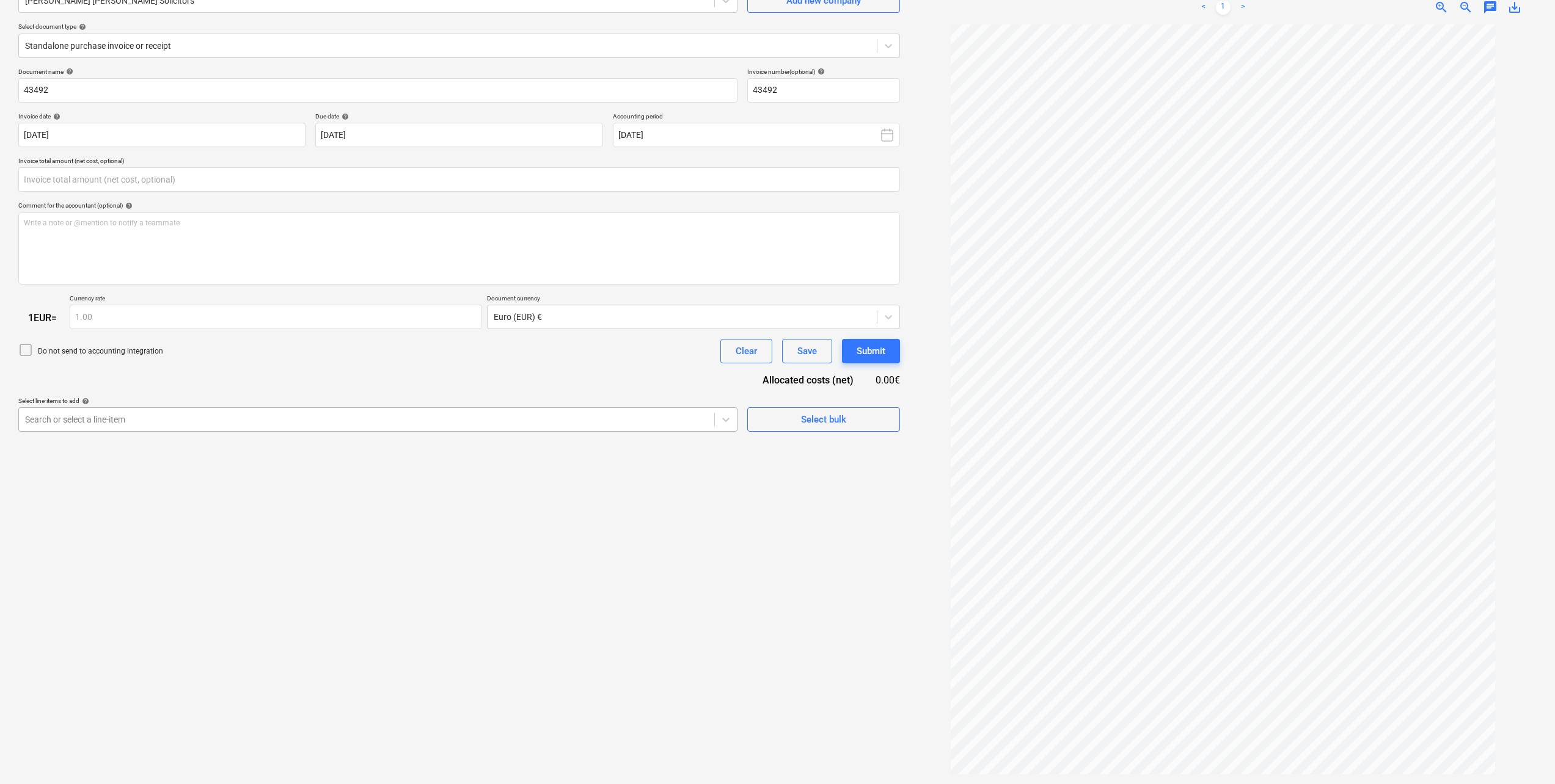
type input "0.00"
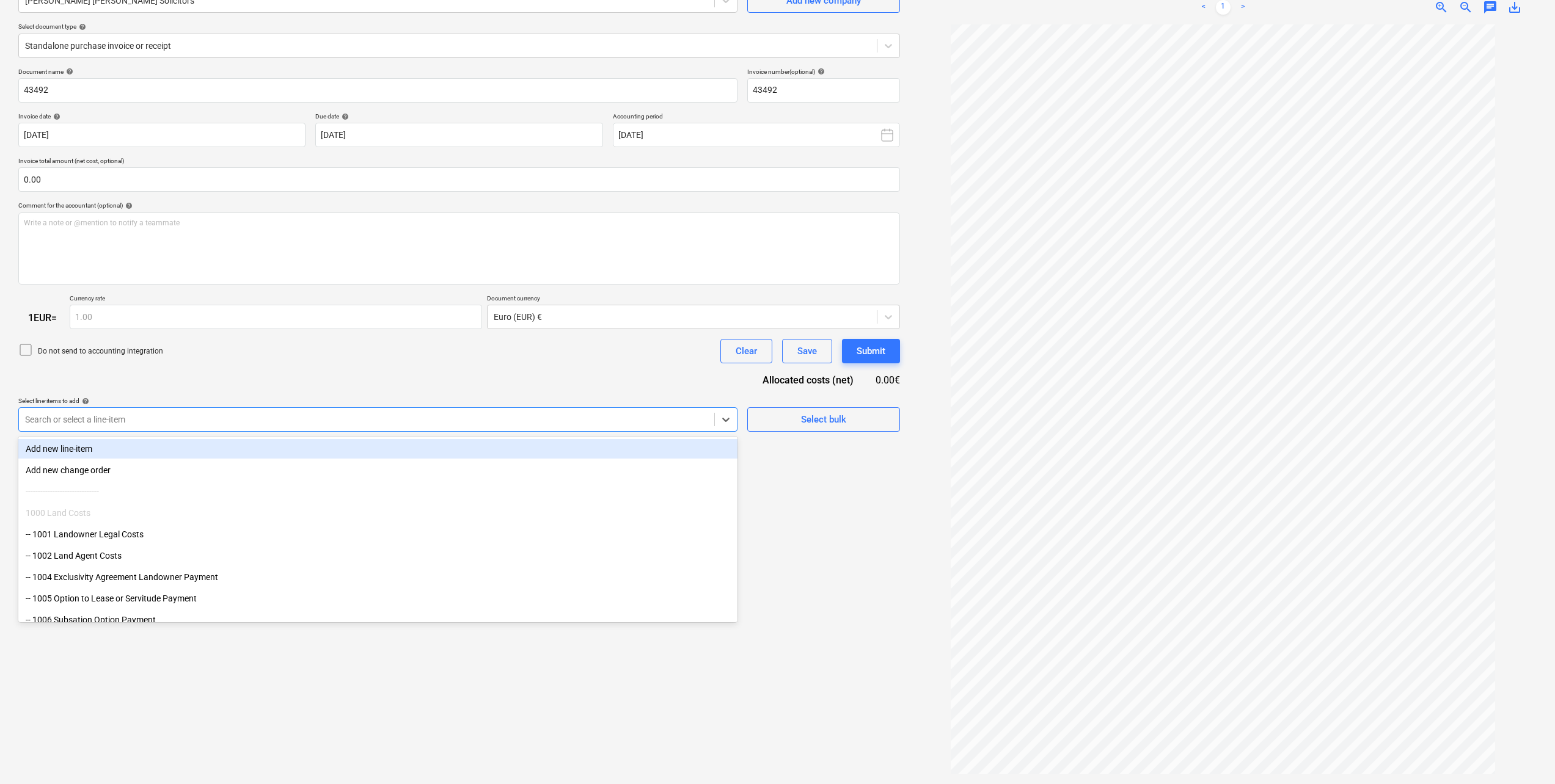
click at [225, 425] on div at bounding box center [366, 419] width 683 height 12
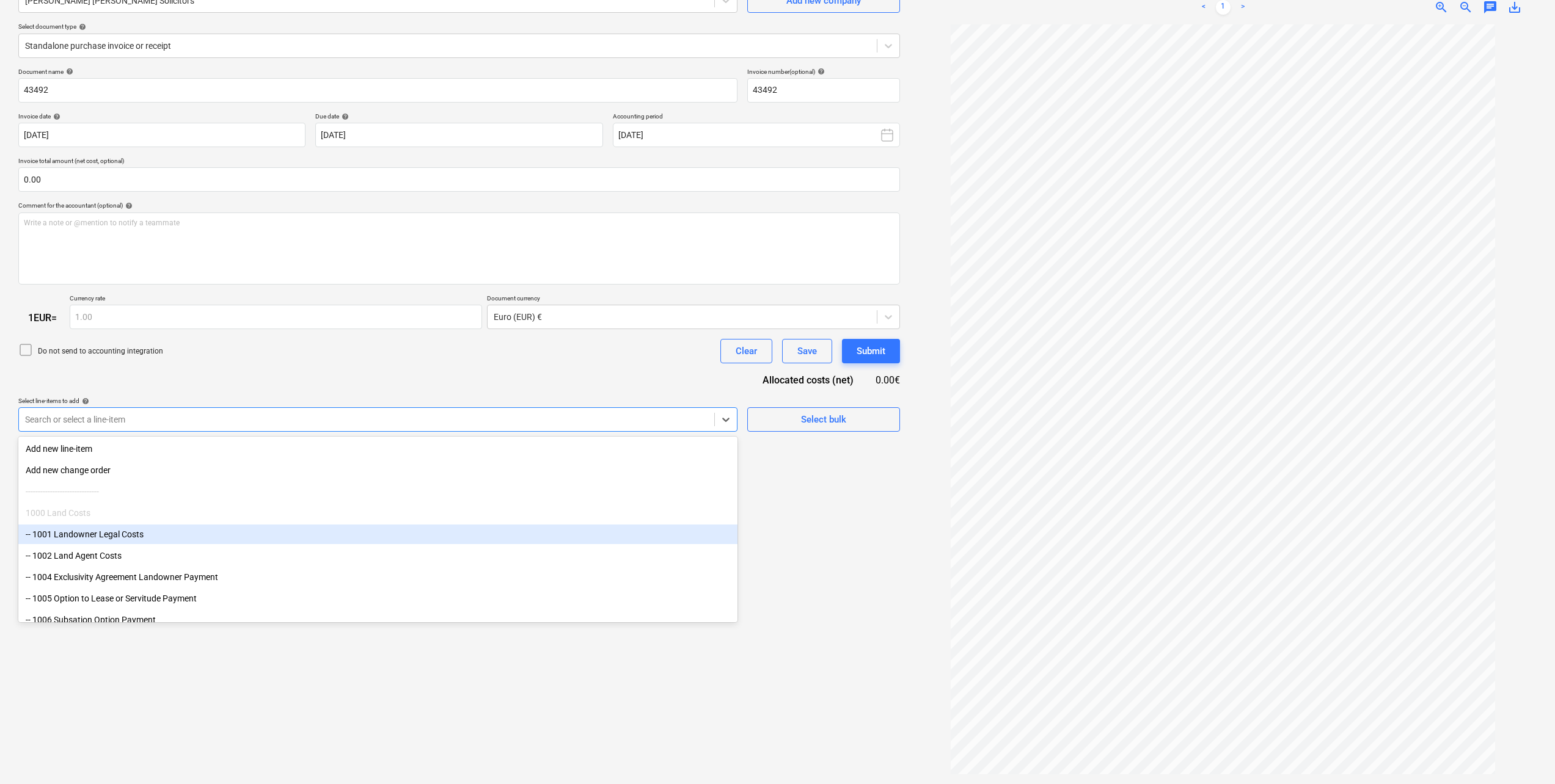
drag, startPoint x: 168, startPoint y: 544, endPoint x: 165, endPoint y: 532, distance: 12.4
click at [165, 532] on div "-- 1001 Landowner Legal Costs" at bounding box center [378, 535] width 719 height 19
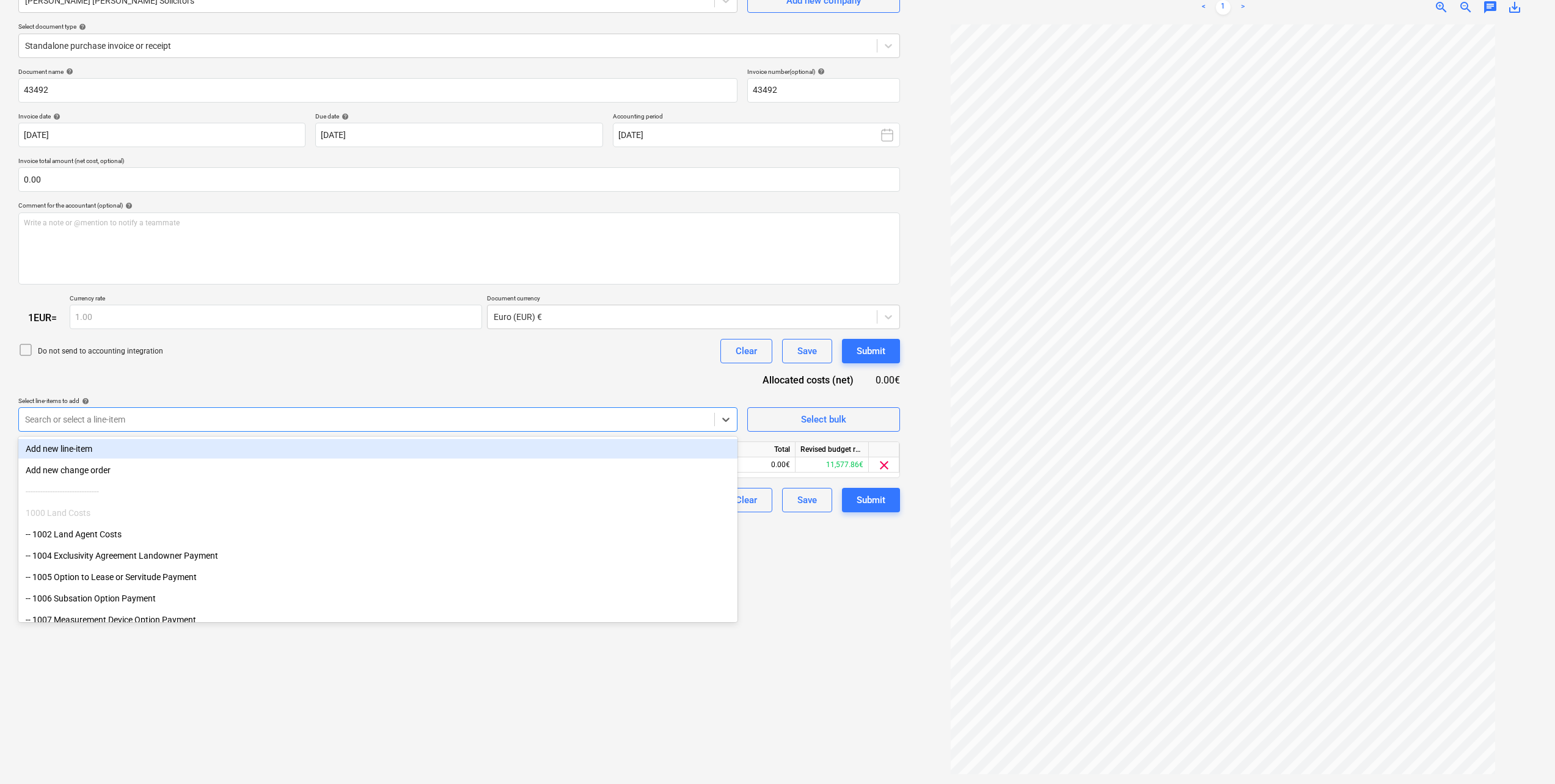
click at [207, 356] on div "Do not send to accounting integration Clear Save Submit" at bounding box center [459, 351] width 882 height 25
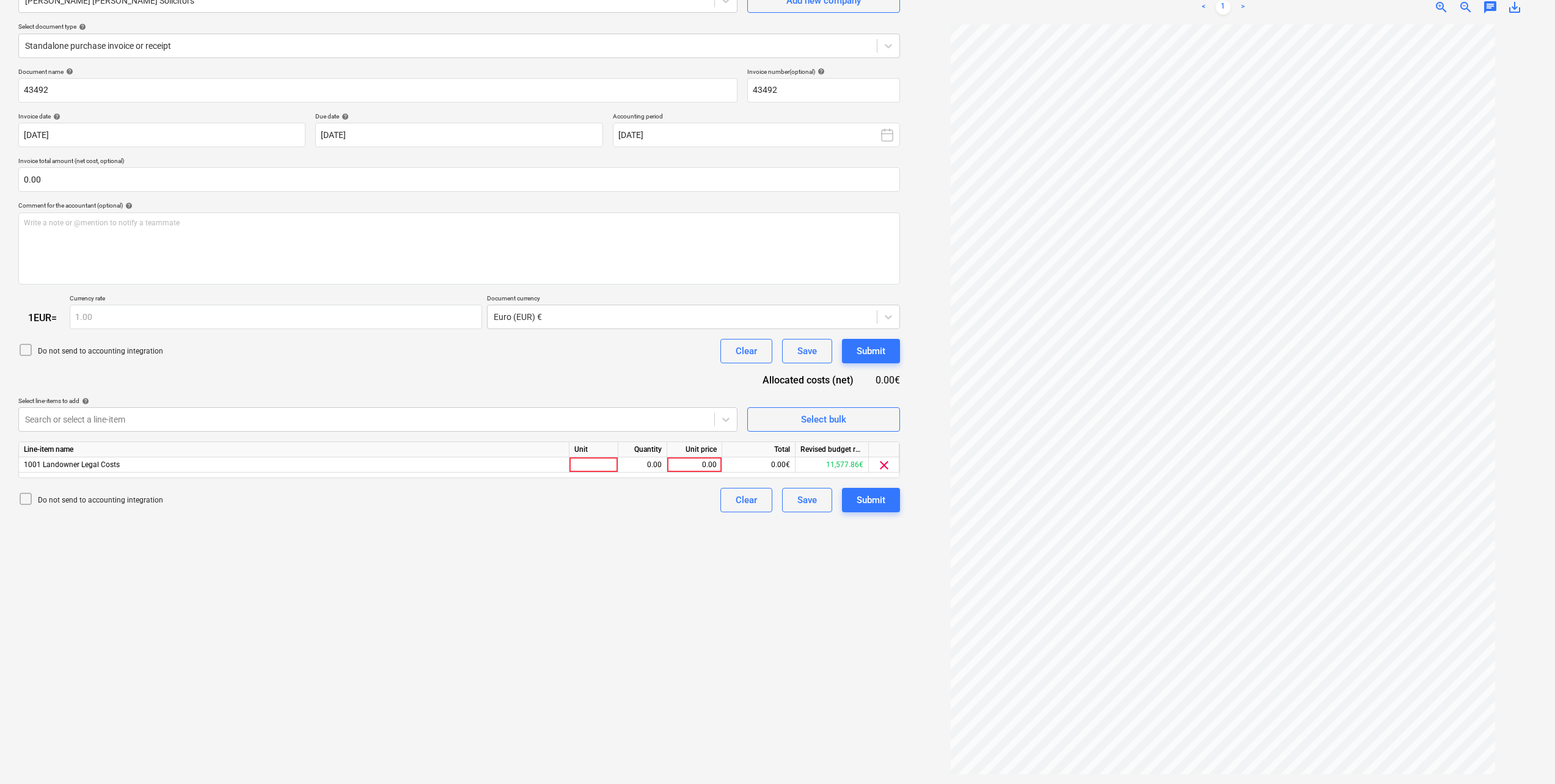
scroll to position [24, 0]
click at [689, 461] on div "0.00" at bounding box center [694, 465] width 45 height 16
click at [593, 462] on div at bounding box center [594, 465] width 49 height 16
type input "pcs"
click at [647, 468] on div "0.00" at bounding box center [643, 465] width 39 height 16
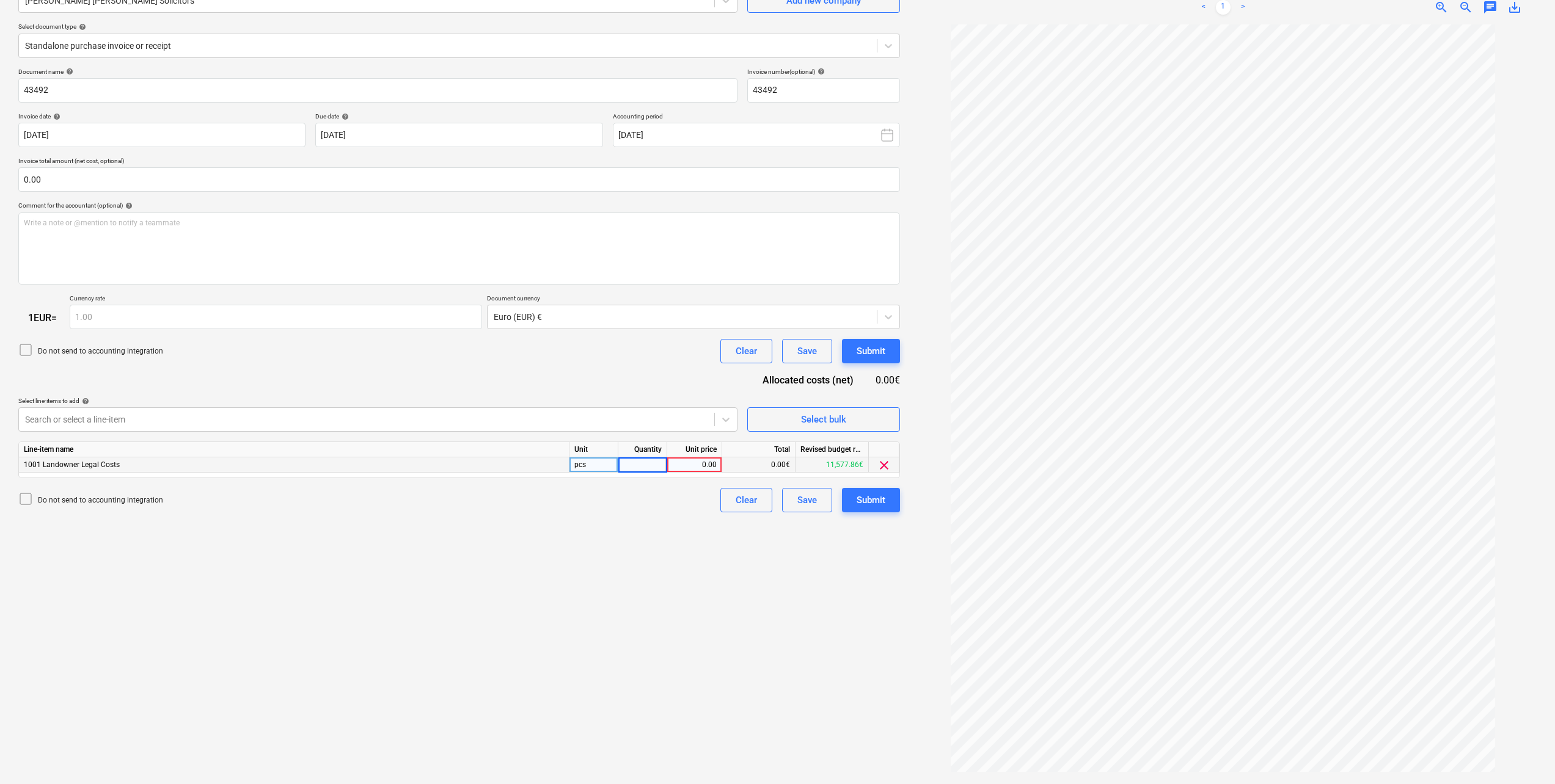
type input "1"
click at [594, 369] on div "Document name help 43492 Invoice number (optional) help 43492 Invoice date help…" at bounding box center [459, 290] width 882 height 445
click at [716, 467] on div "0.00" at bounding box center [694, 465] width 45 height 16
type input "3910"
click at [638, 588] on div "Create new document Select company Pierse [PERSON_NAME] Solicitors Add new comp…" at bounding box center [459, 359] width 891 height 841
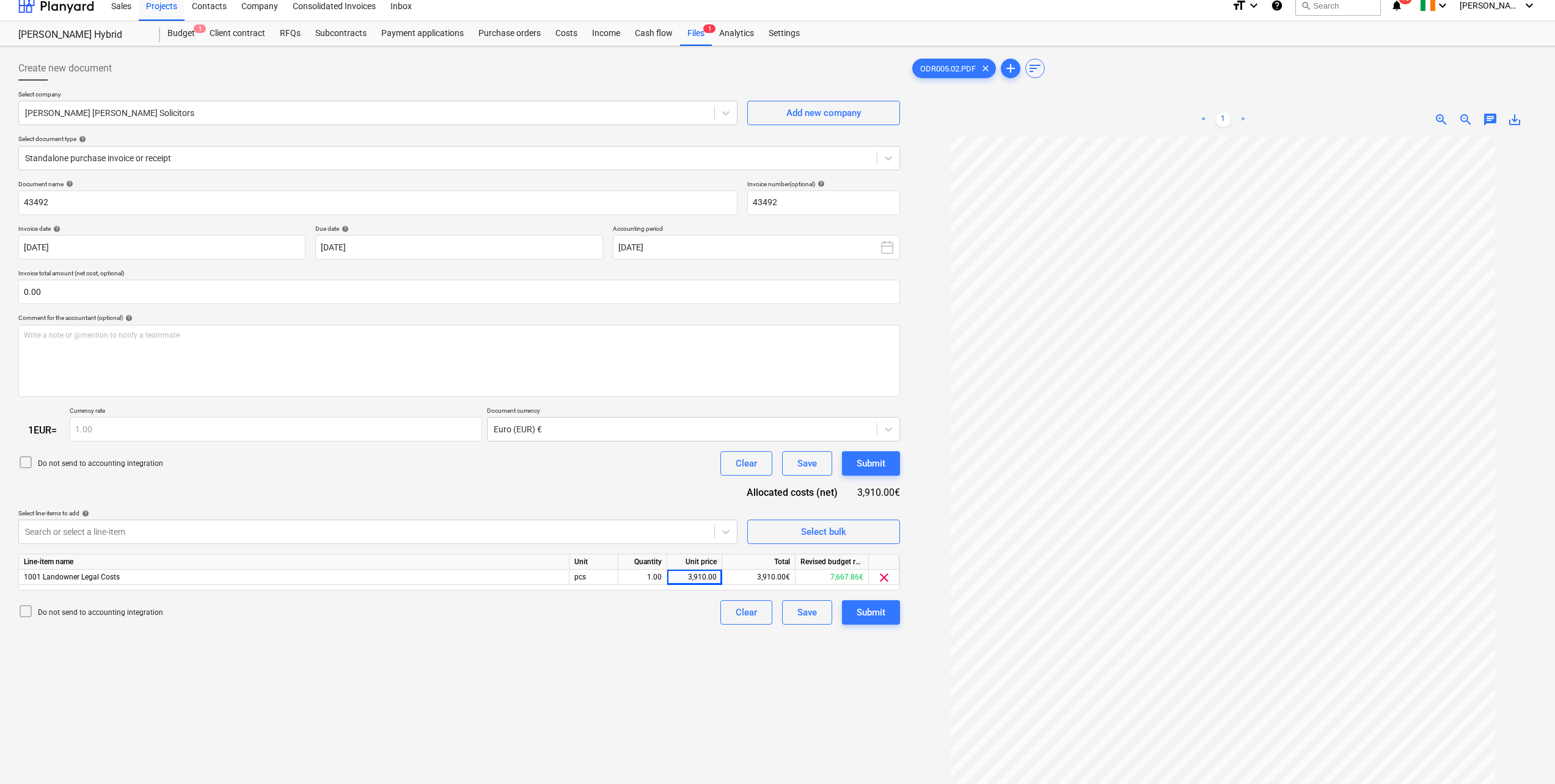
scroll to position [0, 0]
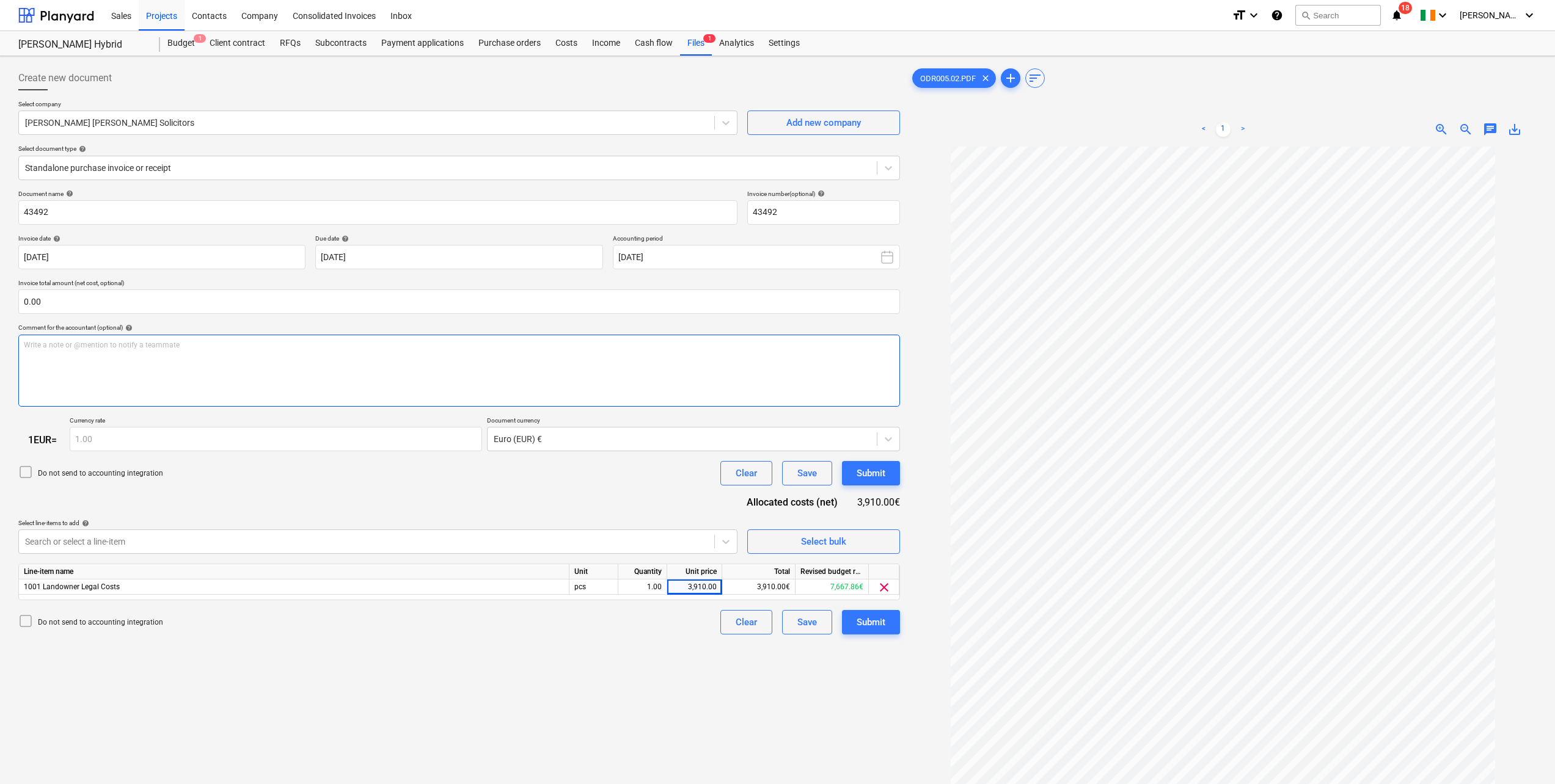
click at [109, 369] on div "Write a note or @mention to notify a teammate [PERSON_NAME]" at bounding box center [459, 370] width 882 height 72
paste div
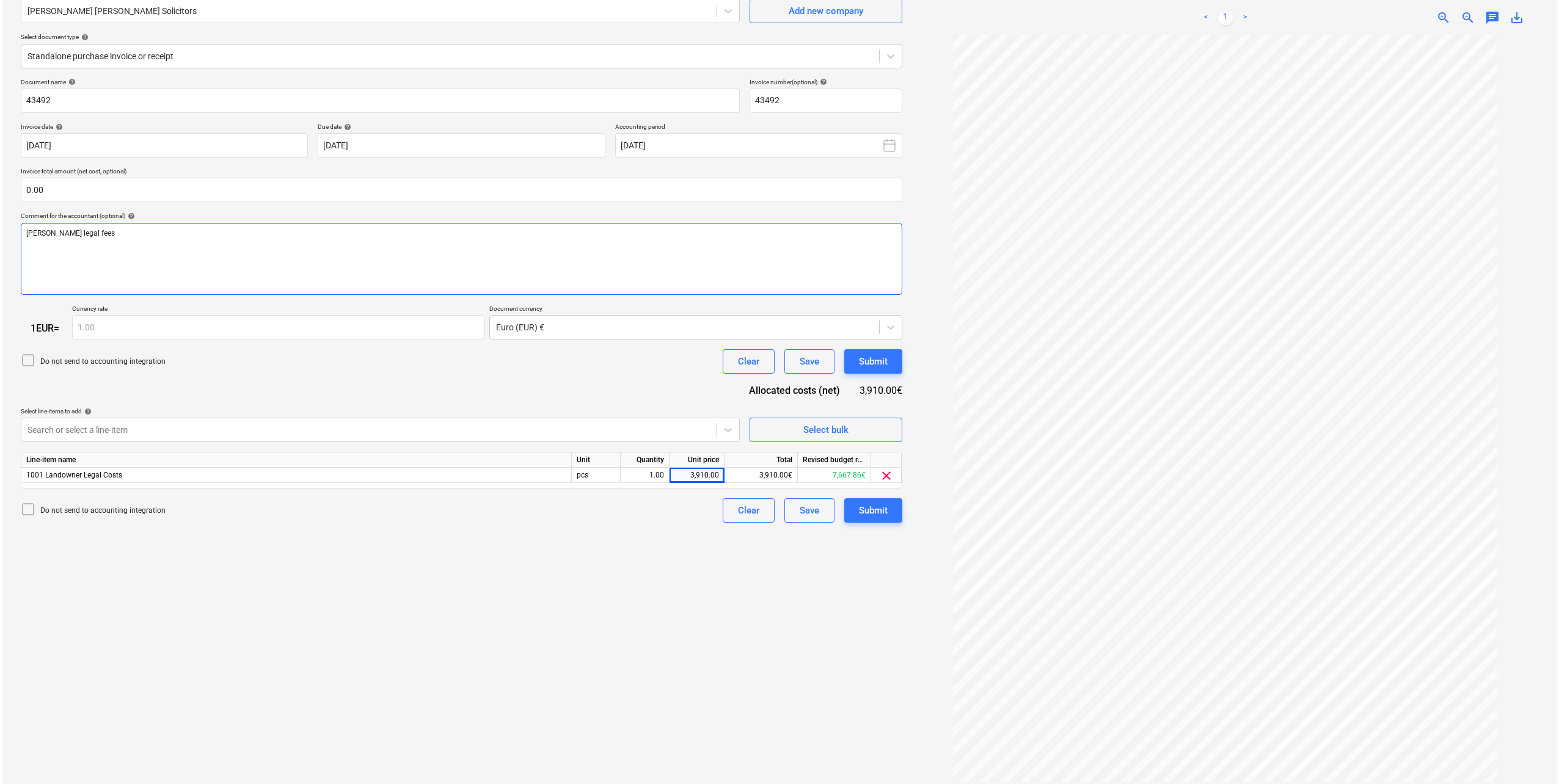
scroll to position [122, 0]
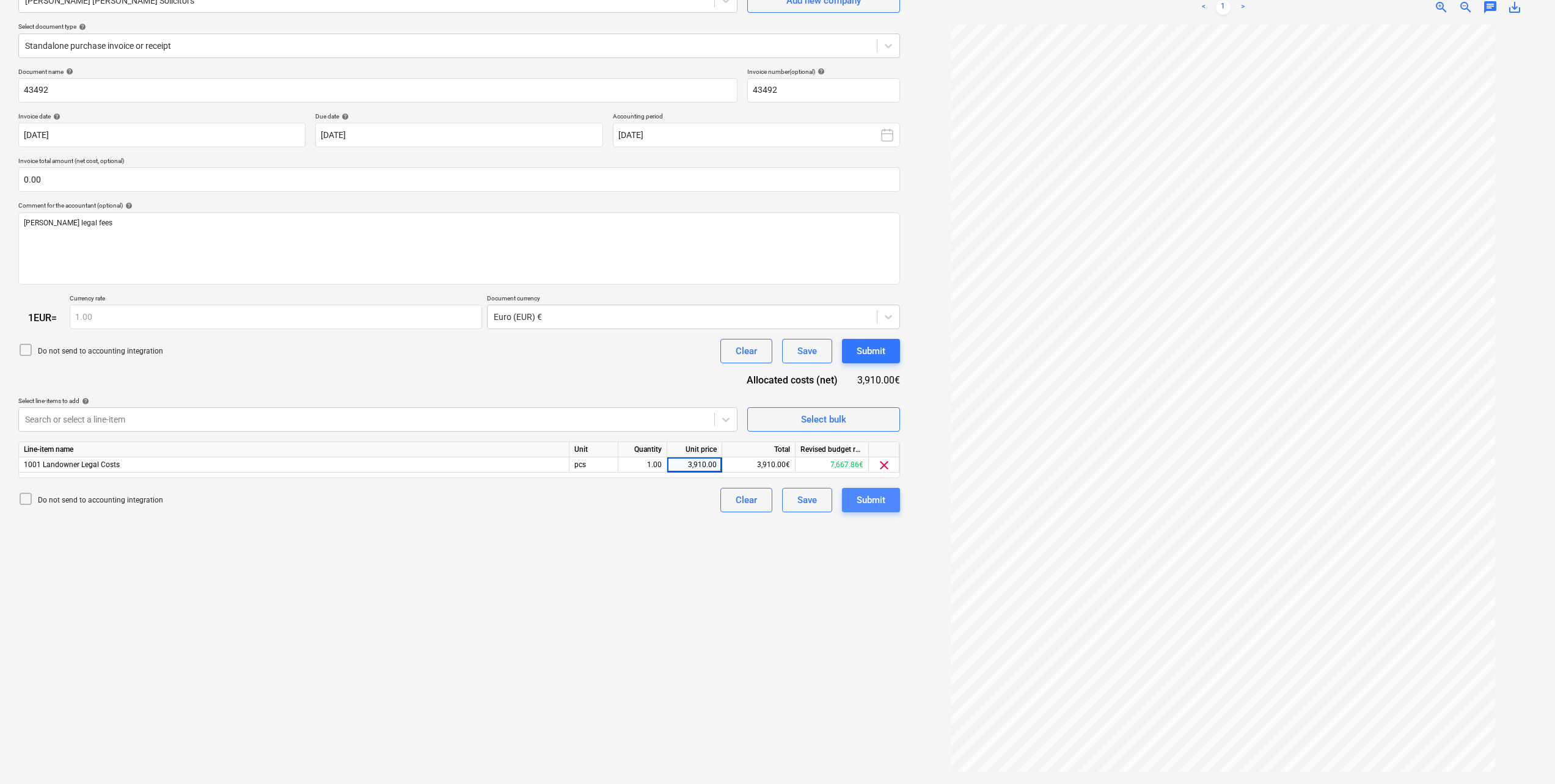
click at [866, 503] on div "Submit" at bounding box center [871, 500] width 29 height 16
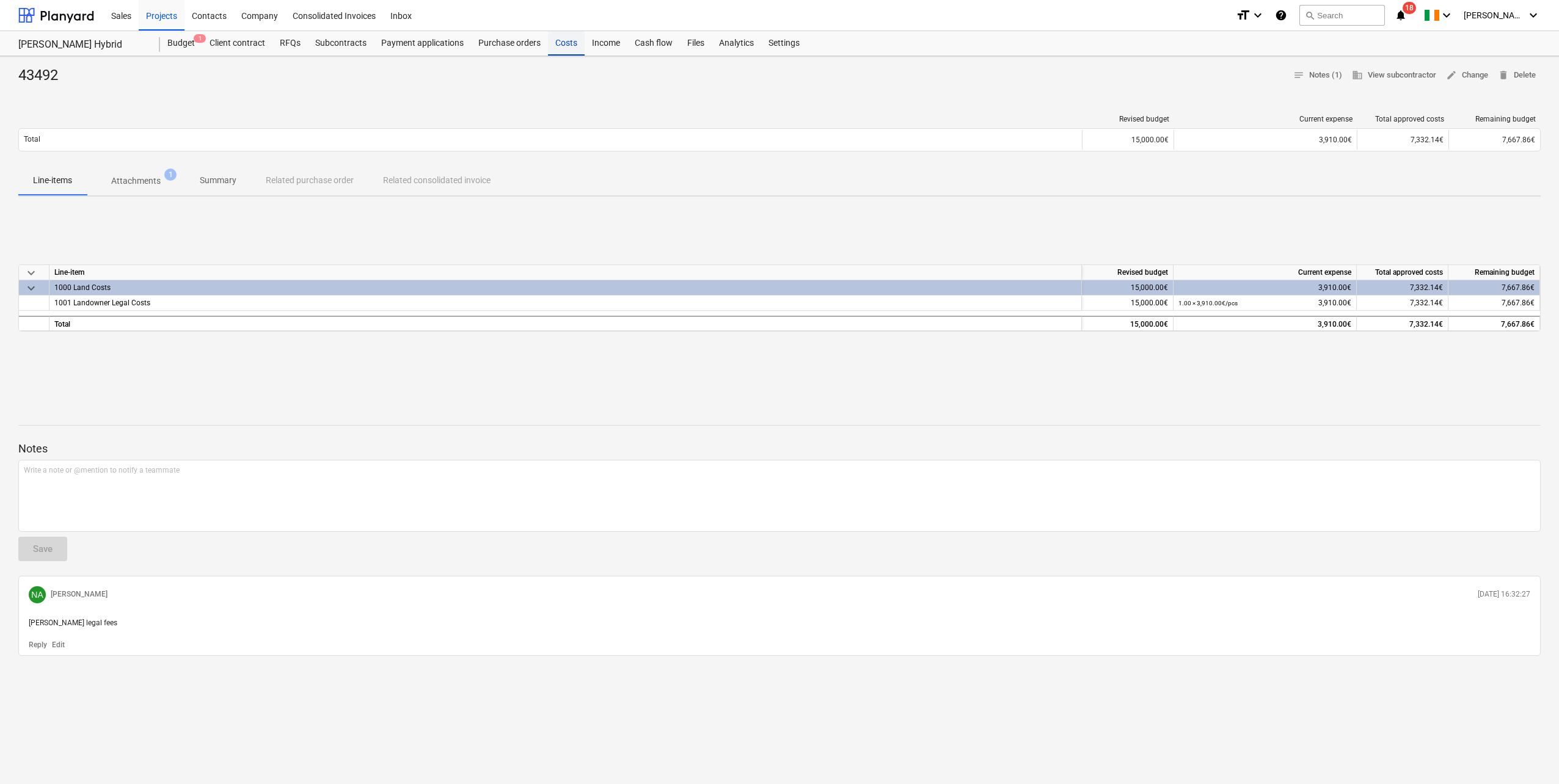
click at [573, 44] on div "Costs" at bounding box center [566, 43] width 36 height 25
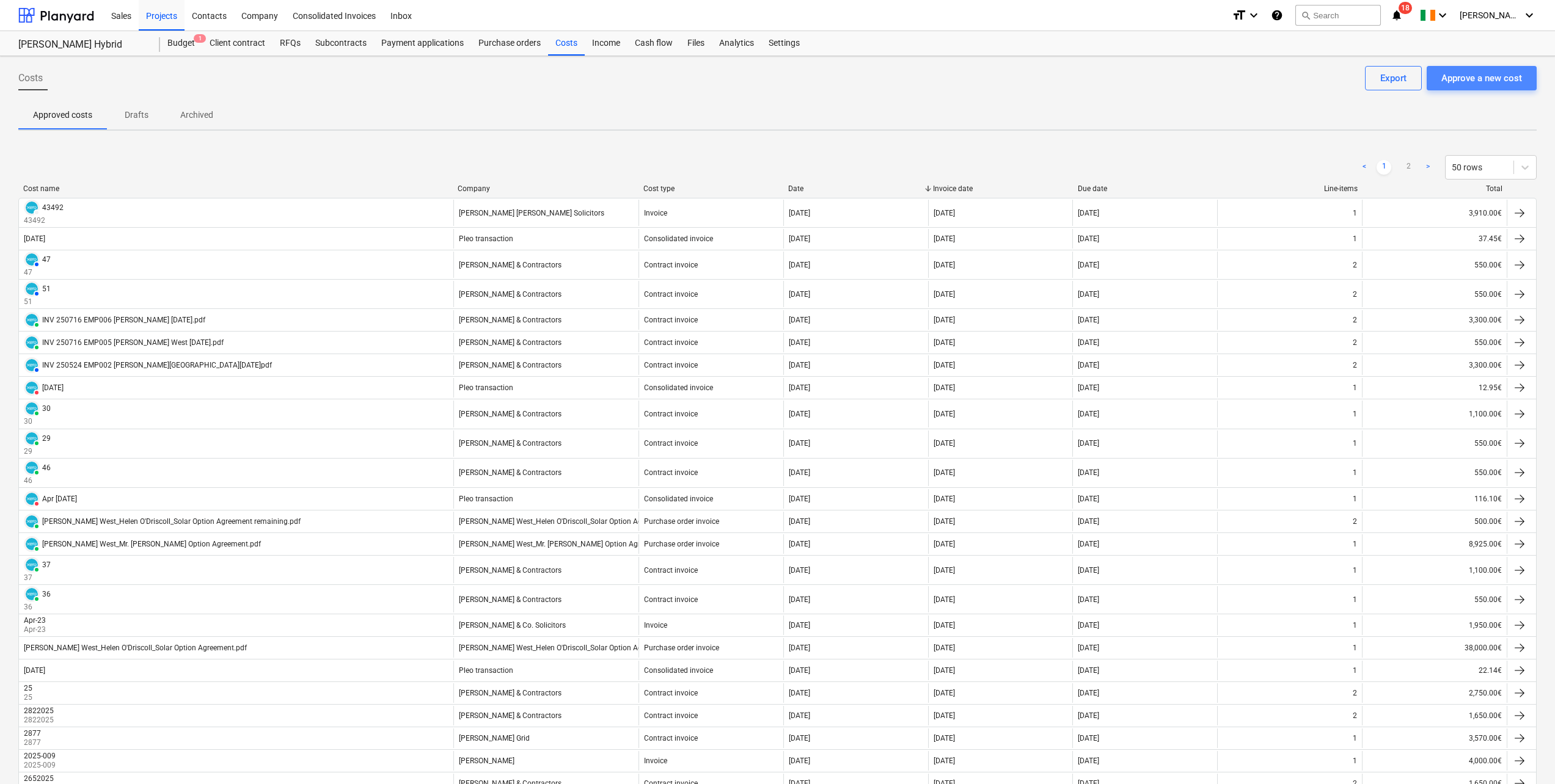
click at [1489, 77] on div "Approve a new cost" at bounding box center [1481, 77] width 80 height 16
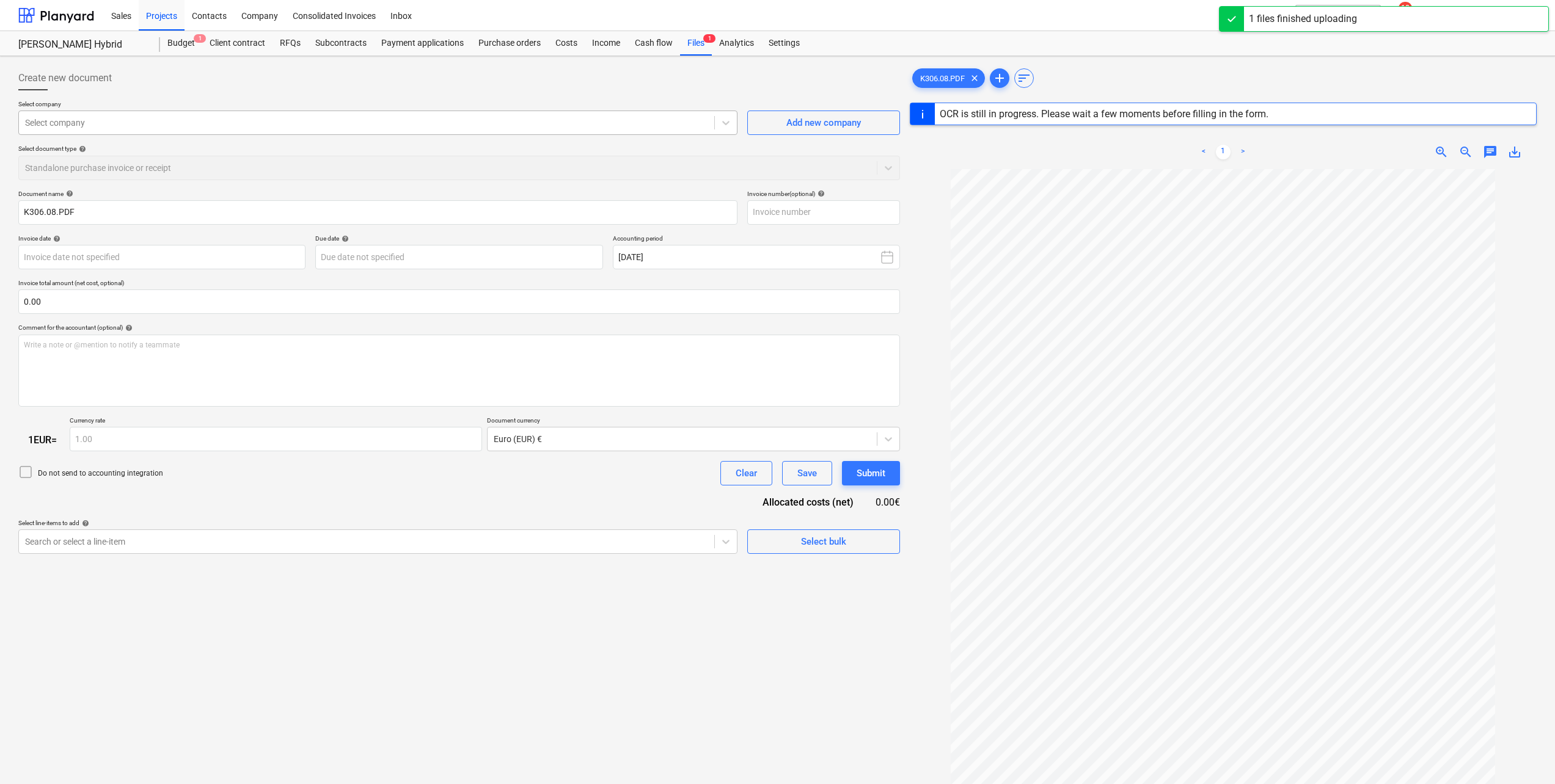
type input "43658"
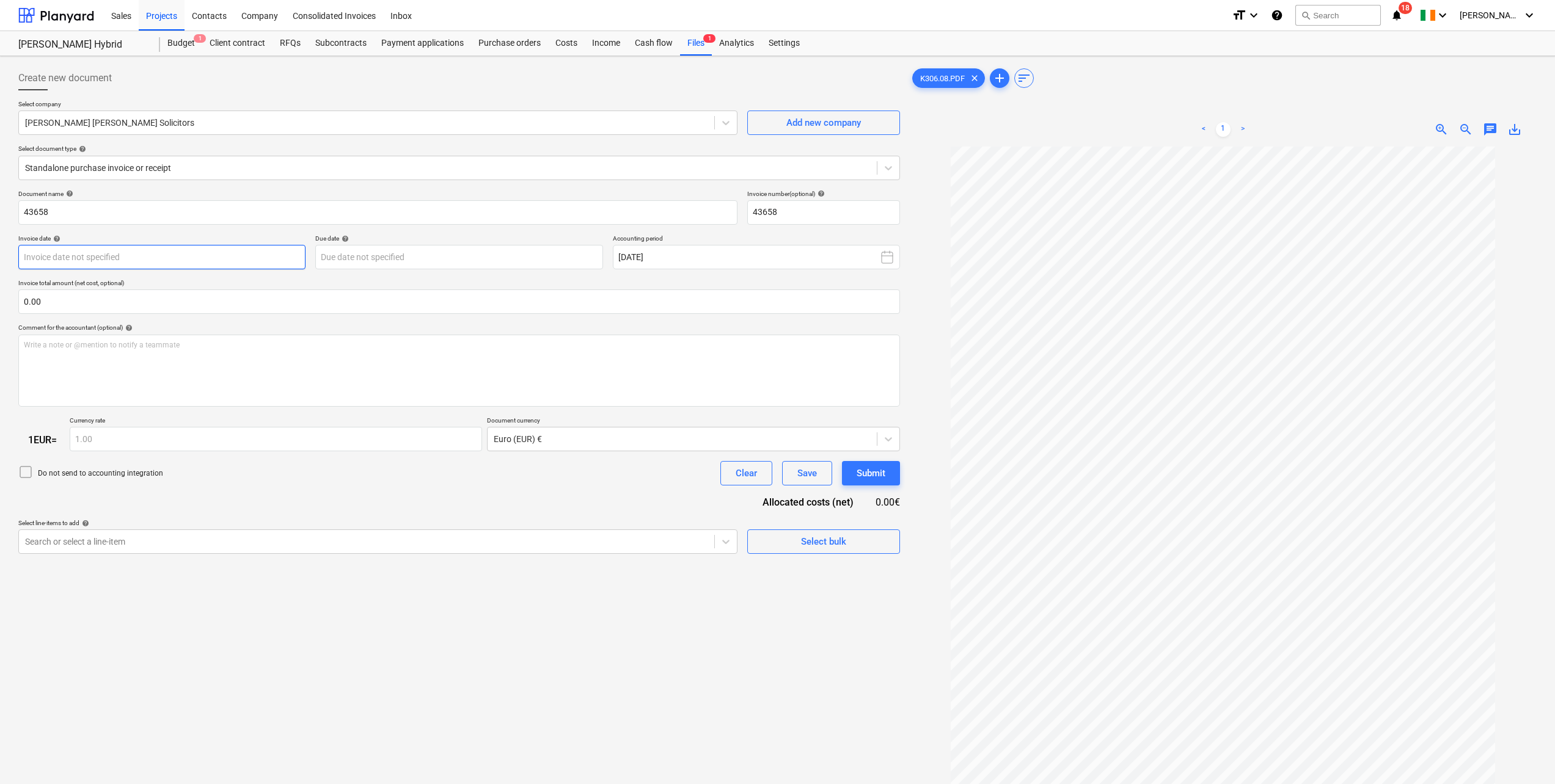
click at [198, 261] on body "Sales Projects Contacts Company Consolidated Invoices Inbox format_size keyboar…" at bounding box center [778, 392] width 1555 height 784
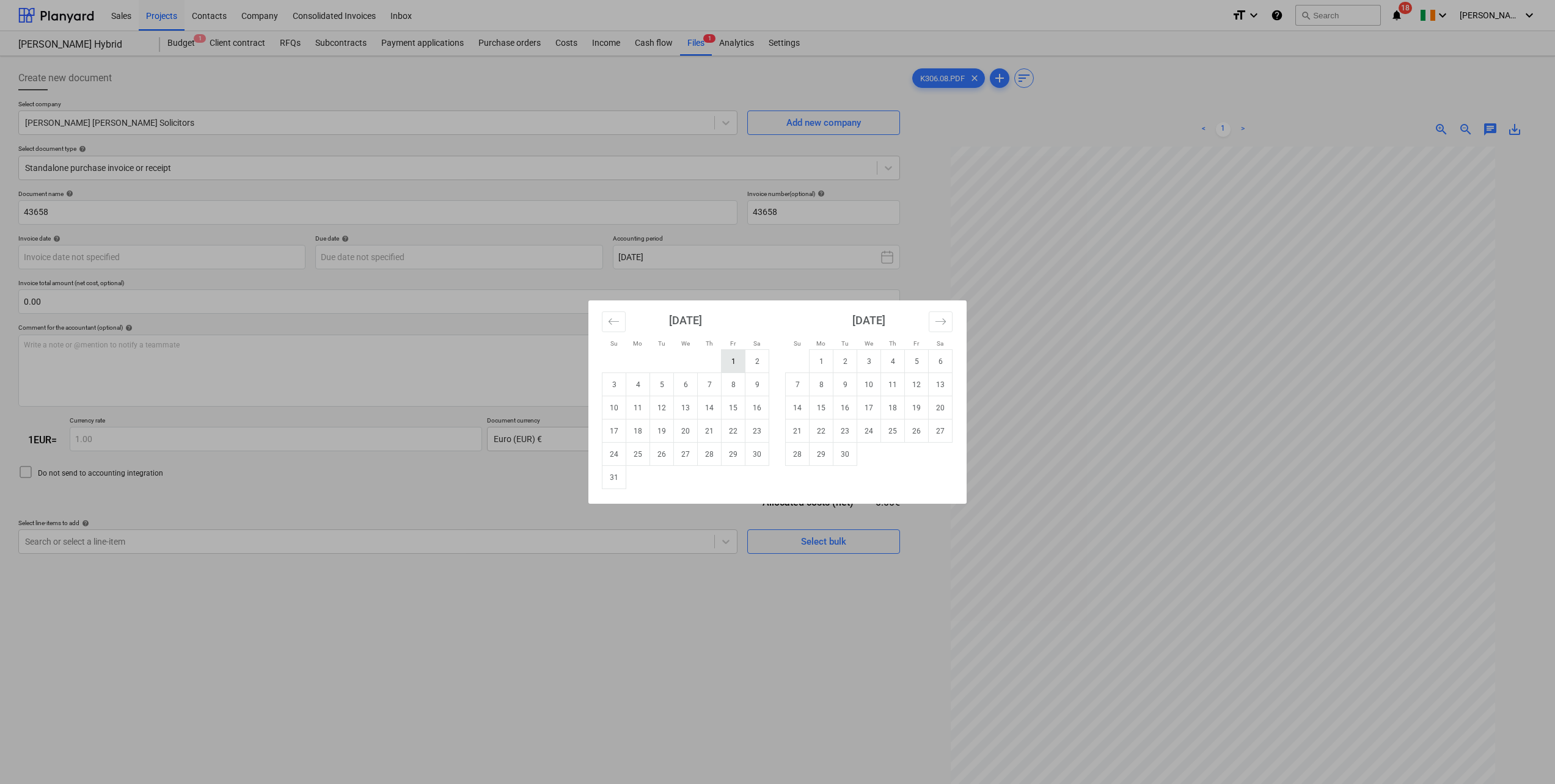
click at [740, 366] on td "1" at bounding box center [734, 361] width 24 height 23
type input "[DATE]"
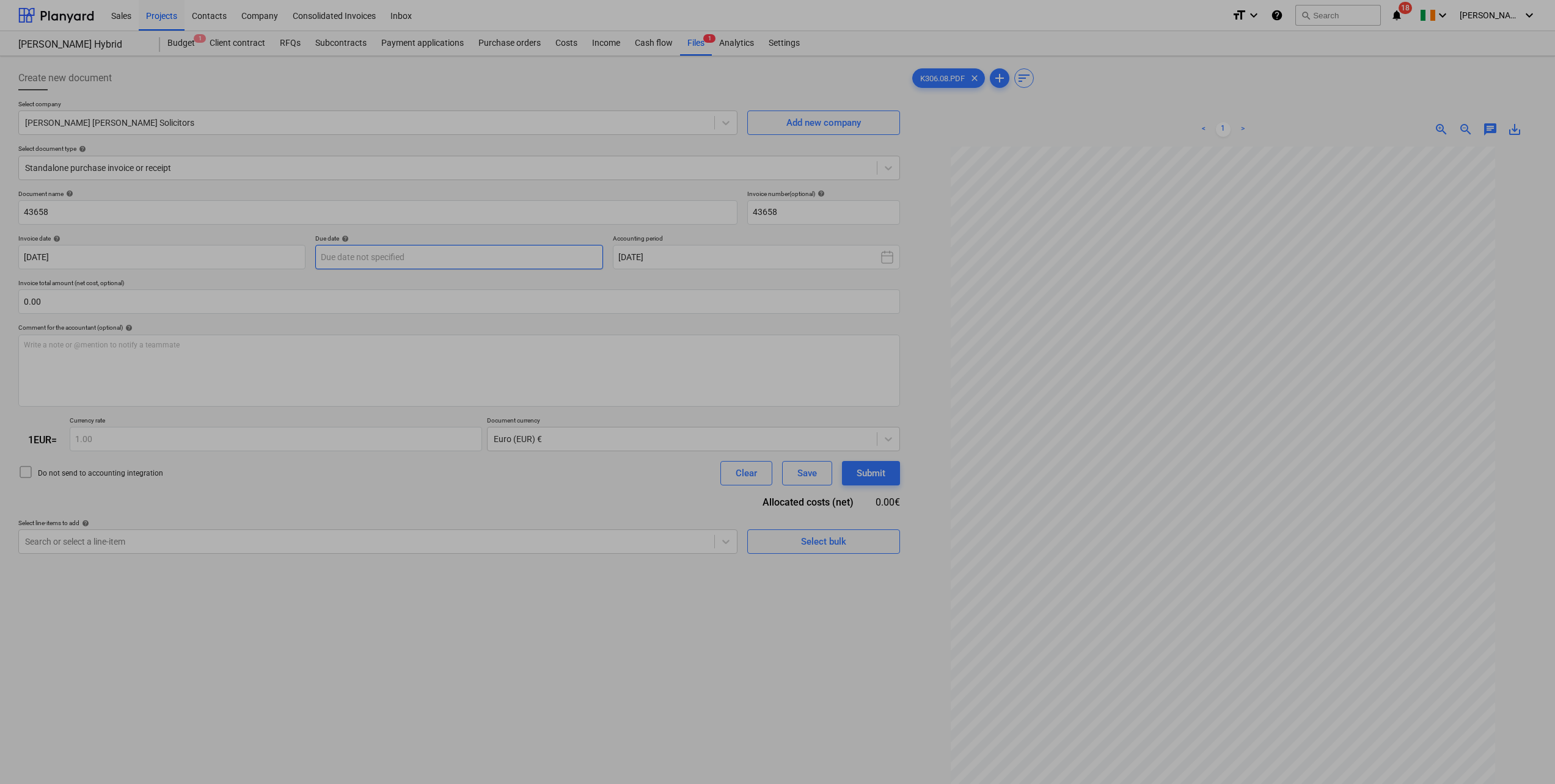
click at [386, 251] on body "Sales Projects Contacts Company Consolidated Invoices Inbox format_size keyboar…" at bounding box center [778, 392] width 1555 height 784
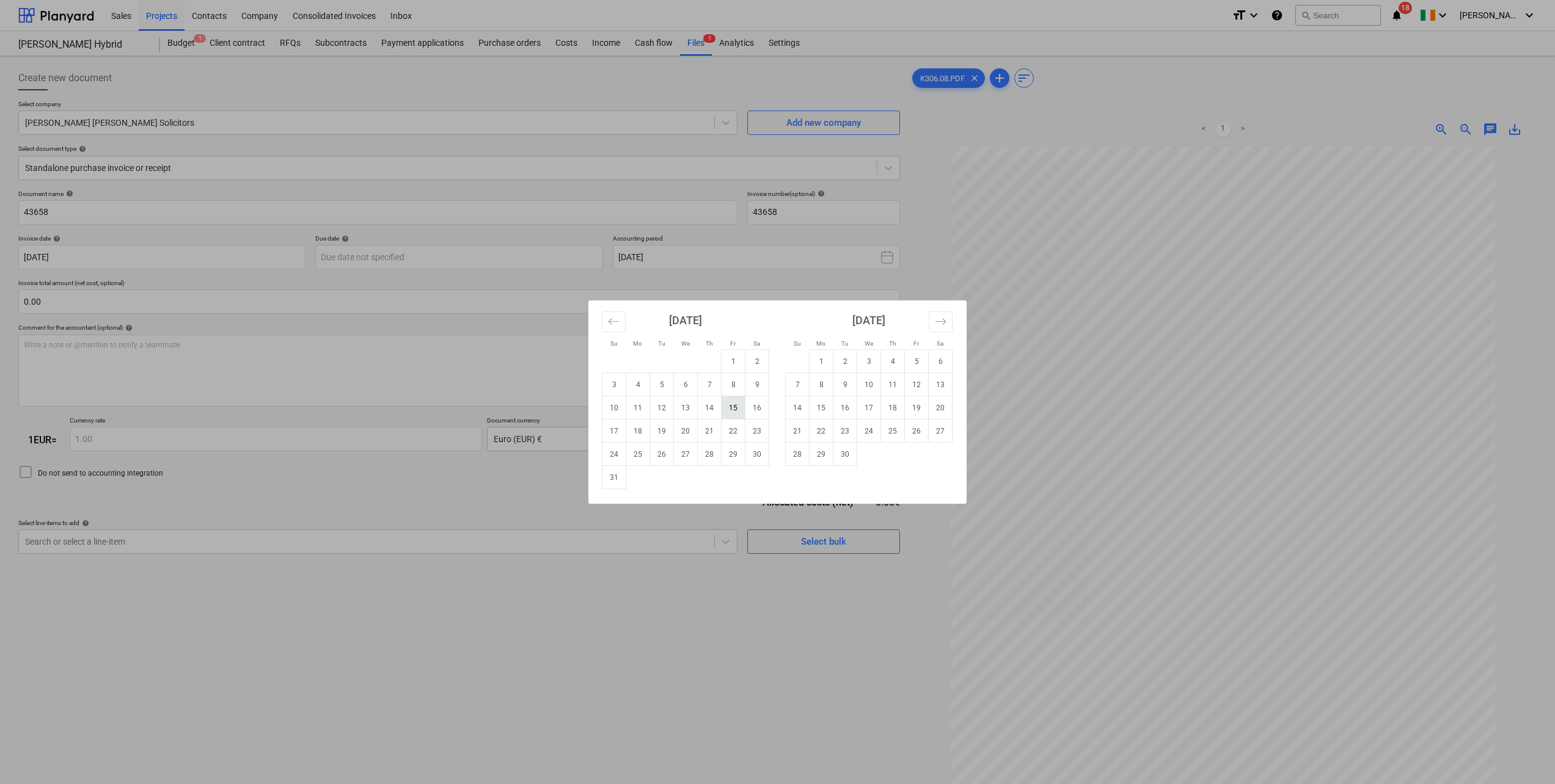
click at [742, 409] on td "15" at bounding box center [734, 407] width 24 height 23
type input "[DATE]"
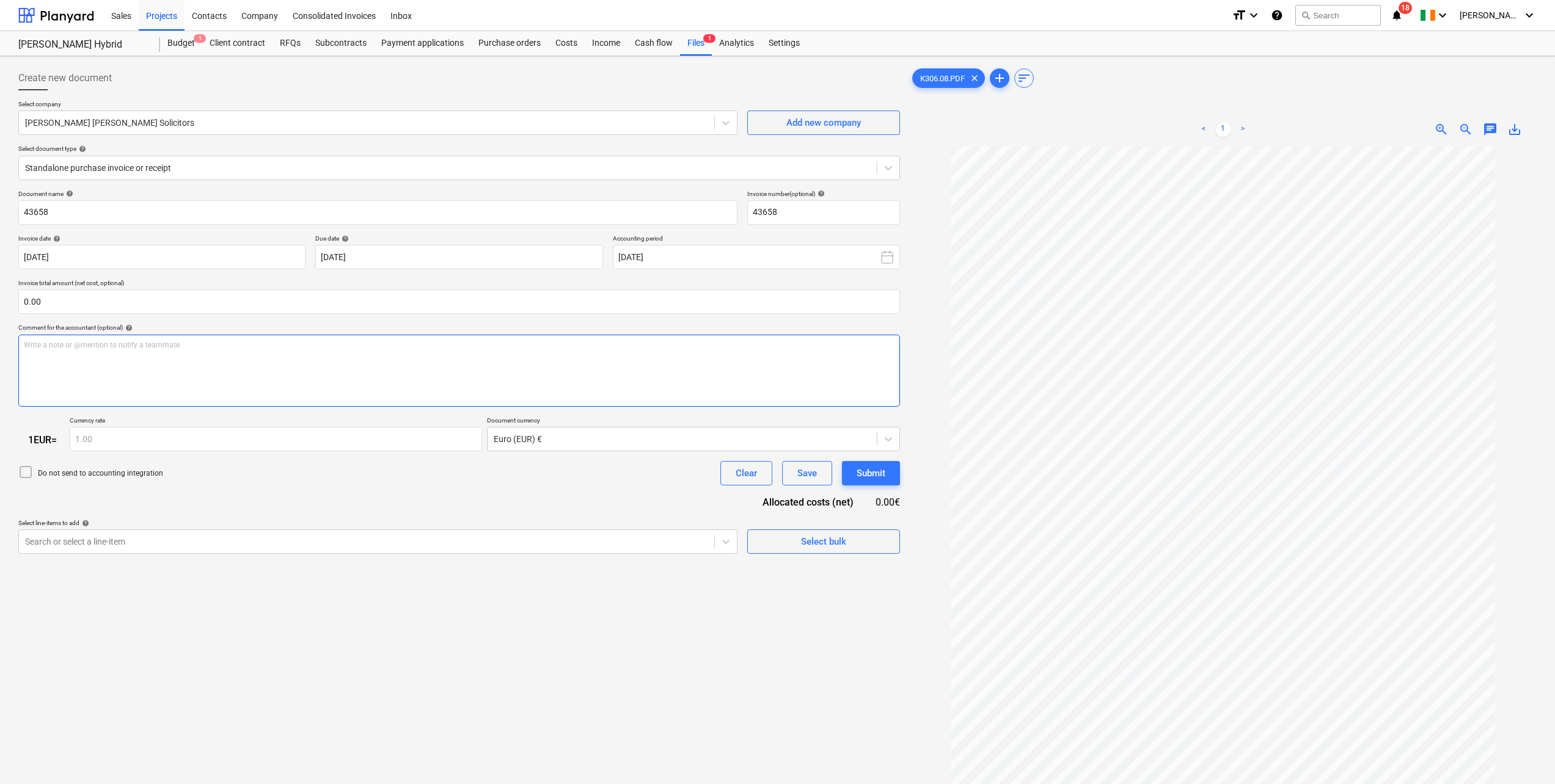
click at [84, 366] on div "Write a note or @mention to notify a teammate [PERSON_NAME]" at bounding box center [459, 370] width 882 height 72
paste div
click at [729, 546] on icon at bounding box center [725, 541] width 12 height 12
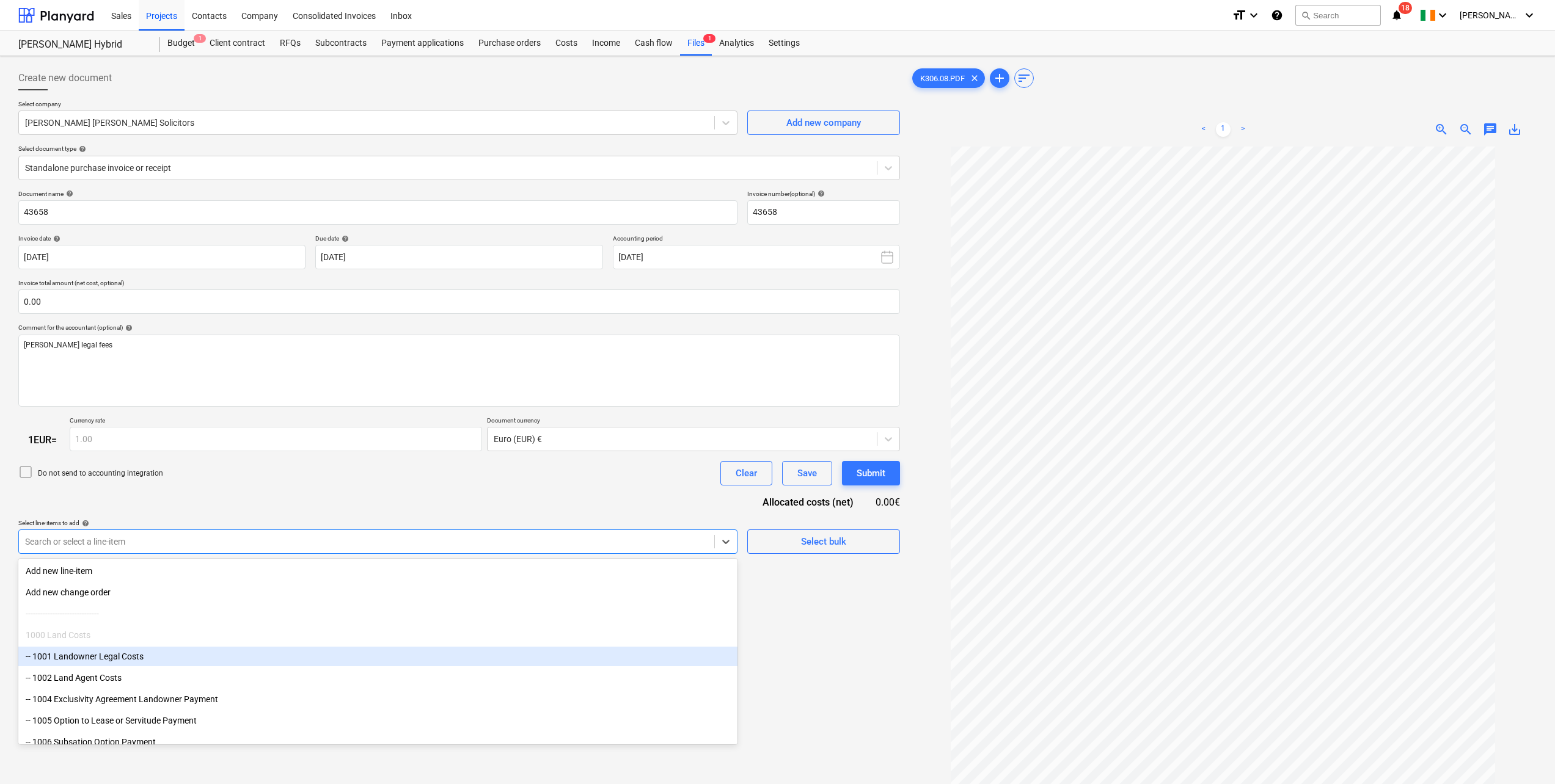
click at [293, 653] on div "-- 1001 Landowner Legal Costs" at bounding box center [378, 657] width 719 height 19
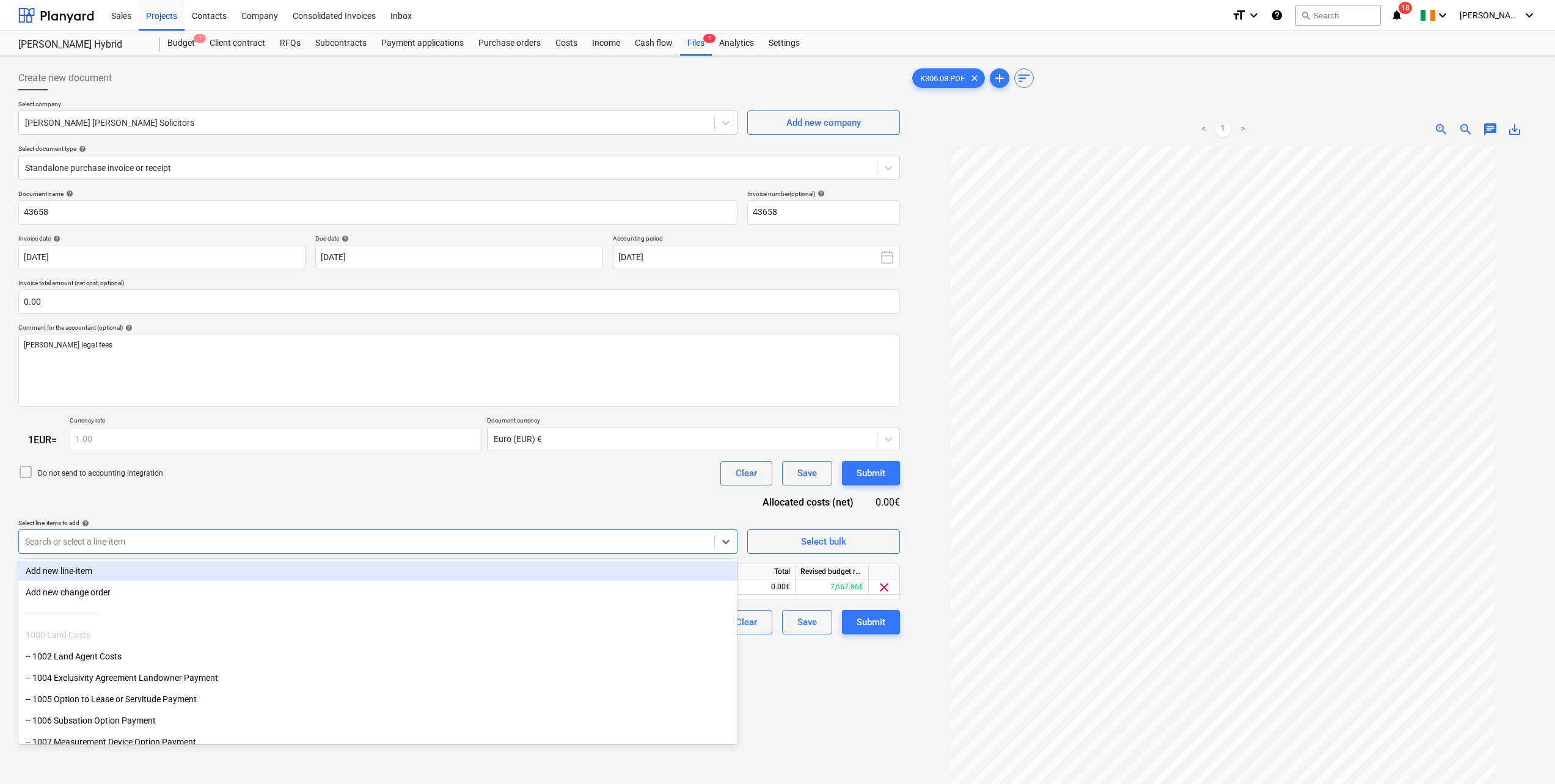
click at [501, 479] on div "Do not send to accounting integration Clear Save Submit" at bounding box center [459, 473] width 882 height 25
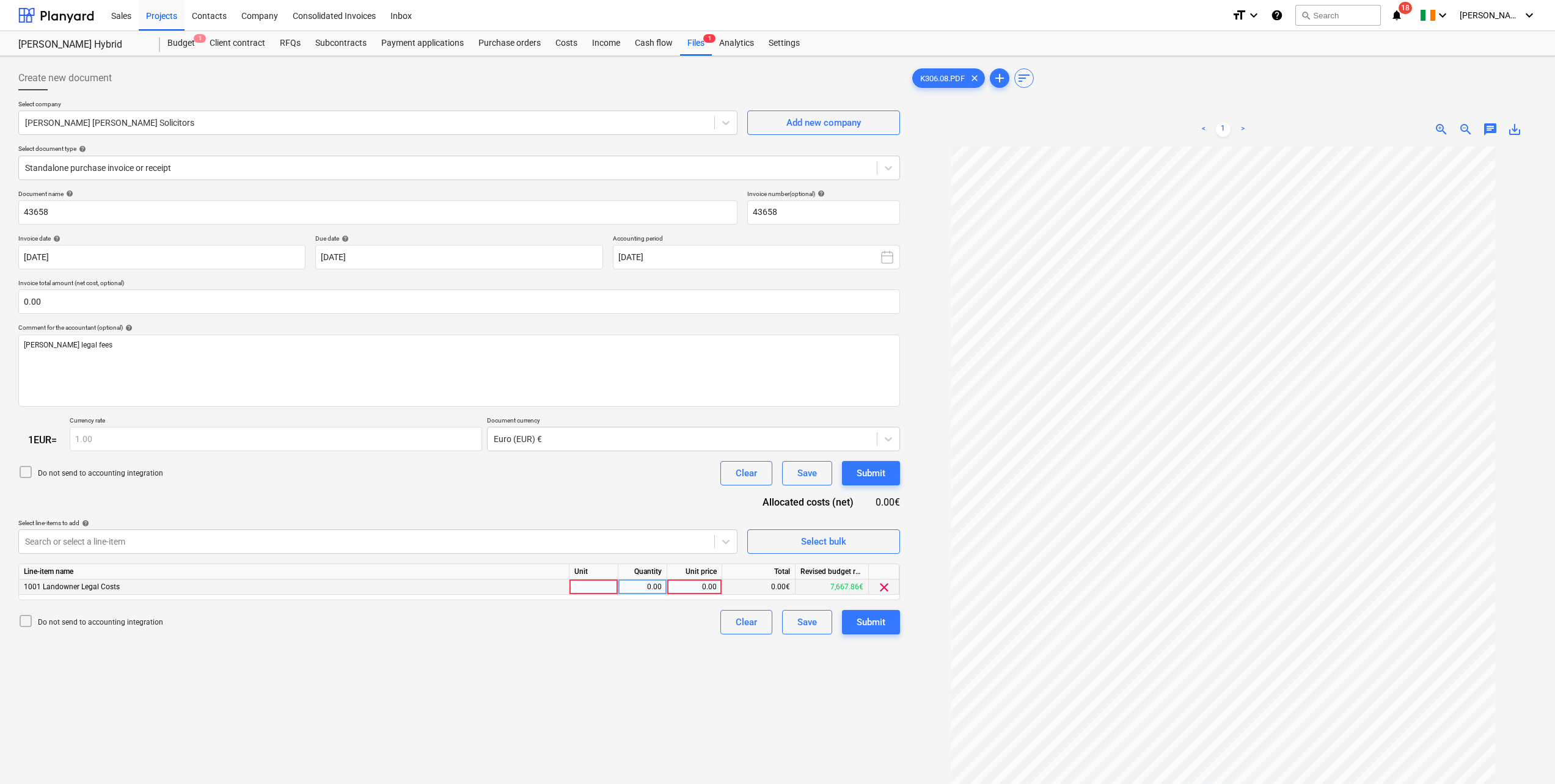
click at [616, 584] on div at bounding box center [594, 587] width 49 height 16
type input "pcs"
click at [657, 586] on div "0.00" at bounding box center [643, 587] width 39 height 16
type input "1"
click at [620, 484] on div "Do not send to accounting integration Clear Save Submit" at bounding box center [459, 473] width 882 height 25
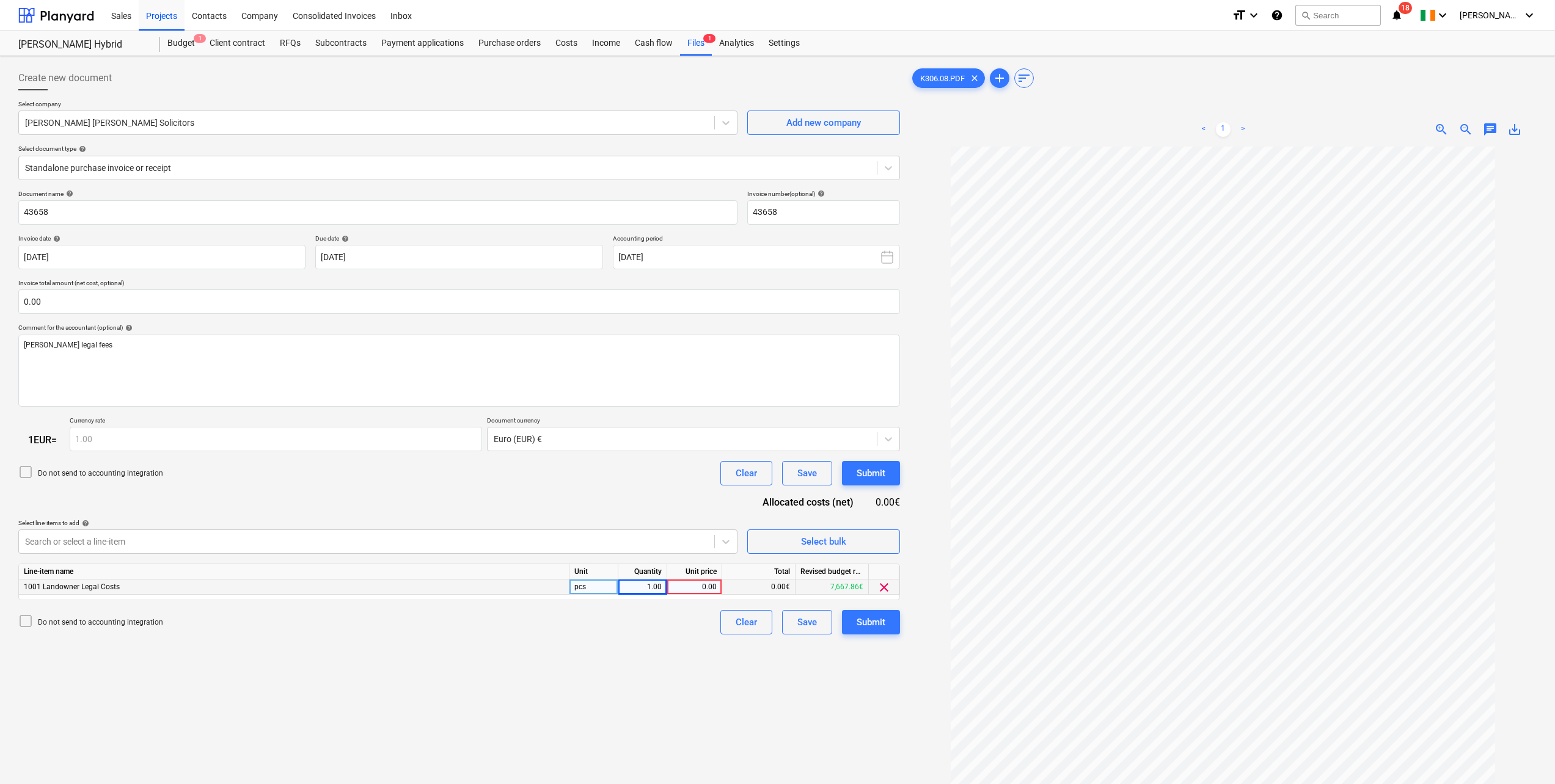
click at [705, 582] on div "0.00" at bounding box center [694, 587] width 45 height 16
click at [702, 585] on div "0.00" at bounding box center [694, 587] width 45 height 16
type input "2950"
click at [627, 672] on div "Create new document Select company Pierse [PERSON_NAME] Solicitors Add new comp…" at bounding box center [459, 481] width 891 height 841
click at [865, 464] on button "Submit" at bounding box center [871, 473] width 58 height 25
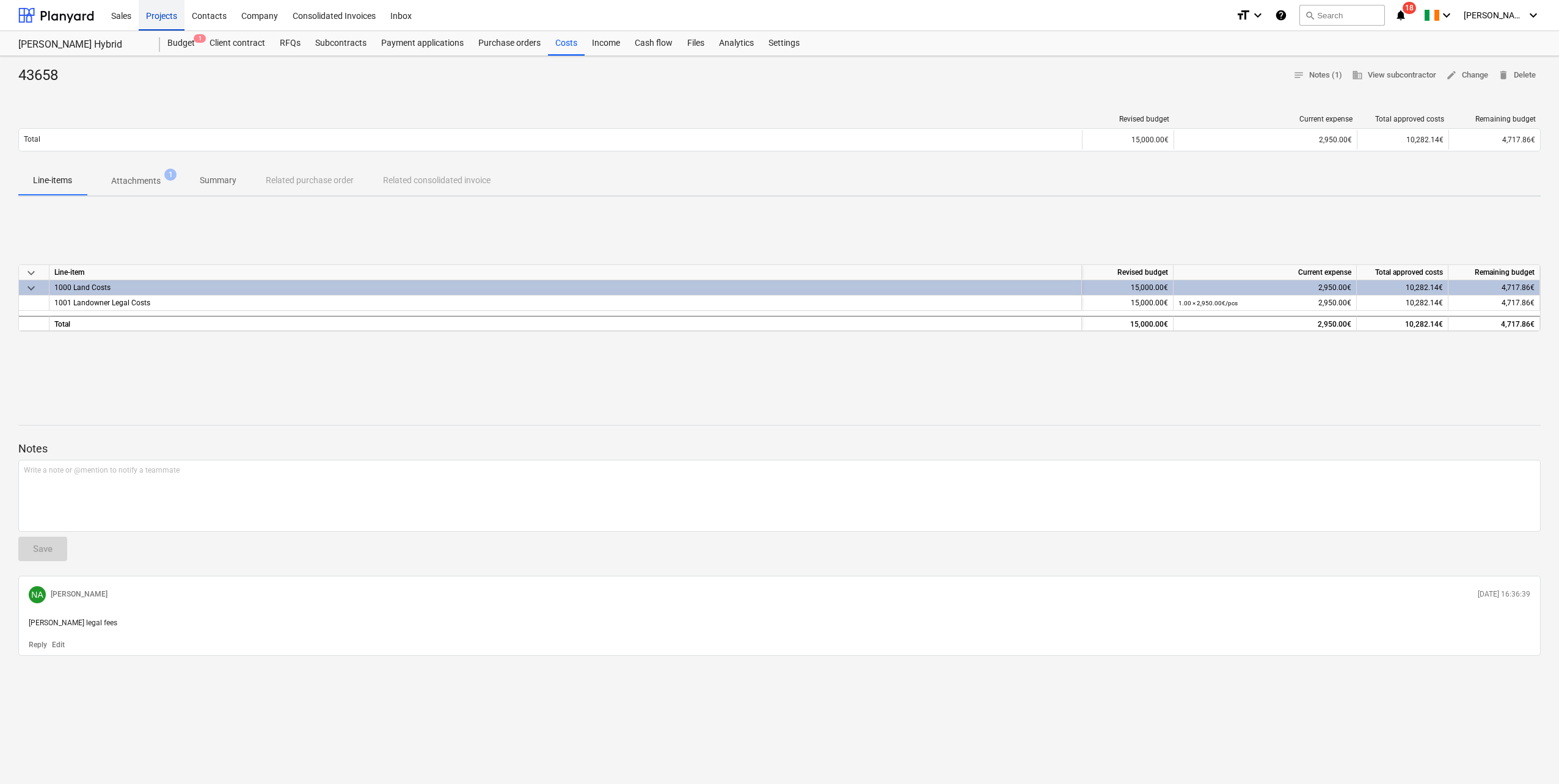
click at [156, 16] on div "Projects" at bounding box center [162, 15] width 46 height 31
